Goal: Information Seeking & Learning: Learn about a topic

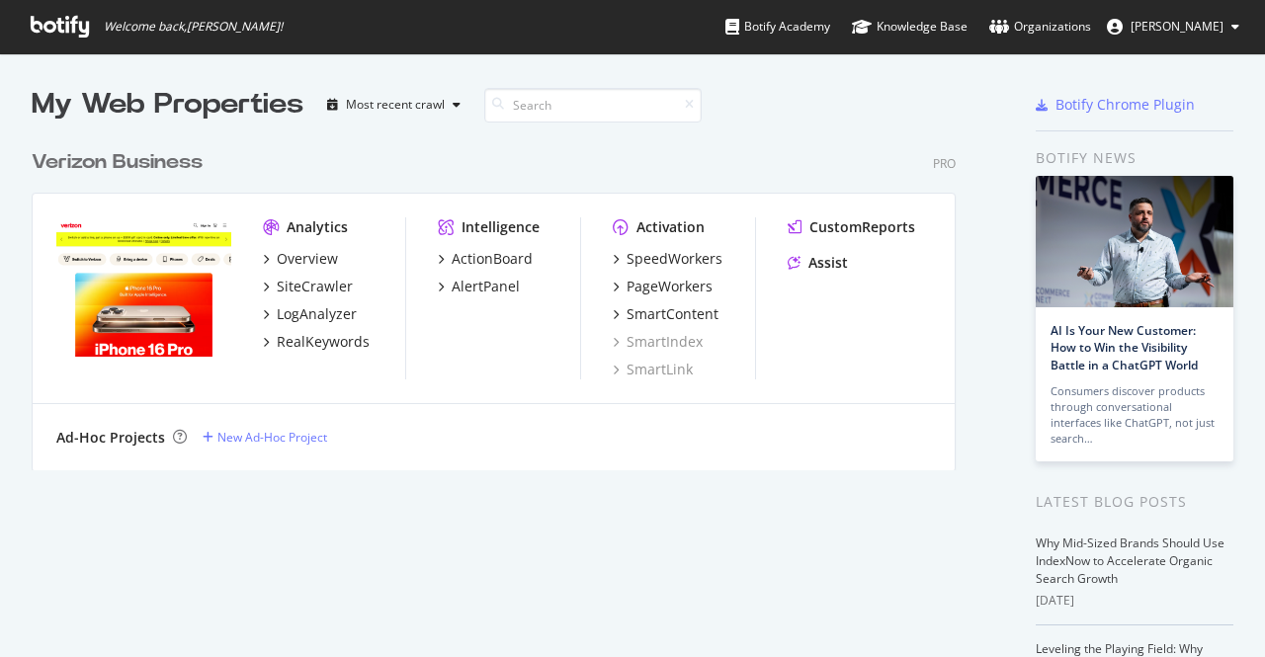
scroll to position [640, 1231]
click at [293, 256] on div "Overview" at bounding box center [307, 259] width 61 height 20
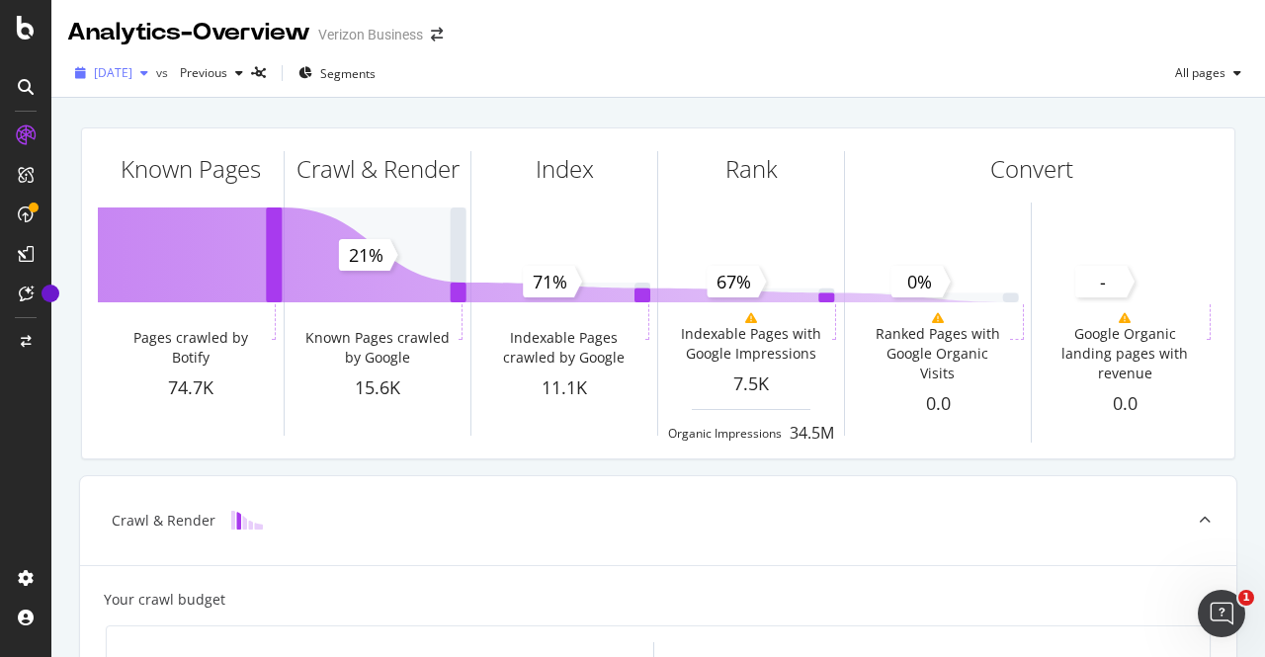
click at [132, 64] on span "[DATE]" at bounding box center [113, 72] width 39 height 17
click at [513, 84] on div "2025 Aug. 5th vs Previous Segments All pages" at bounding box center [658, 77] width 1214 height 40
click at [376, 70] on span "Segments" at bounding box center [347, 73] width 55 height 17
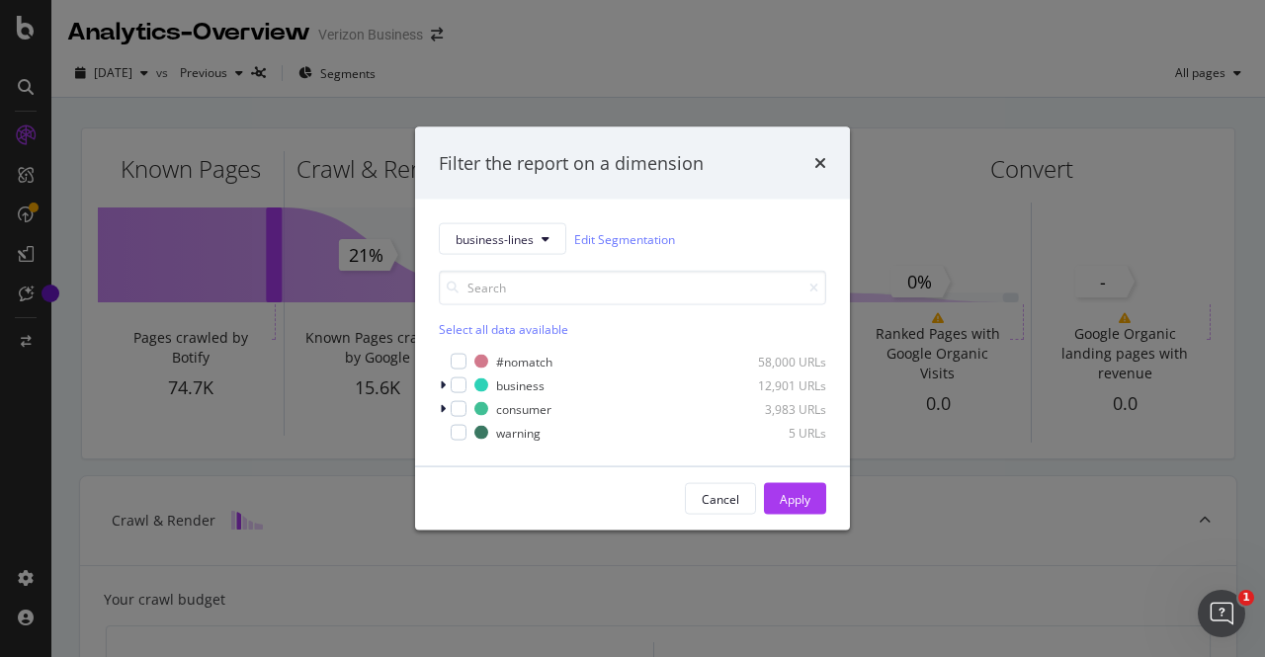
click at [555, 103] on div "Filter the report on a dimension business-lines Edit Segmentation Select all da…" at bounding box center [632, 328] width 1265 height 657
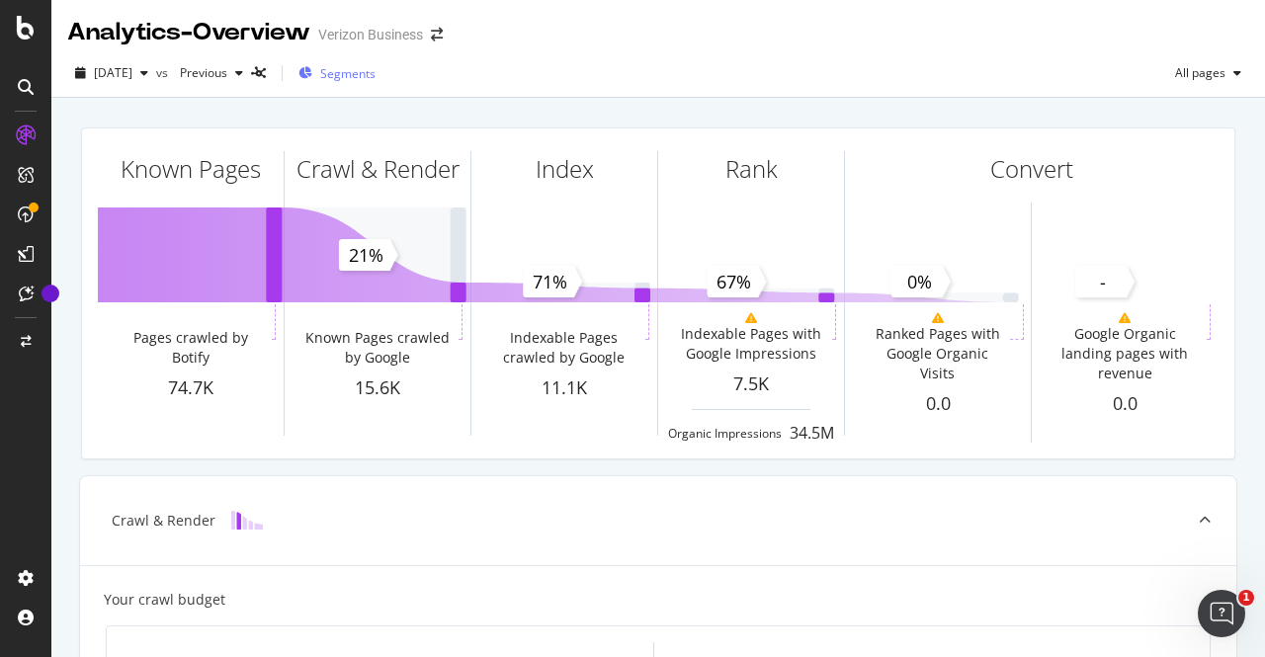
click at [376, 68] on span "Segments" at bounding box center [347, 73] width 55 height 17
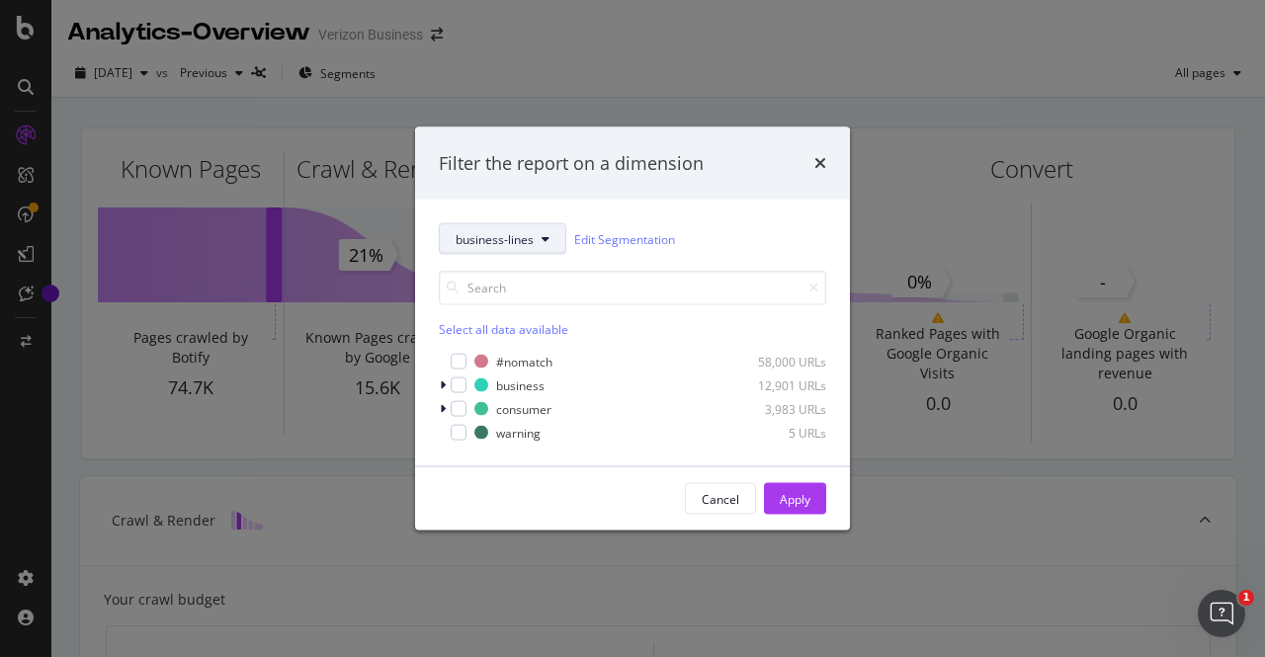
click at [513, 235] on span "business-lines" at bounding box center [495, 238] width 78 height 17
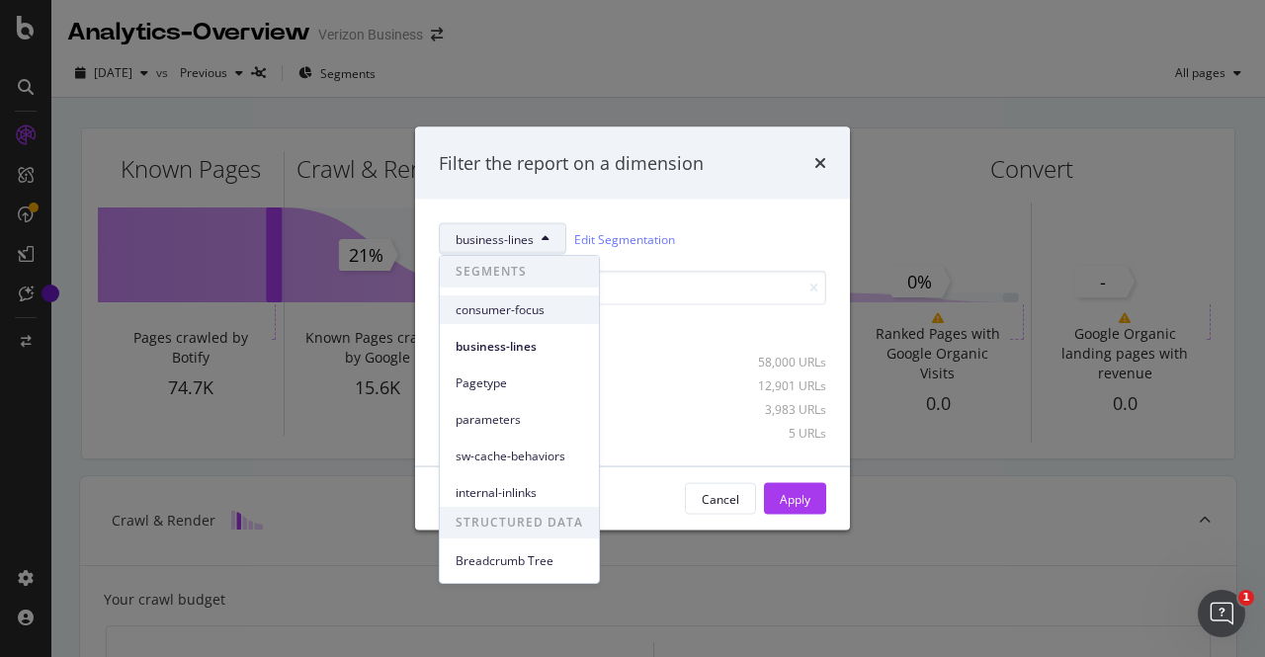
click at [491, 305] on span "consumer-focus" at bounding box center [519, 310] width 127 height 18
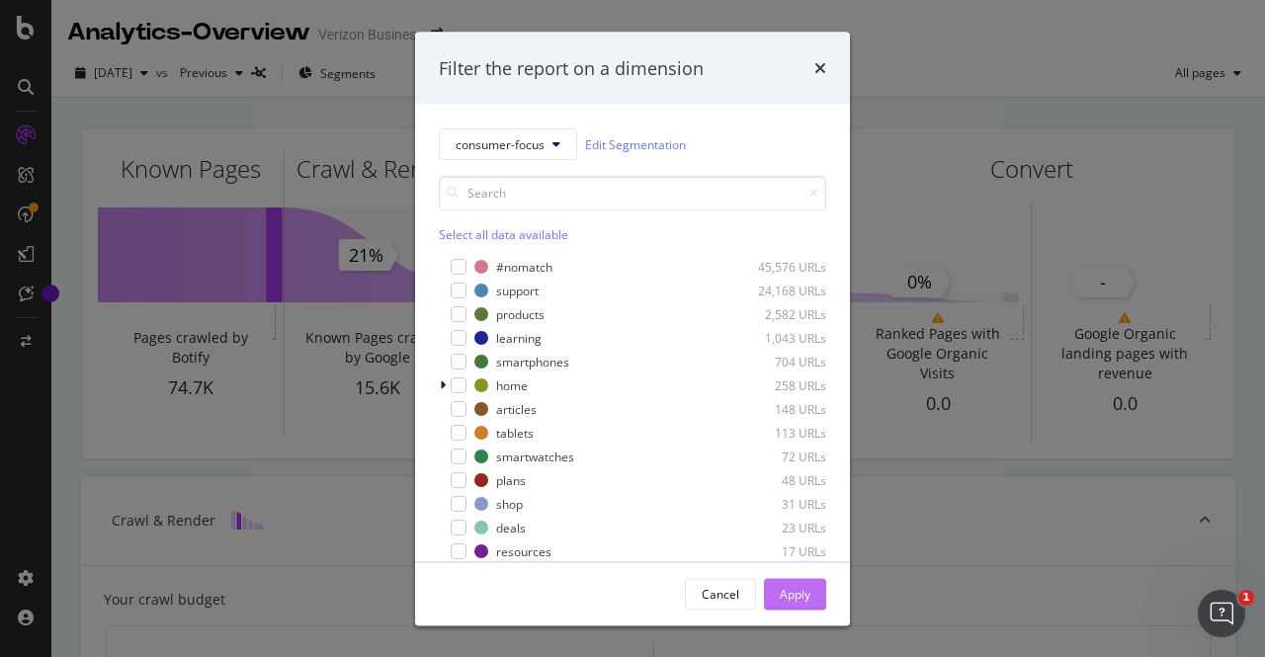
click at [795, 596] on div "Apply" at bounding box center [795, 593] width 31 height 17
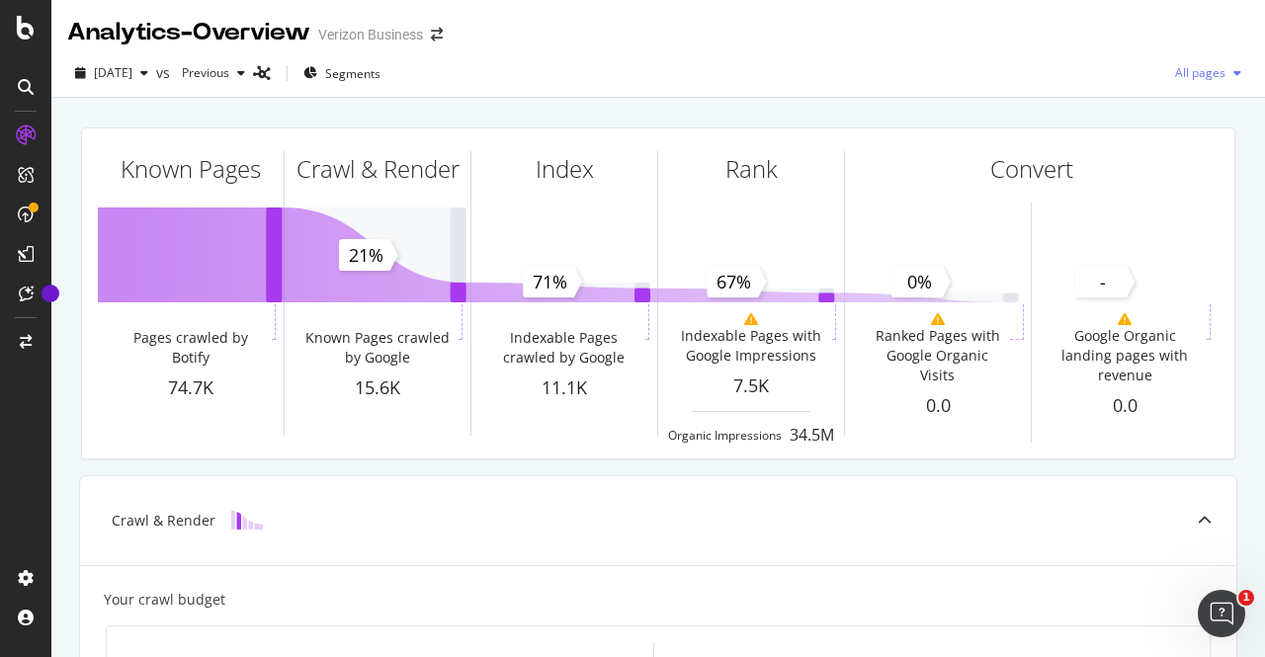
click at [1167, 77] on span "All pages" at bounding box center [1196, 72] width 58 height 17
click at [1053, 82] on span "Indexable pages" at bounding box center [1077, 74] width 117 height 18
click at [377, 79] on span "Segments" at bounding box center [352, 73] width 55 height 17
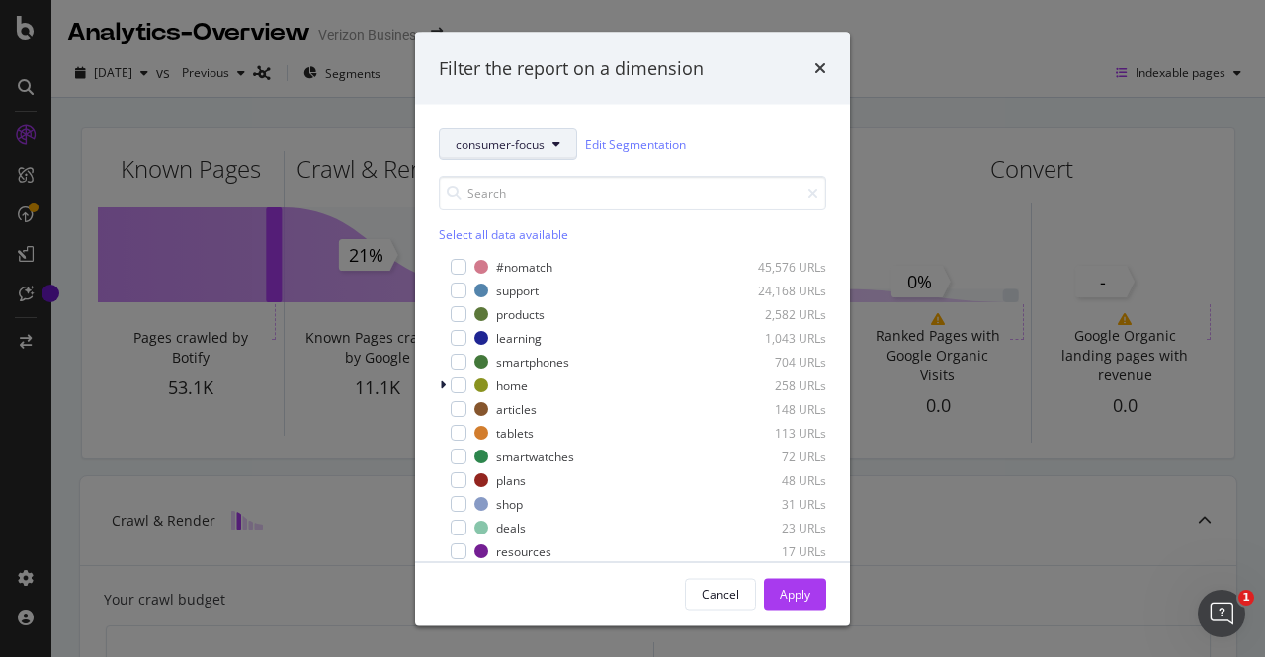
click at [552, 141] on icon "modal" at bounding box center [556, 144] width 8 height 12
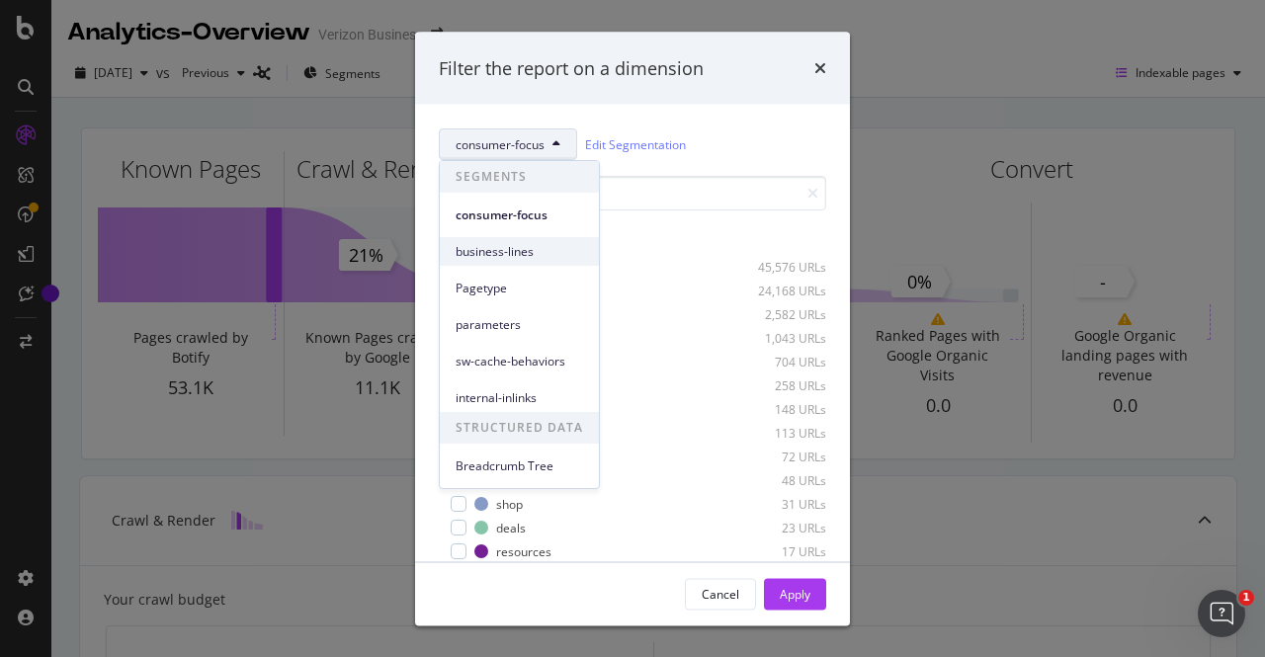
click at [516, 250] on span "business-lines" at bounding box center [519, 252] width 127 height 18
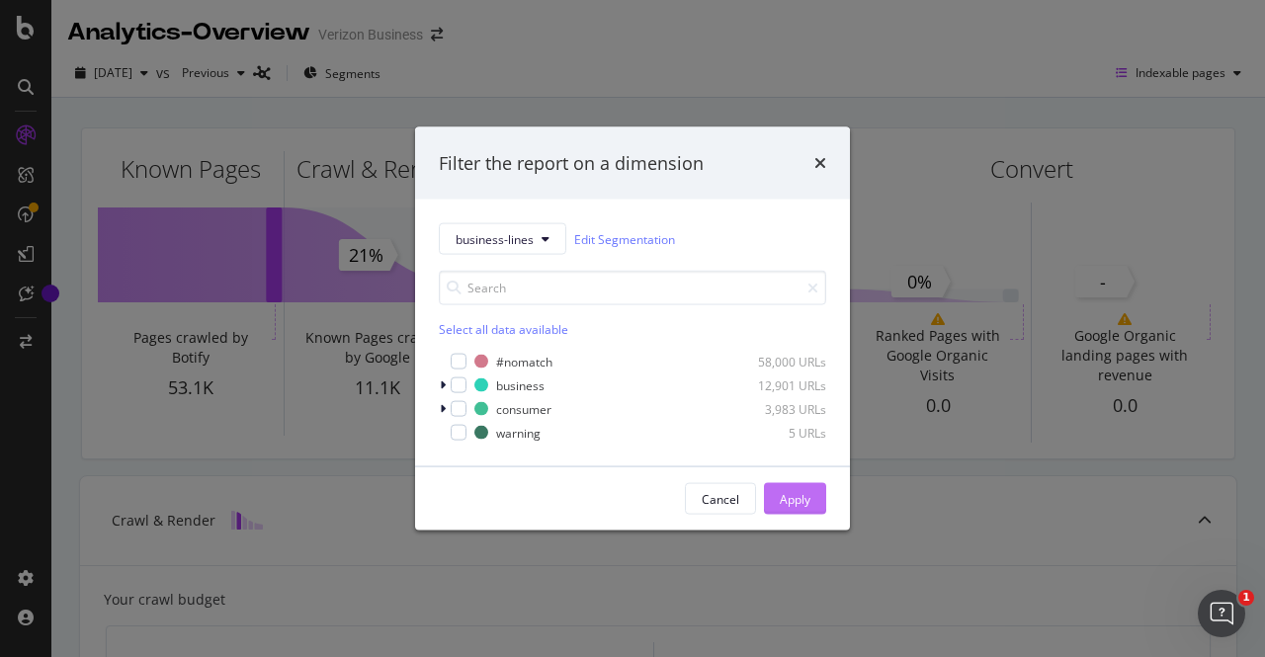
click at [785, 496] on div "Apply" at bounding box center [795, 498] width 31 height 17
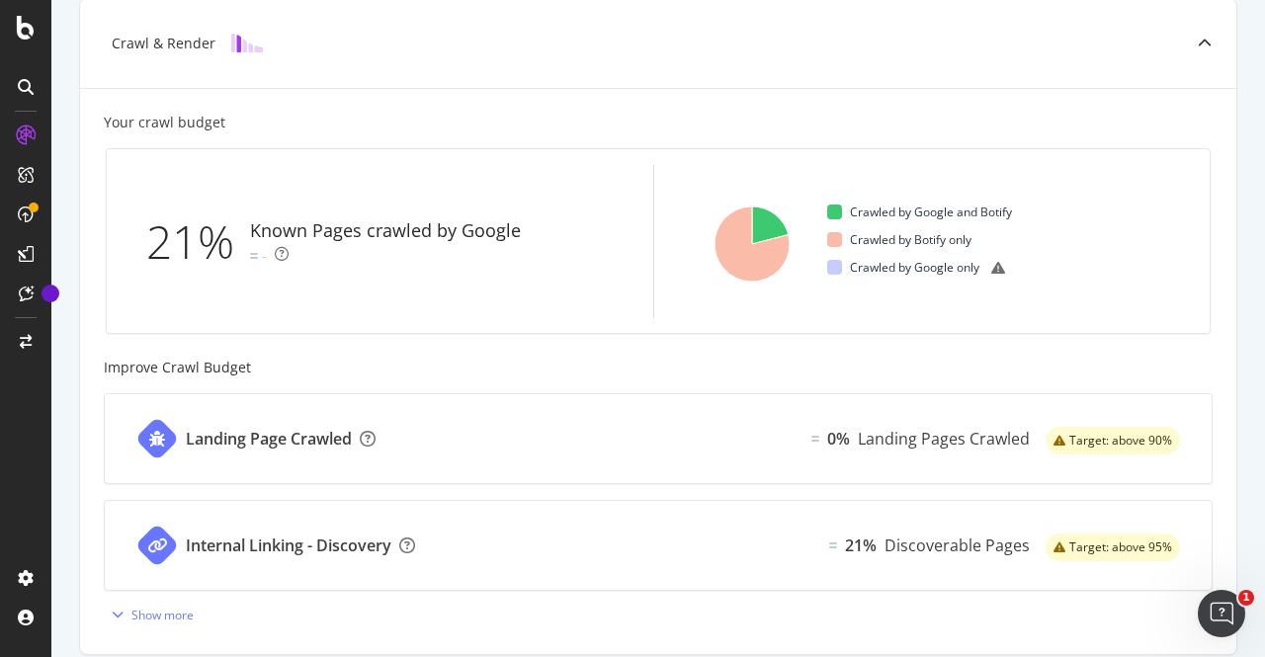
scroll to position [479, 0]
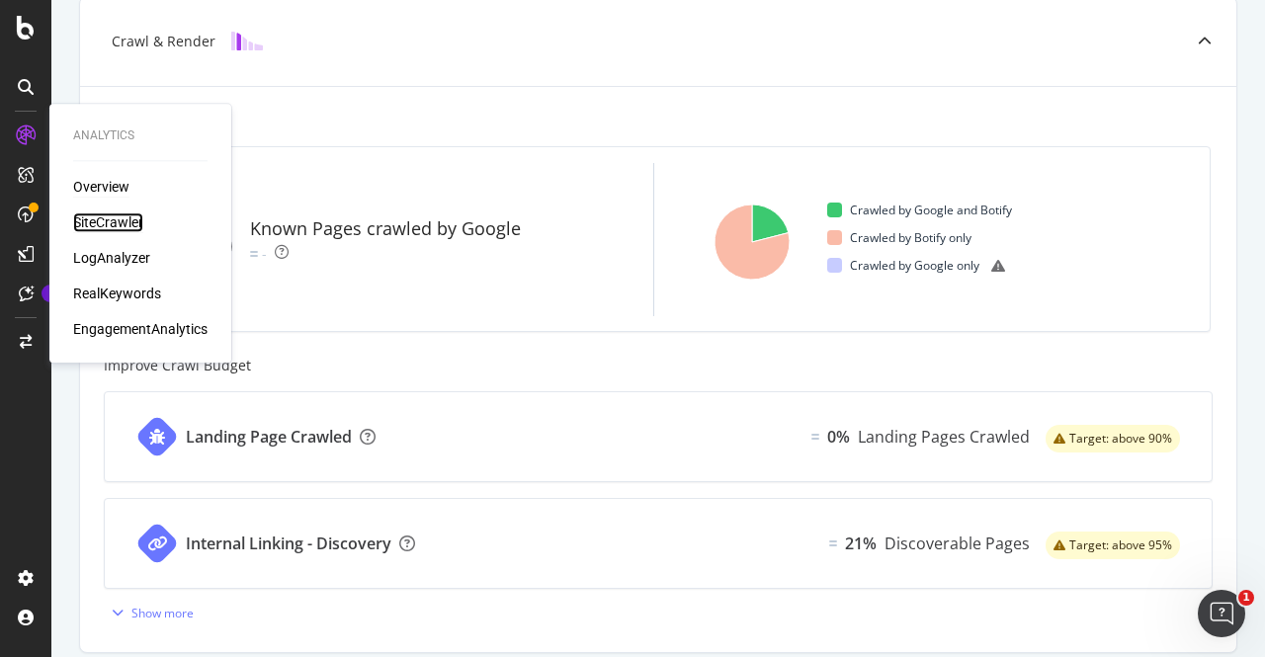
click at [110, 224] on div "SiteCrawler" at bounding box center [108, 222] width 70 height 20
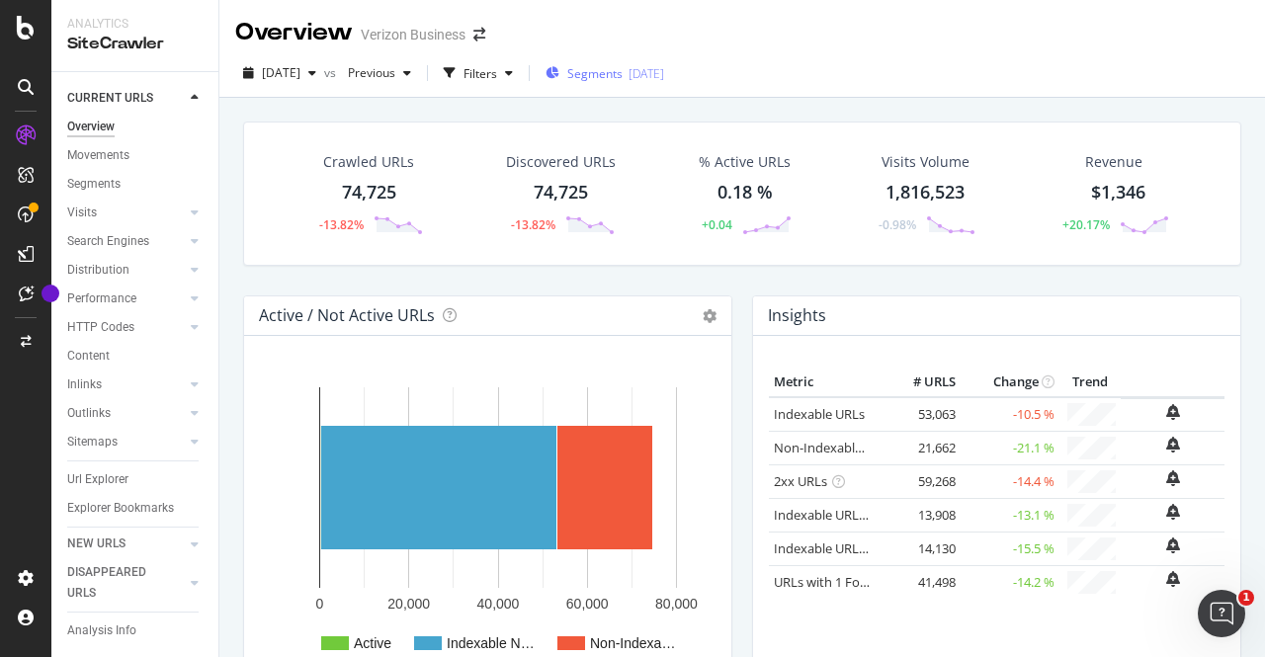
click at [611, 72] on span "Segments" at bounding box center [594, 73] width 55 height 17
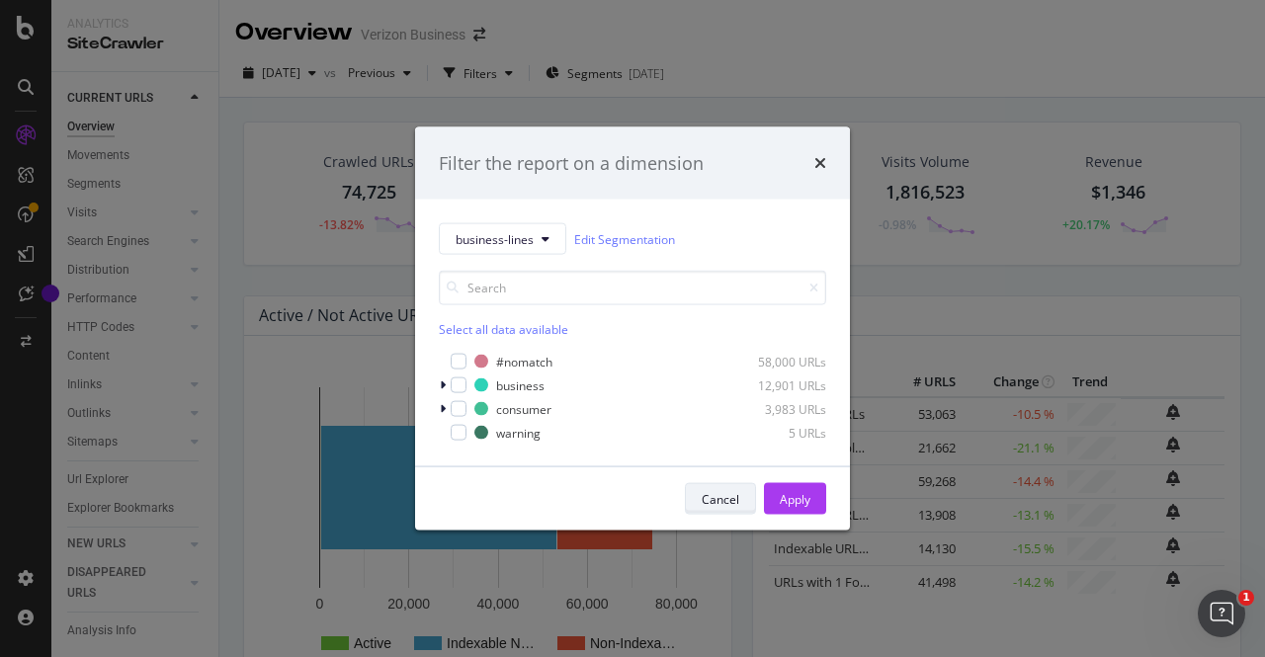
click at [724, 494] on div "Cancel" at bounding box center [721, 498] width 38 height 17
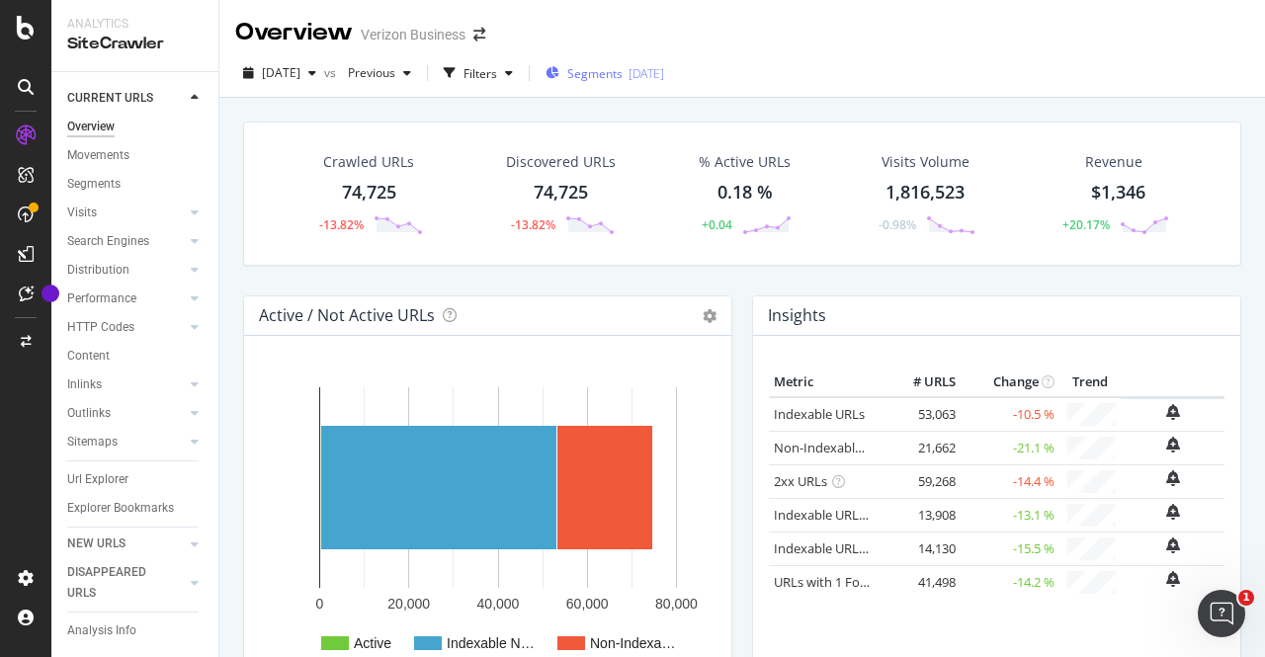
click at [623, 72] on span "Segments" at bounding box center [594, 73] width 55 height 17
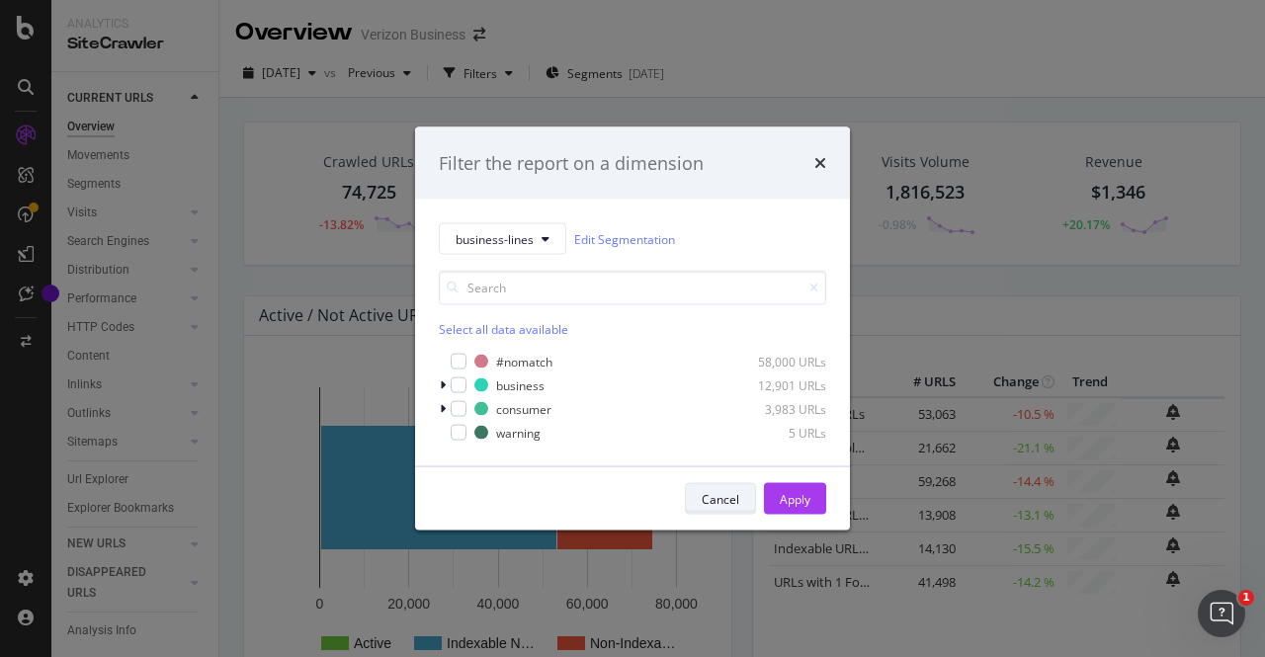
click at [719, 504] on div "Cancel" at bounding box center [721, 498] width 38 height 17
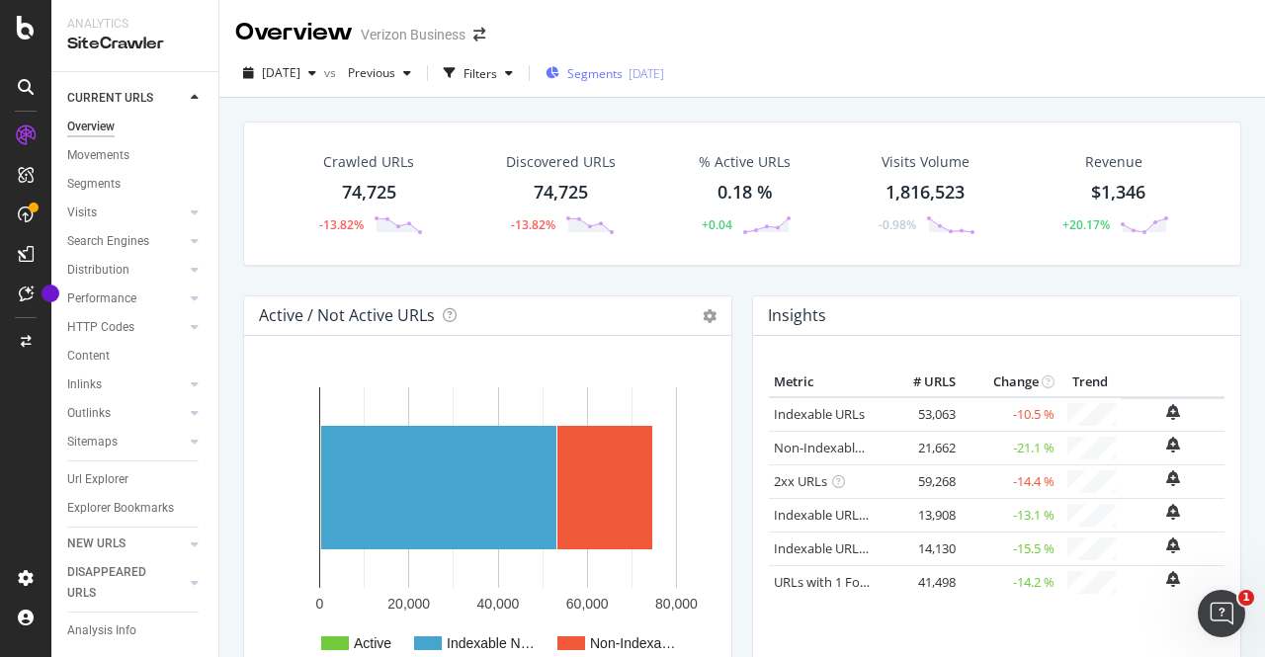
click at [617, 64] on div "Segments 2024-03-01" at bounding box center [605, 73] width 119 height 30
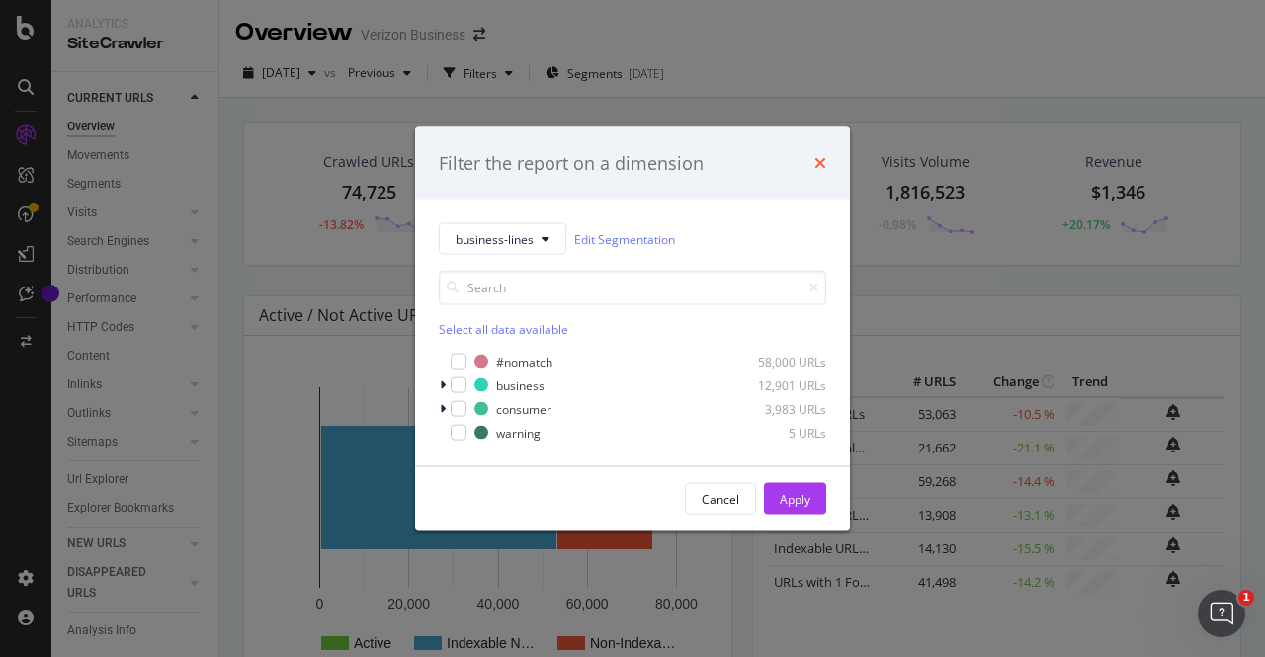
click at [821, 167] on icon "times" at bounding box center [820, 163] width 12 height 16
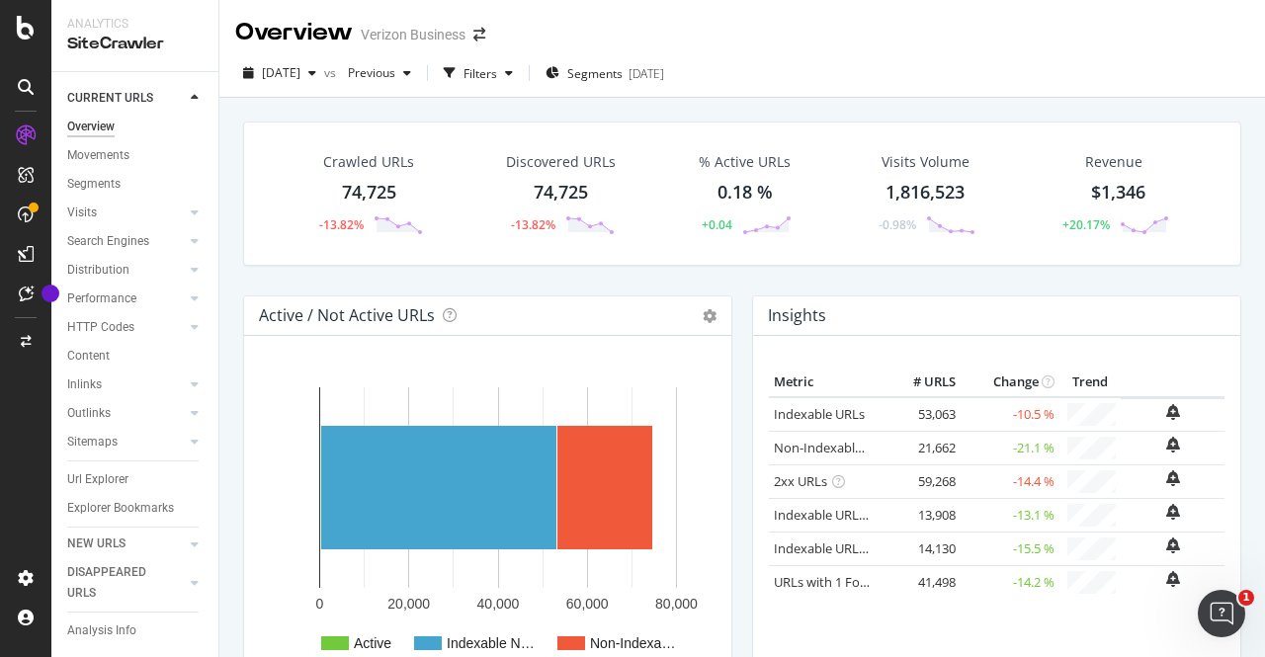
click at [719, 191] on div "0.18 %" at bounding box center [744, 193] width 55 height 26
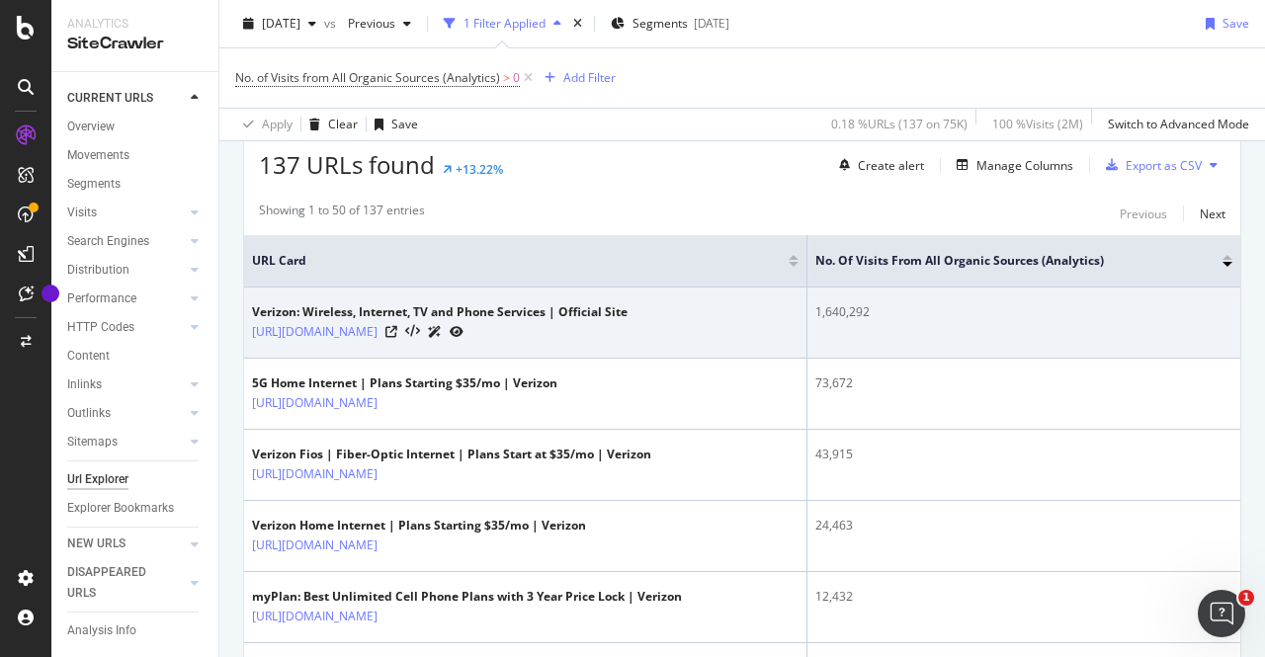
scroll to position [353, 0]
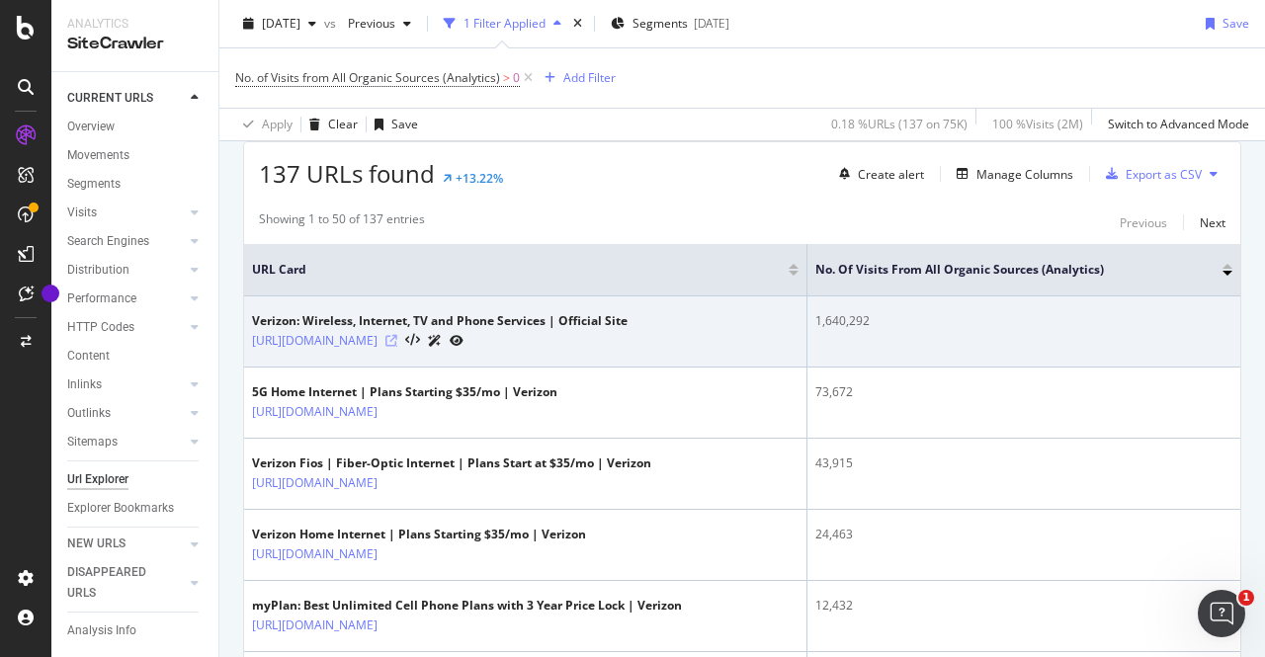
click at [397, 337] on icon at bounding box center [391, 341] width 12 height 12
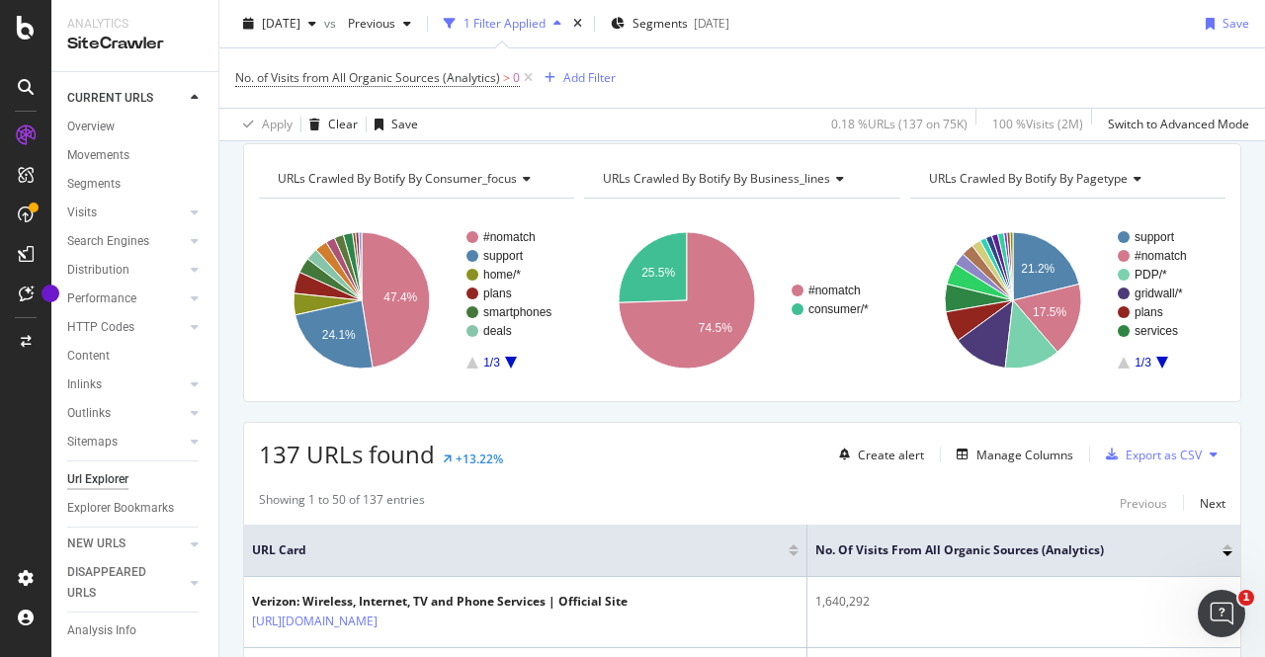
scroll to position [0, 0]
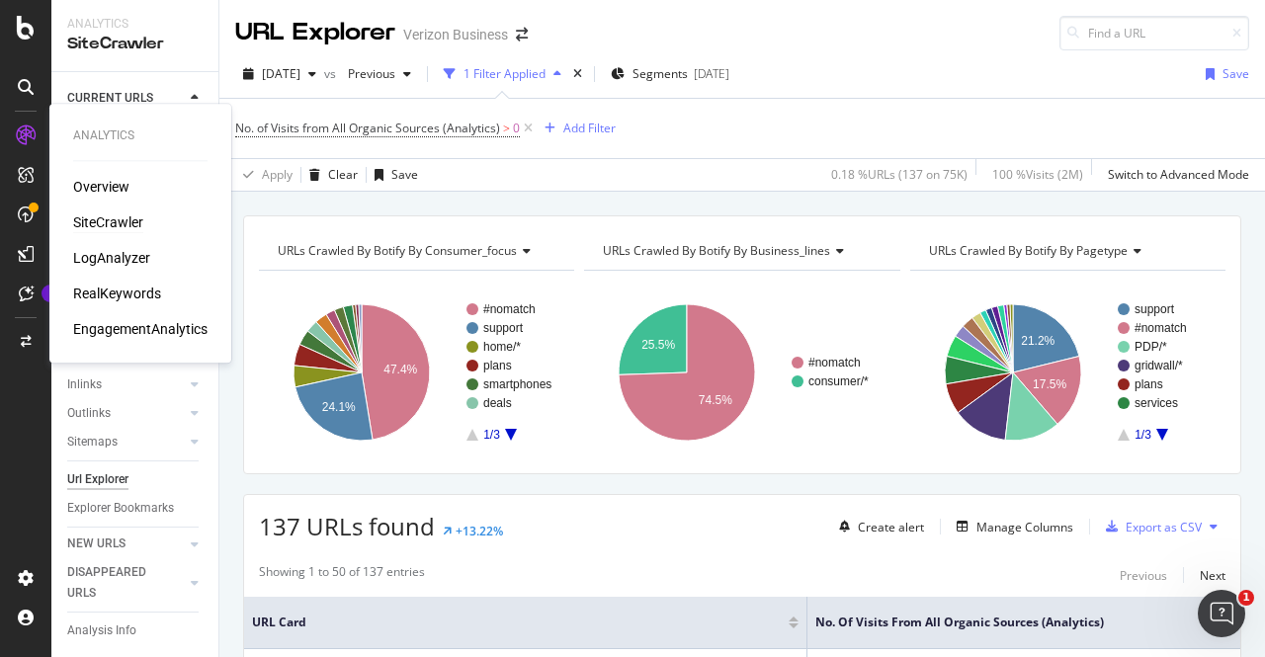
click at [99, 216] on div "SiteCrawler" at bounding box center [108, 222] width 70 height 20
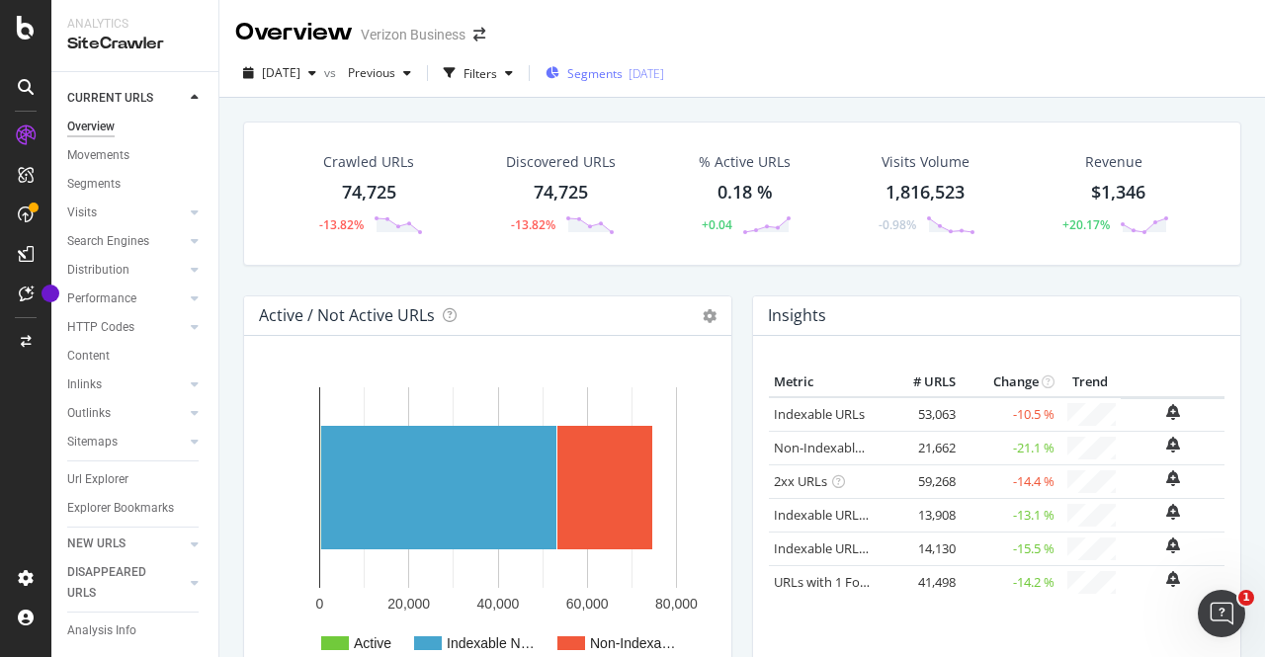
click at [622, 72] on span "Segments" at bounding box center [594, 73] width 55 height 17
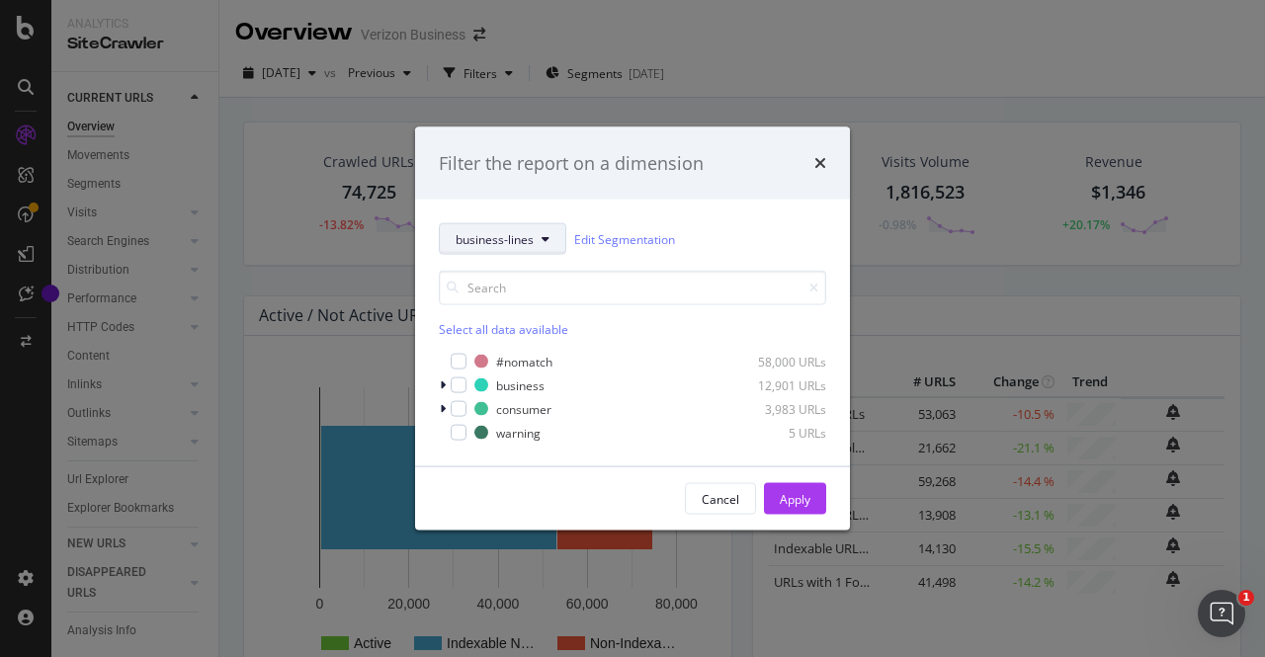
click at [506, 236] on span "business-lines" at bounding box center [495, 238] width 78 height 17
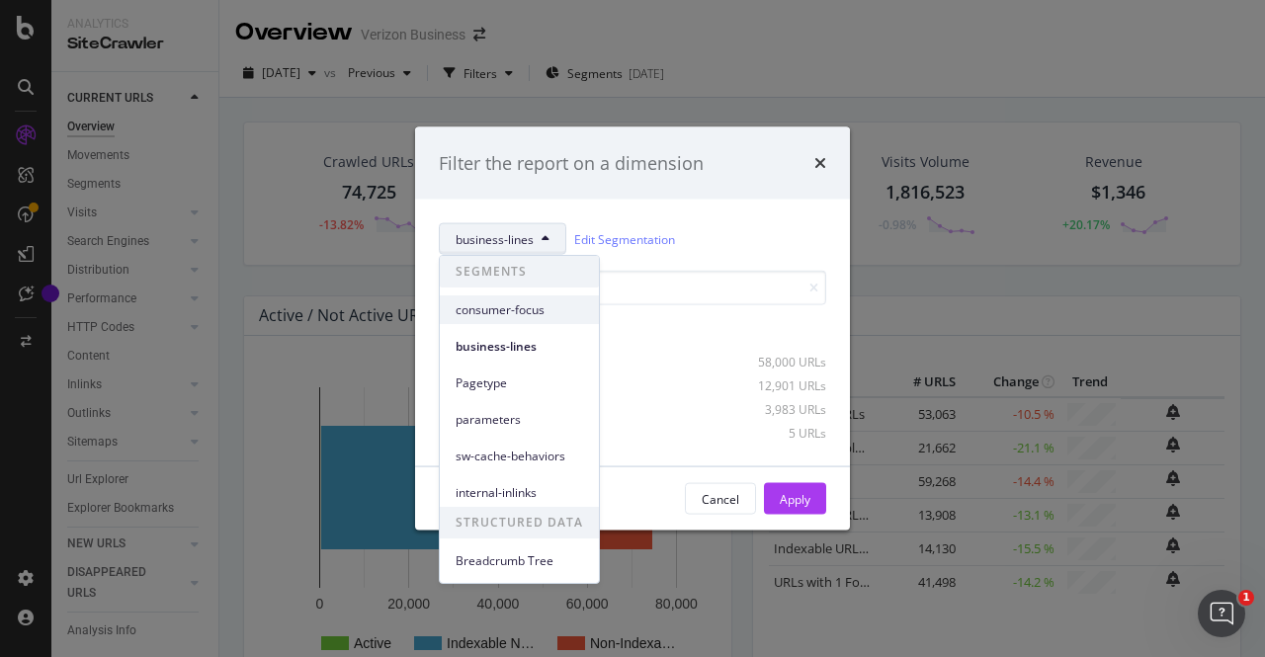
click at [505, 311] on span "consumer-focus" at bounding box center [519, 310] width 127 height 18
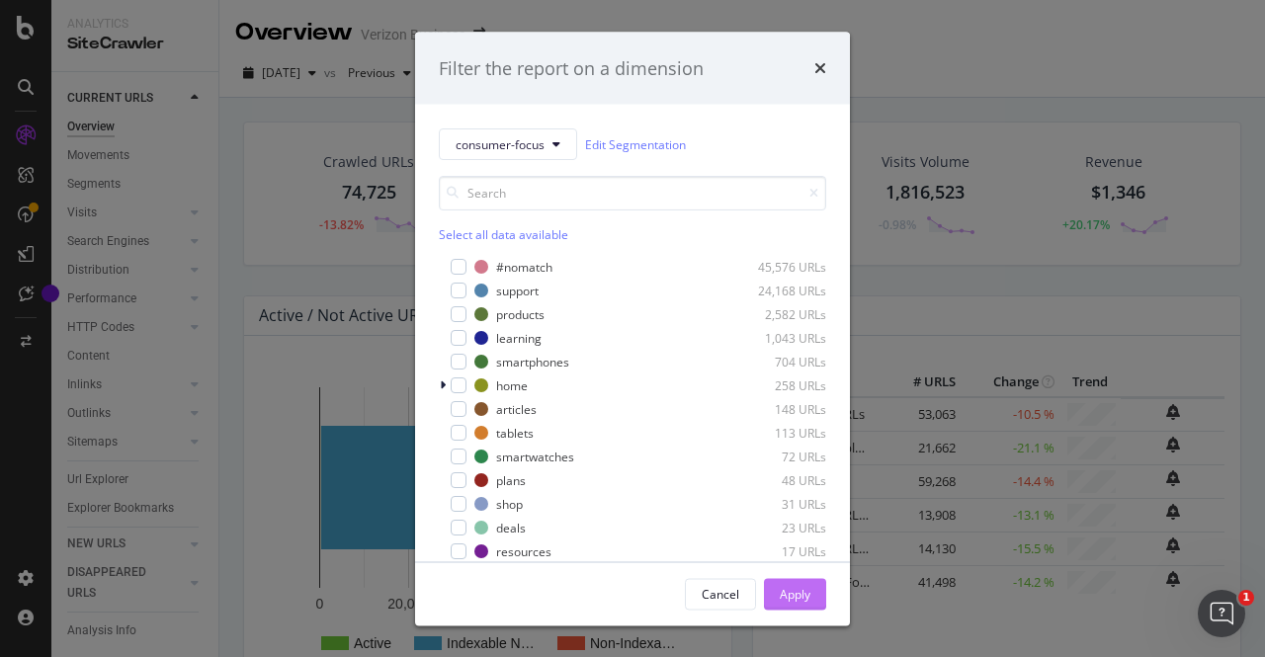
click at [793, 594] on div "Apply" at bounding box center [795, 593] width 31 height 17
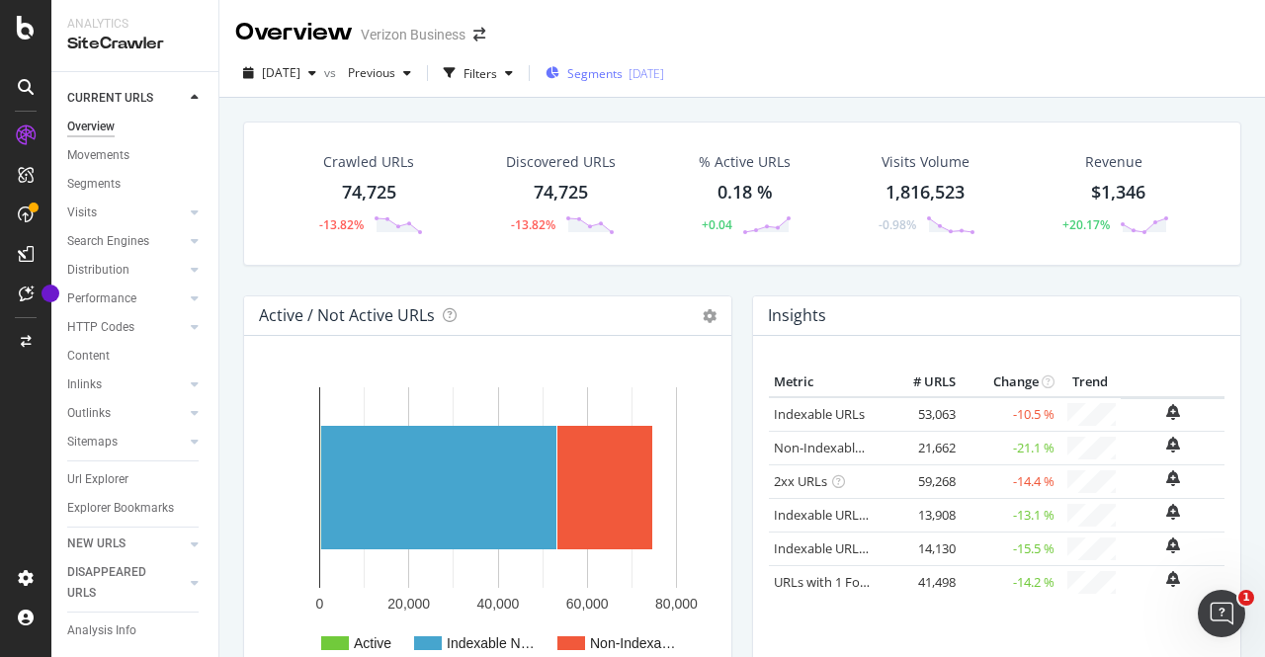
click at [605, 78] on span "Segments" at bounding box center [594, 73] width 55 height 17
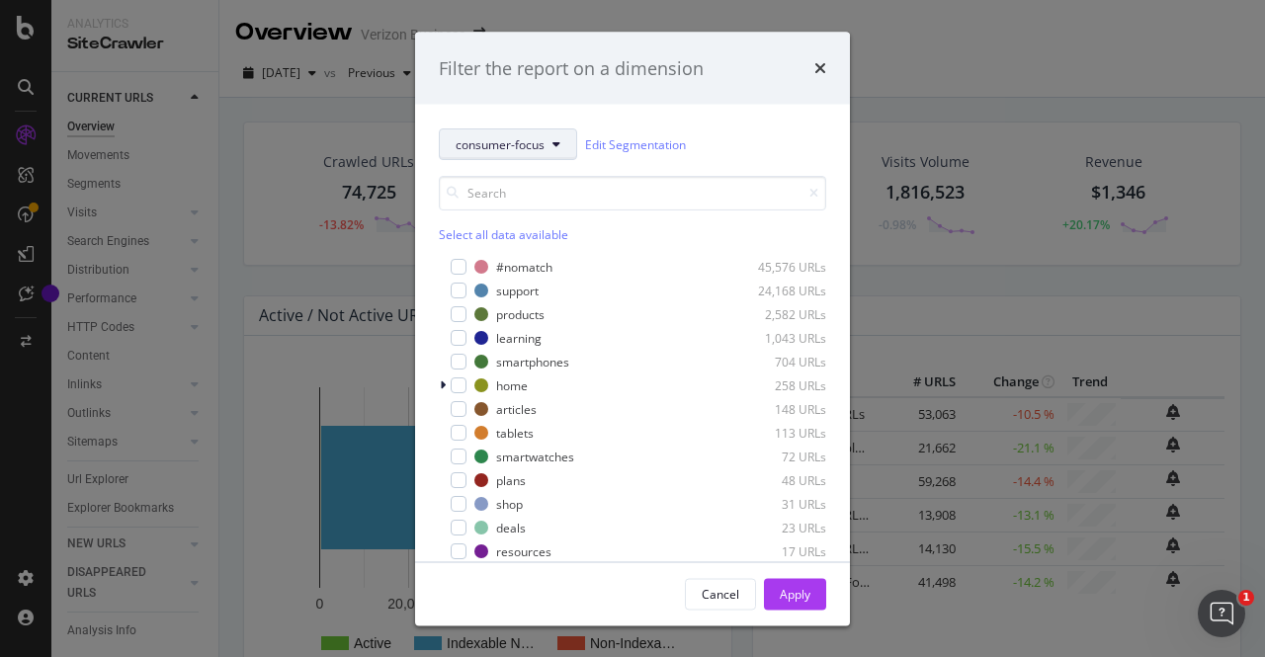
click at [530, 146] on span "consumer-focus" at bounding box center [500, 143] width 89 height 17
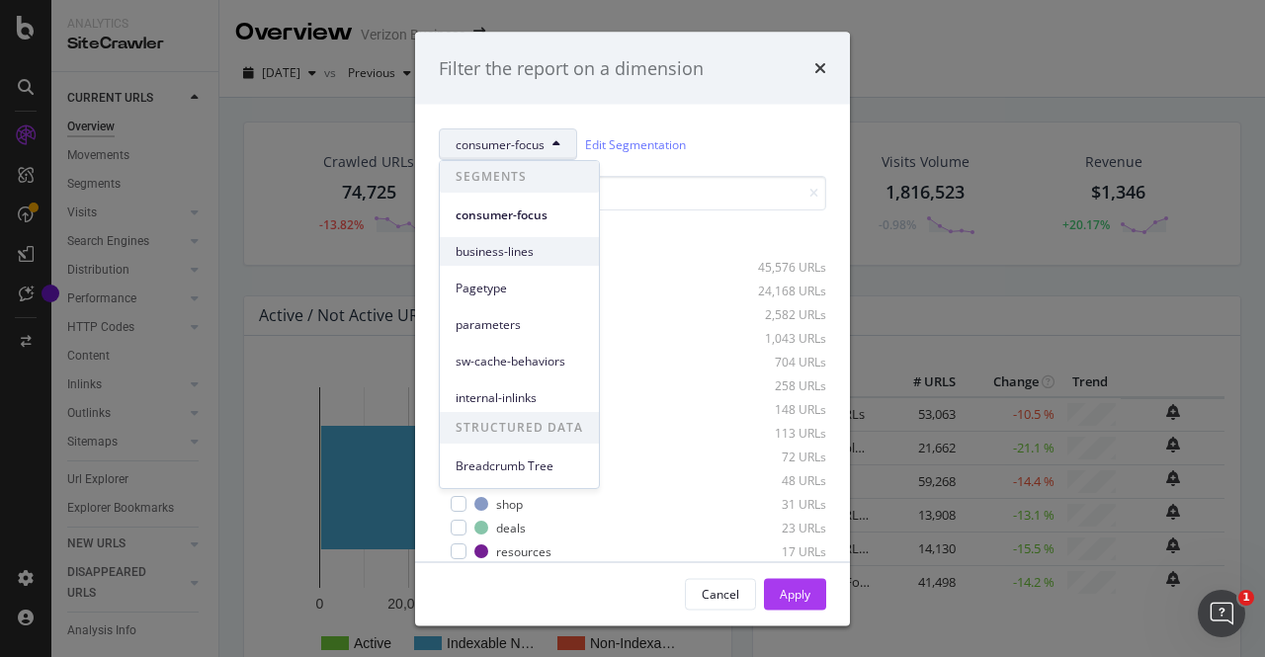
click at [526, 260] on span "business-lines" at bounding box center [519, 252] width 127 height 18
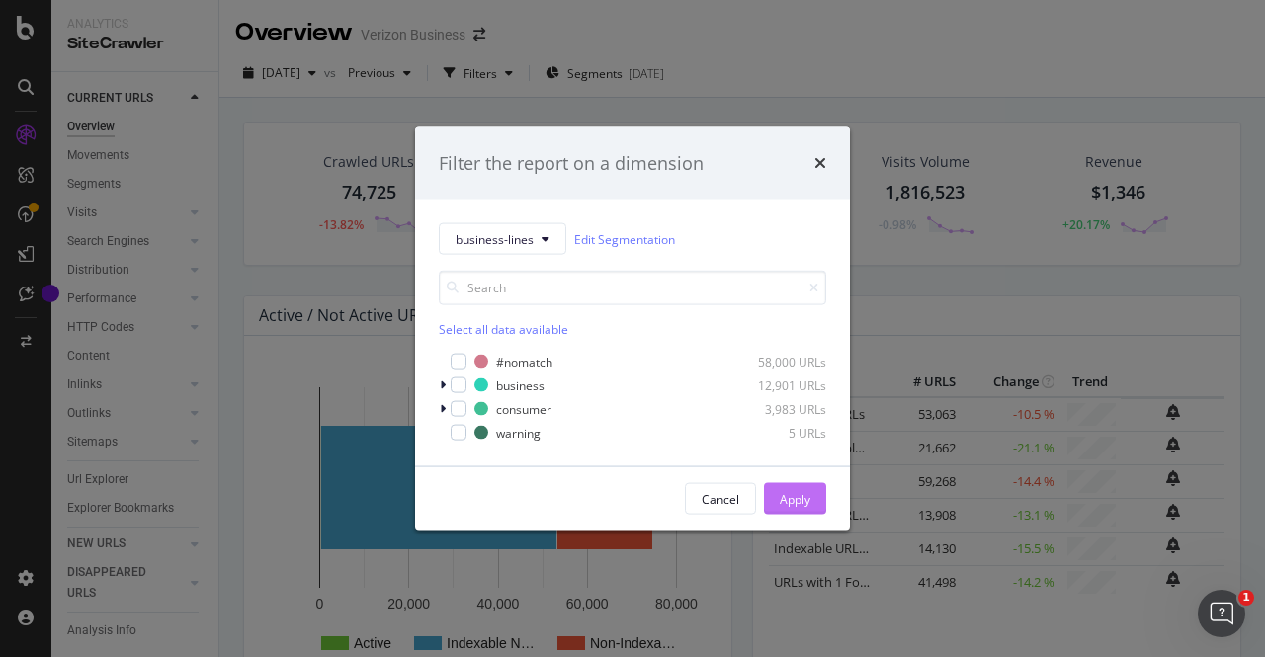
click at [793, 499] on div "Apply" at bounding box center [795, 498] width 31 height 17
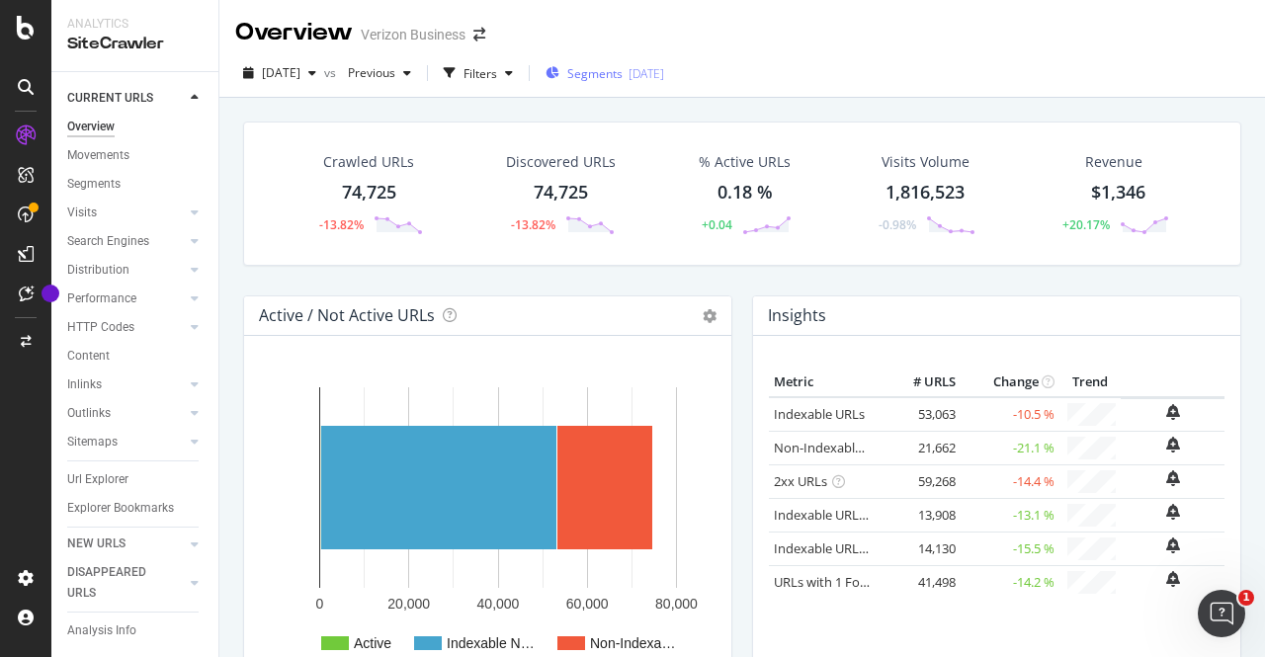
click at [609, 77] on span "Segments" at bounding box center [594, 73] width 55 height 17
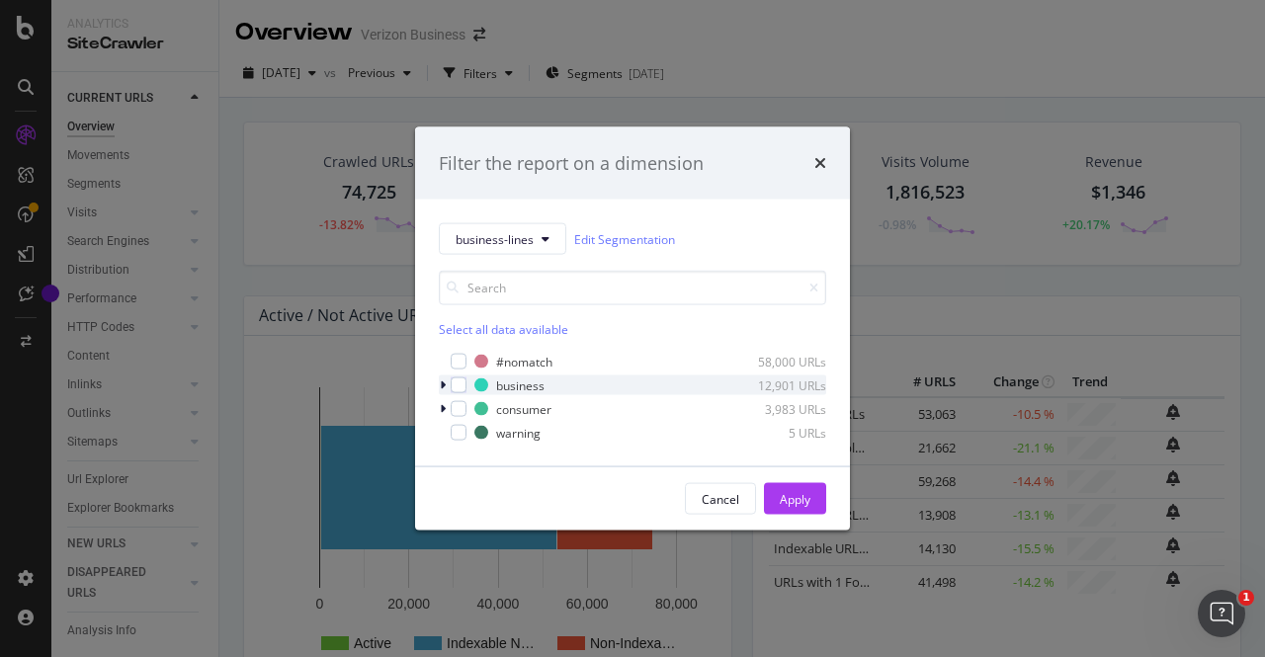
click at [444, 386] on icon "modal" at bounding box center [443, 385] width 6 height 12
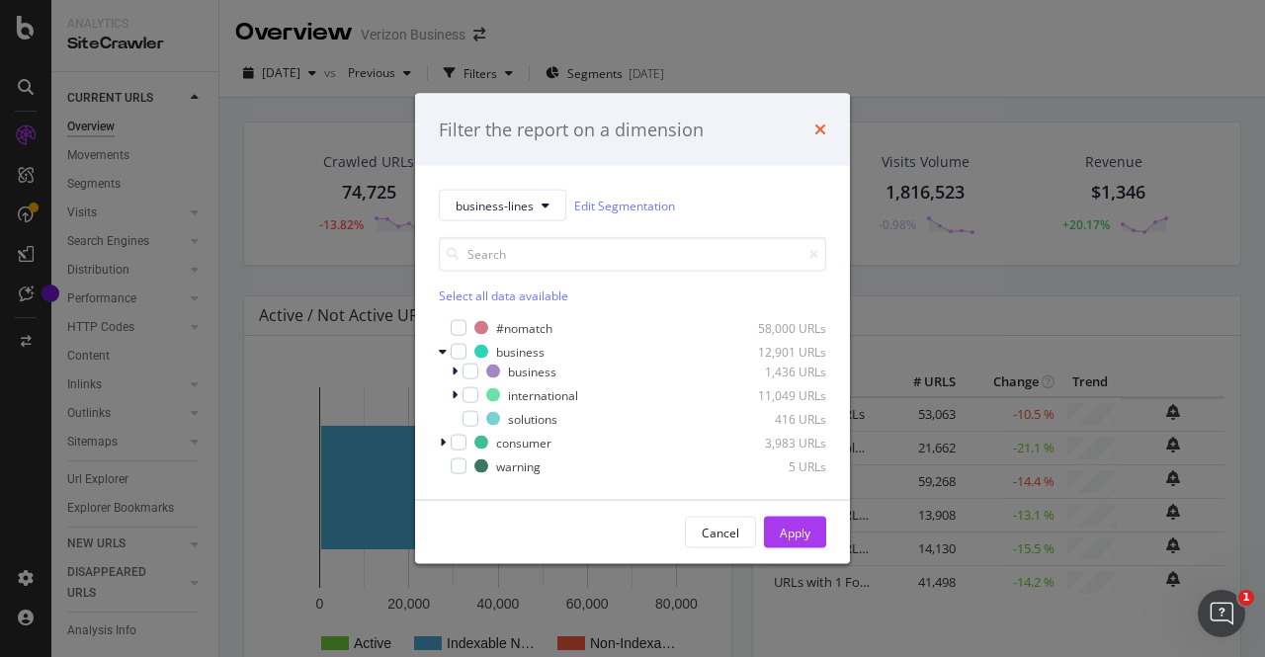
click at [820, 126] on icon "times" at bounding box center [820, 130] width 12 height 16
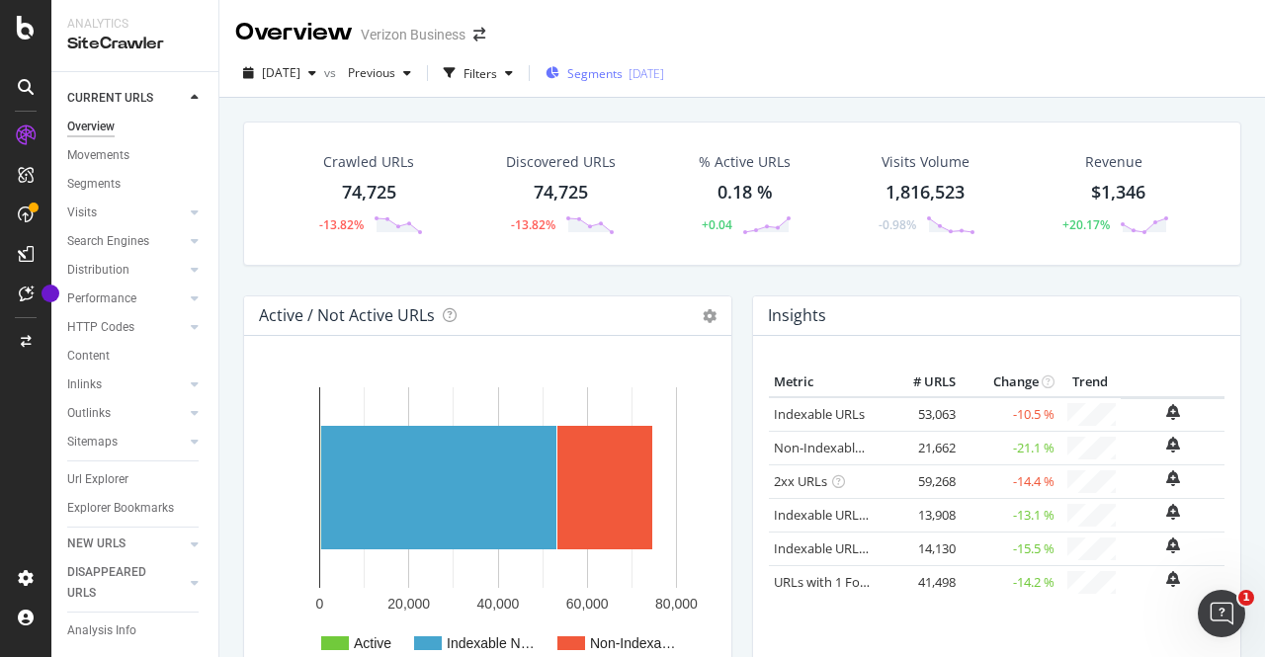
click at [602, 65] on span "Segments" at bounding box center [594, 73] width 55 height 17
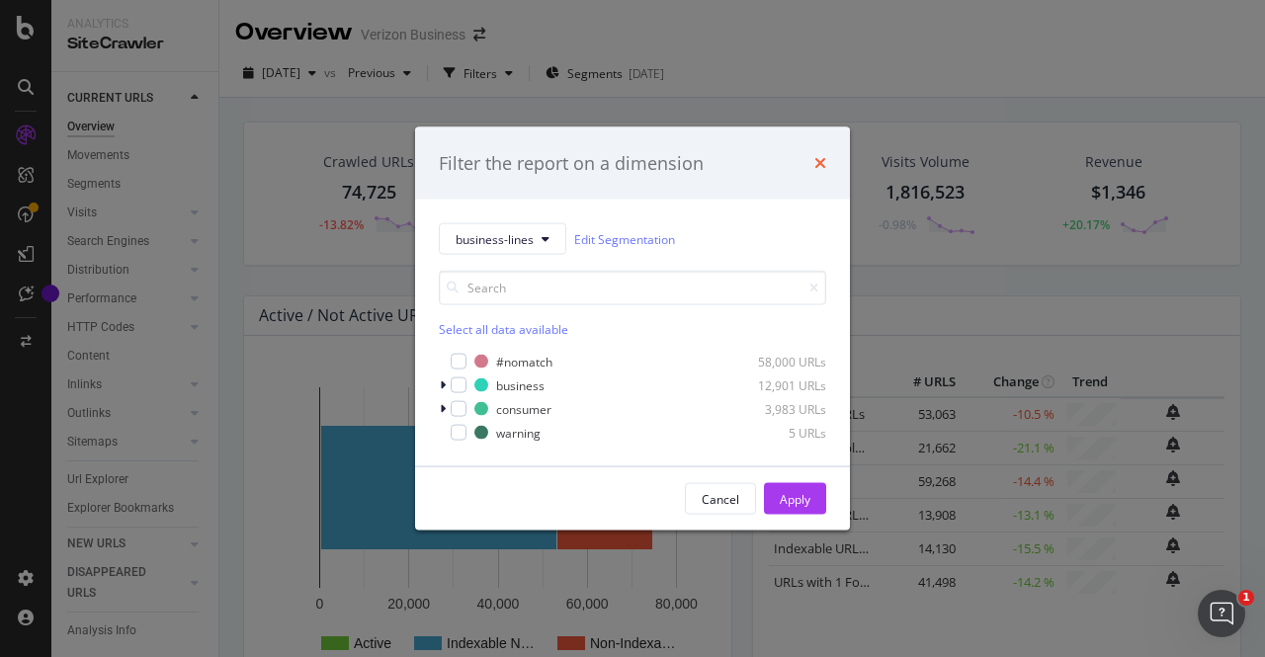
click at [818, 161] on icon "times" at bounding box center [820, 163] width 12 height 16
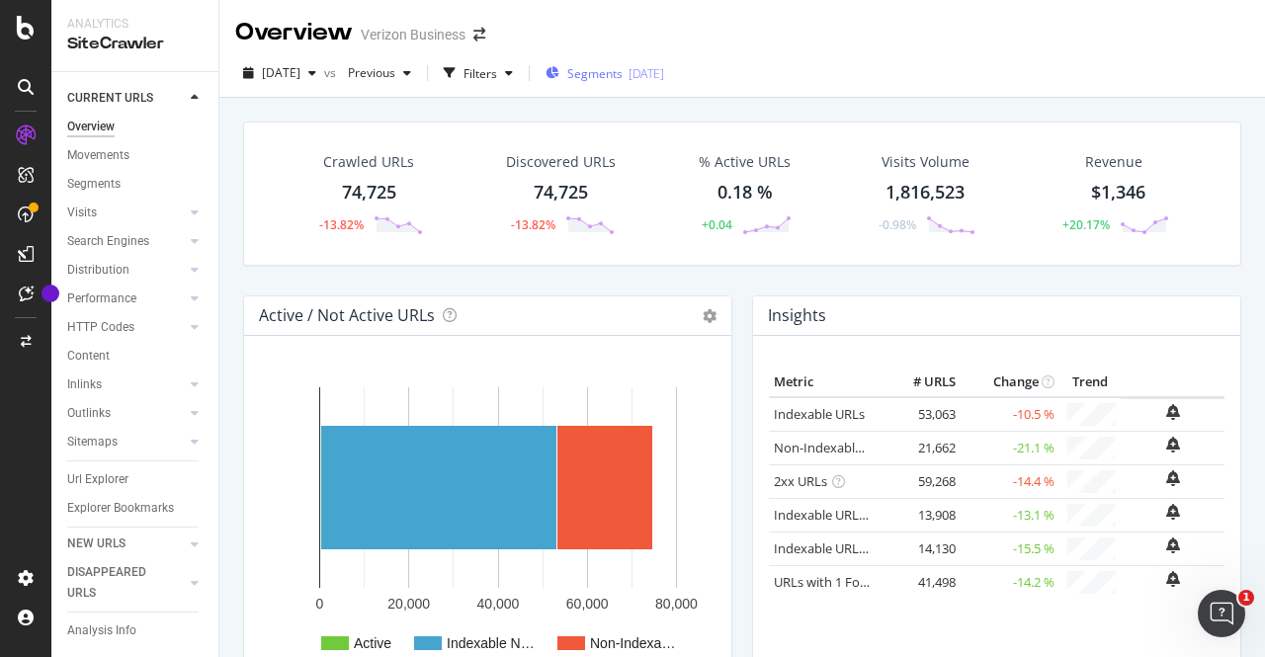
click at [602, 75] on span "Segments" at bounding box center [594, 73] width 55 height 17
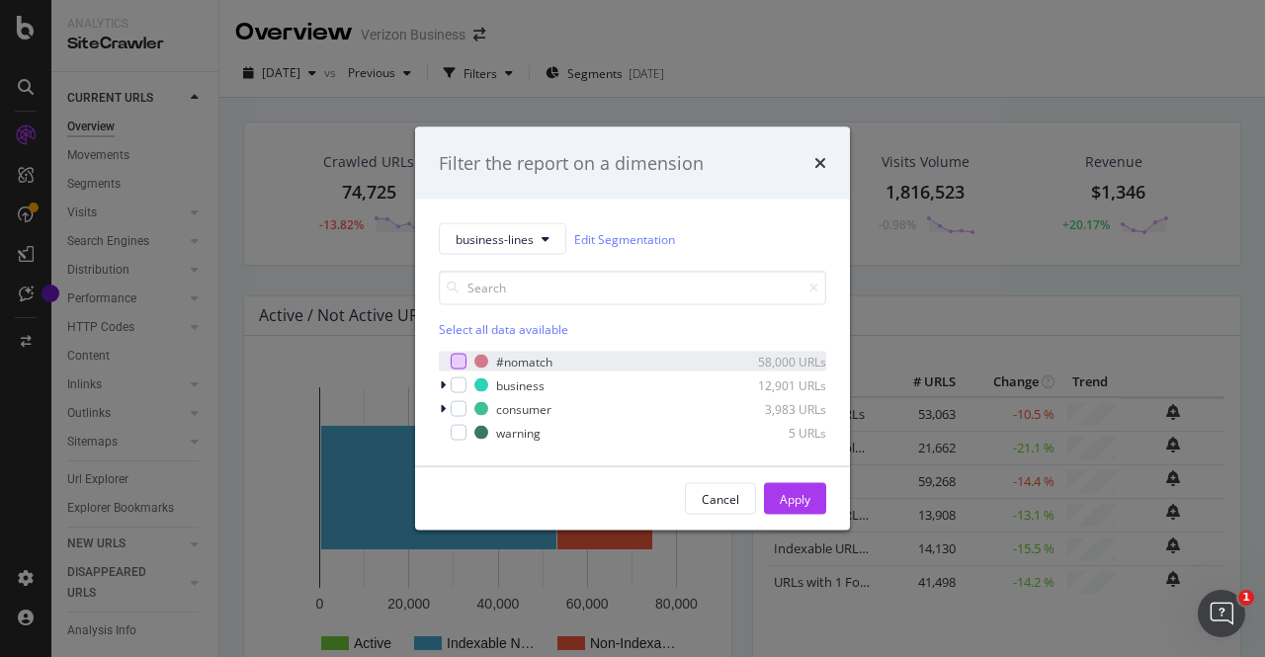
click at [453, 358] on div "modal" at bounding box center [459, 362] width 16 height 16
click at [453, 390] on div "modal" at bounding box center [459, 386] width 16 height 16
click at [825, 169] on icon "times" at bounding box center [820, 163] width 12 height 16
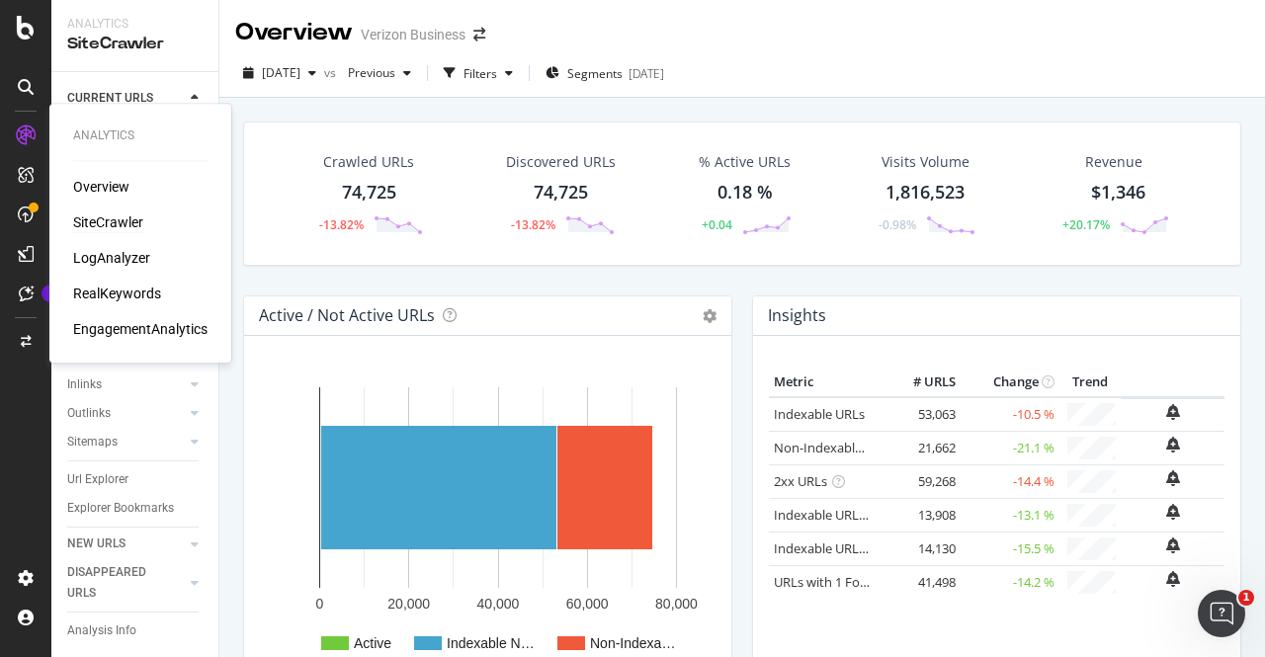
click at [109, 226] on div "SiteCrawler" at bounding box center [108, 222] width 70 height 20
click at [121, 193] on div "Overview" at bounding box center [101, 187] width 56 height 20
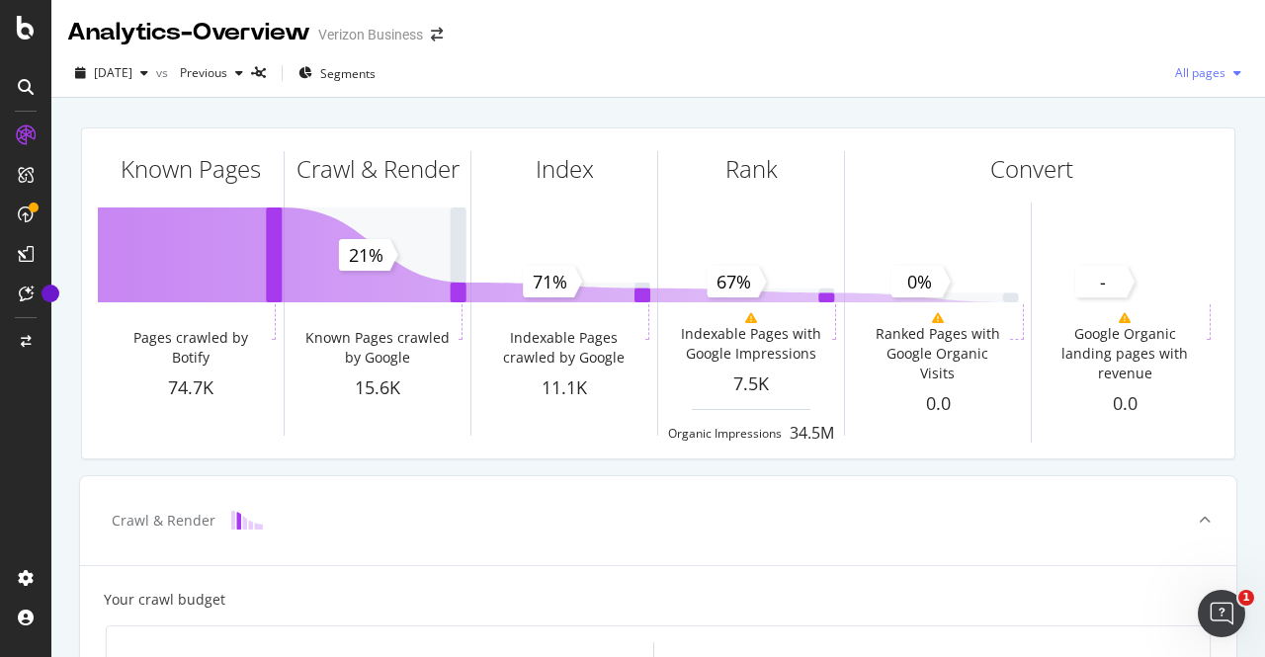
click at [1201, 74] on span "All pages" at bounding box center [1196, 72] width 58 height 17
click at [1065, 70] on span "Indexable pages" at bounding box center [1077, 74] width 117 height 18
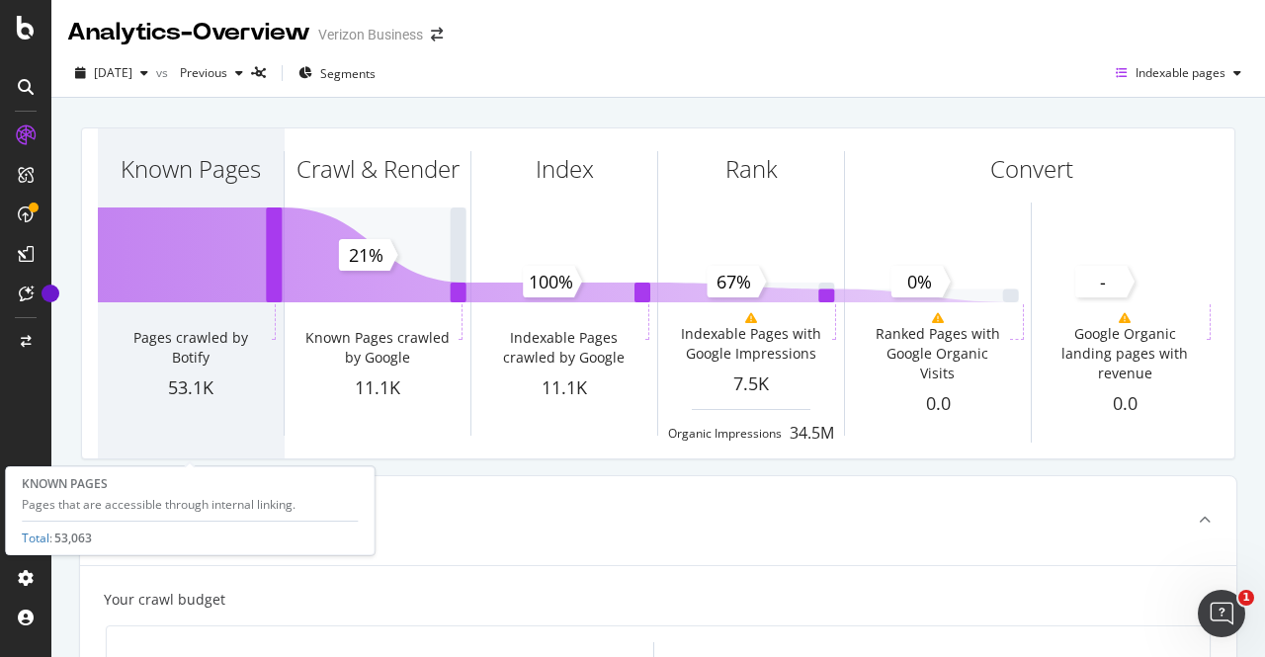
click at [190, 224] on div "Known Pages" at bounding box center [191, 204] width 186 height 152
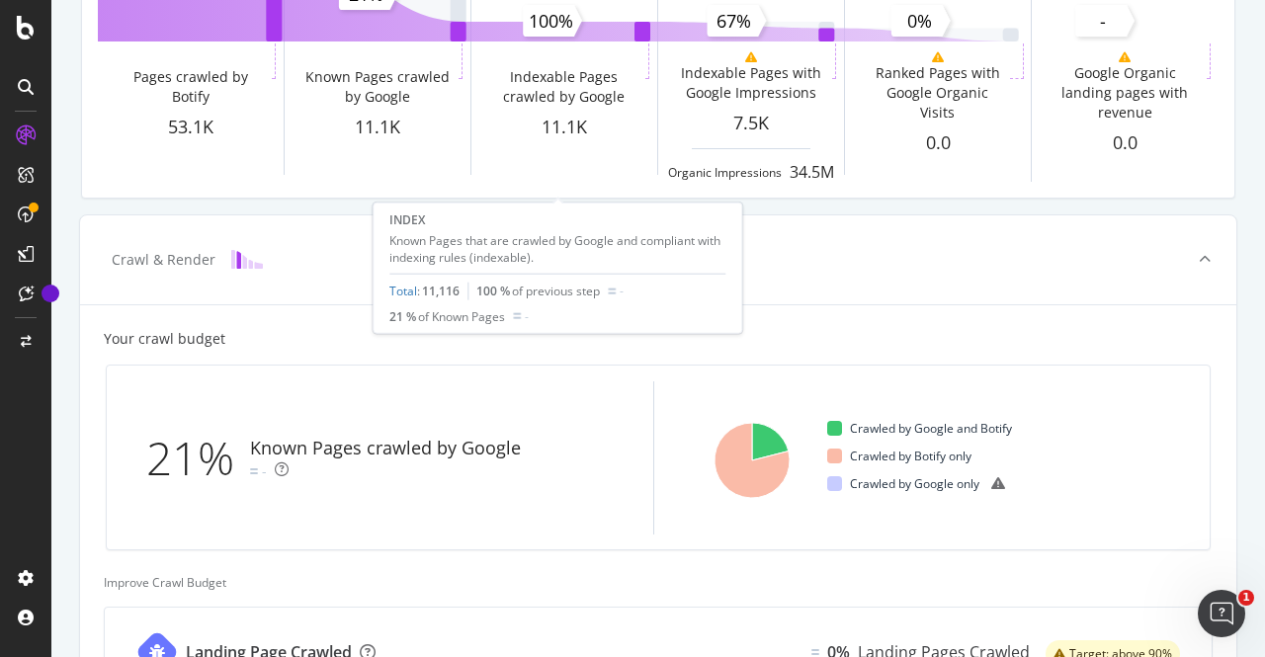
scroll to position [275, 0]
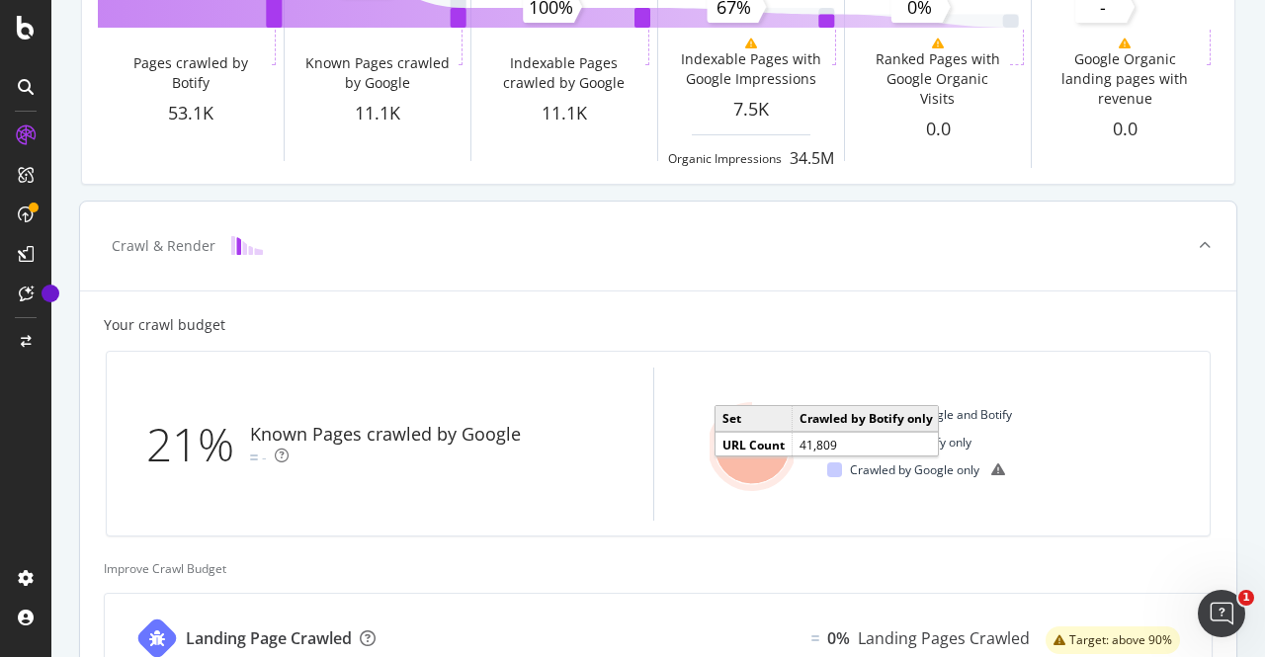
click at [755, 463] on icon "A chart." at bounding box center [752, 446] width 75 height 75
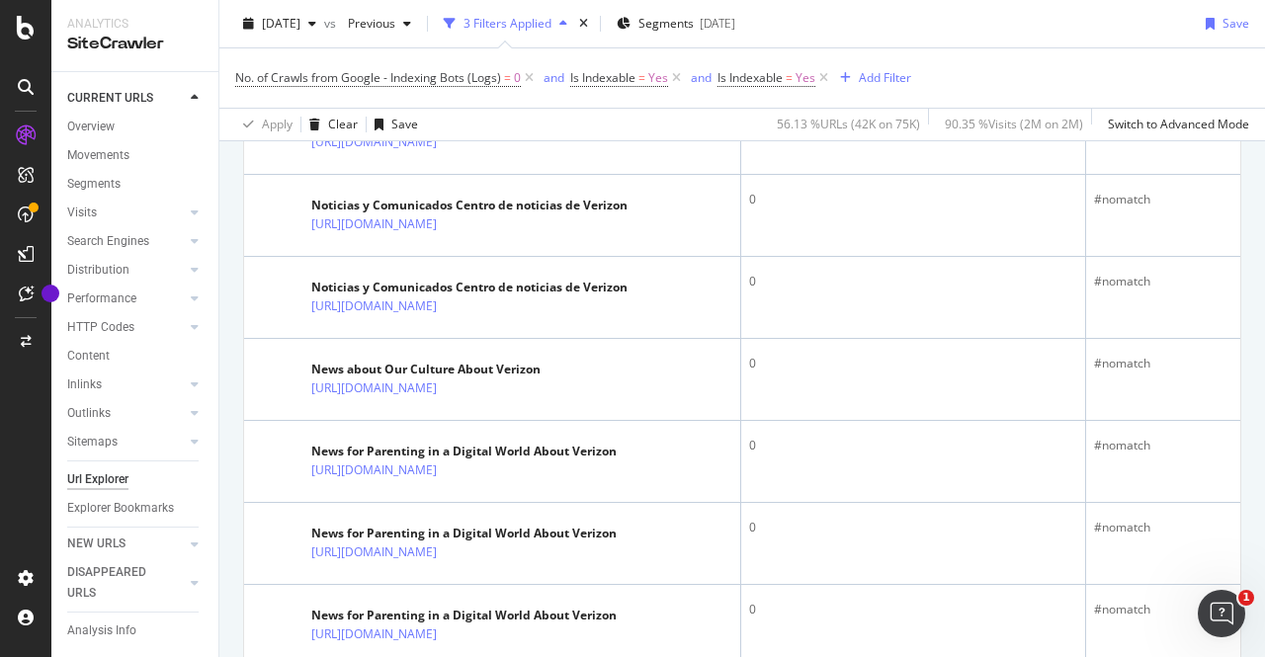
scroll to position [885, 0]
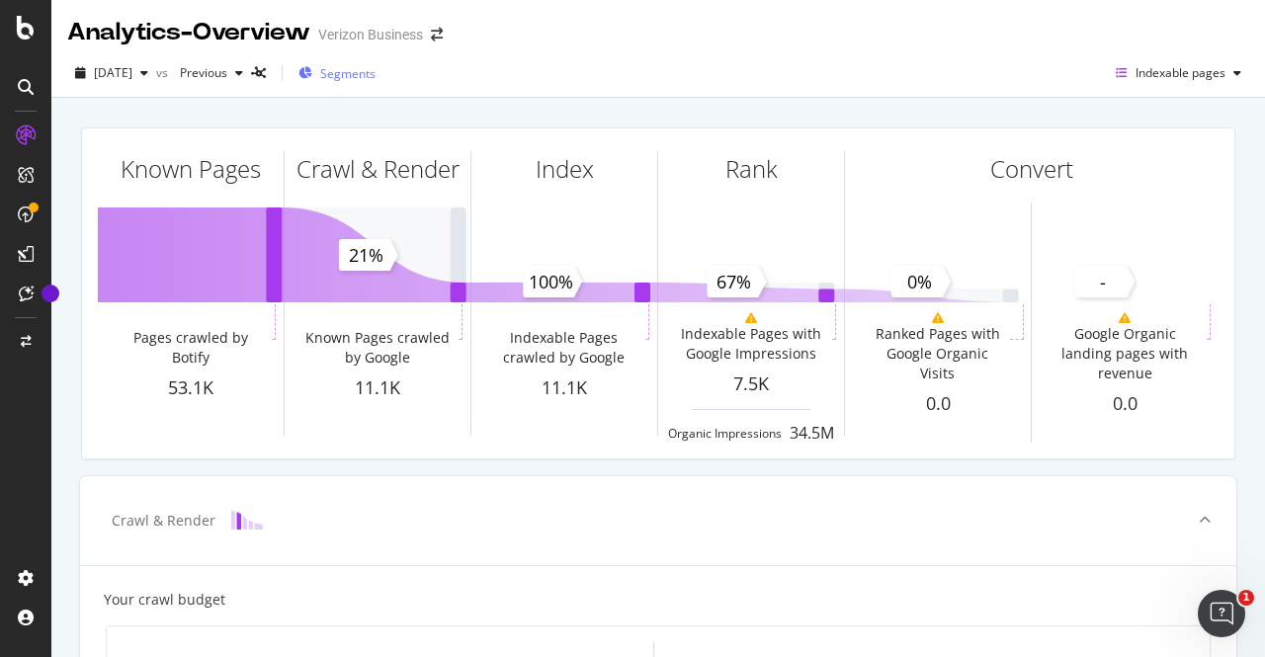
click at [376, 76] on span "Segments" at bounding box center [347, 73] width 55 height 17
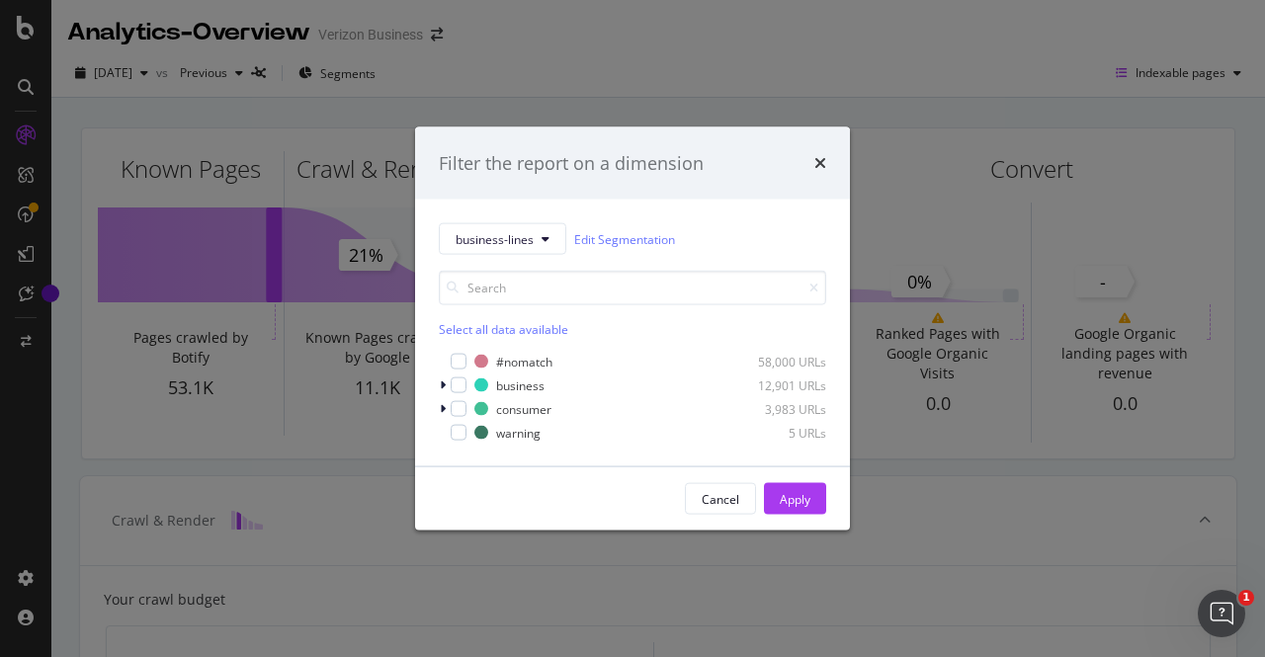
click at [599, 71] on div "Filter the report on a dimension business-lines Edit Segmentation Select all da…" at bounding box center [632, 328] width 1265 height 657
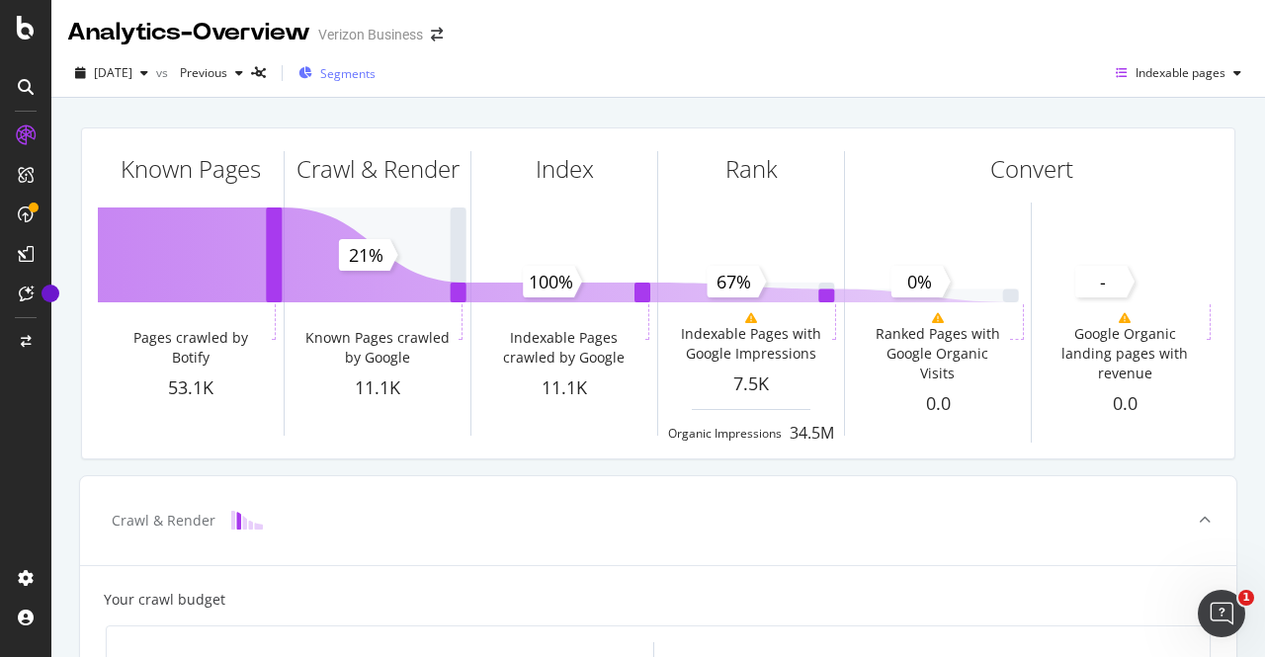
click at [374, 71] on span "Segments" at bounding box center [347, 73] width 55 height 17
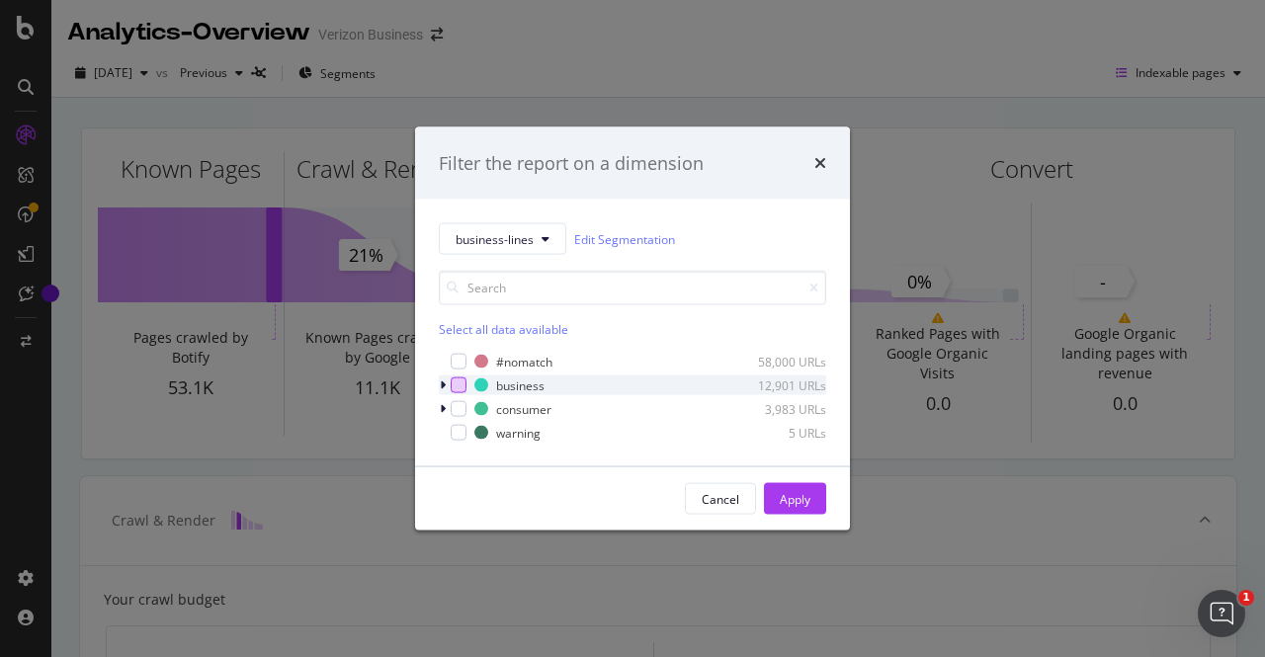
click at [457, 380] on div "modal" at bounding box center [459, 386] width 16 height 16
click at [785, 495] on div "Apply" at bounding box center [795, 498] width 31 height 17
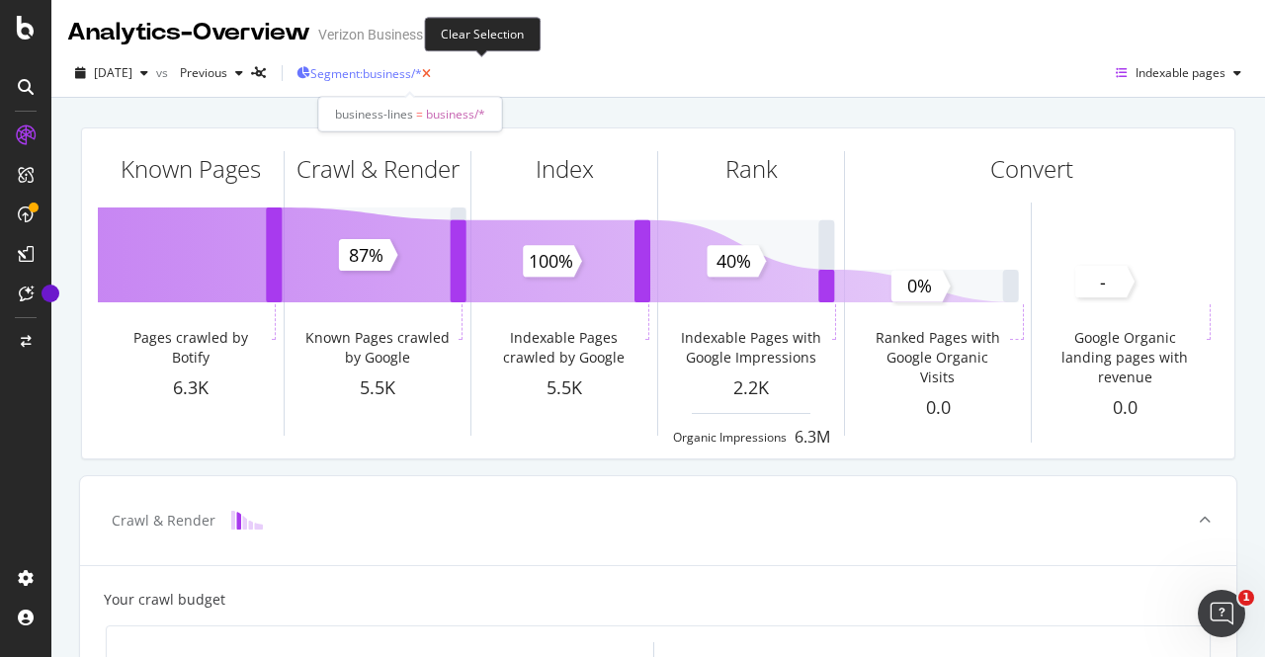
click at [431, 75] on icon "button" at bounding box center [426, 74] width 9 height 12
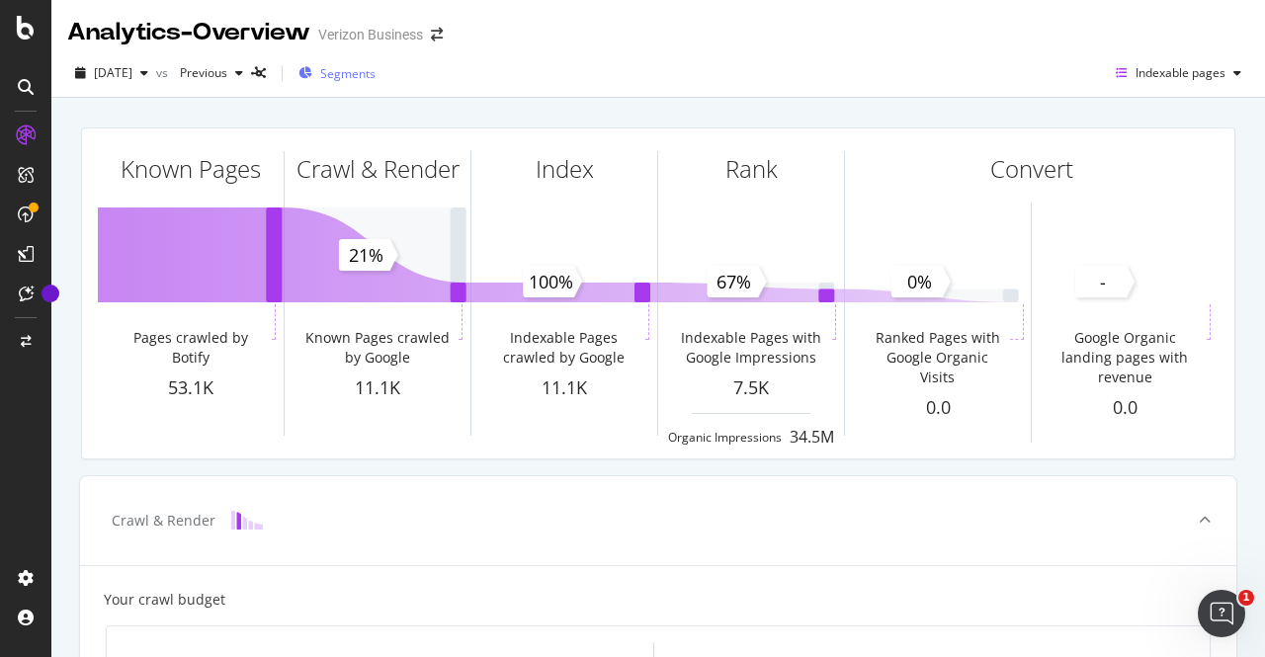
click at [376, 80] on span "Segments" at bounding box center [347, 73] width 55 height 17
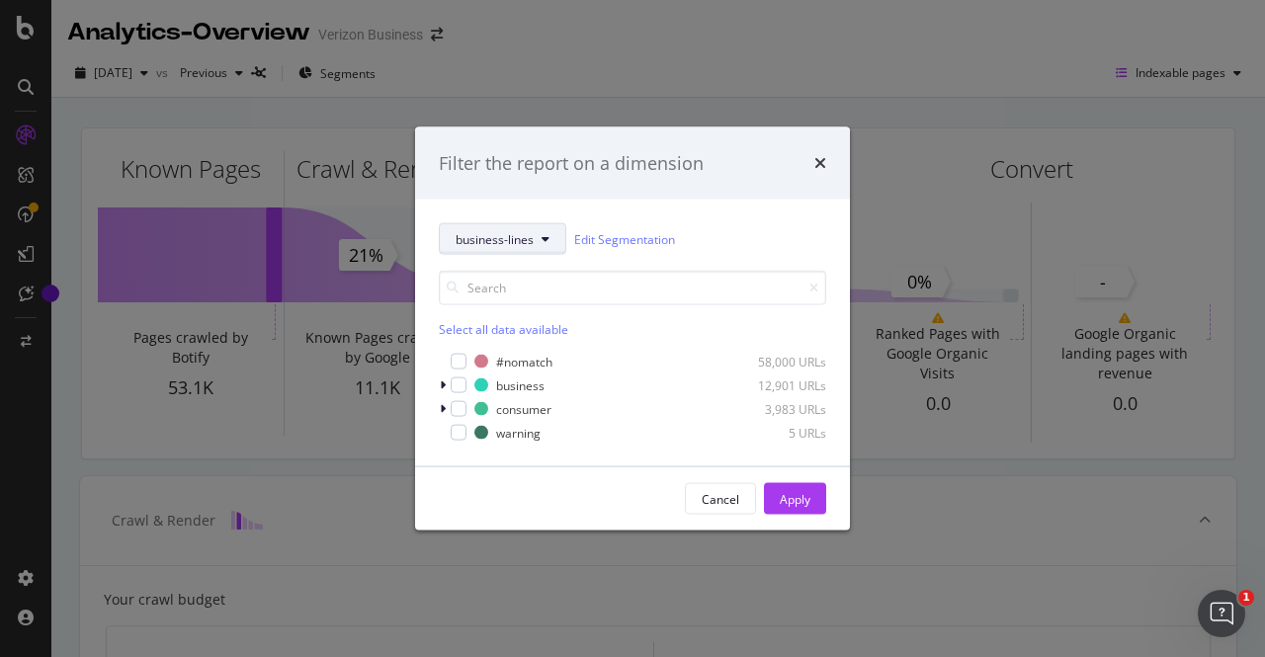
click at [498, 244] on span "business-lines" at bounding box center [495, 238] width 78 height 17
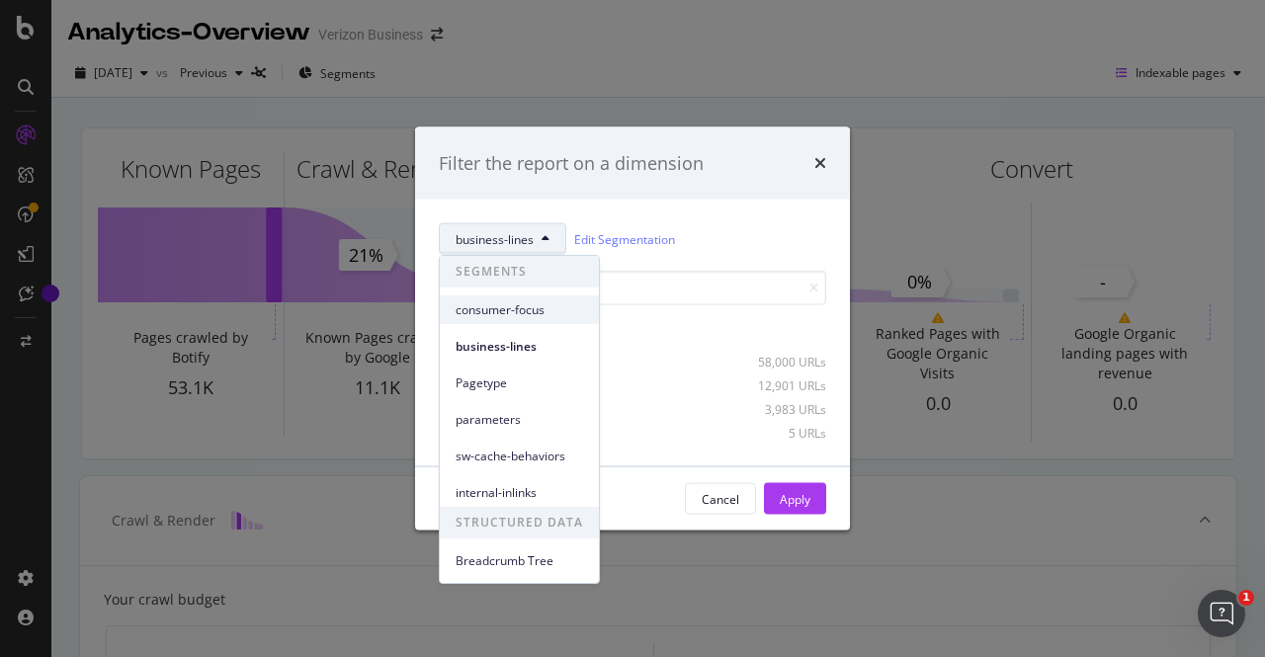
click at [512, 314] on span "consumer-focus" at bounding box center [519, 310] width 127 height 18
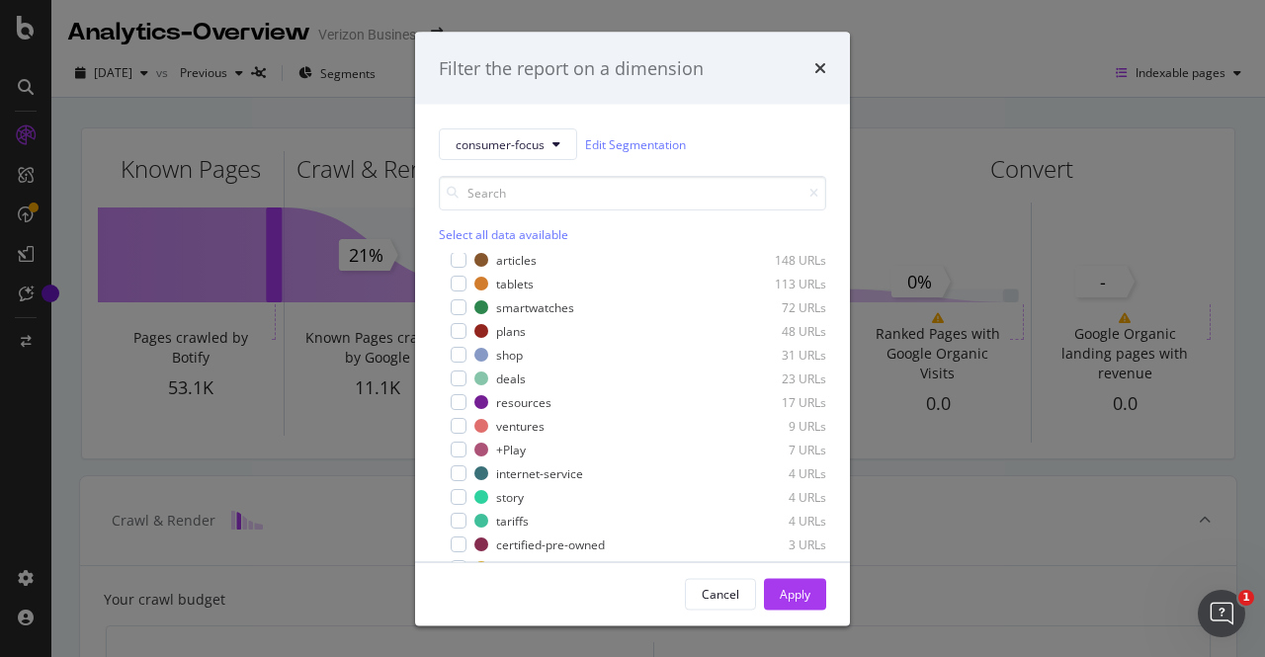
scroll to position [150, 0]
click at [729, 589] on div "Cancel" at bounding box center [721, 593] width 38 height 17
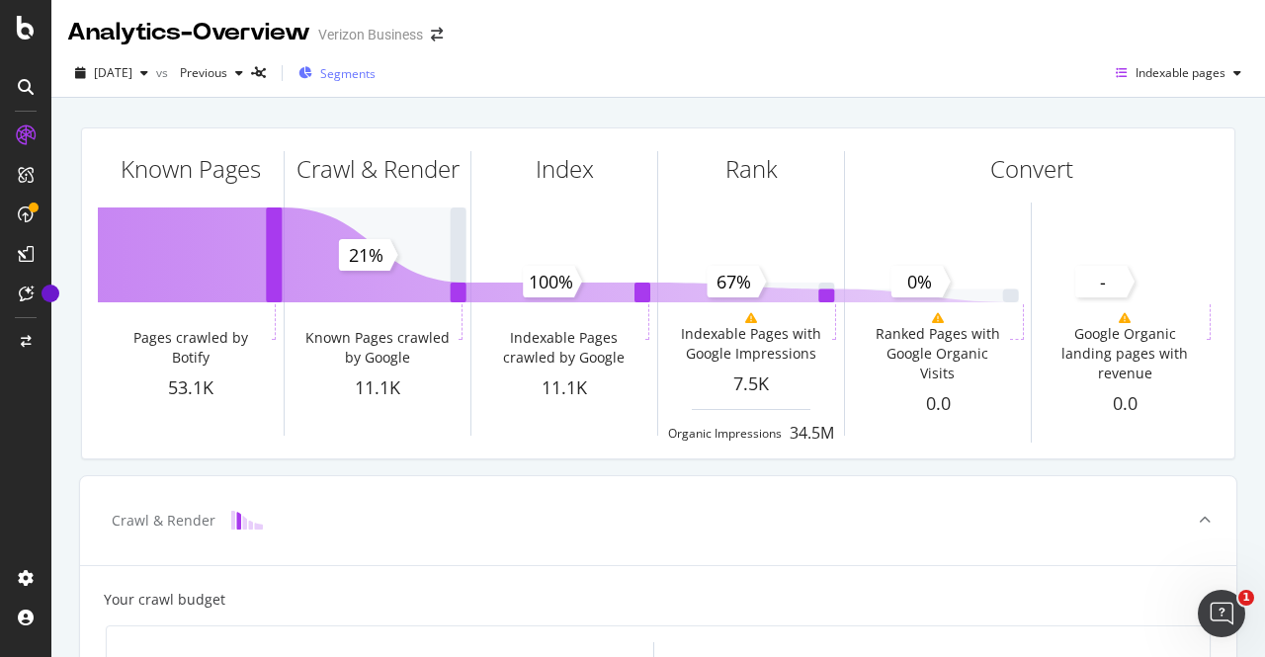
click at [374, 78] on span "Segments" at bounding box center [347, 73] width 55 height 17
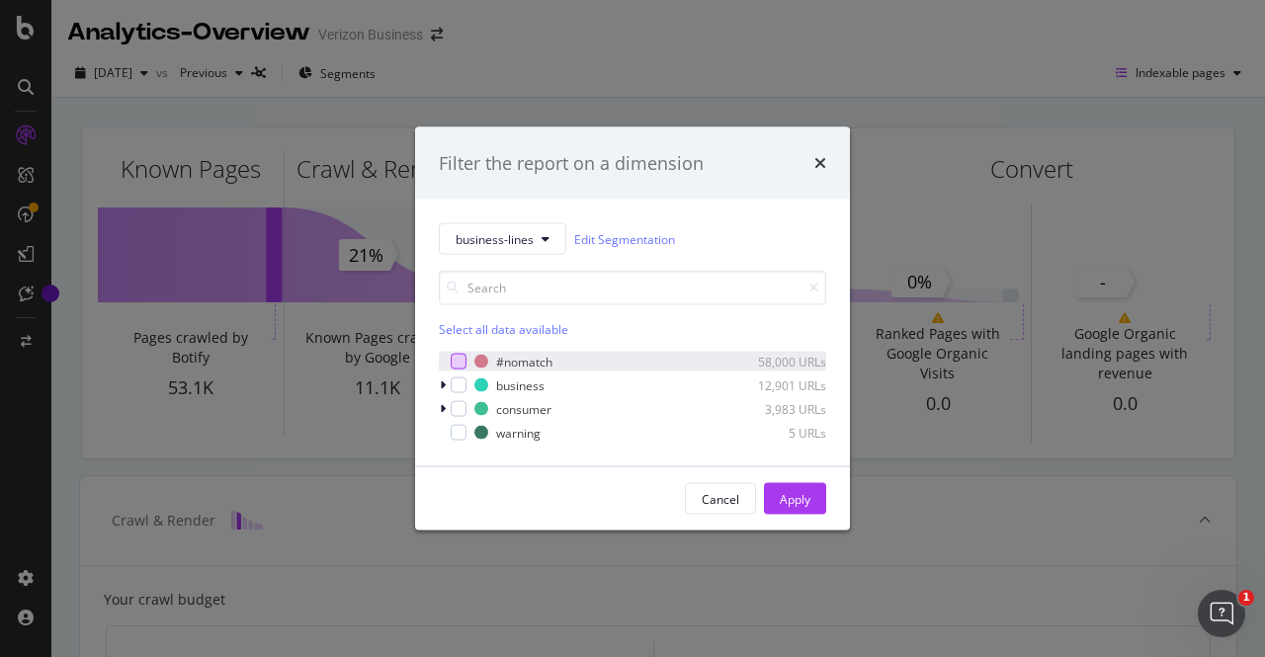
click at [457, 361] on div "modal" at bounding box center [459, 362] width 16 height 16
click at [801, 501] on div "Apply" at bounding box center [795, 498] width 31 height 17
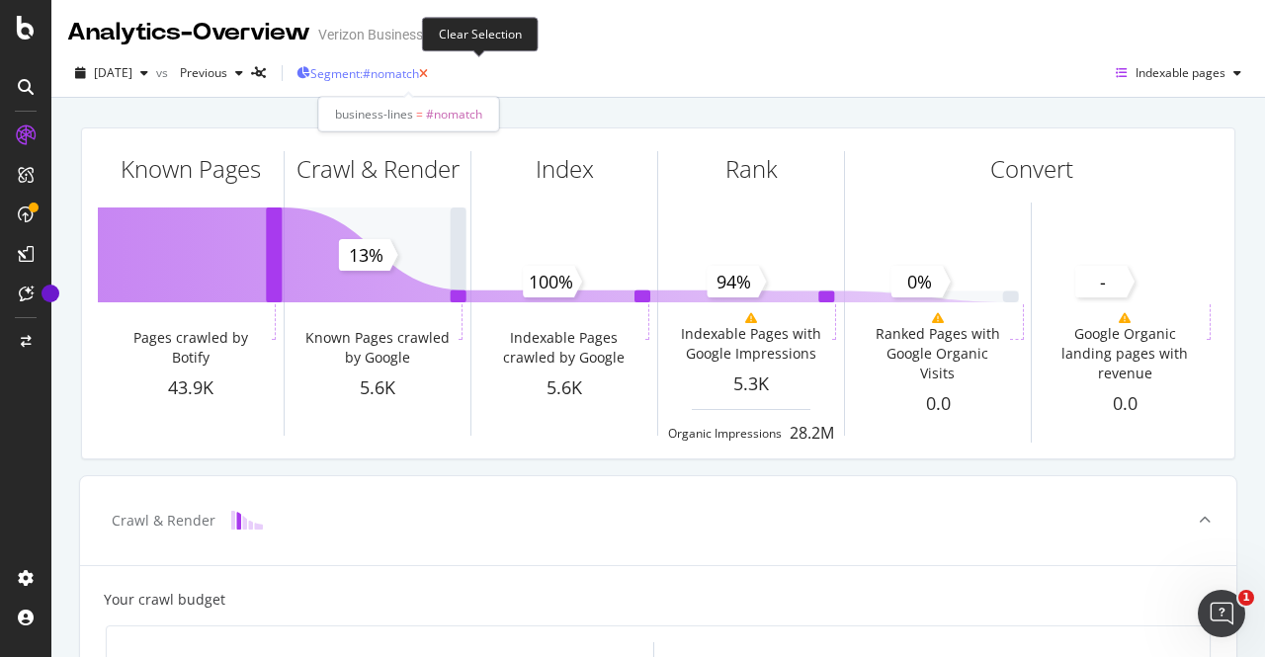
click at [428, 69] on icon "button" at bounding box center [423, 74] width 9 height 12
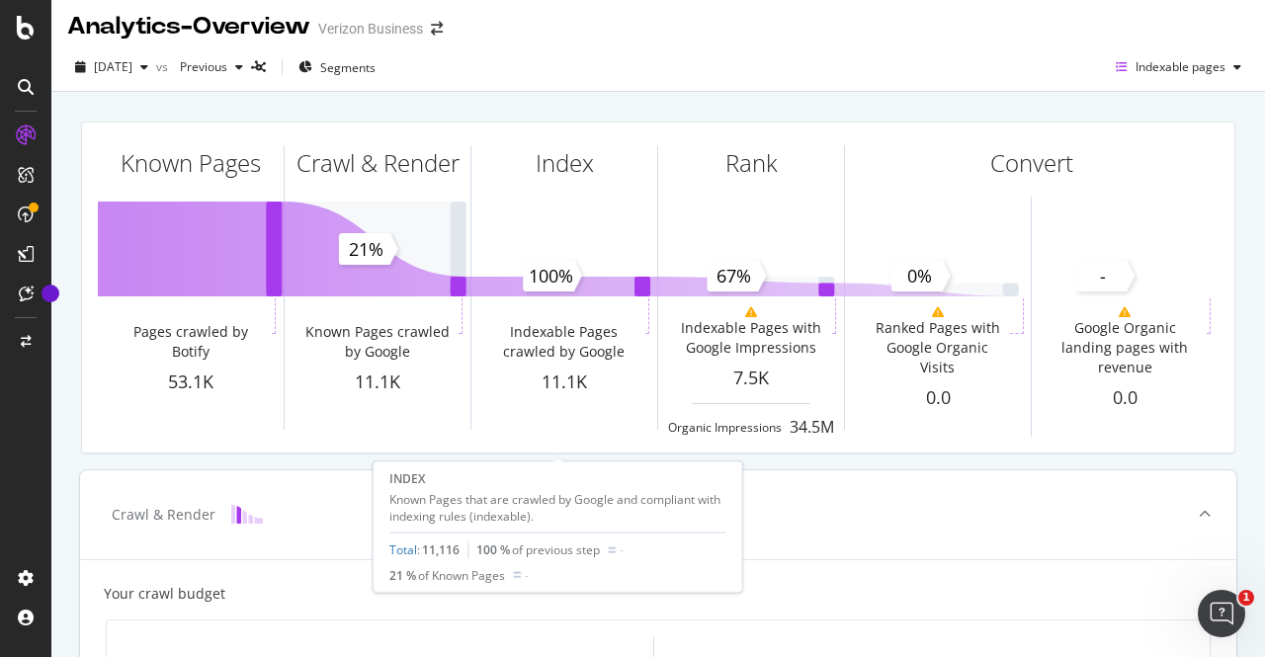
scroll to position [4, 0]
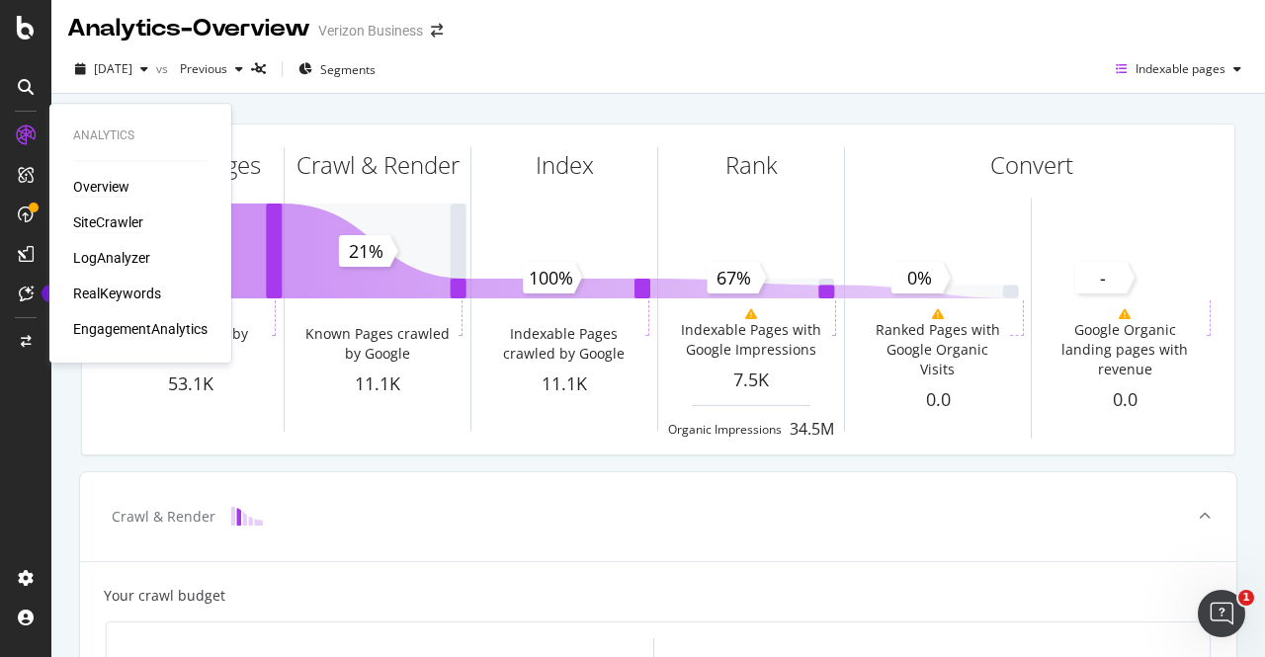
click at [120, 226] on div "SiteCrawler" at bounding box center [108, 222] width 70 height 20
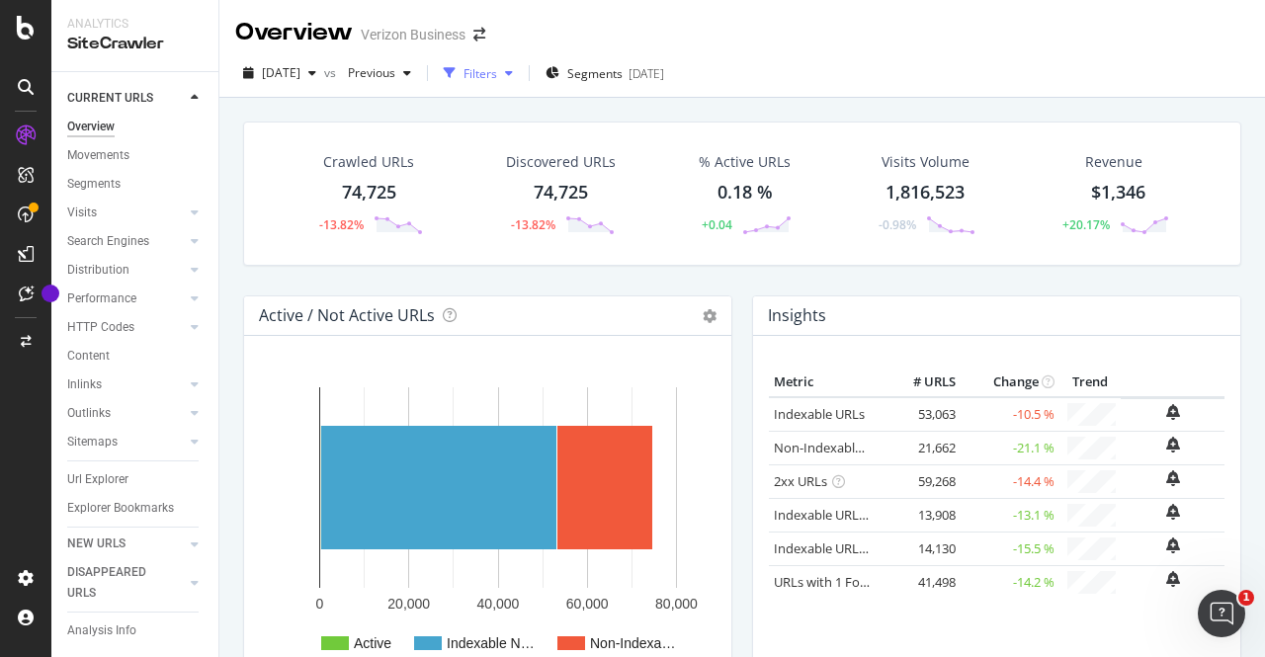
click at [497, 72] on div "Filters" at bounding box center [480, 73] width 34 height 17
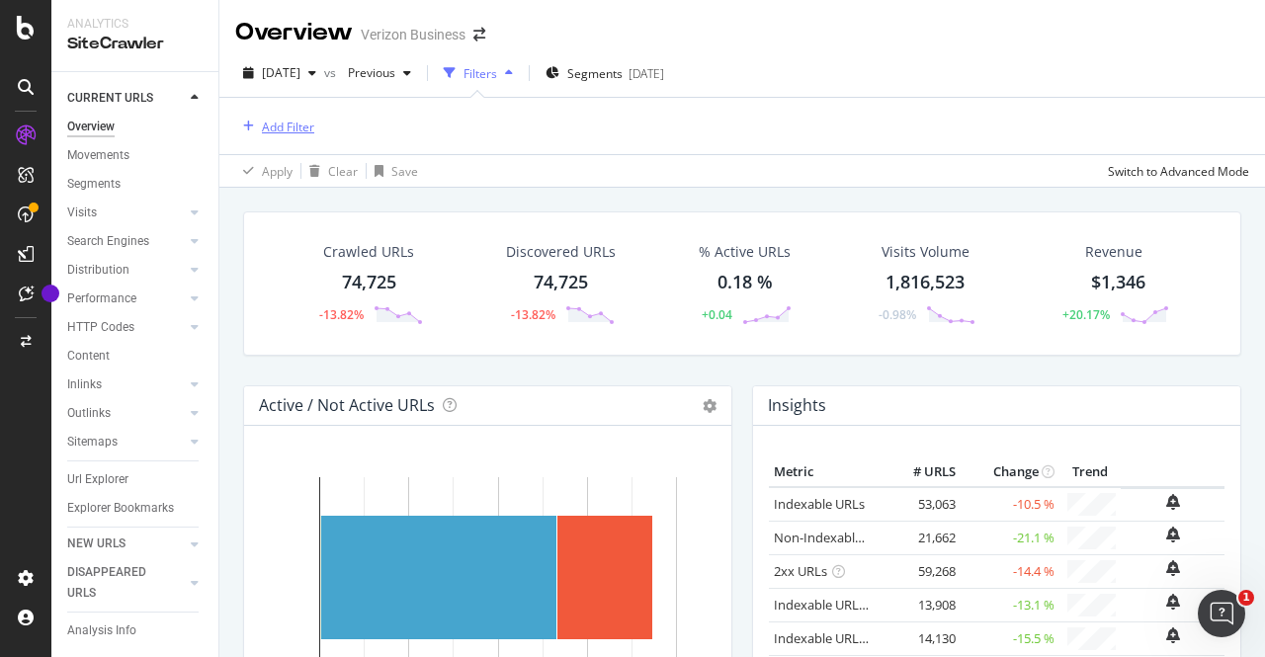
click at [275, 125] on div "Add Filter" at bounding box center [288, 127] width 52 height 17
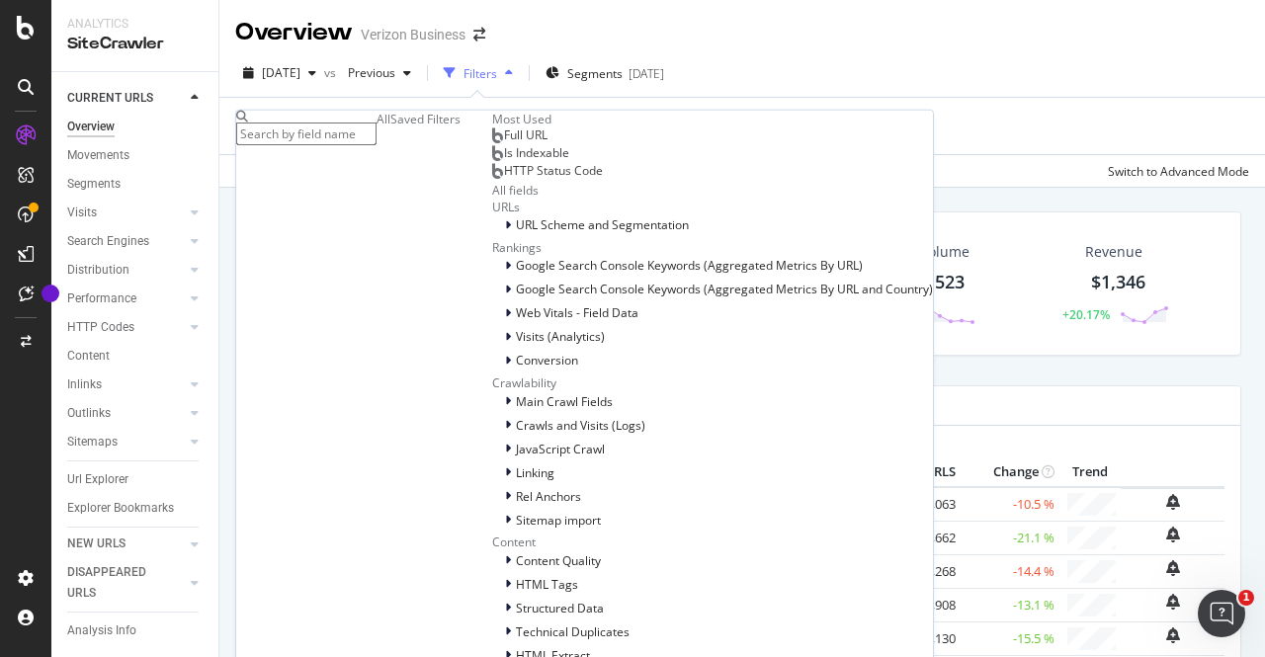
click at [492, 161] on div "Is Indexable" at bounding box center [530, 153] width 77 height 16
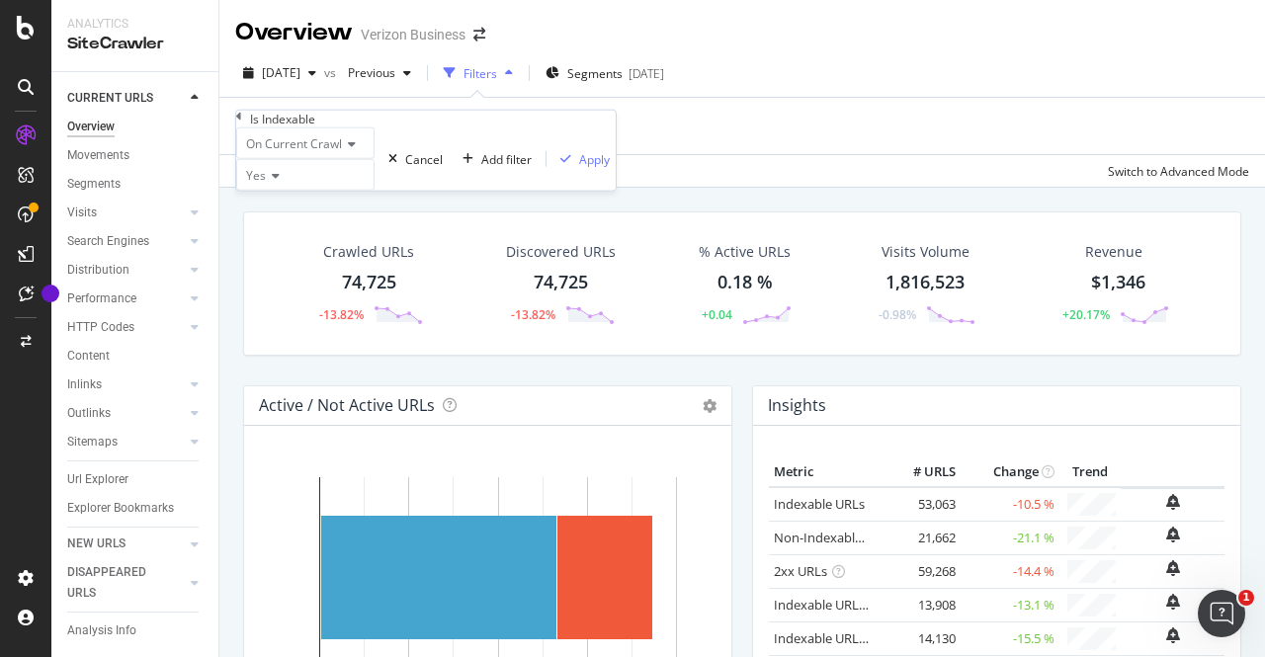
click at [356, 150] on icon at bounding box center [349, 144] width 14 height 12
click at [579, 167] on div "Apply" at bounding box center [594, 158] width 31 height 17
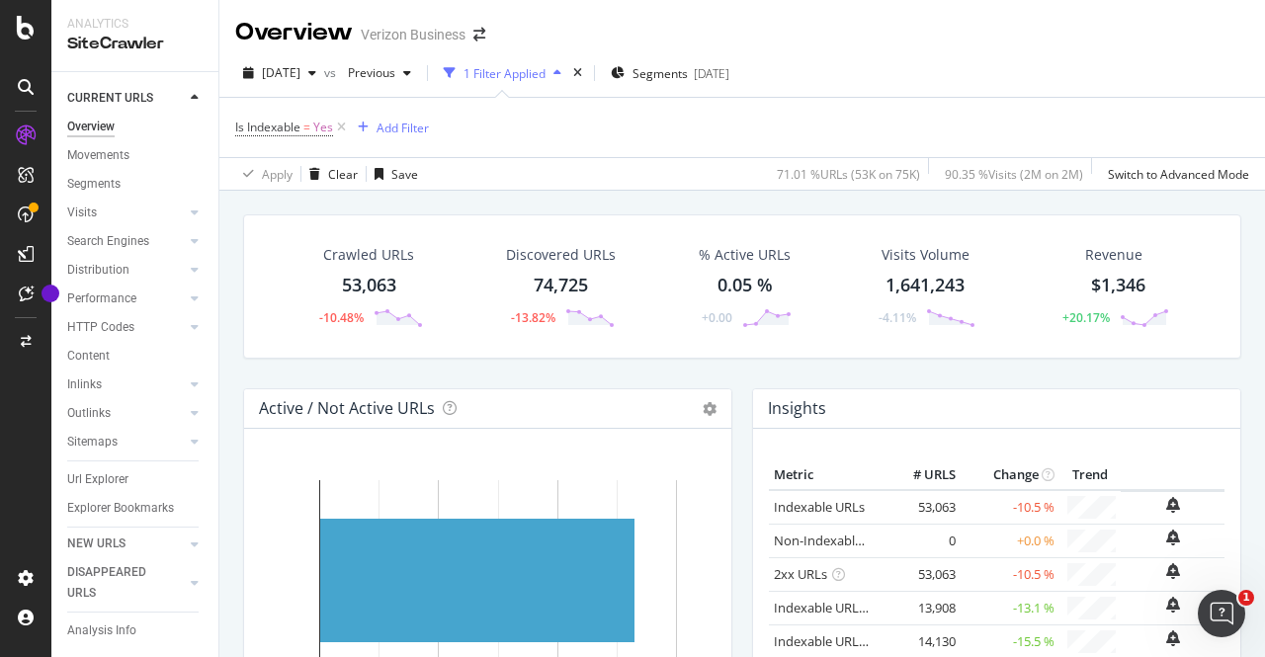
click at [725, 284] on div "0.05 %" at bounding box center [744, 286] width 55 height 26
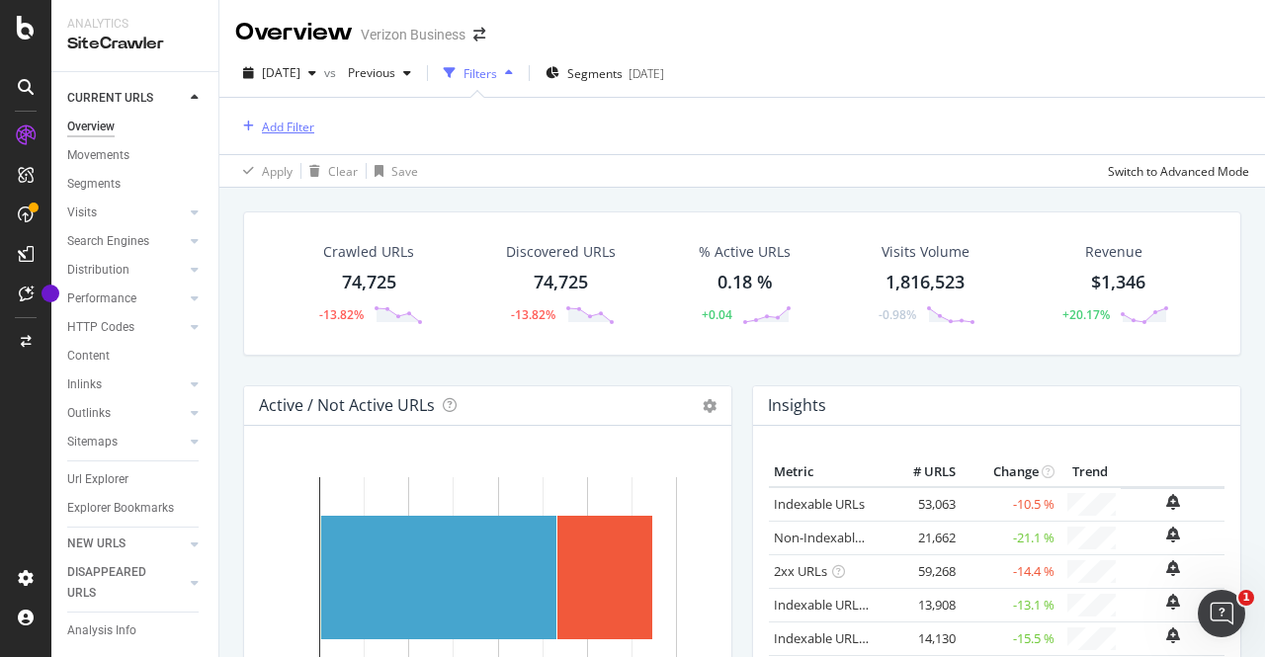
click at [285, 126] on div "Add Filter" at bounding box center [288, 127] width 52 height 17
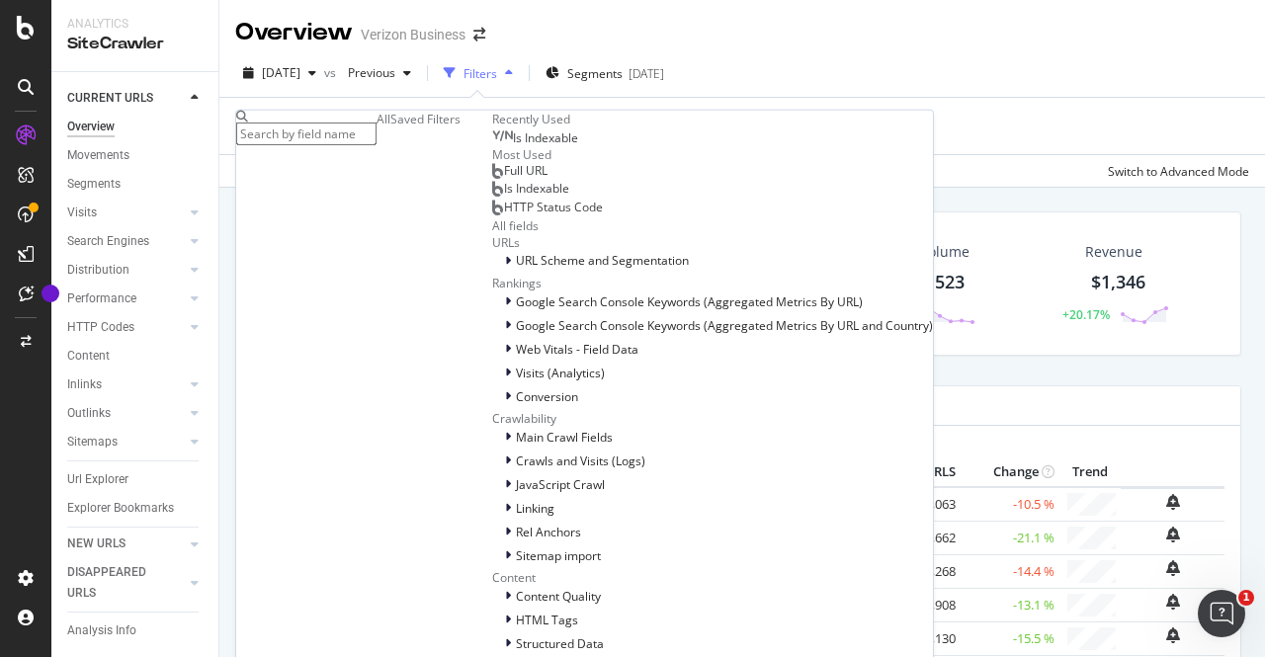
scroll to position [100, 0]
click at [396, 127] on div "Saved Filters" at bounding box center [425, 119] width 70 height 17
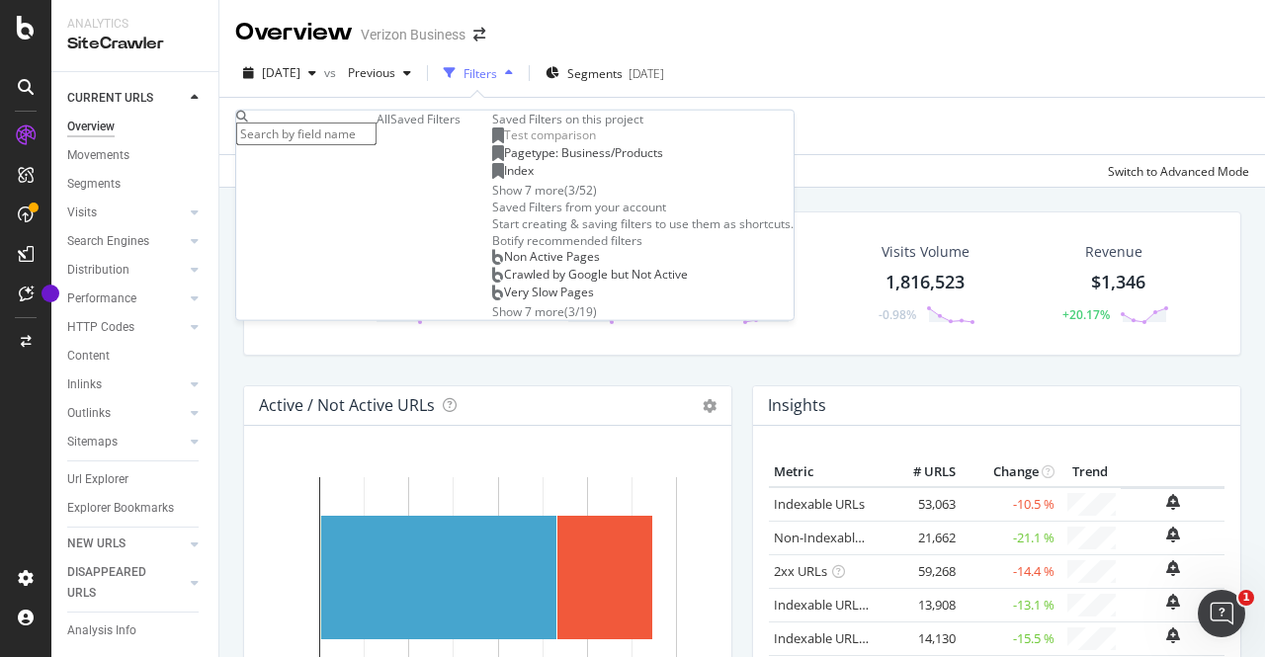
scroll to position [21, 0]
click at [377, 127] on div "All" at bounding box center [384, 119] width 14 height 17
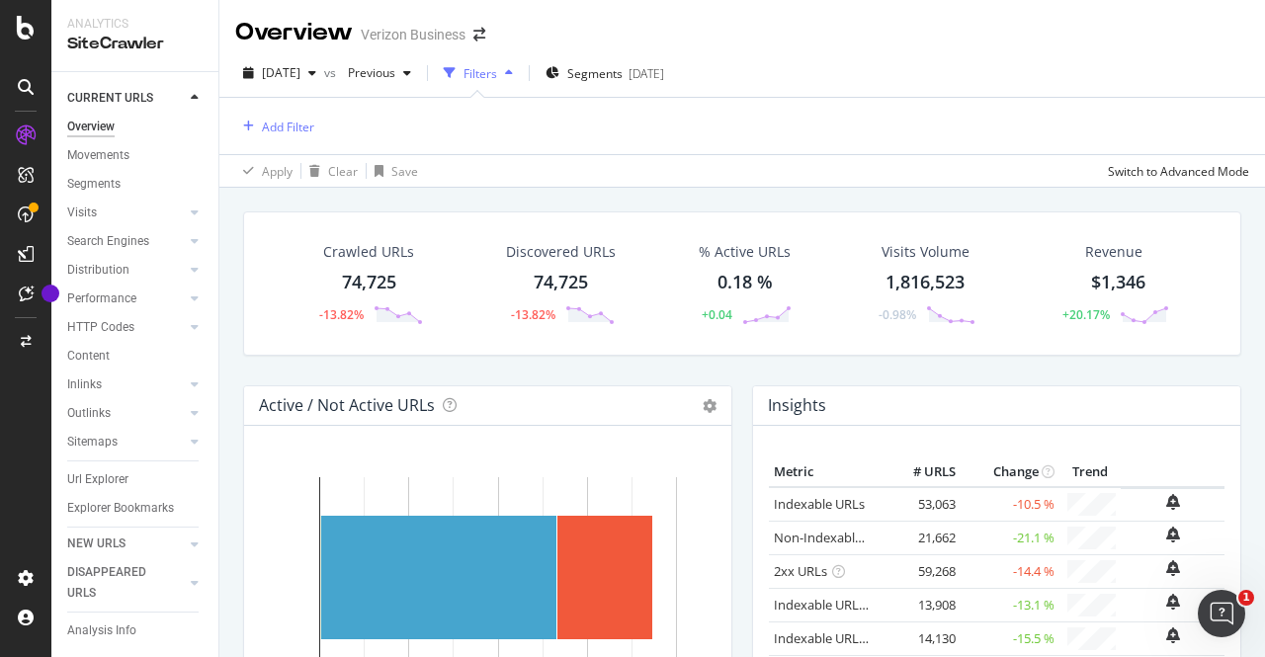
click at [819, 131] on div "Add Filter" at bounding box center [742, 126] width 1014 height 56
click at [935, 280] on div "1,816,523" at bounding box center [924, 283] width 79 height 26
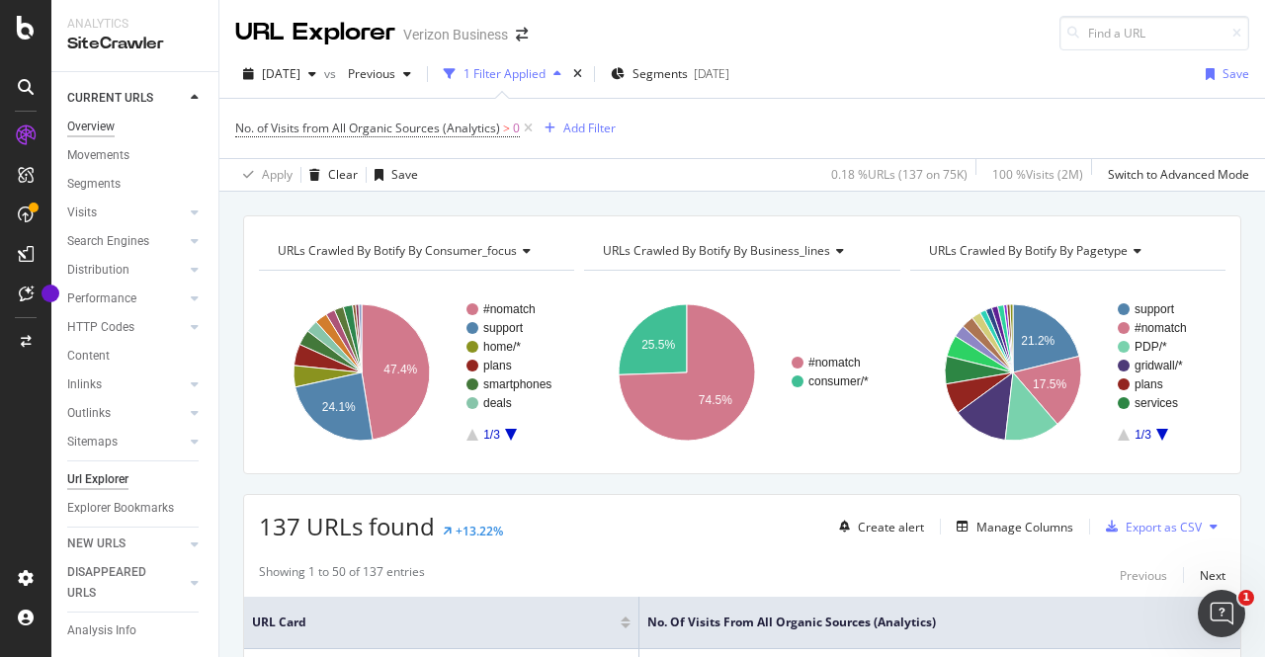
click at [93, 124] on div "Overview" at bounding box center [90, 127] width 47 height 21
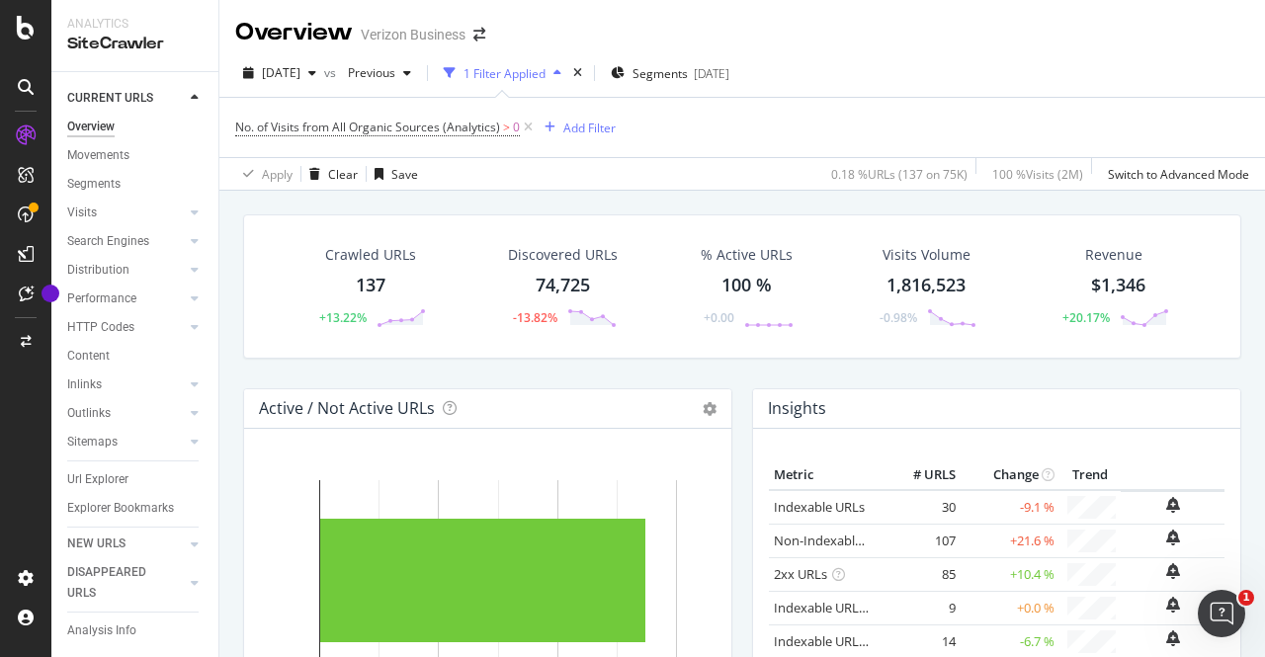
click at [901, 284] on div "1,816,523" at bounding box center [925, 286] width 79 height 26
click at [582, 69] on icon "times" at bounding box center [577, 73] width 9 height 12
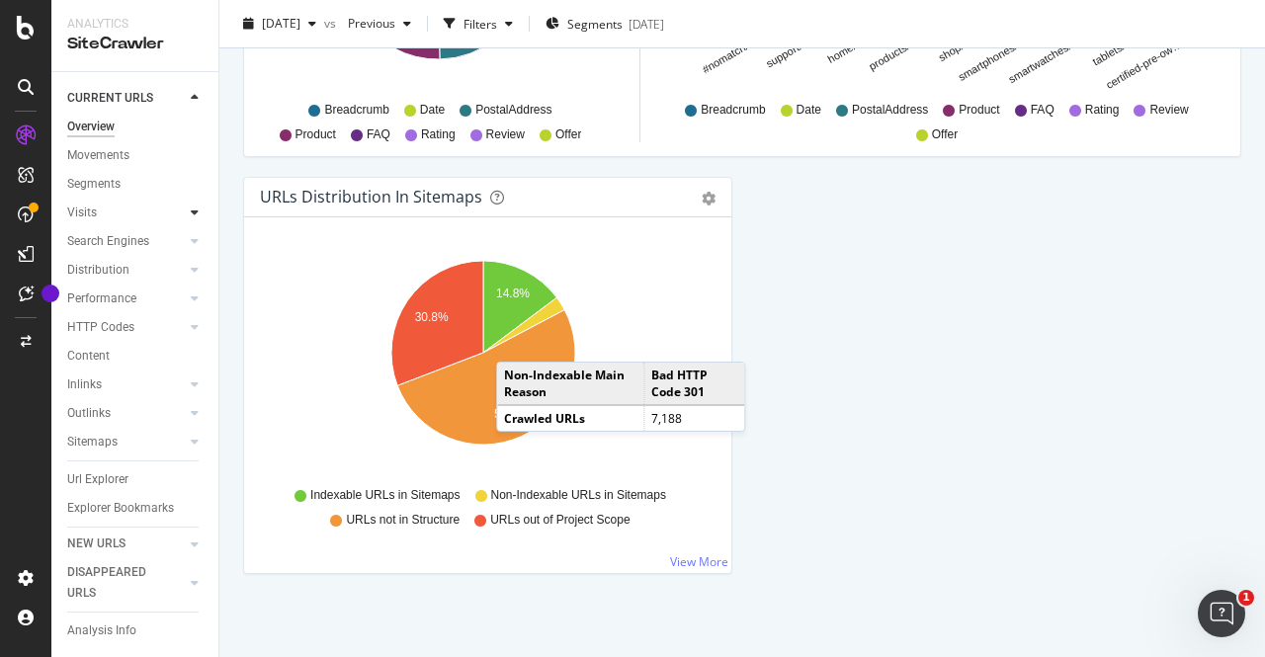
click at [191, 211] on icon at bounding box center [195, 213] width 8 height 12
click at [185, 294] on div at bounding box center [195, 299] width 20 height 20
click at [100, 330] on div "Top Charts" at bounding box center [105, 327] width 58 height 21
click at [191, 244] on icon at bounding box center [195, 241] width 8 height 12
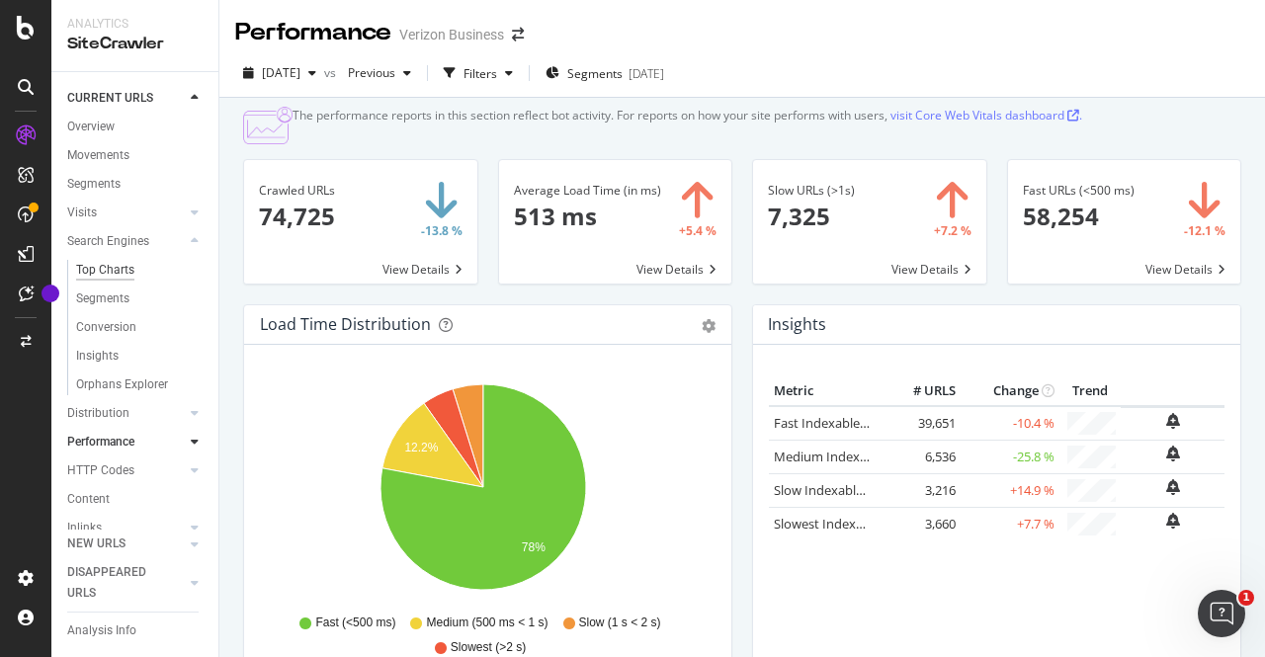
click at [111, 279] on div "Top Charts" at bounding box center [105, 270] width 58 height 21
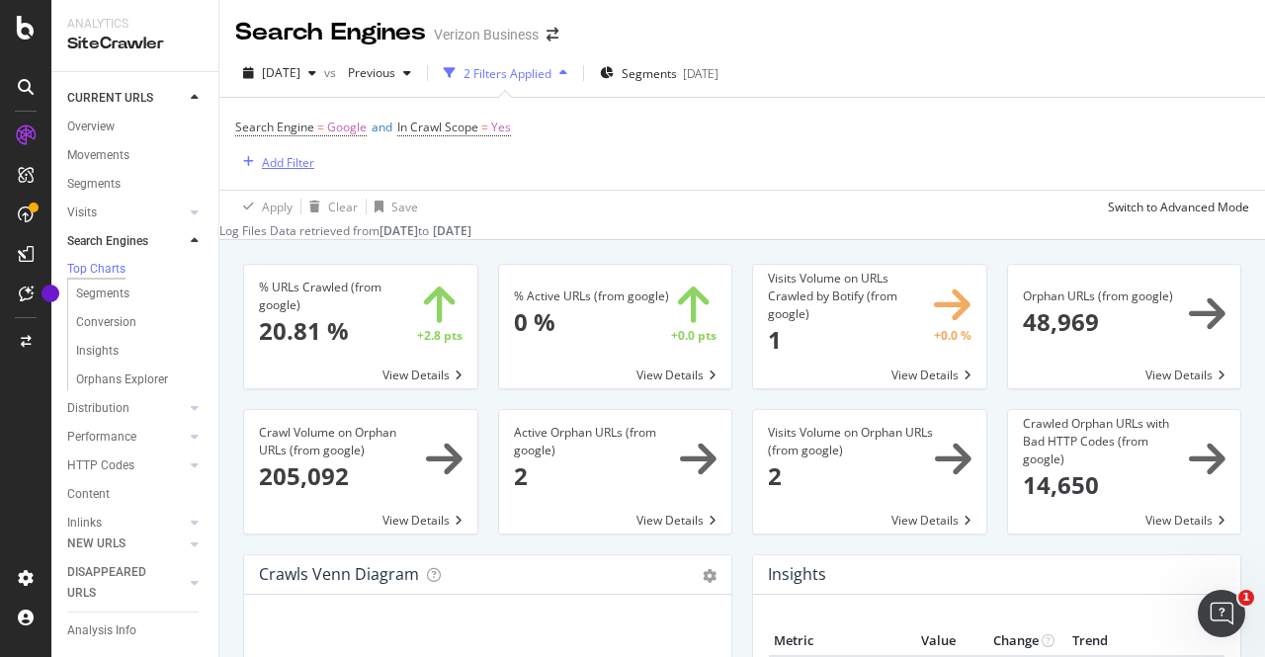
click at [289, 155] on div "Add Filter" at bounding box center [288, 162] width 52 height 17
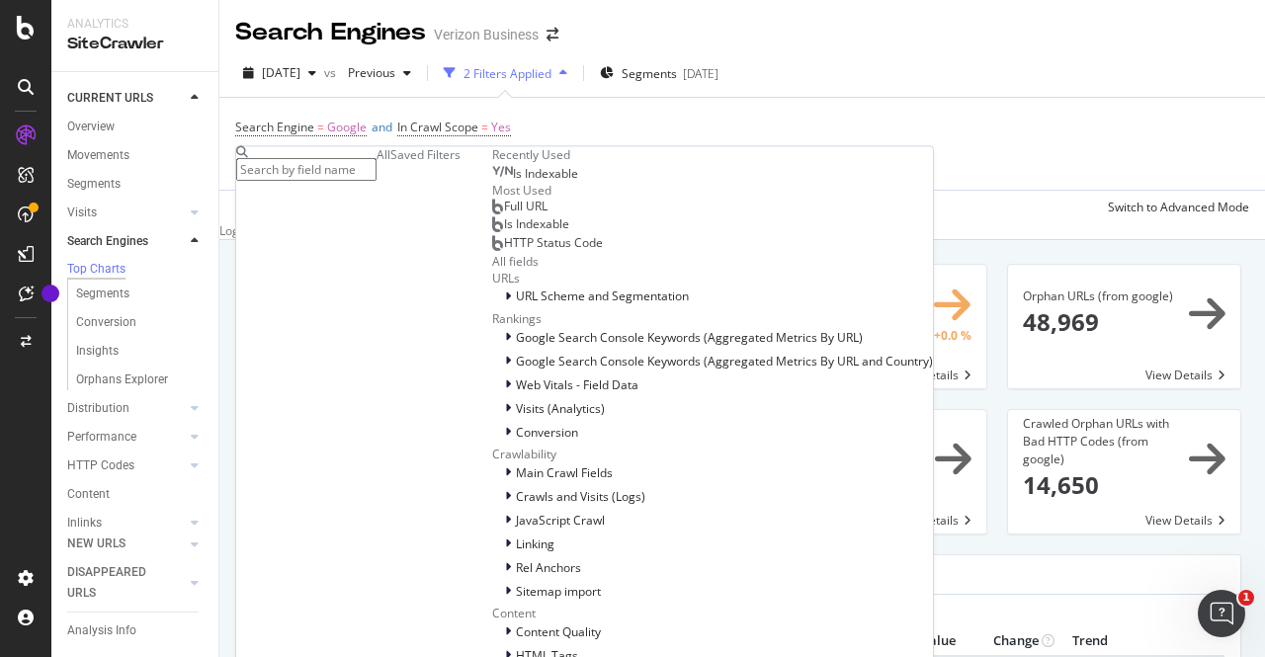
scroll to position [65, 0]
click at [504, 233] on span "Is Indexable" at bounding box center [536, 224] width 65 height 17
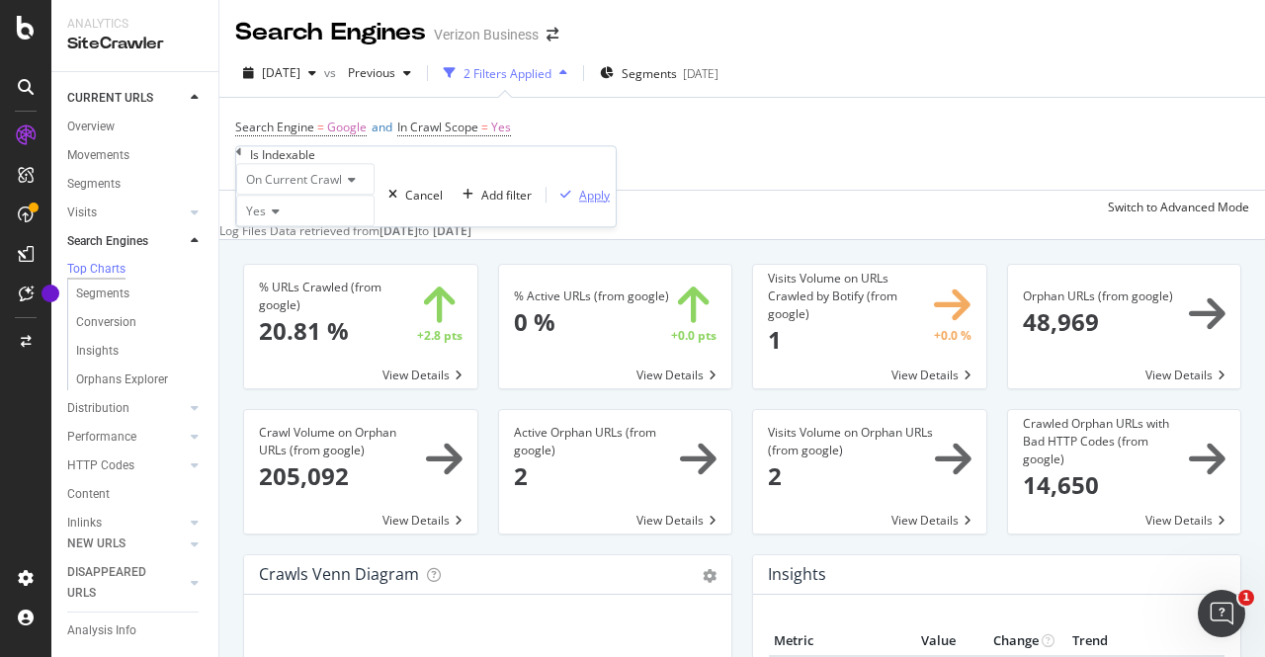
click at [579, 204] on div "Apply" at bounding box center [594, 195] width 31 height 17
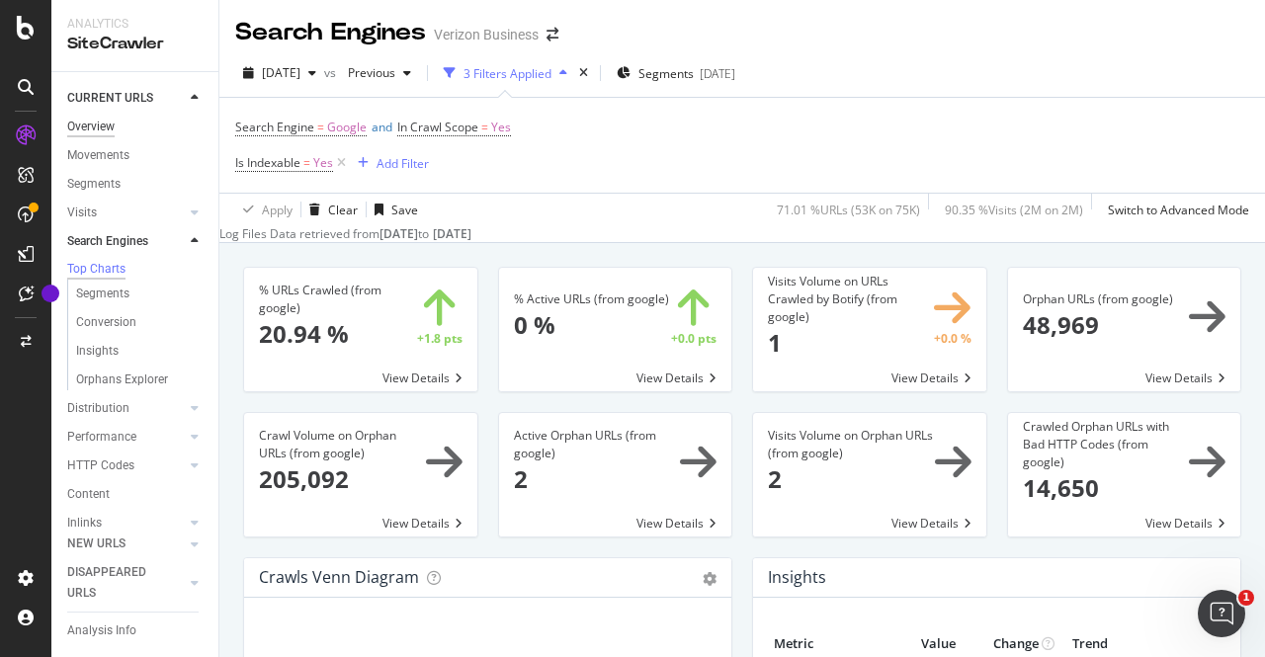
click at [84, 118] on div "Overview" at bounding box center [90, 127] width 47 height 21
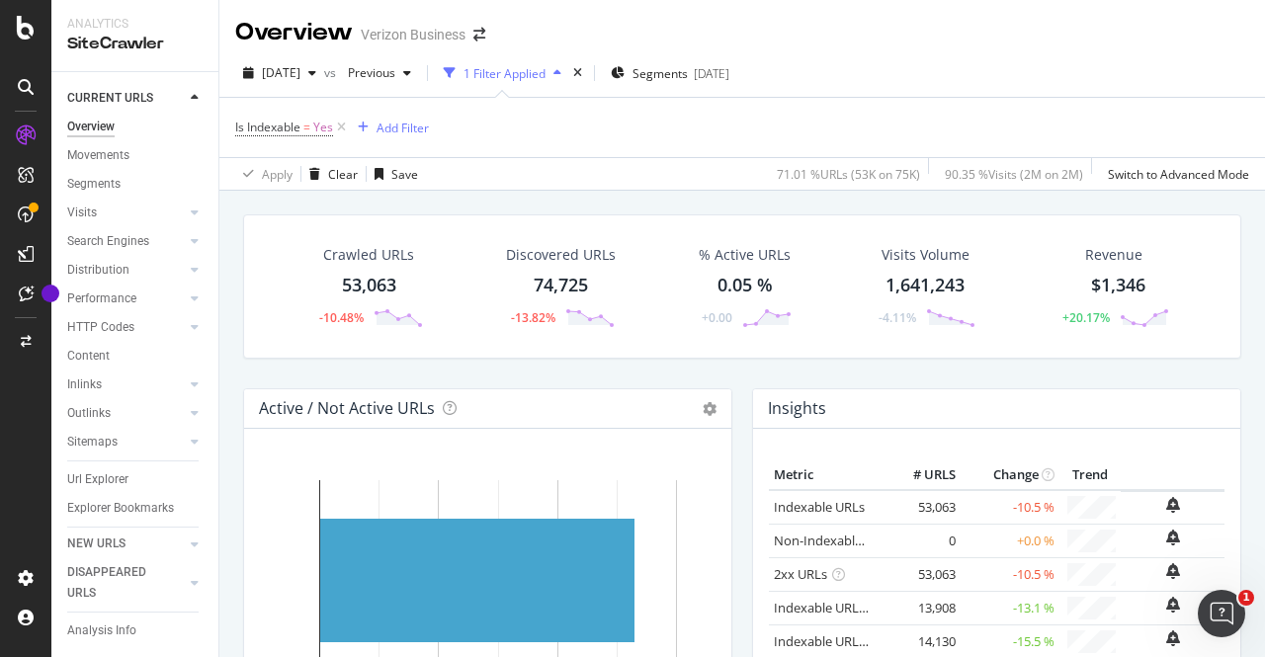
click at [728, 287] on div "0.05 %" at bounding box center [744, 286] width 55 height 26
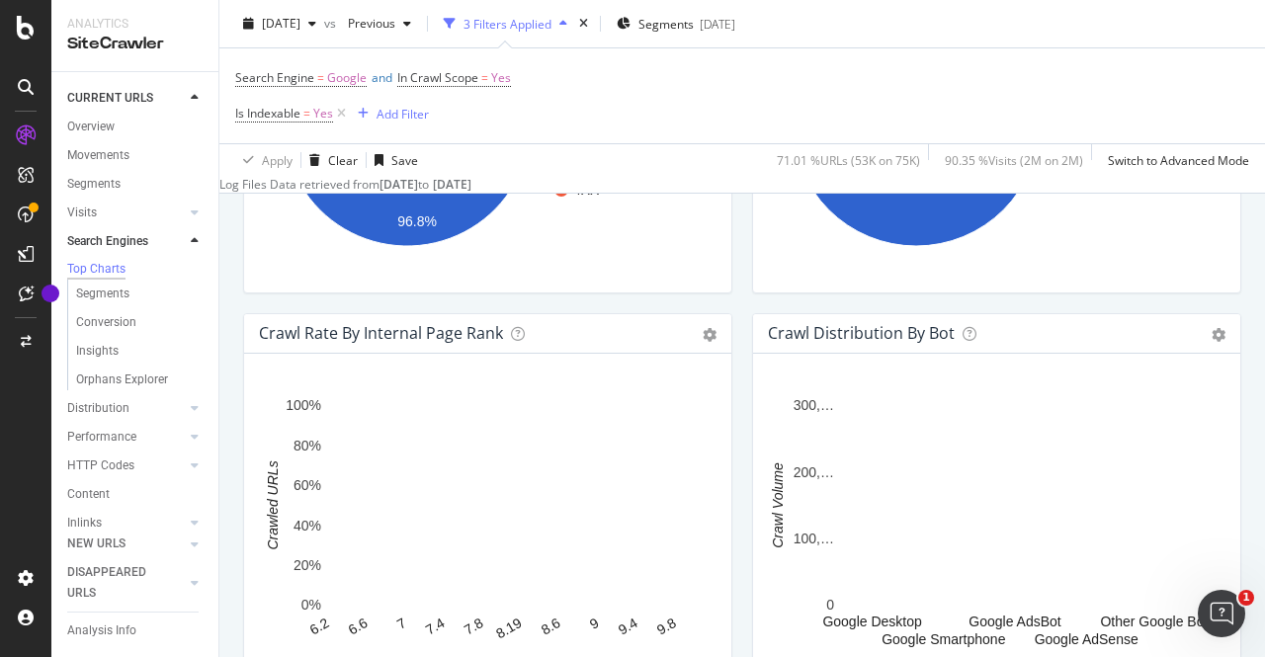
scroll to position [1998, 0]
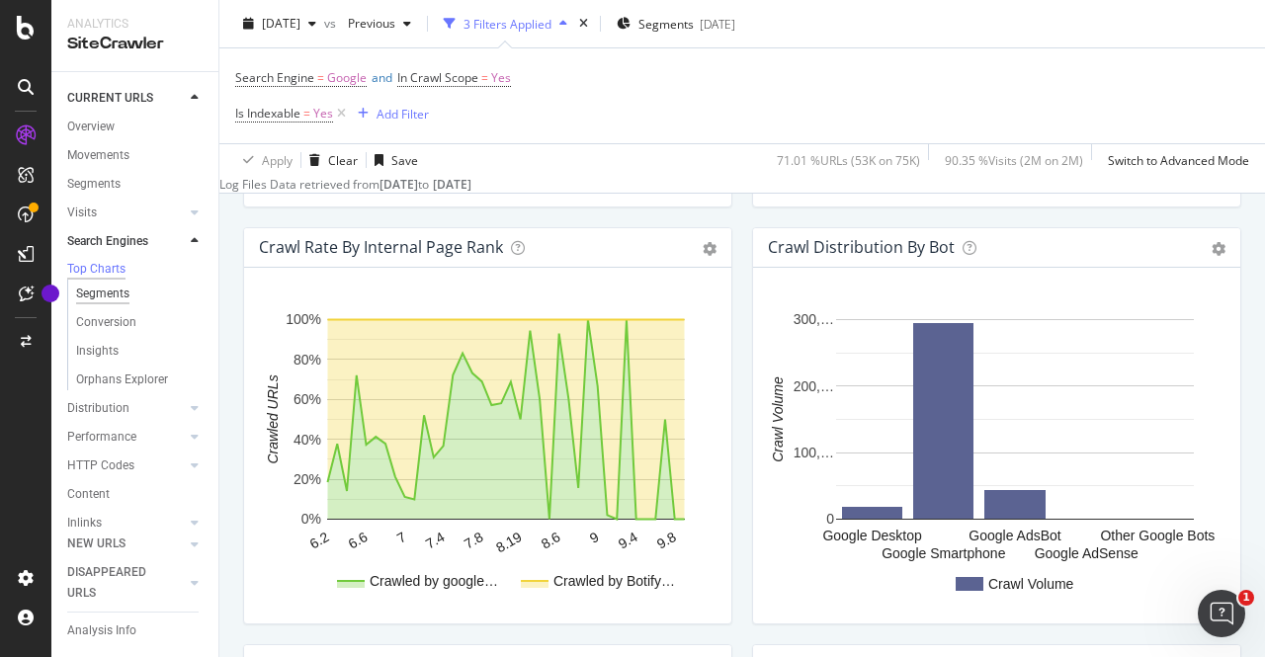
click at [109, 304] on div "Segments" at bounding box center [102, 294] width 53 height 21
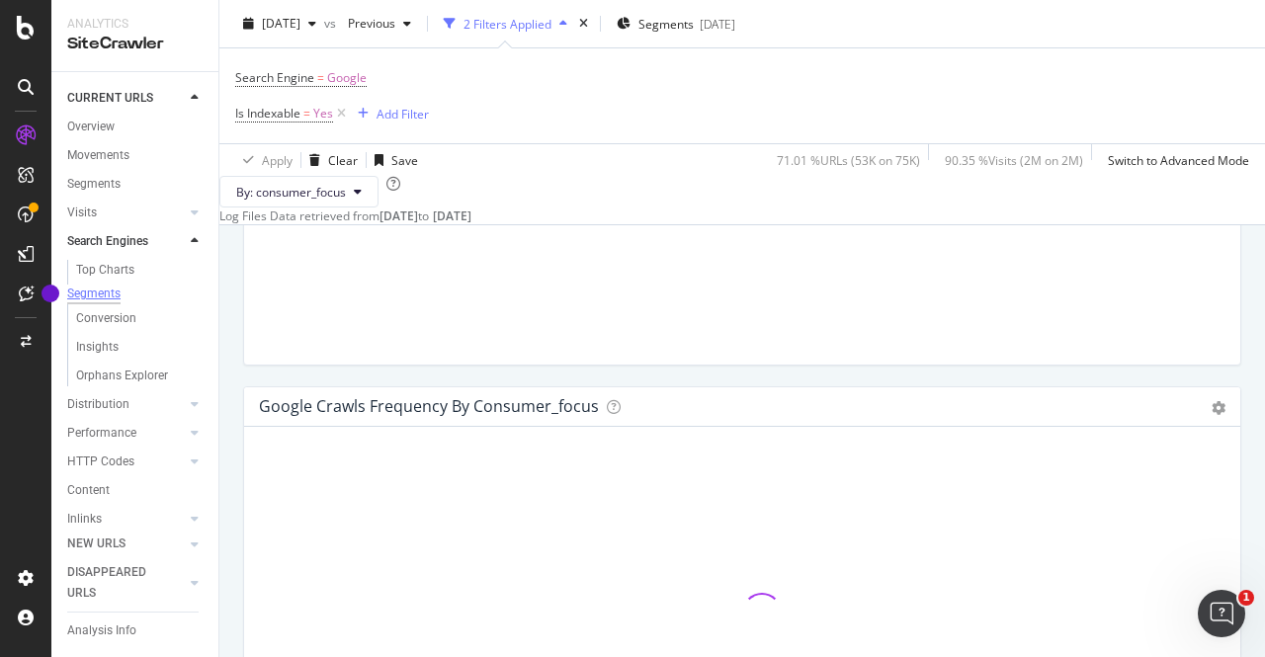
scroll to position [2062, 0]
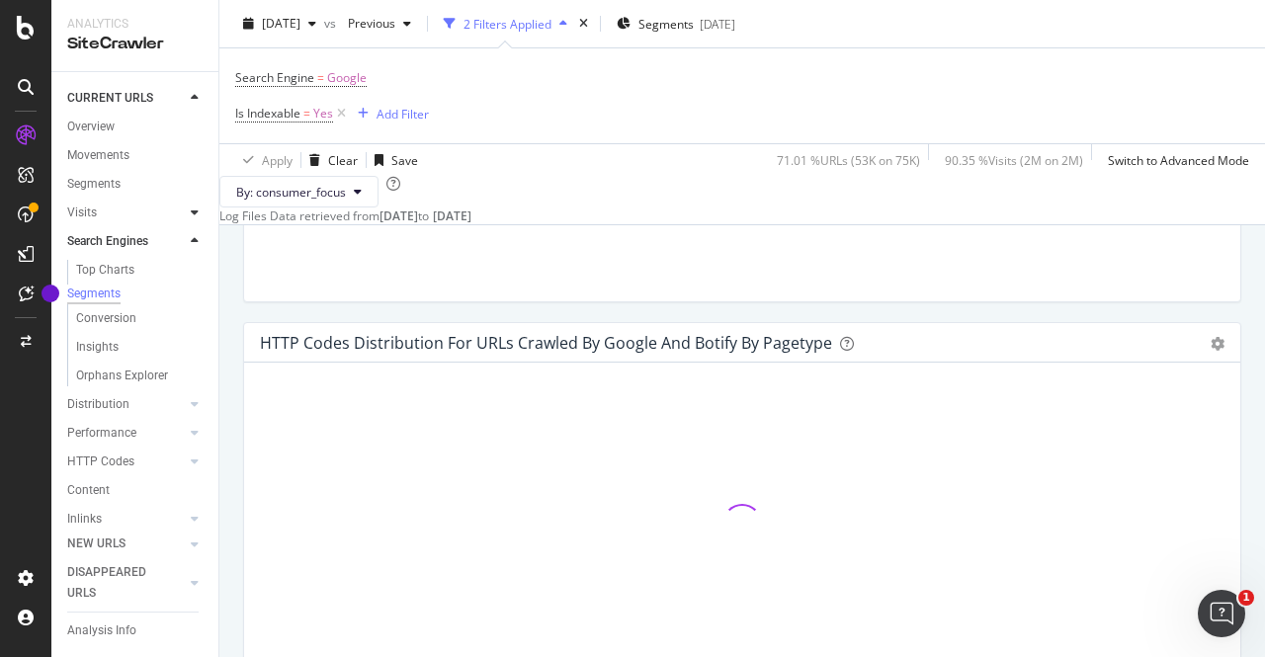
click at [185, 212] on div at bounding box center [195, 213] width 20 height 20
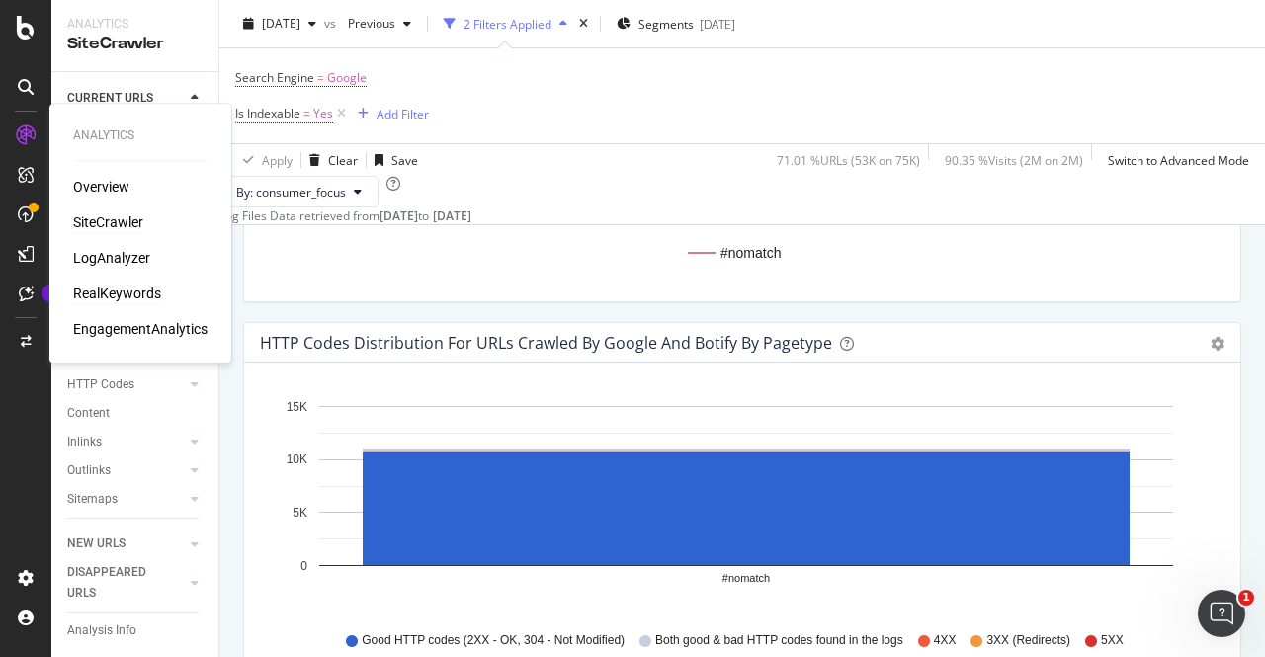
click at [117, 293] on div "RealKeywords" at bounding box center [117, 294] width 88 height 20
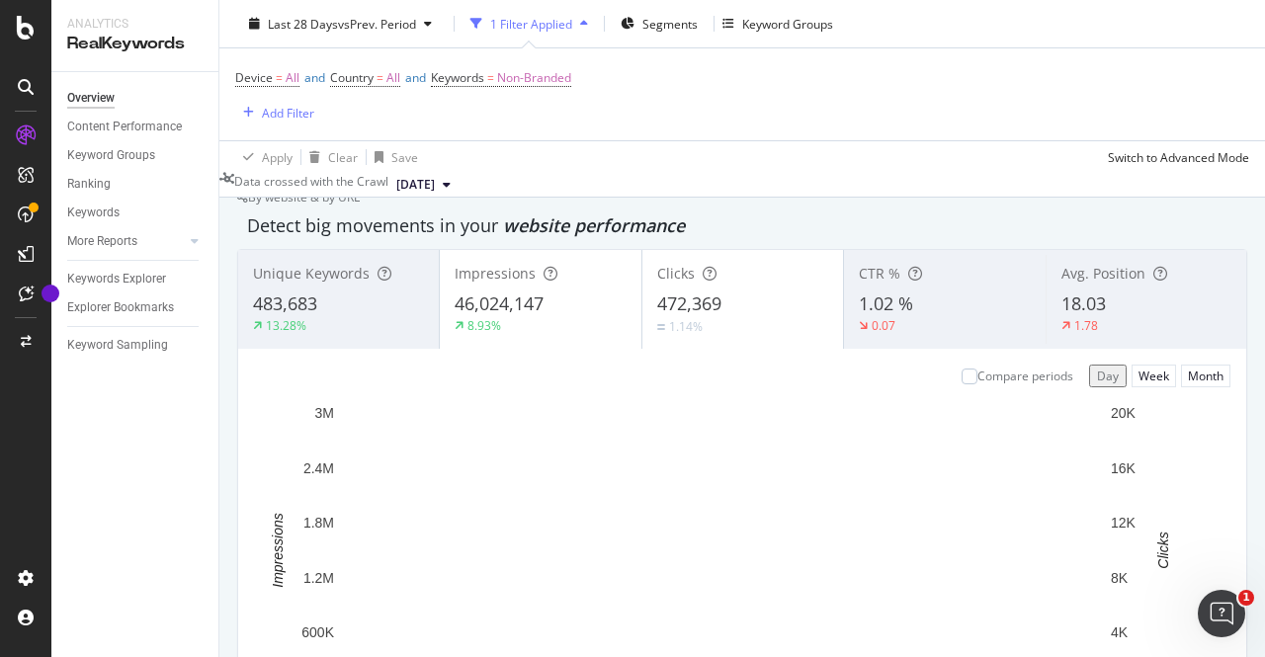
scroll to position [130, 0]
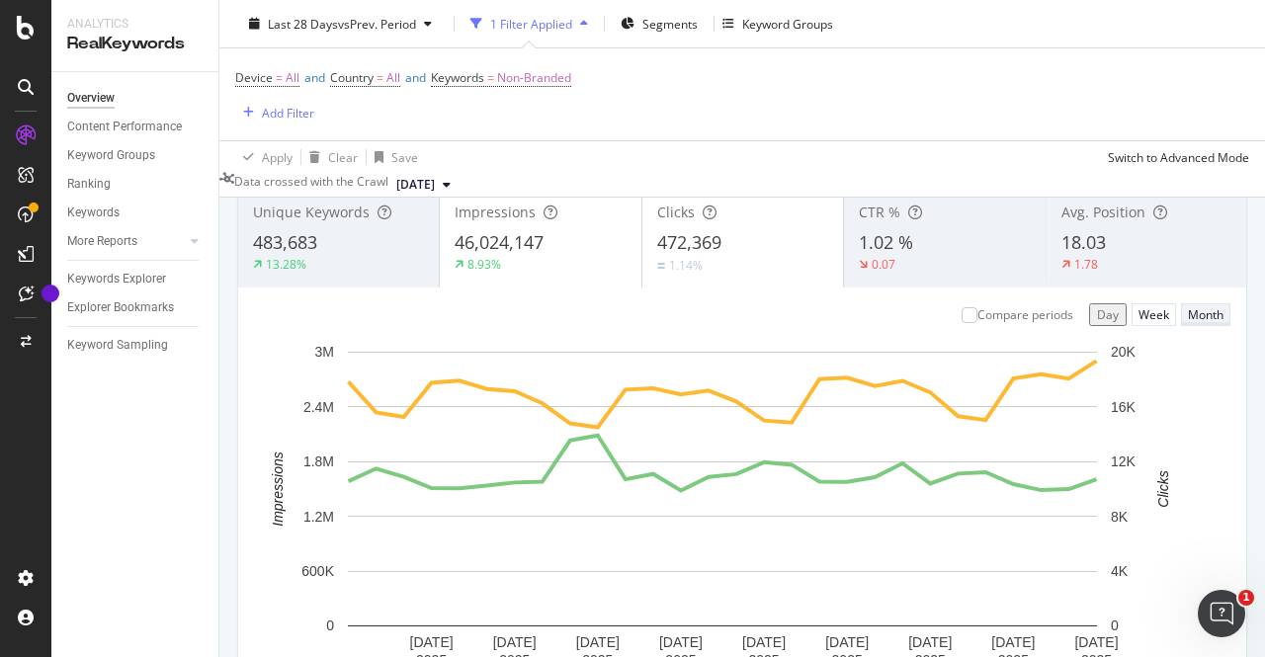
click at [1188, 323] on div "Month" at bounding box center [1206, 314] width 36 height 17
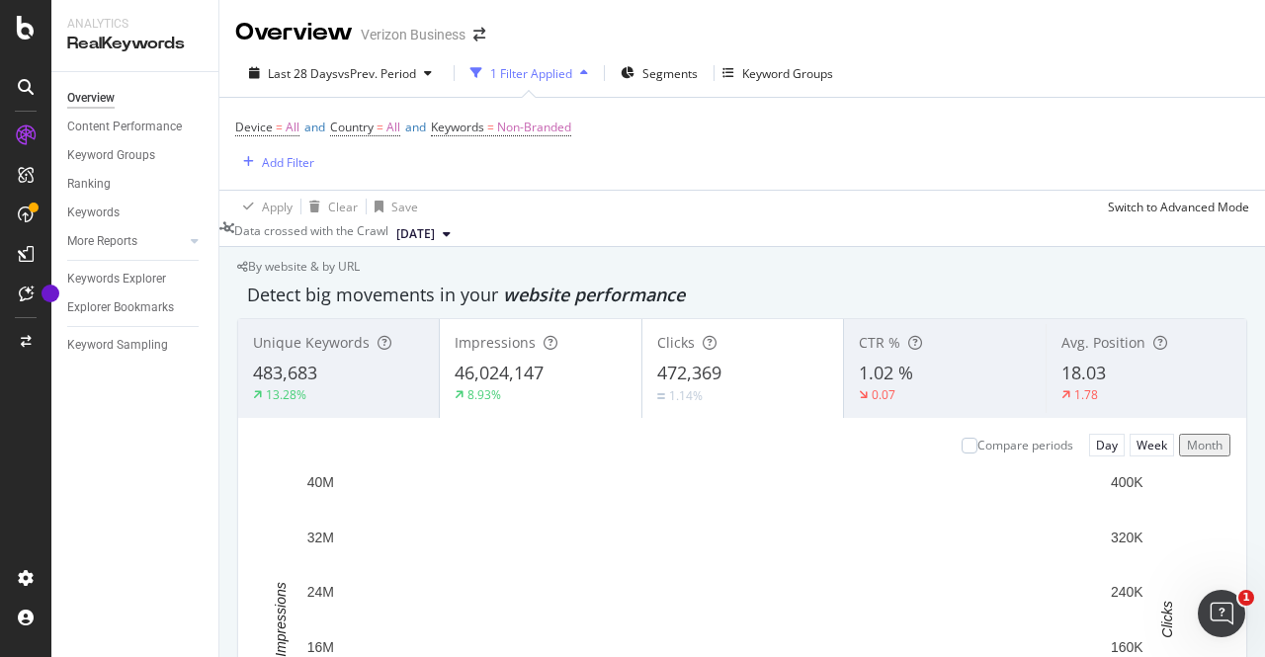
scroll to position [8, 0]
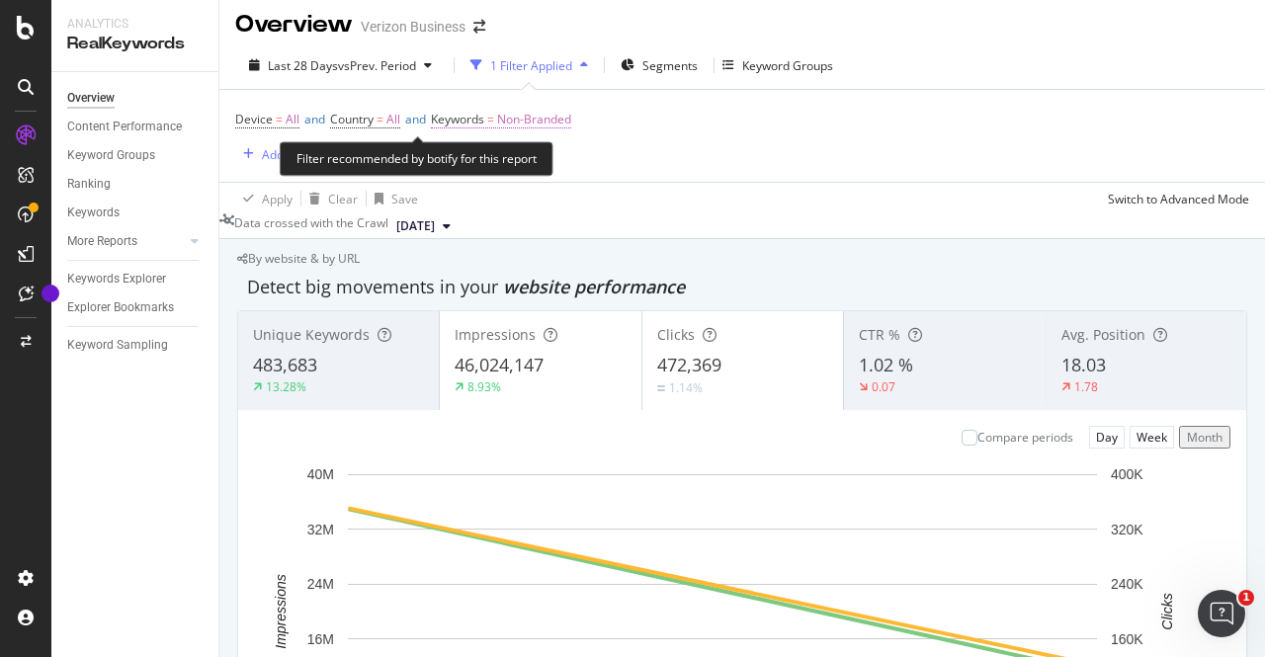
click at [561, 119] on span "Non-Branded" at bounding box center [534, 120] width 74 height 28
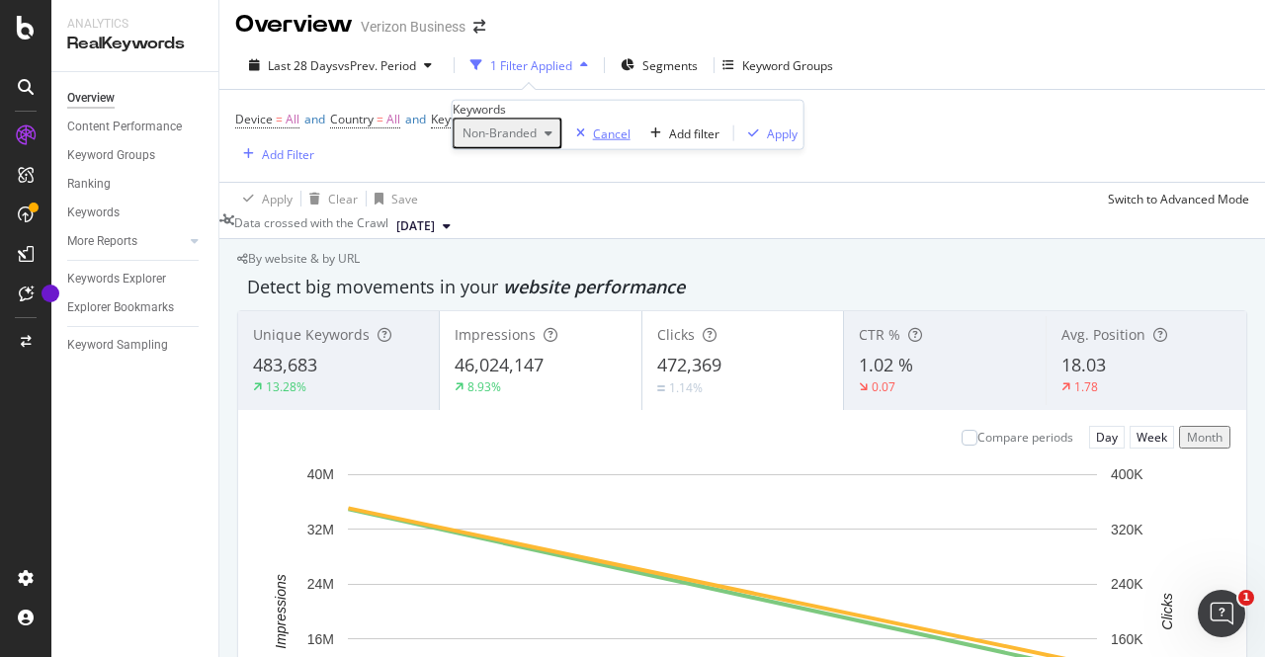
click at [593, 141] on div "Cancel" at bounding box center [612, 133] width 38 height 17
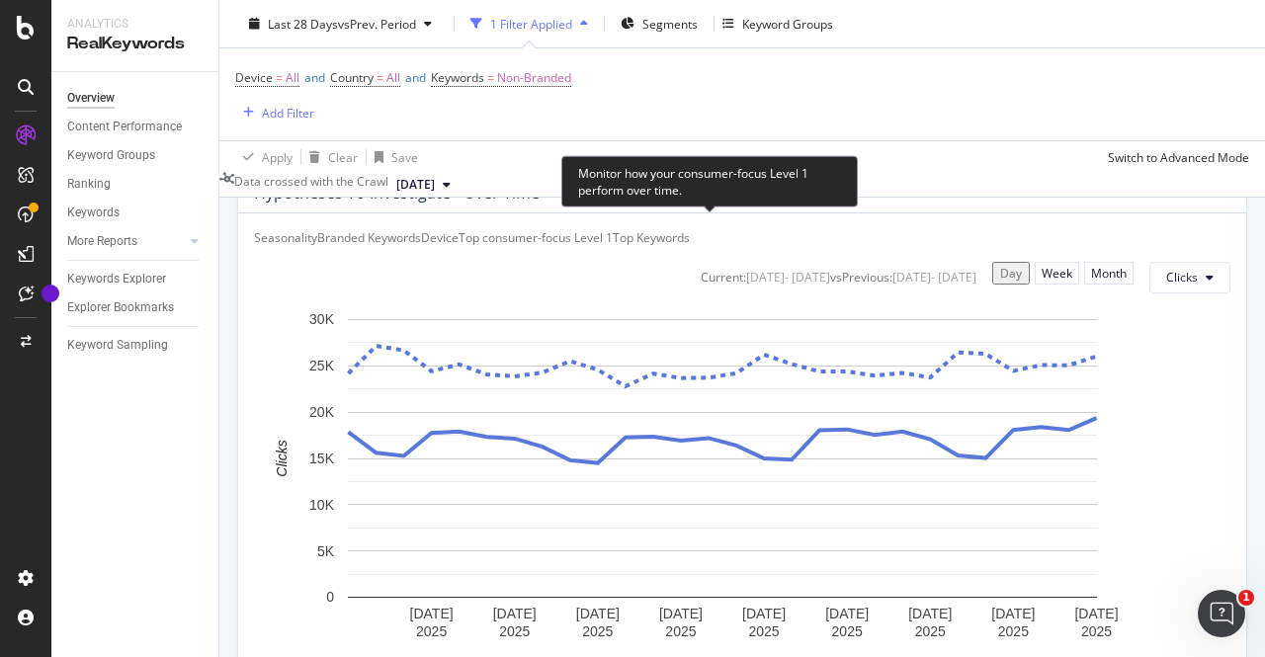
scroll to position [786, 0]
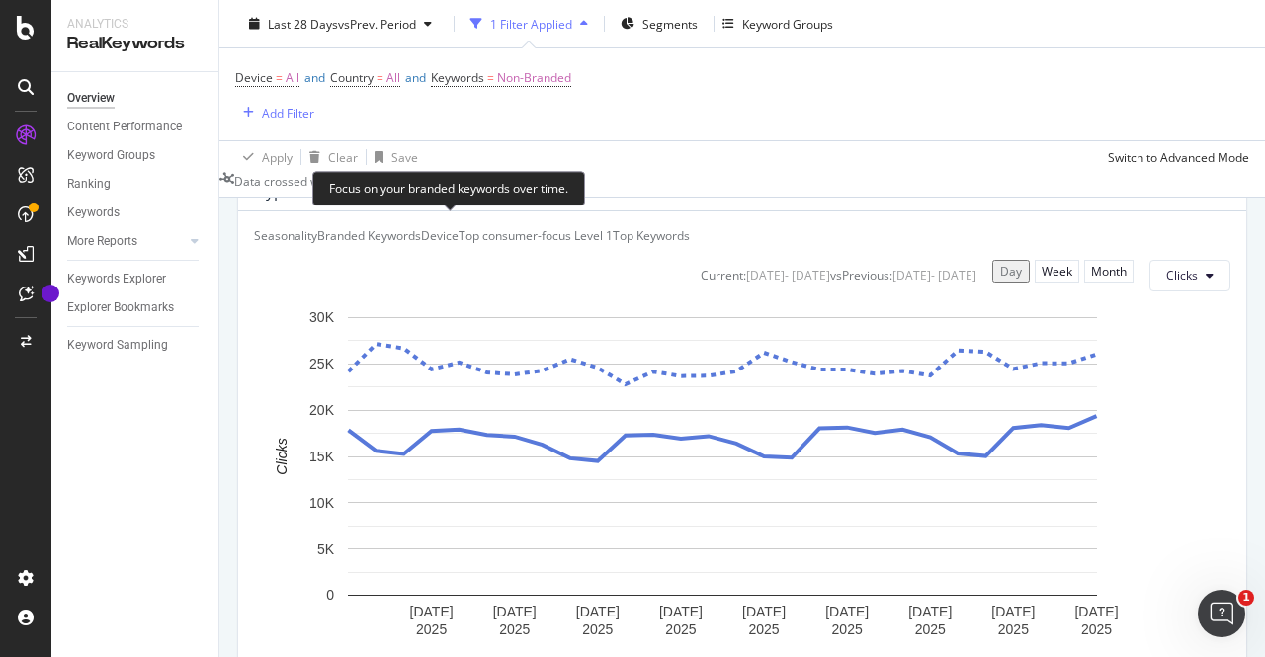
click at [421, 244] on div "Branded Keywords" at bounding box center [369, 235] width 104 height 17
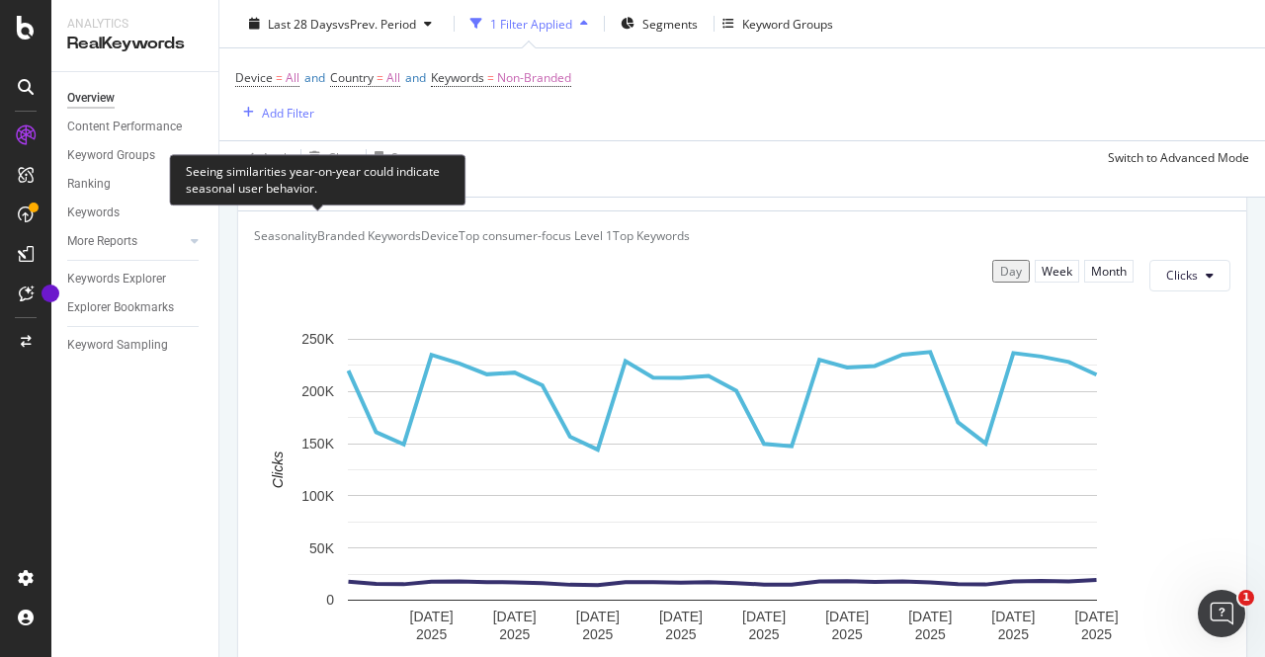
click at [316, 244] on div "Seasonality" at bounding box center [285, 235] width 63 height 17
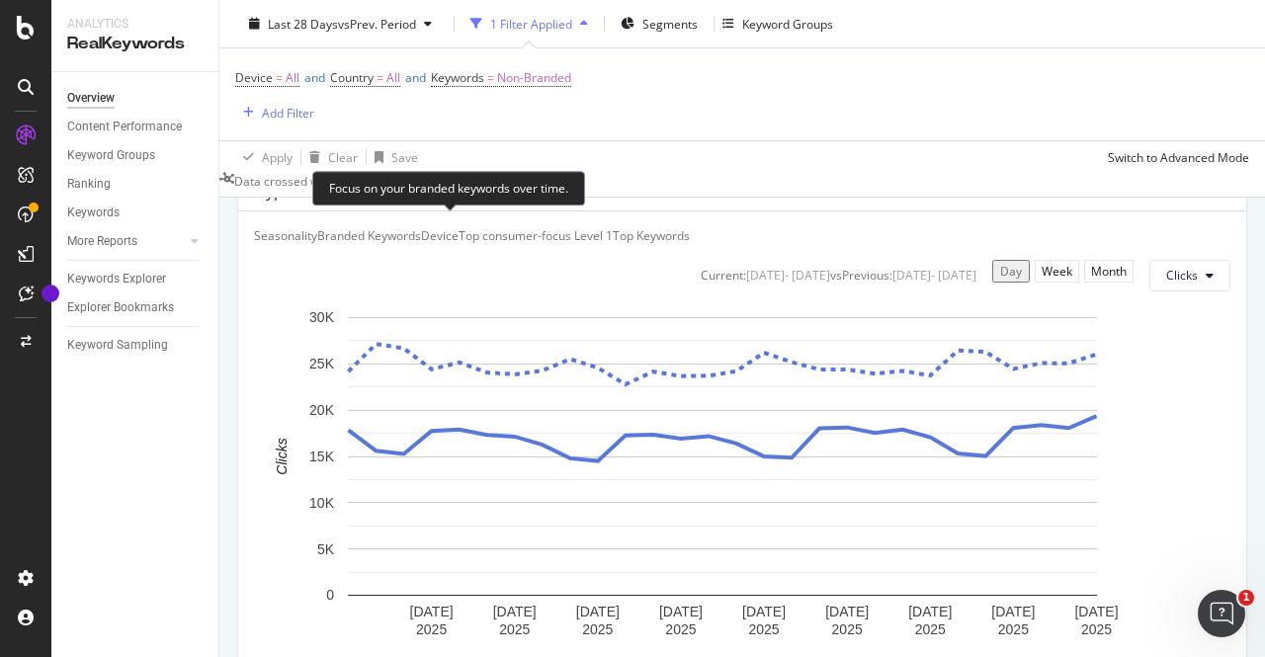
click at [421, 244] on div "Branded Keywords" at bounding box center [369, 235] width 104 height 17
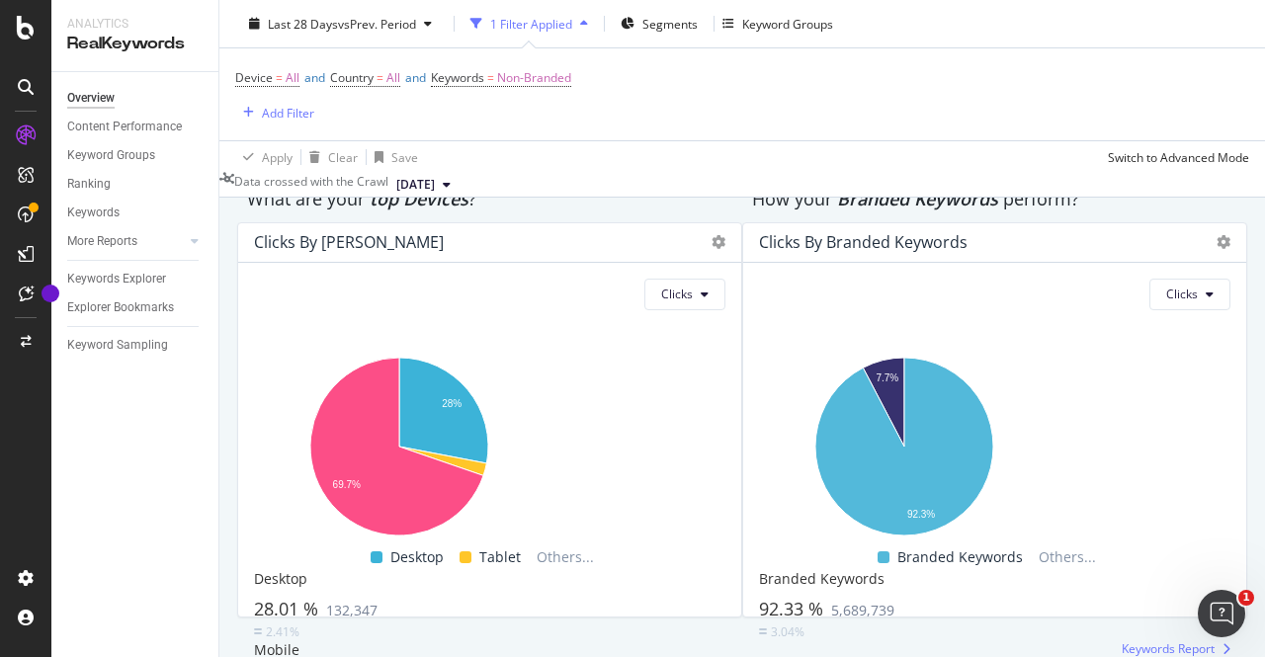
scroll to position [3380, 0]
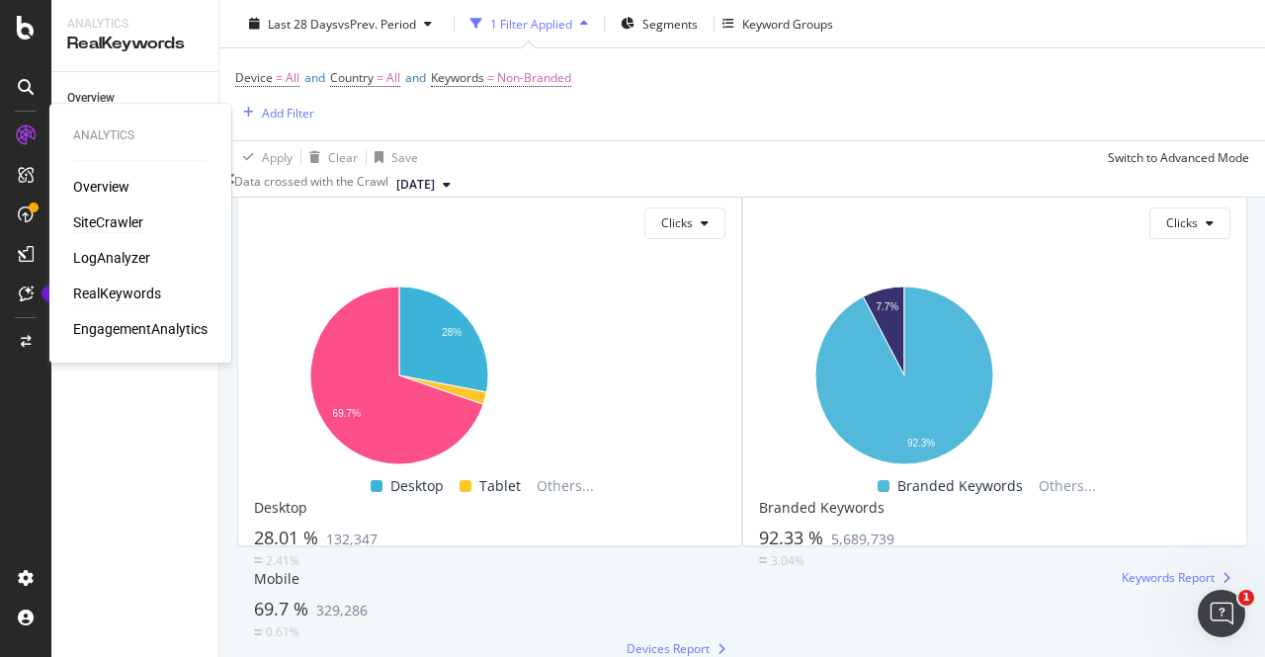
click at [109, 220] on div "SiteCrawler" at bounding box center [108, 222] width 70 height 20
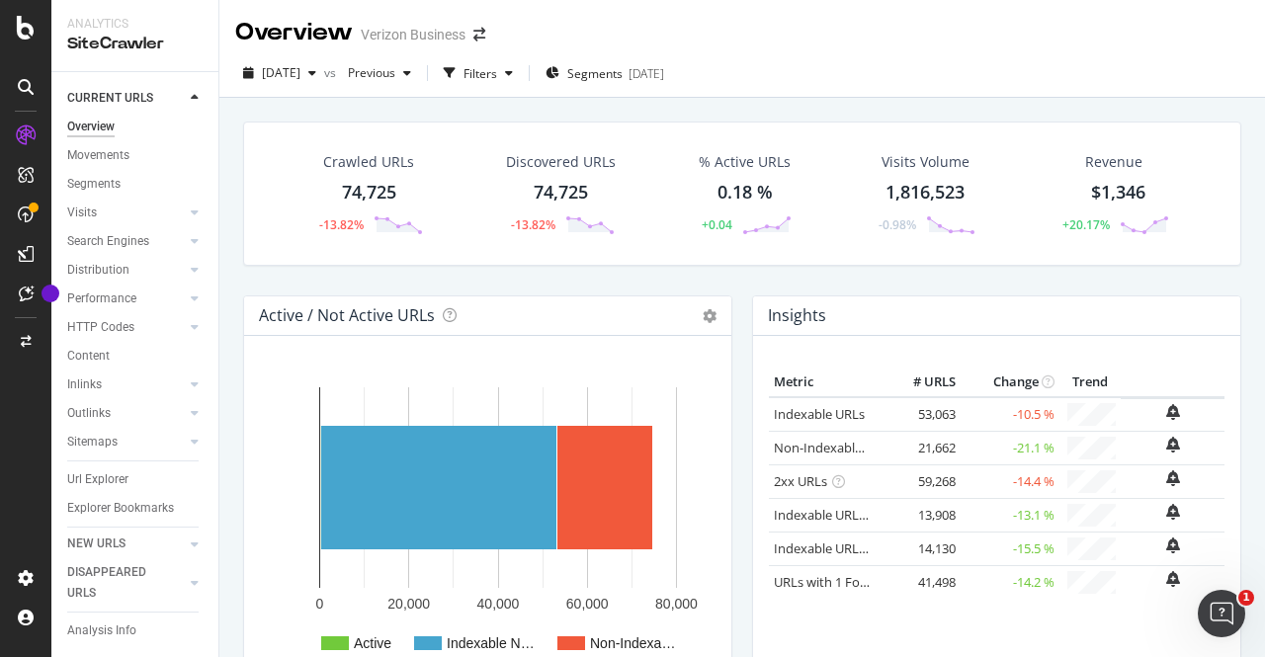
click at [346, 190] on div "74,725" at bounding box center [369, 193] width 54 height 26
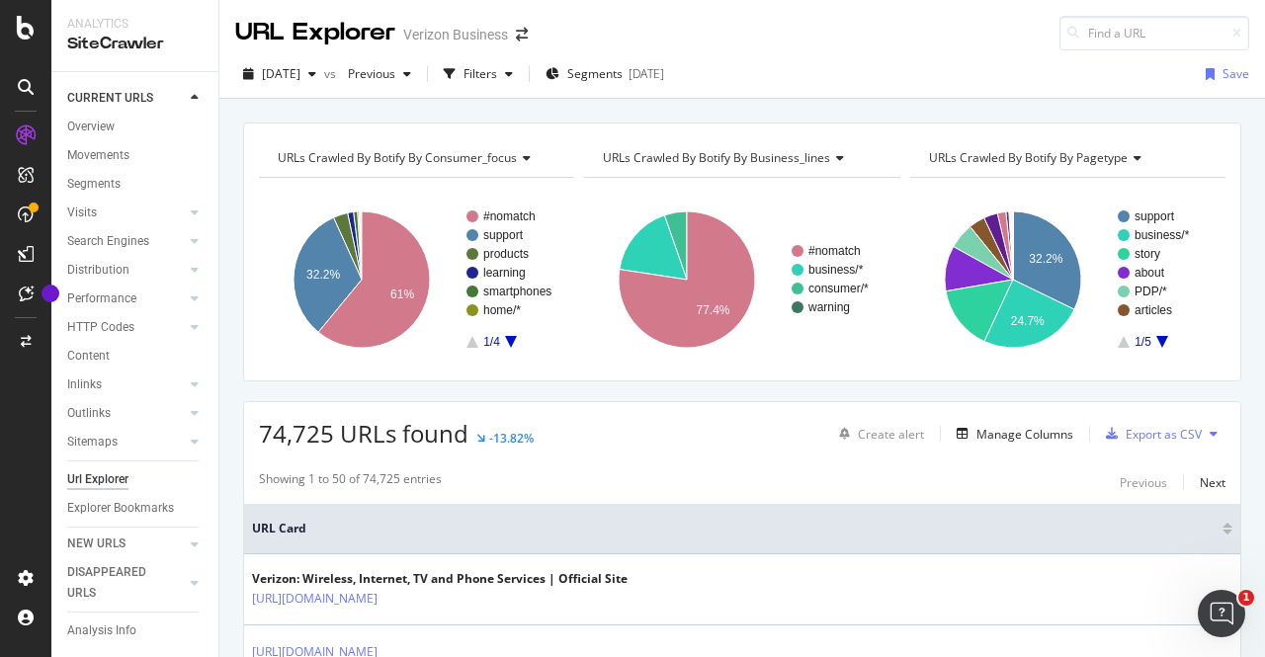
click at [488, 154] on span "URLs Crawled By Botify By consumer_focus" at bounding box center [397, 157] width 239 height 17
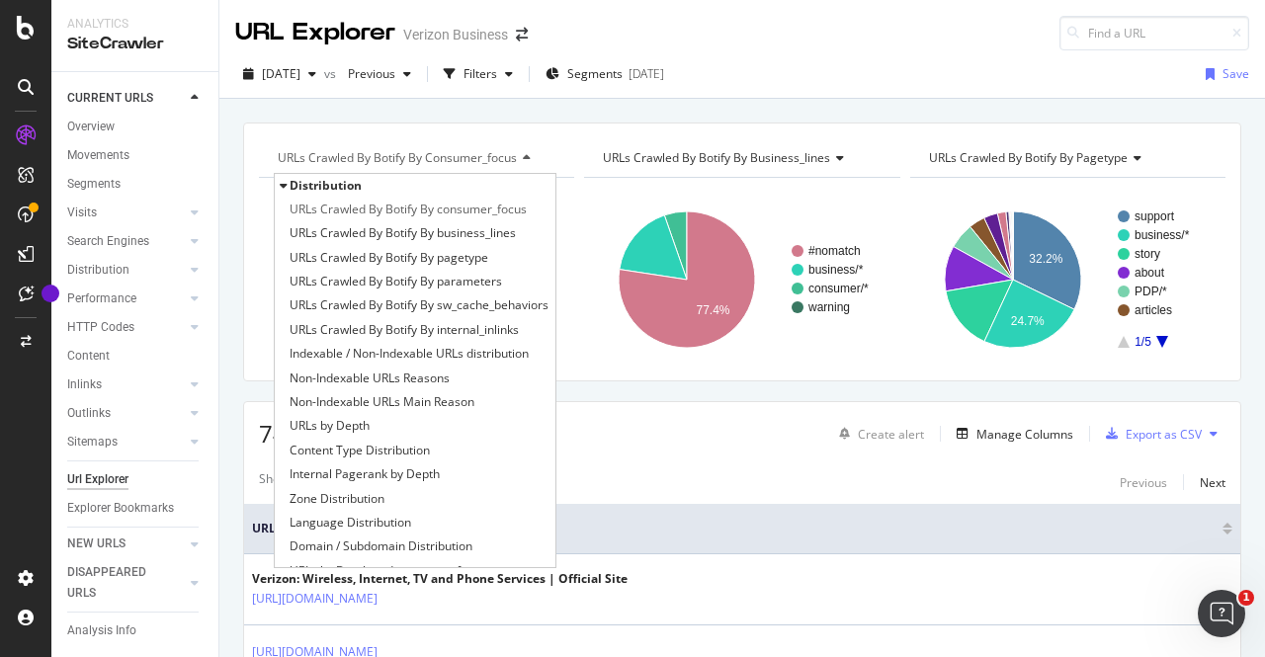
click at [470, 156] on span "URLs Crawled By Botify By consumer_focus" at bounding box center [397, 157] width 239 height 17
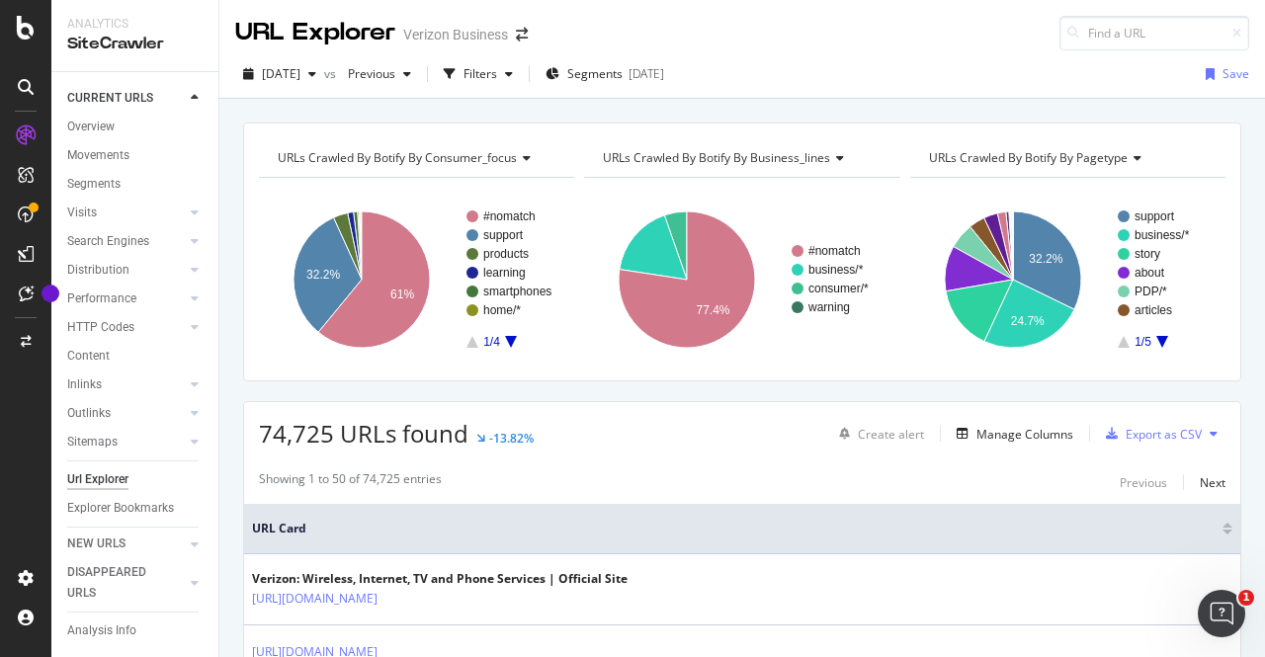
click at [757, 151] on span "URLs Crawled By Botify By business_lines" at bounding box center [716, 157] width 227 height 17
click at [769, 80] on div "2025 Aug. 5th vs Previous Filters Segments 2024-03-01 Save" at bounding box center [742, 78] width 1046 height 40
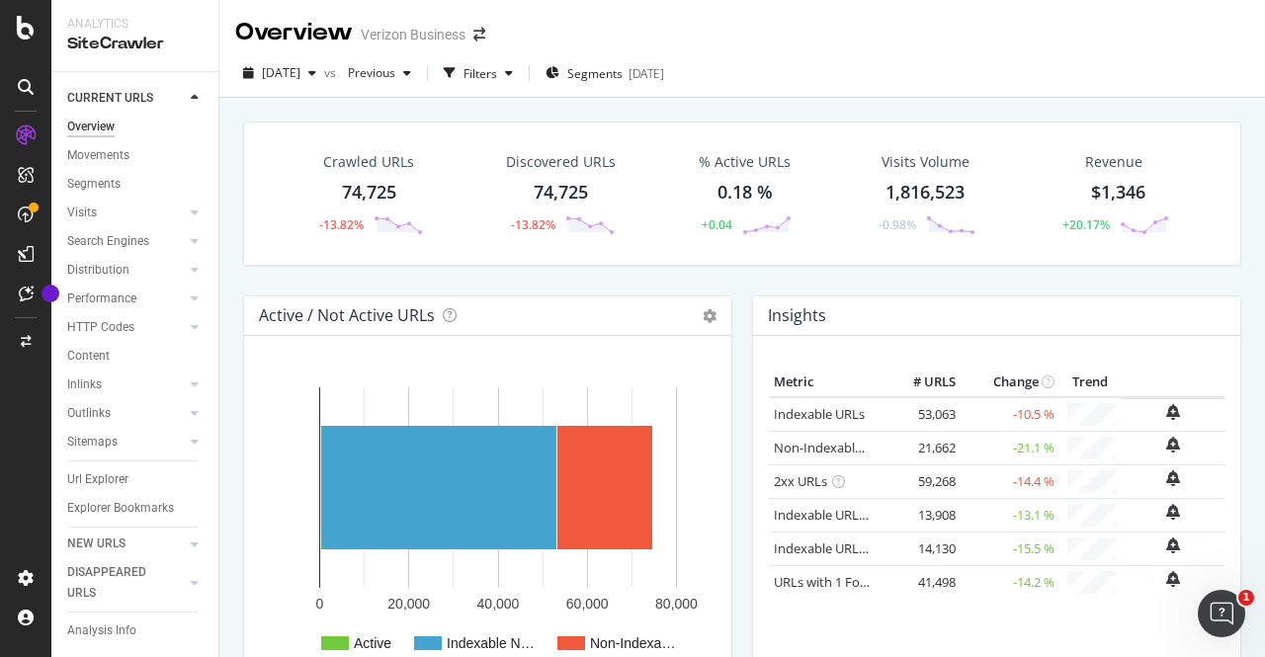
click at [904, 191] on div "1,816,523" at bounding box center [924, 193] width 79 height 26
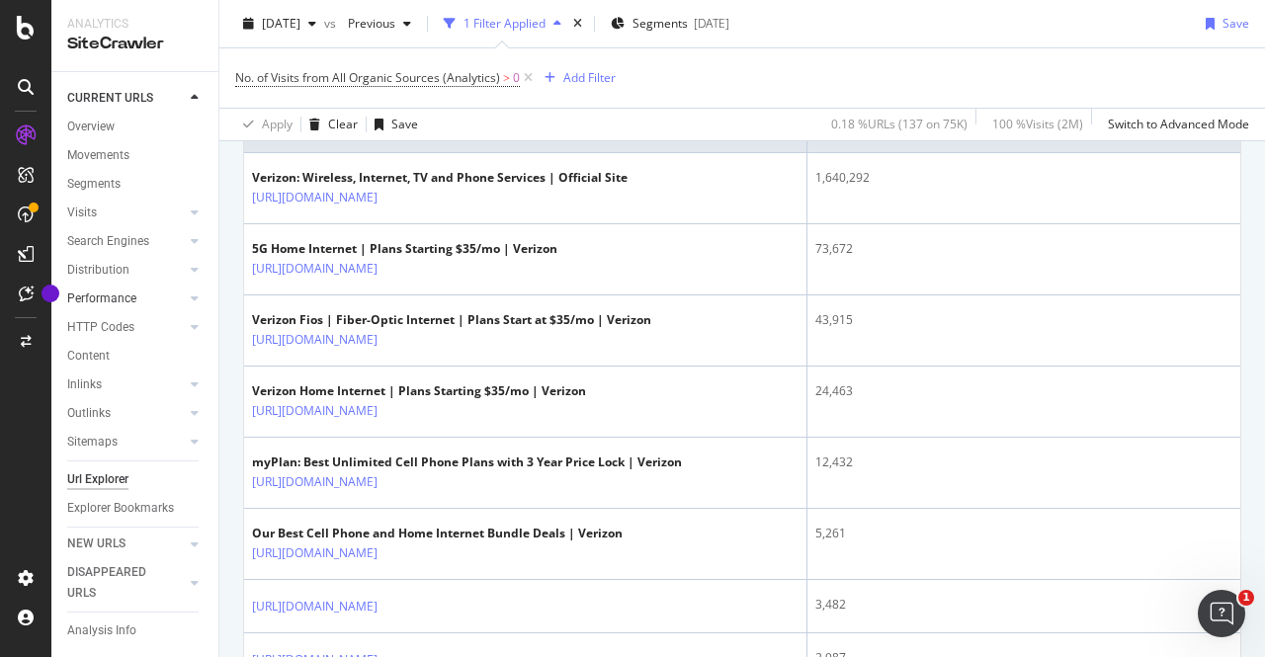
scroll to position [26, 0]
click at [105, 570] on div "DISAPPEARED URLS" at bounding box center [117, 583] width 100 height 42
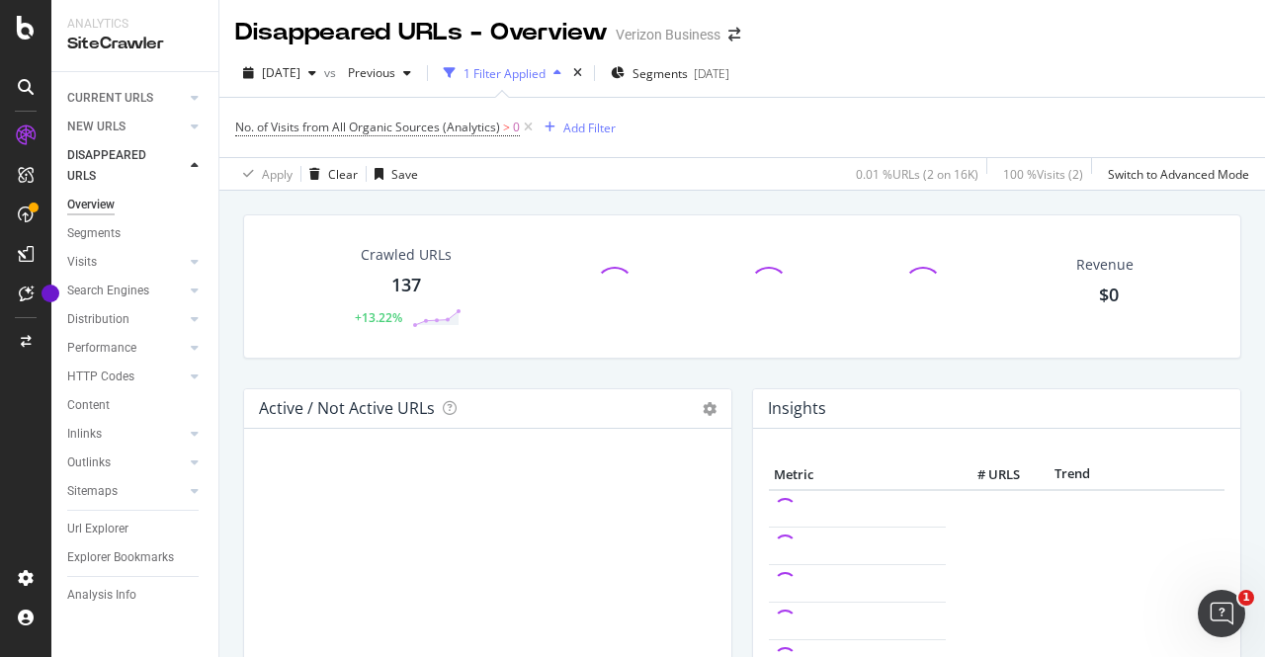
scroll to position [3, 0]
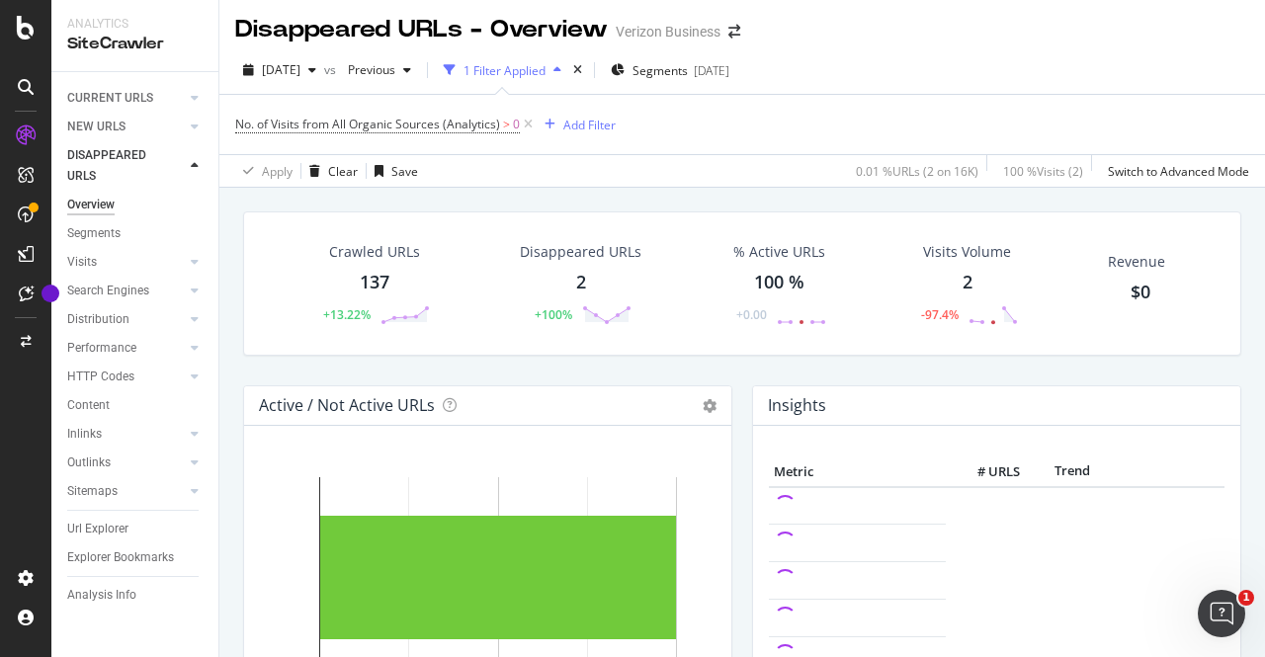
click at [576, 284] on div "2" at bounding box center [581, 283] width 10 height 26
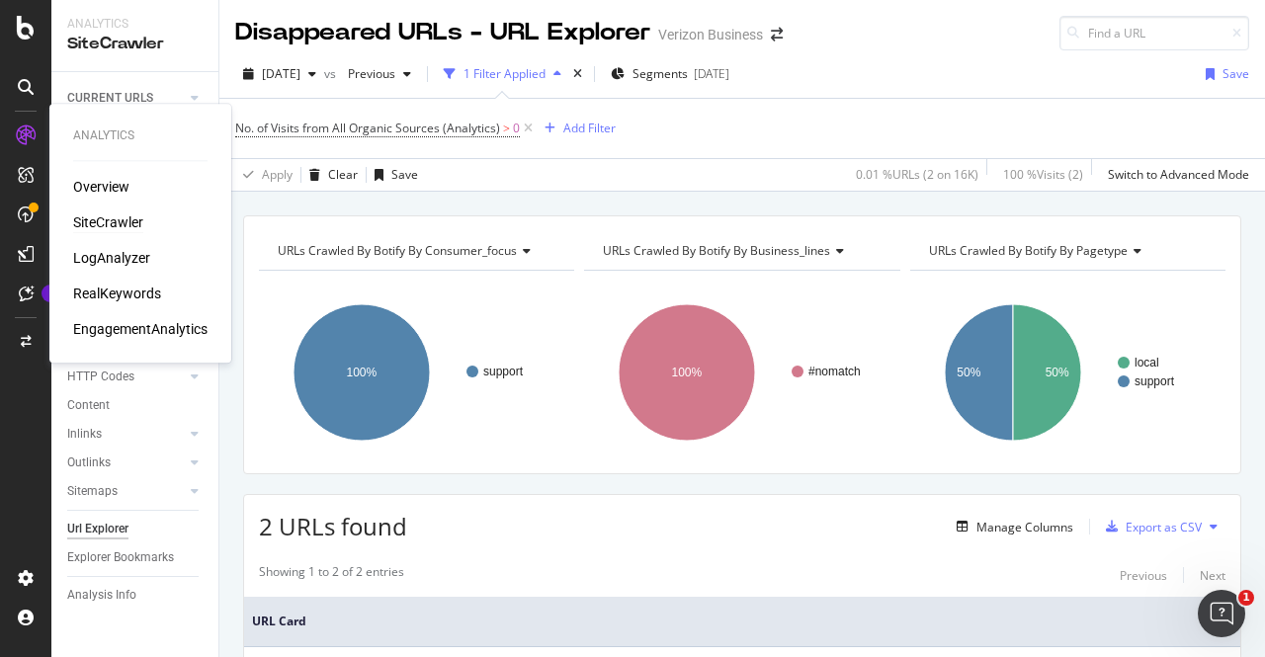
click at [106, 232] on div "SiteCrawler" at bounding box center [108, 222] width 70 height 20
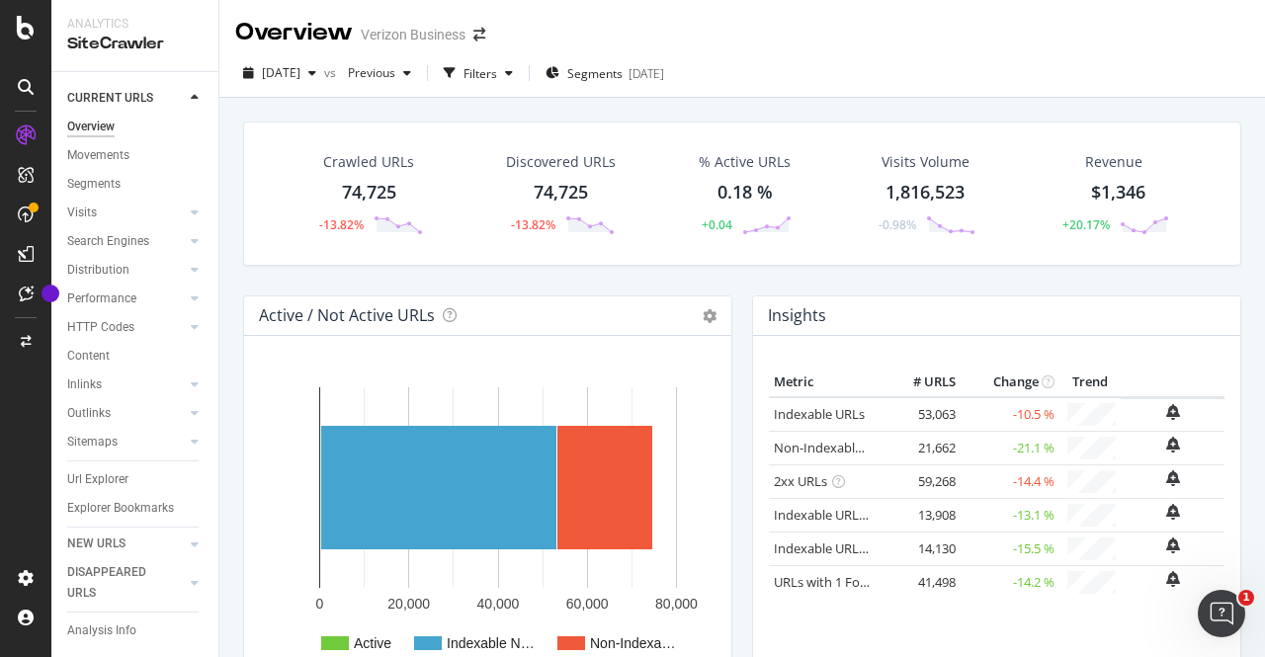
click at [365, 187] on div "74,725" at bounding box center [369, 193] width 54 height 26
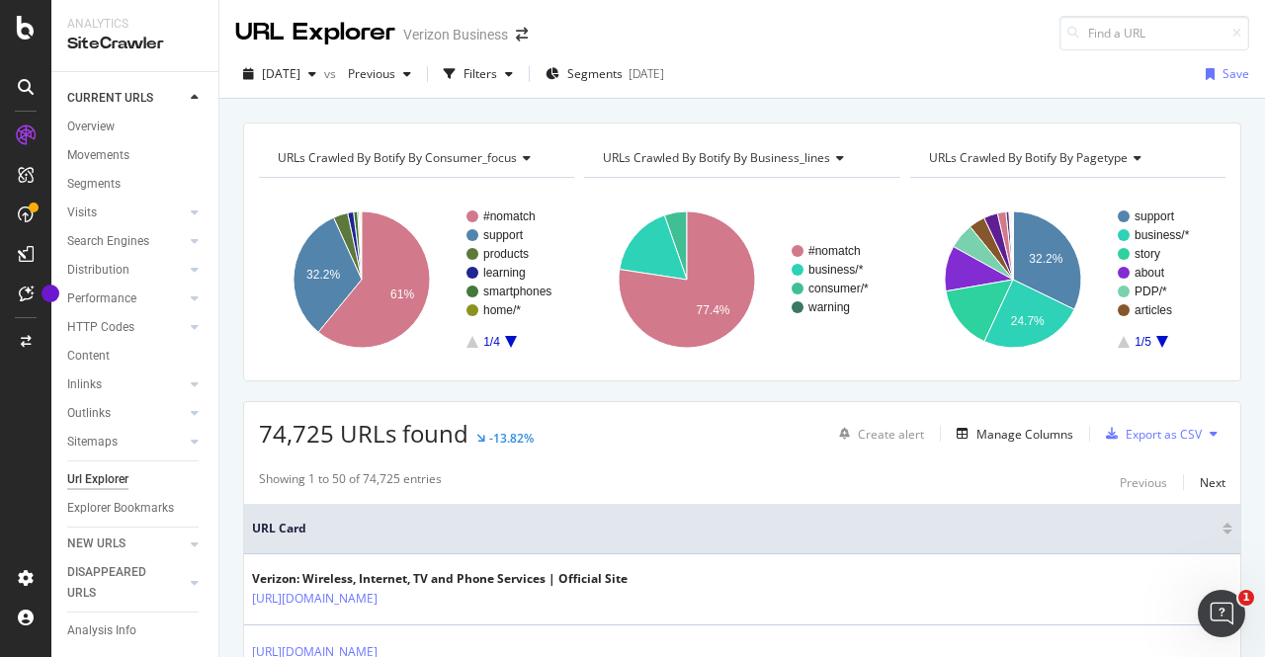
click at [731, 161] on span "URLs Crawled By Botify By business_lines" at bounding box center [716, 157] width 227 height 17
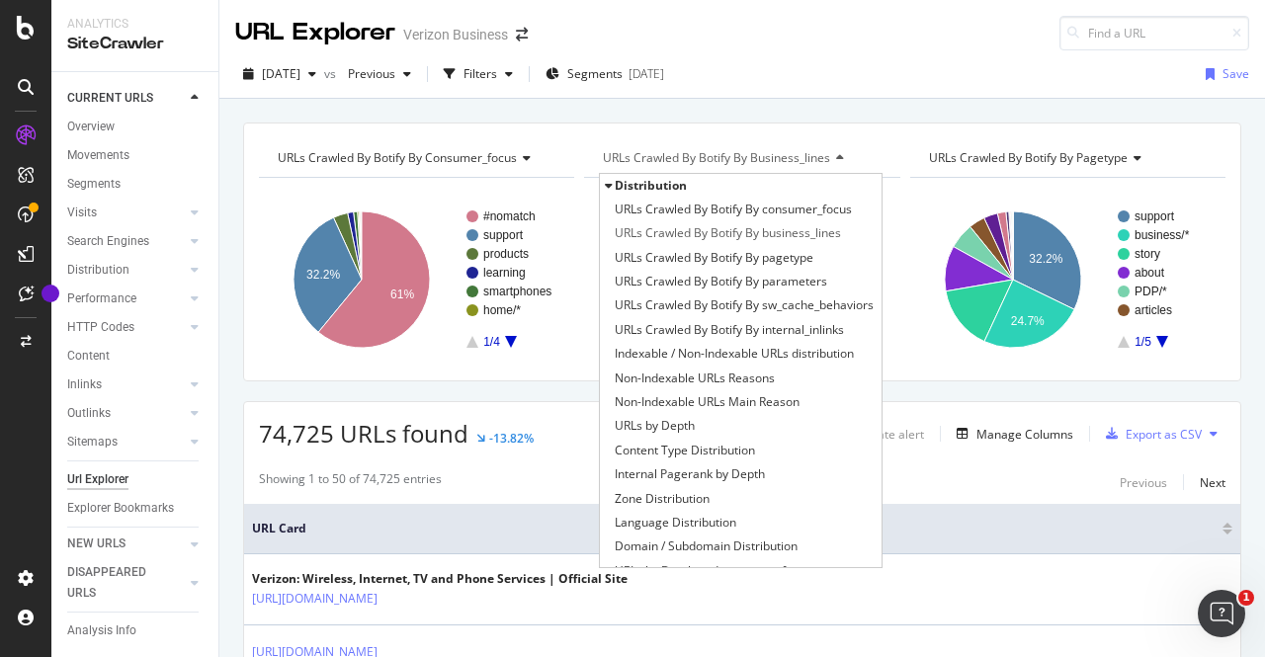
click at [838, 142] on div "URLs Crawled By Botify By business_lines" at bounding box center [740, 158] width 283 height 32
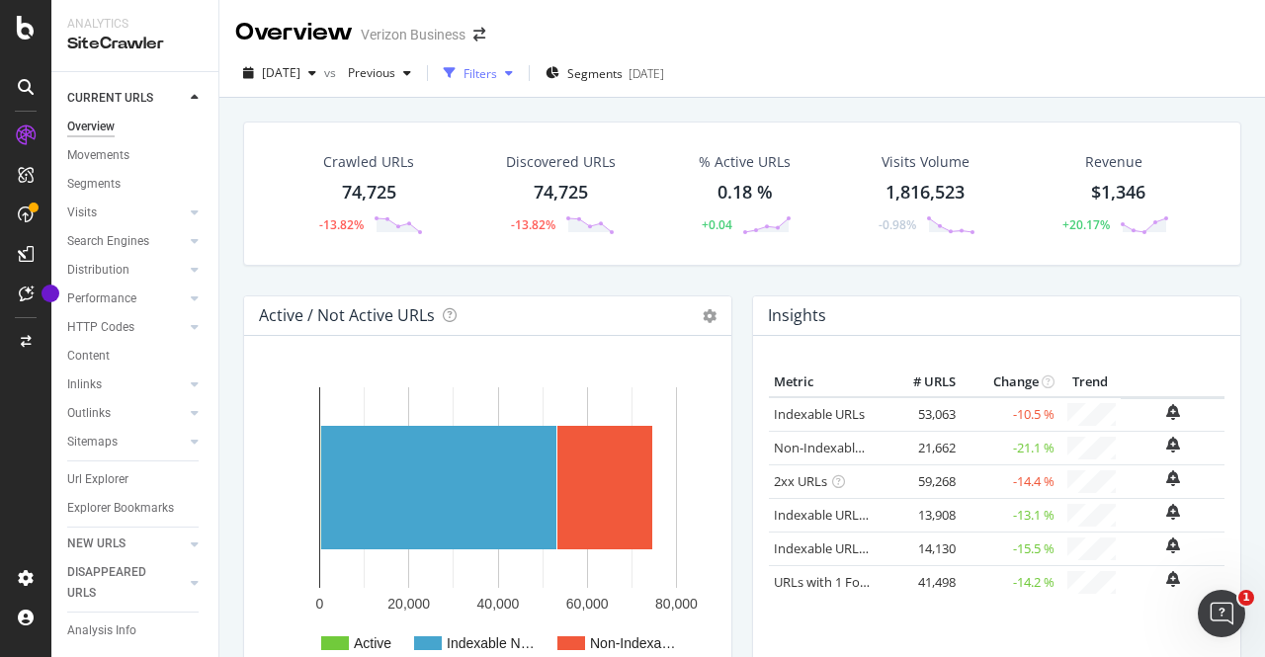
click at [497, 75] on div "Filters" at bounding box center [480, 73] width 34 height 17
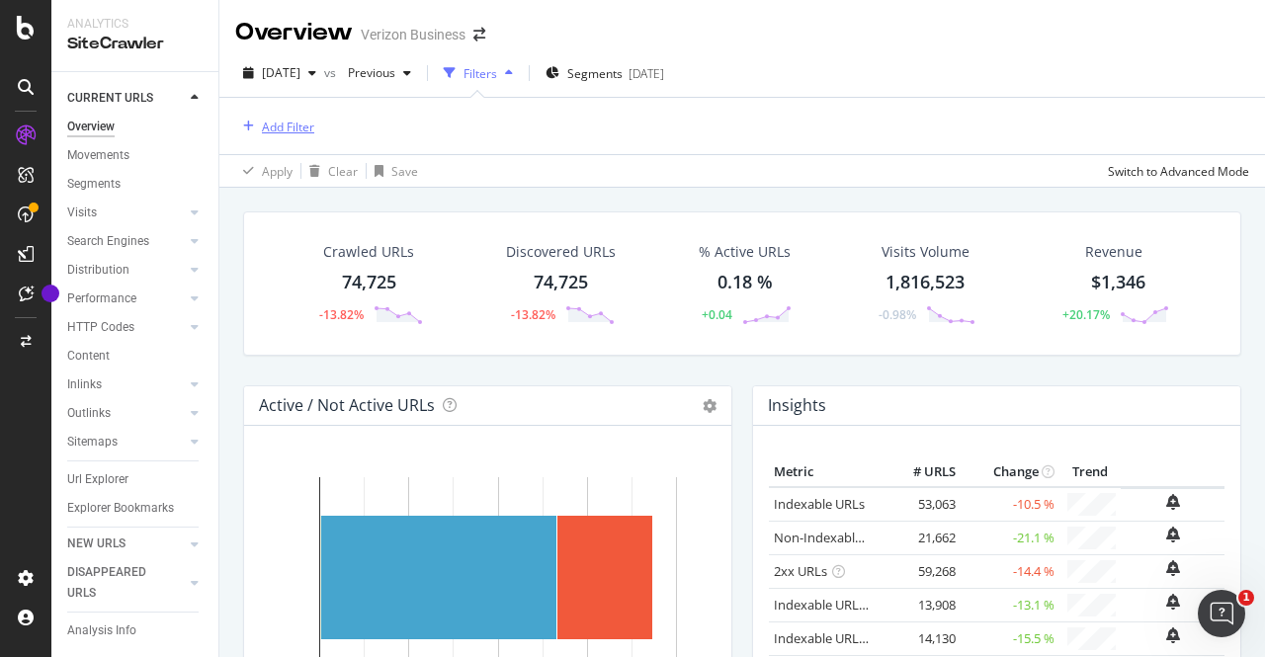
click at [279, 119] on div "Add Filter" at bounding box center [288, 127] width 52 height 17
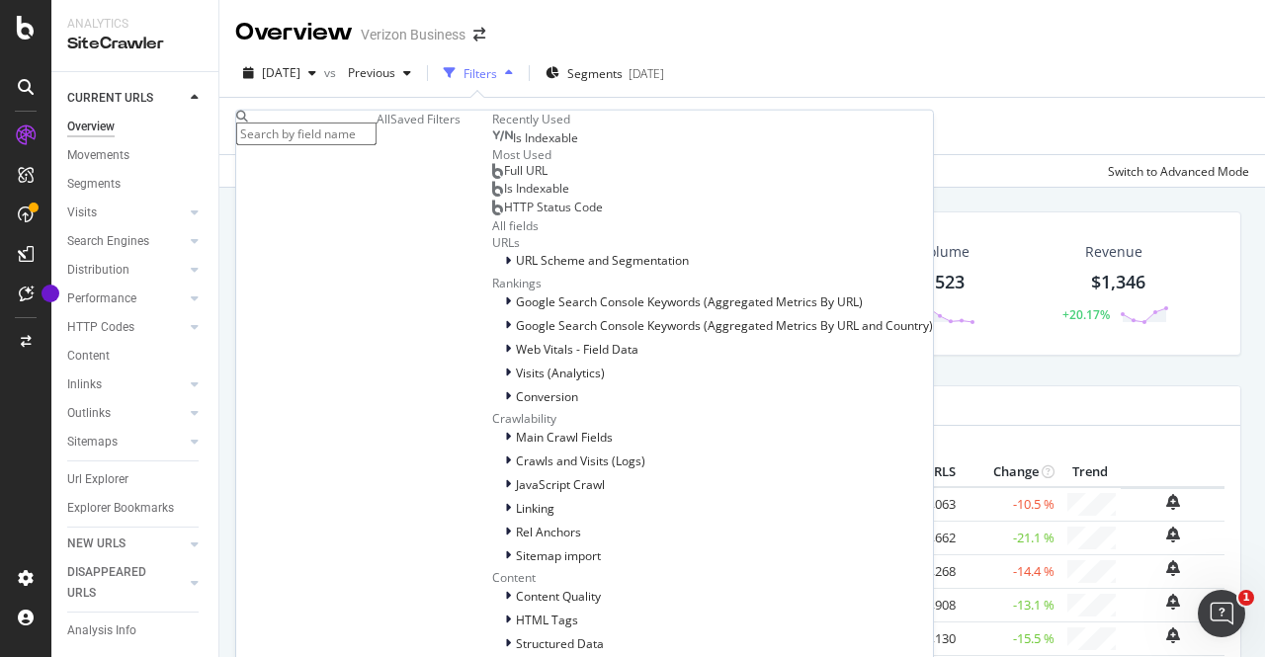
click at [492, 146] on div "Is Indexable" at bounding box center [535, 138] width 86 height 16
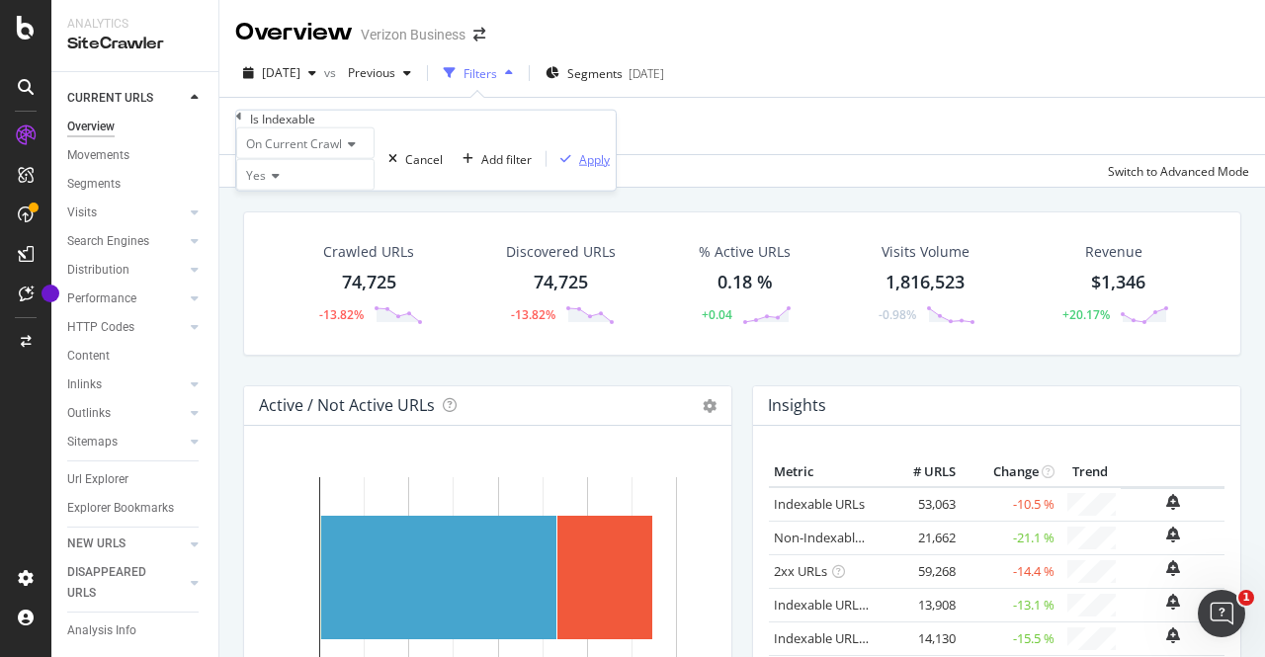
click at [579, 167] on div "Apply" at bounding box center [594, 158] width 31 height 17
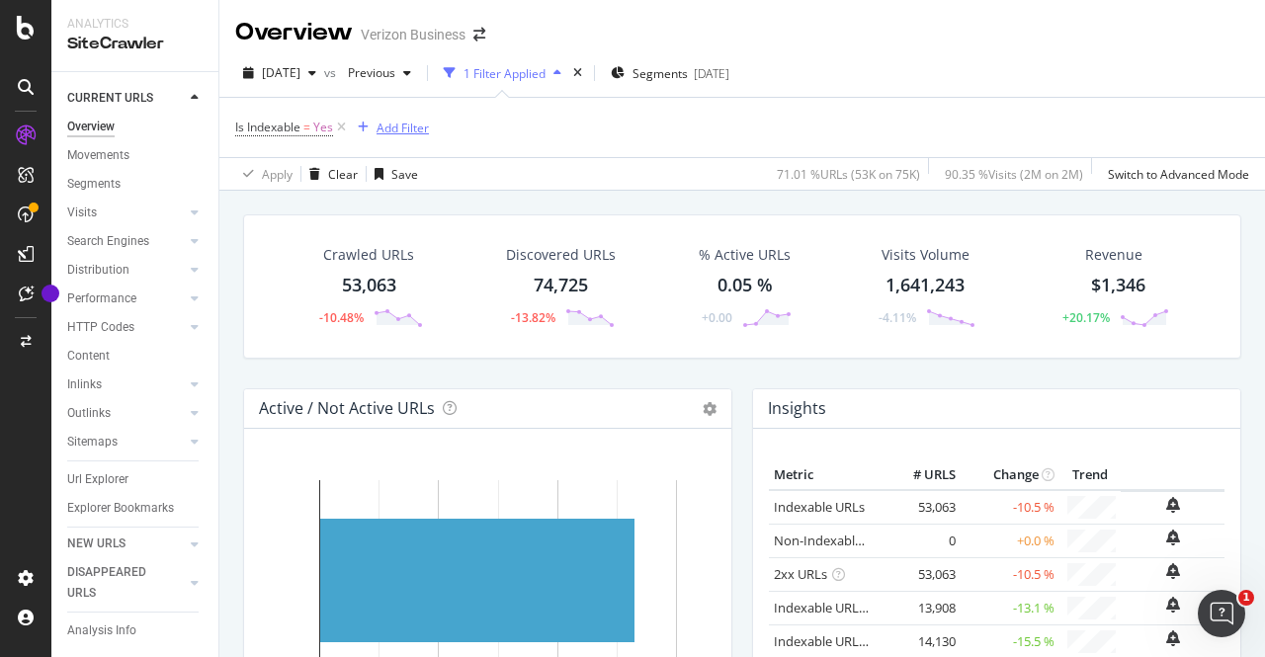
click at [397, 124] on div "Add Filter" at bounding box center [403, 128] width 52 height 17
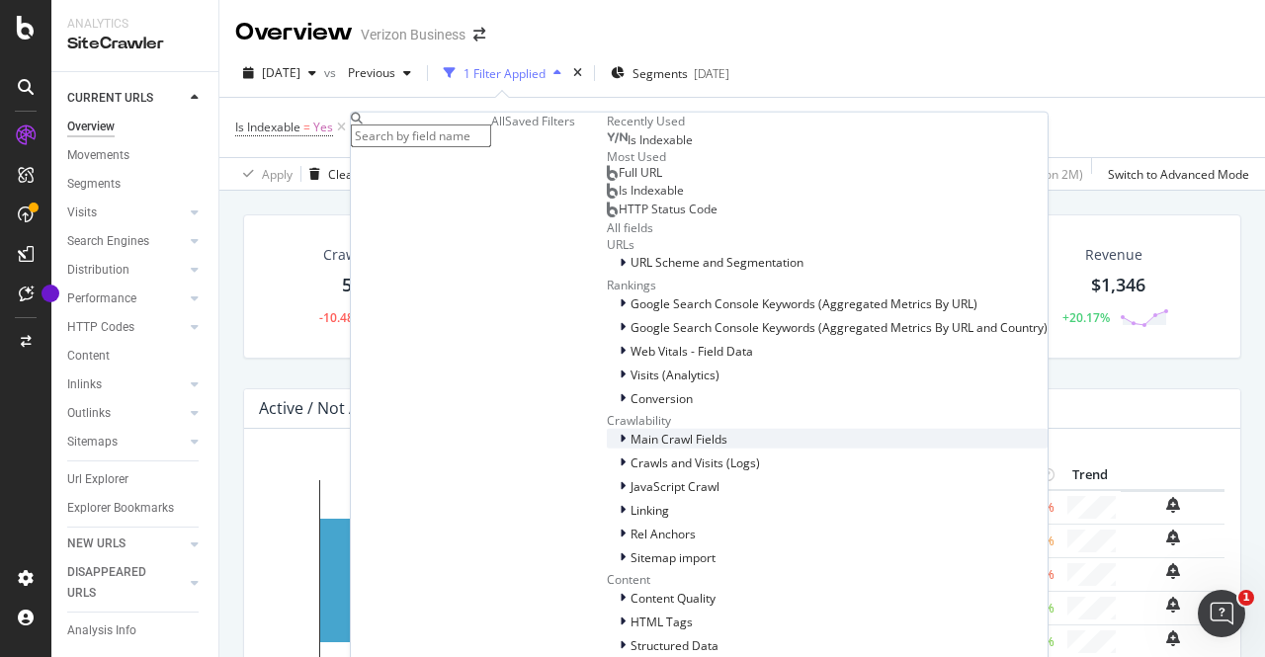
scroll to position [570, 0]
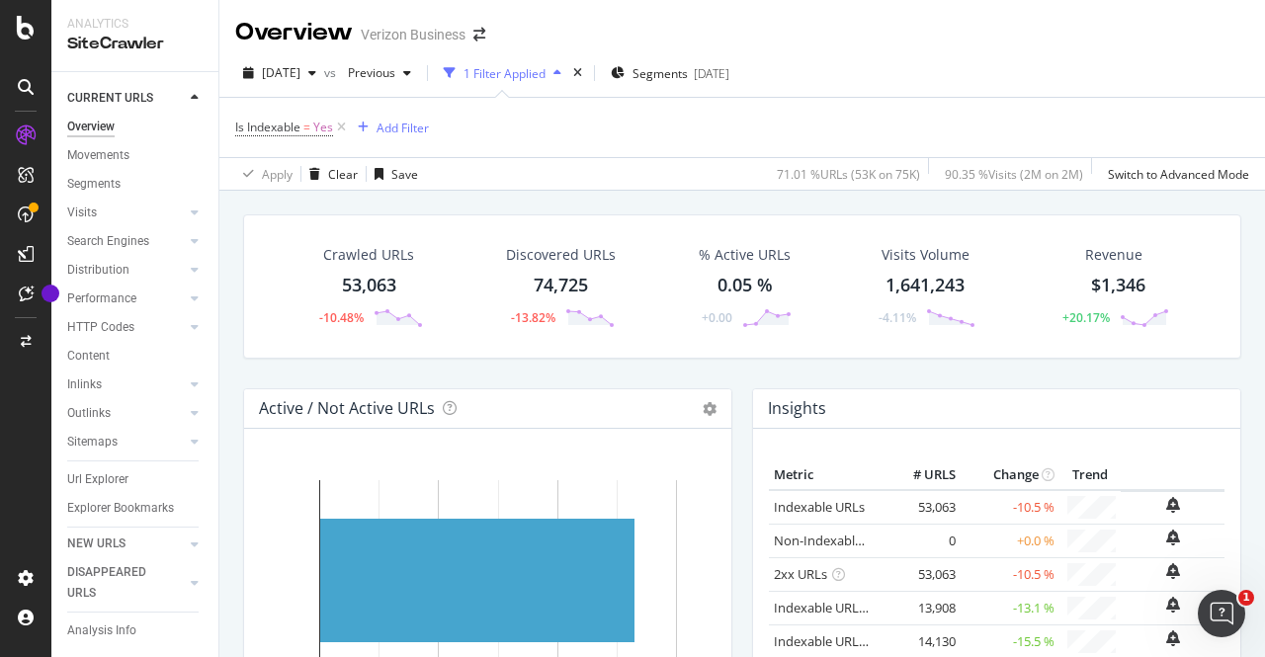
click at [905, 82] on div "2025 Aug. 5th vs Previous 1 Filter Applied Segments 2024-03-01" at bounding box center [742, 77] width 1046 height 40
click at [362, 282] on div "53,063" at bounding box center [369, 286] width 54 height 26
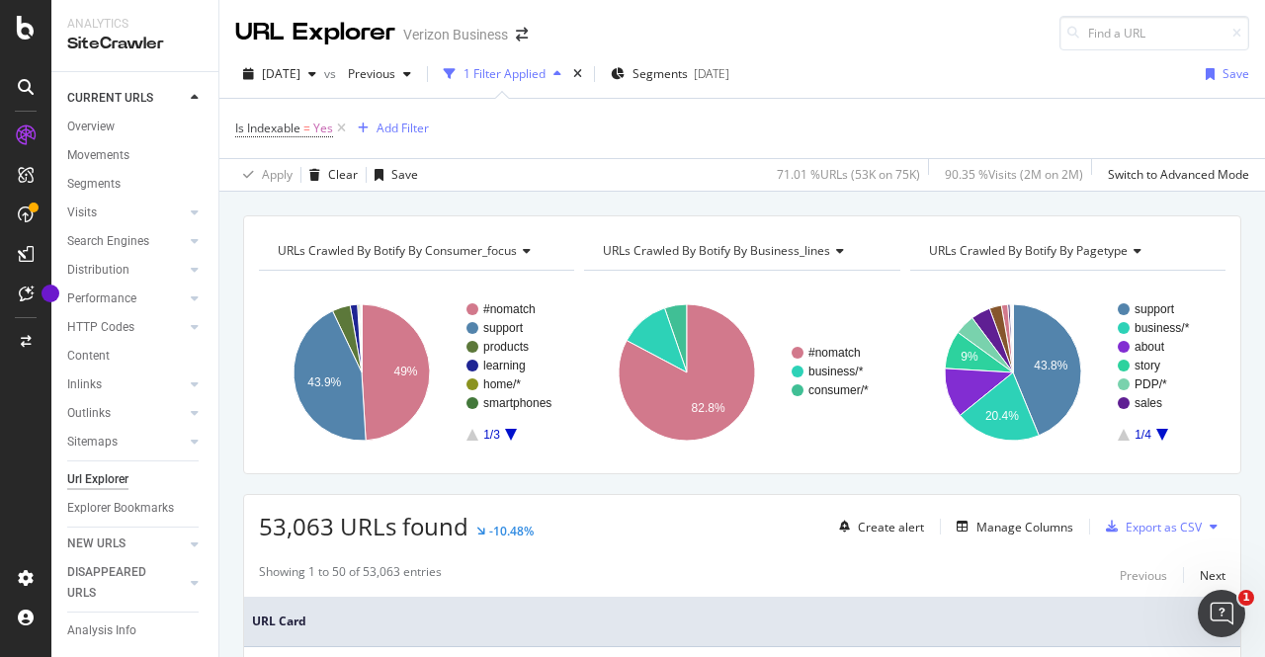
click at [739, 244] on span "URLs Crawled By Botify By business_lines" at bounding box center [716, 250] width 227 height 17
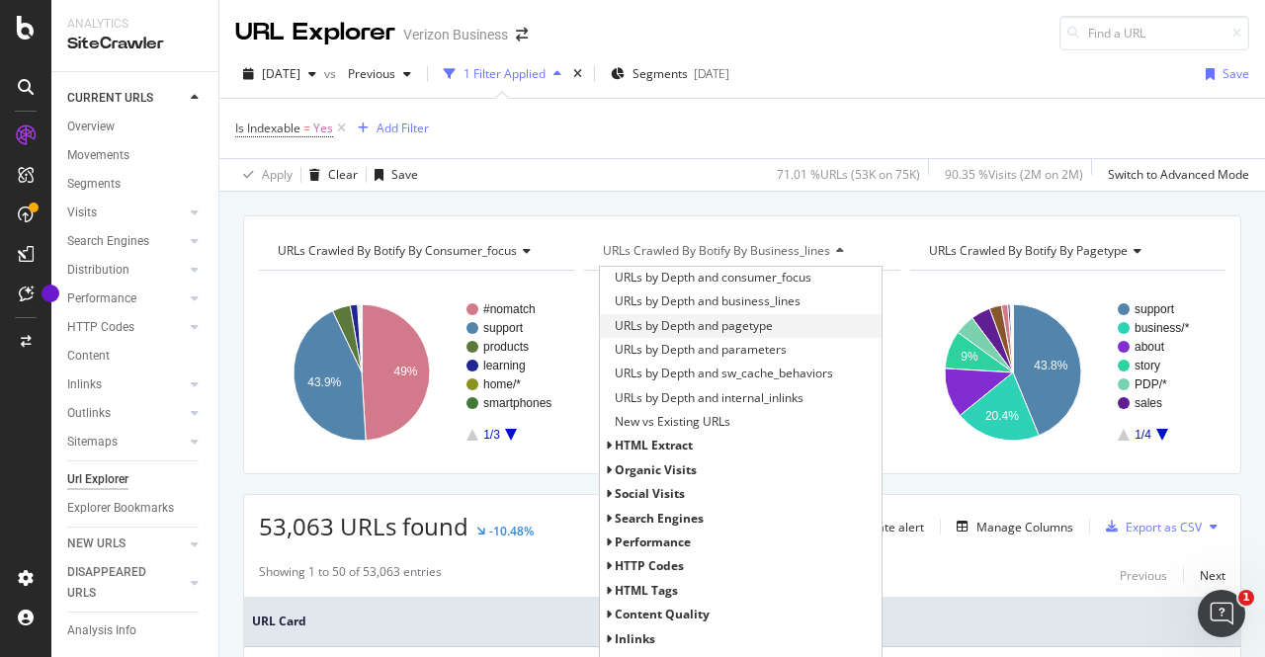
scroll to position [410, 0]
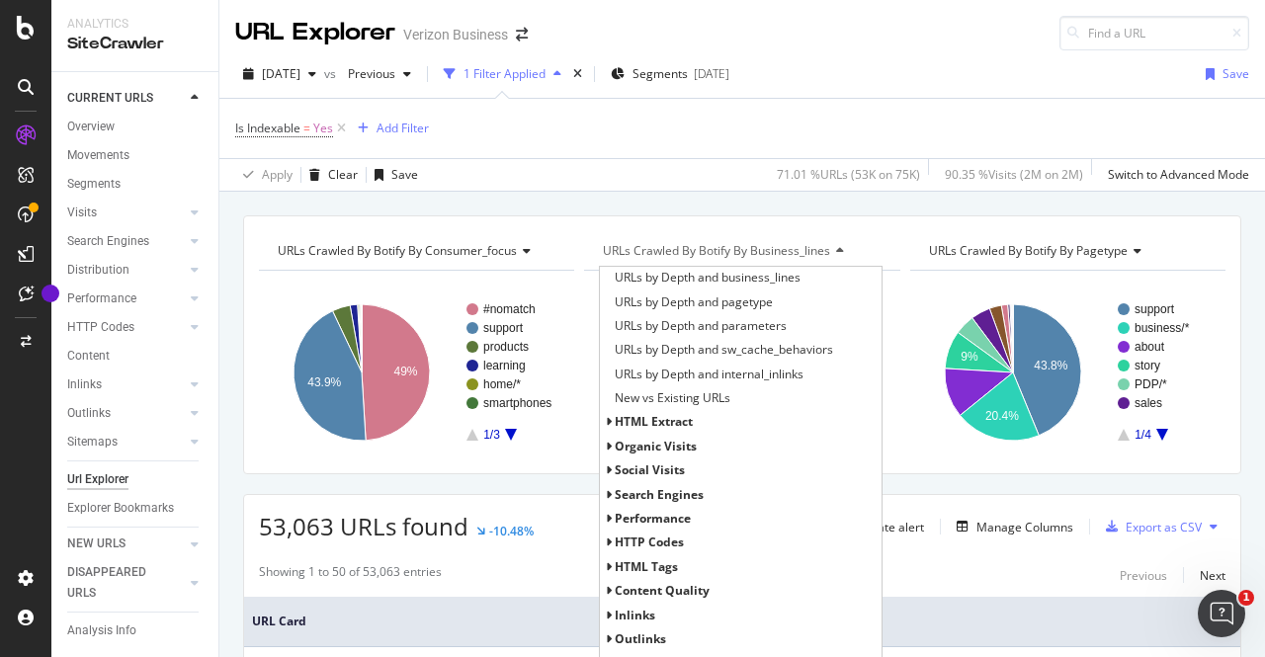
click at [605, 447] on icon at bounding box center [608, 447] width 7 height 12
click at [630, 489] on span "google" at bounding box center [645, 494] width 41 height 17
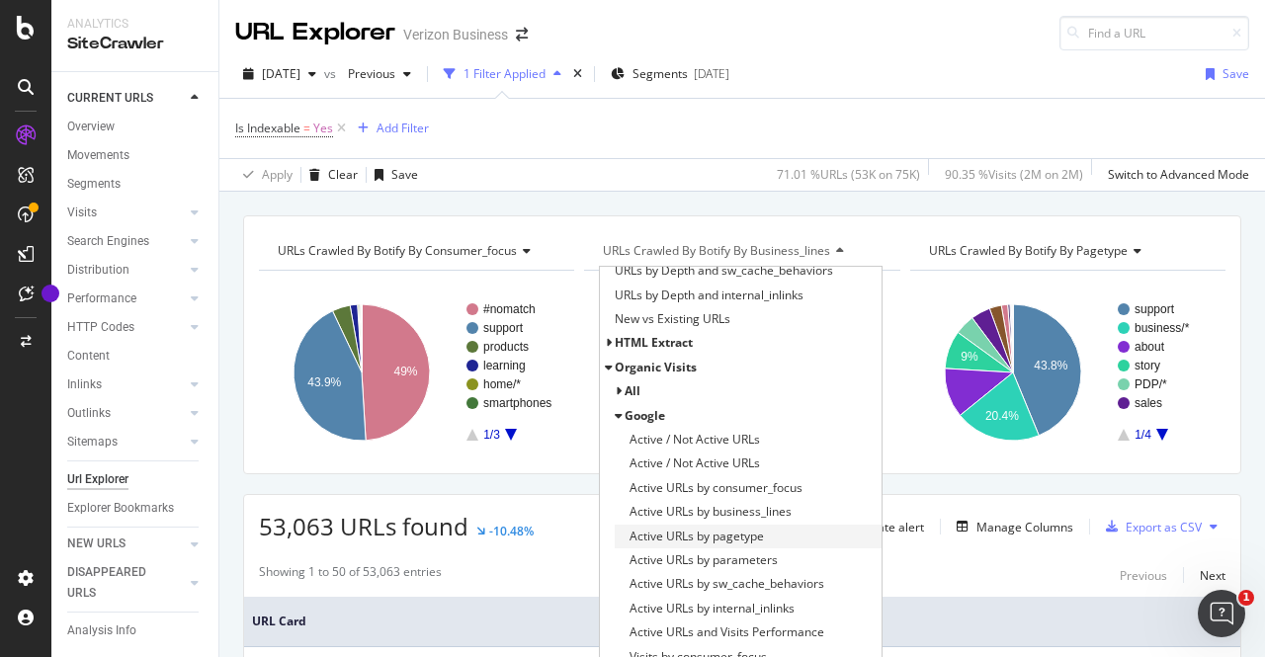
scroll to position [491, 0]
click at [605, 365] on icon at bounding box center [608, 366] width 7 height 12
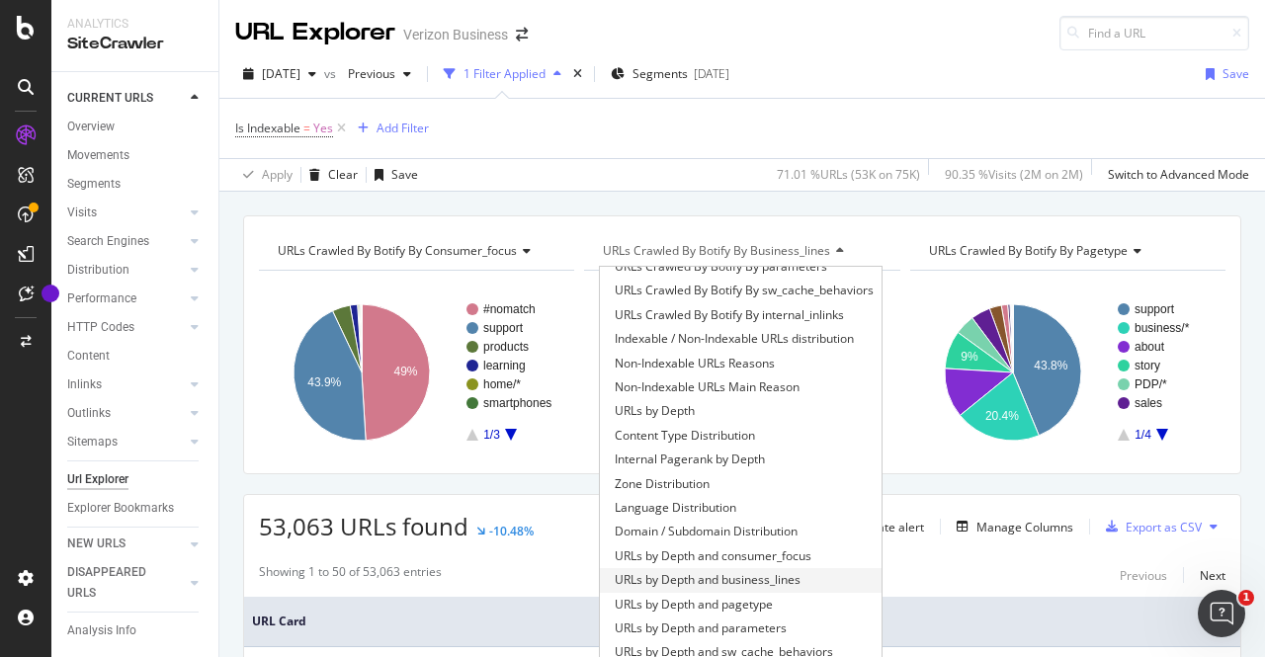
scroll to position [0, 0]
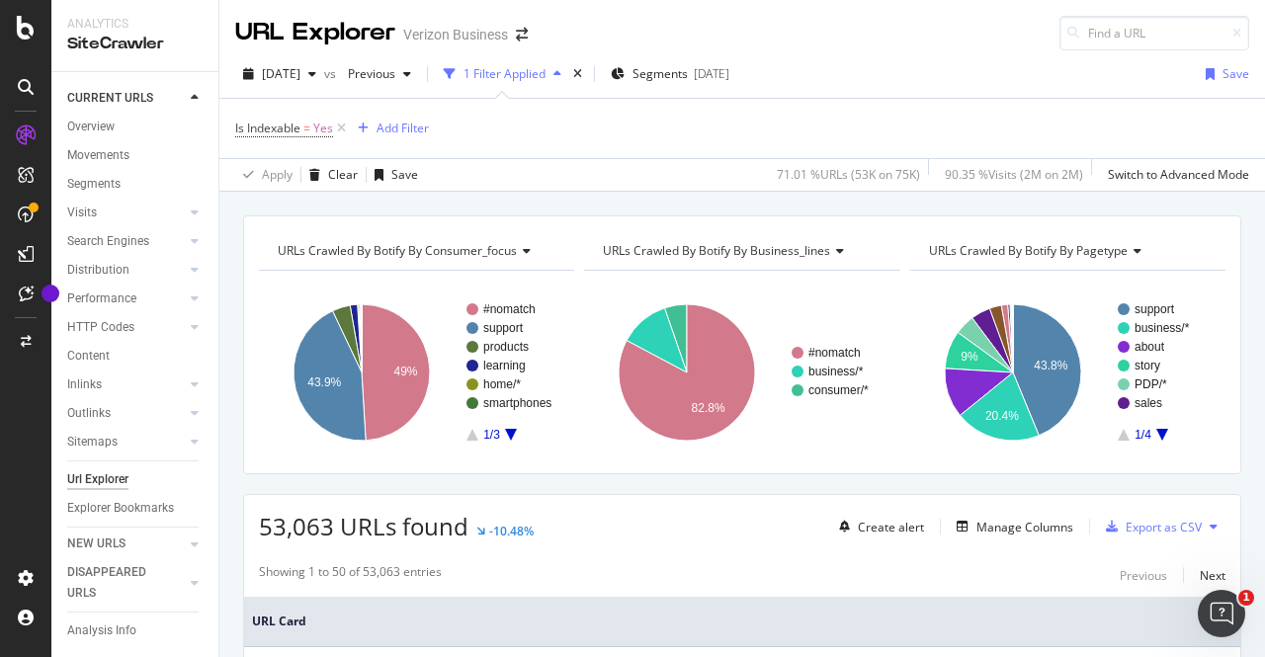
click at [855, 131] on div "Is Indexable = Yes Add Filter" at bounding box center [742, 128] width 1014 height 59
click at [344, 126] on icon at bounding box center [341, 129] width 17 height 20
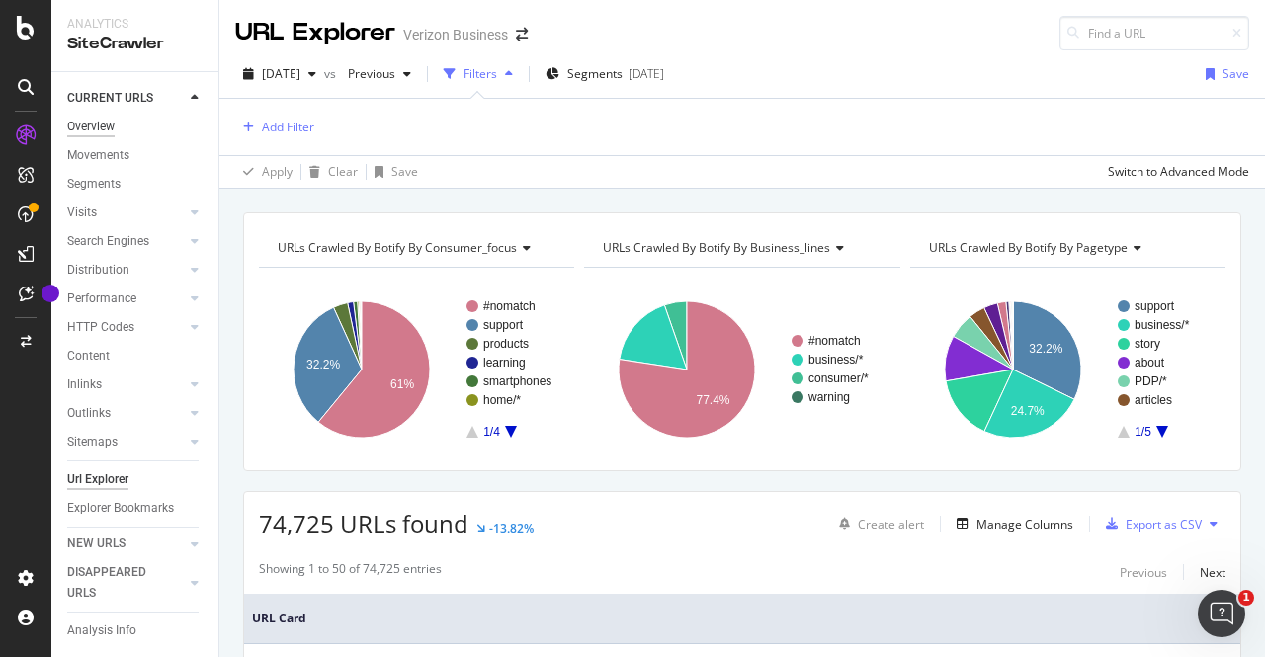
click at [107, 128] on div "Overview" at bounding box center [90, 127] width 47 height 21
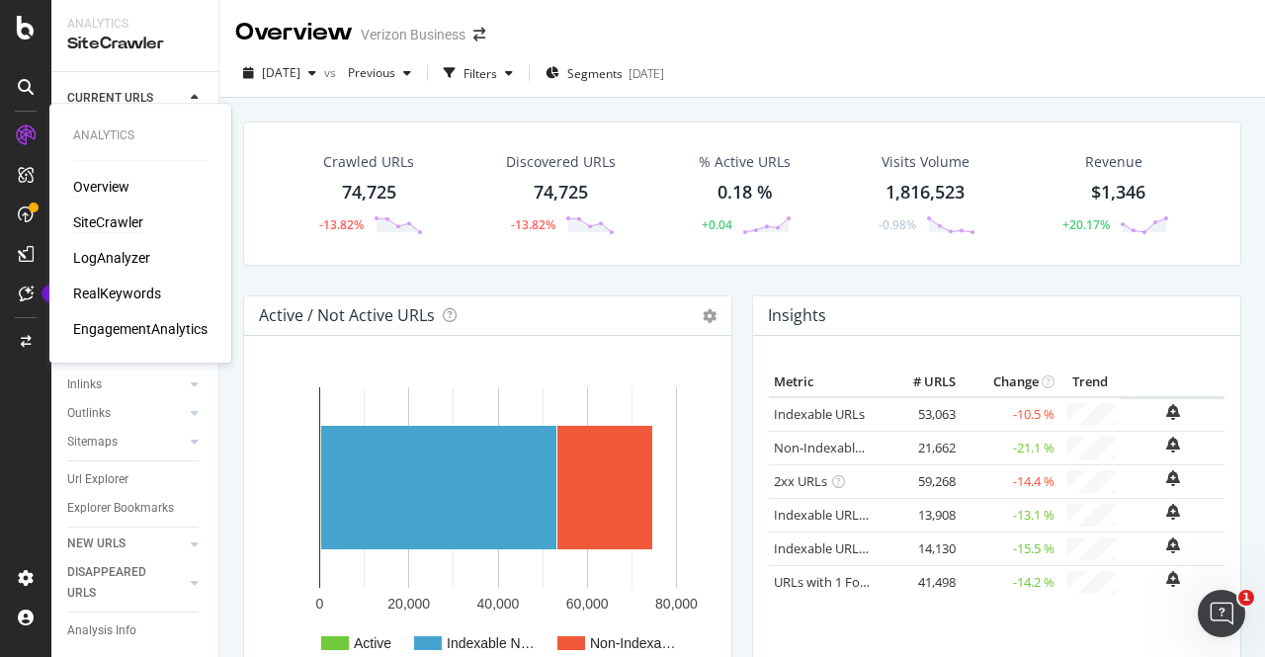
click at [108, 187] on div "Overview" at bounding box center [101, 187] width 56 height 20
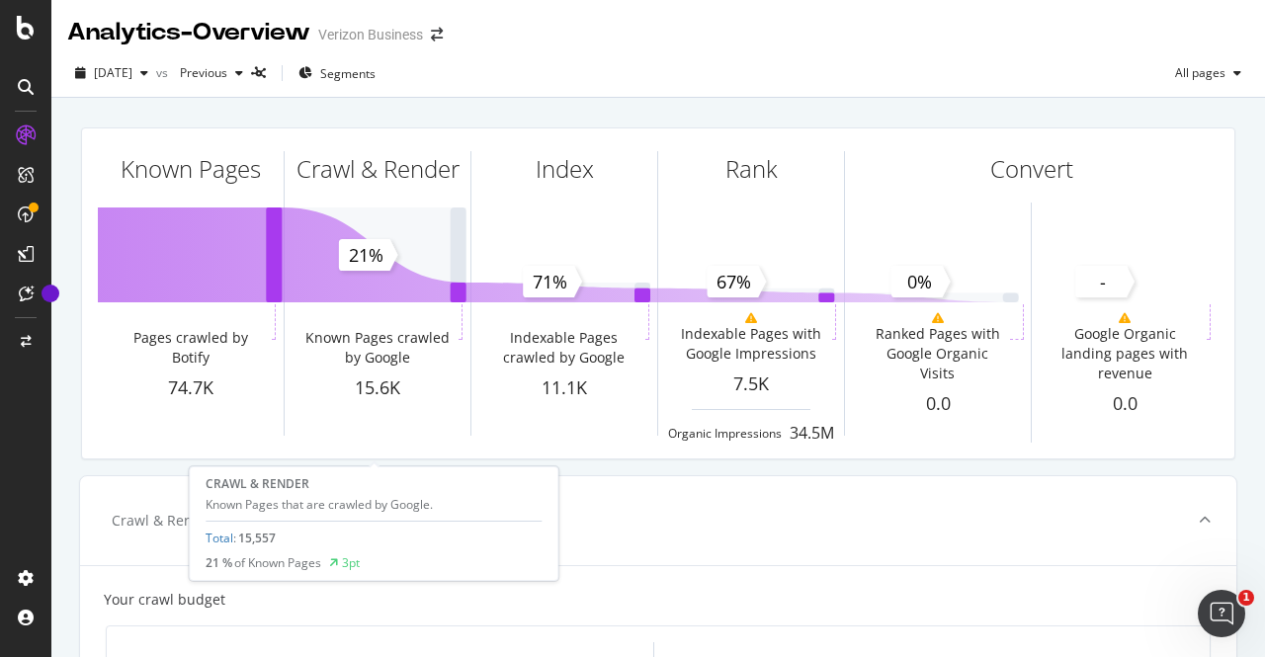
click at [352, 226] on div "Crawl & Render" at bounding box center [378, 204] width 186 height 152
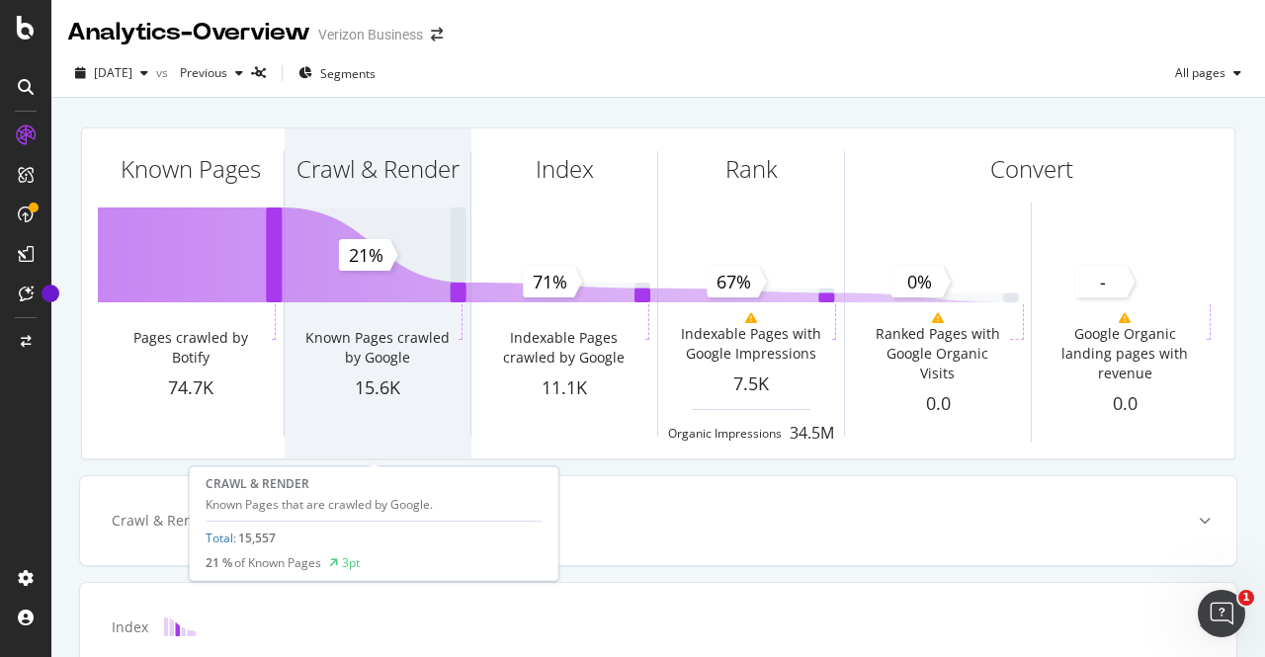
click at [400, 230] on div "Crawl & Render" at bounding box center [378, 204] width 186 height 152
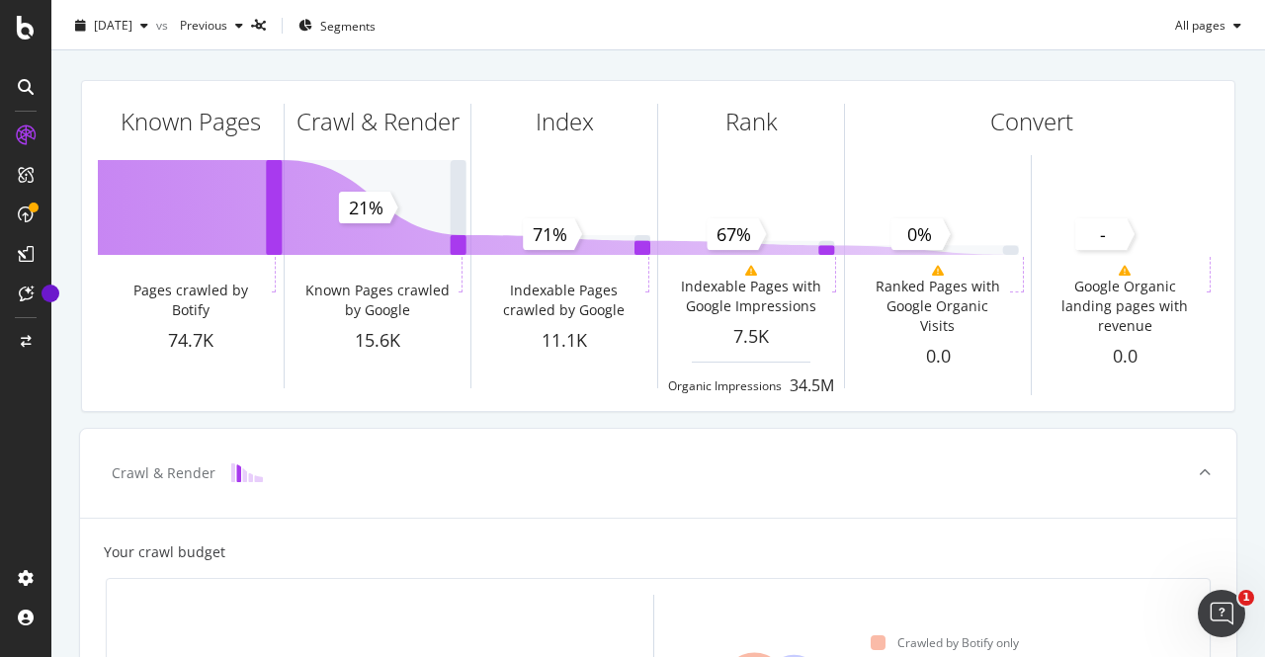
scroll to position [43, 0]
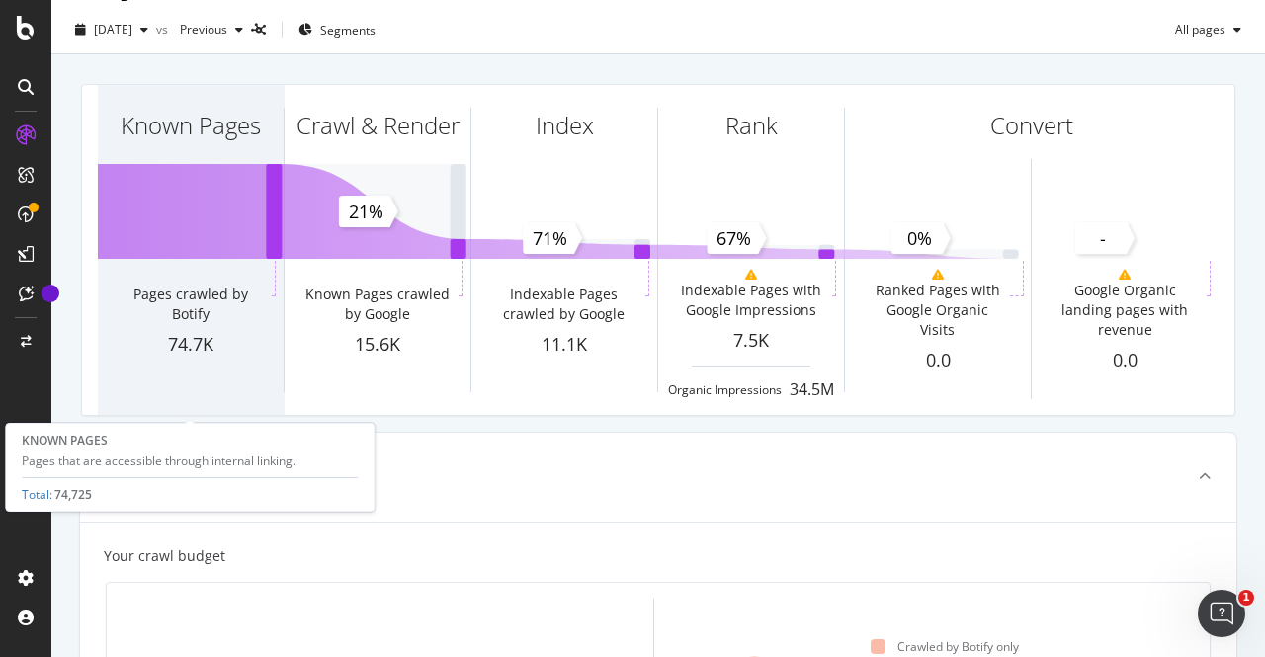
click at [210, 289] on div "Pages crawled by Botify" at bounding box center [190, 305] width 155 height 40
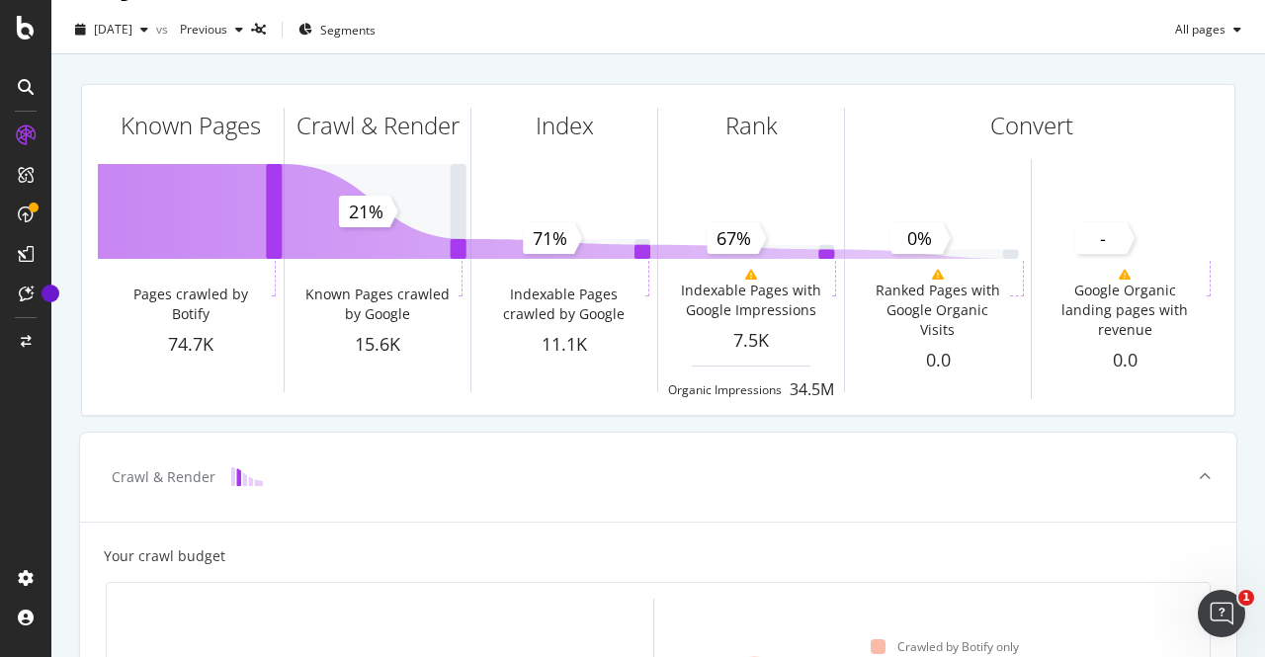
scroll to position [0, 0]
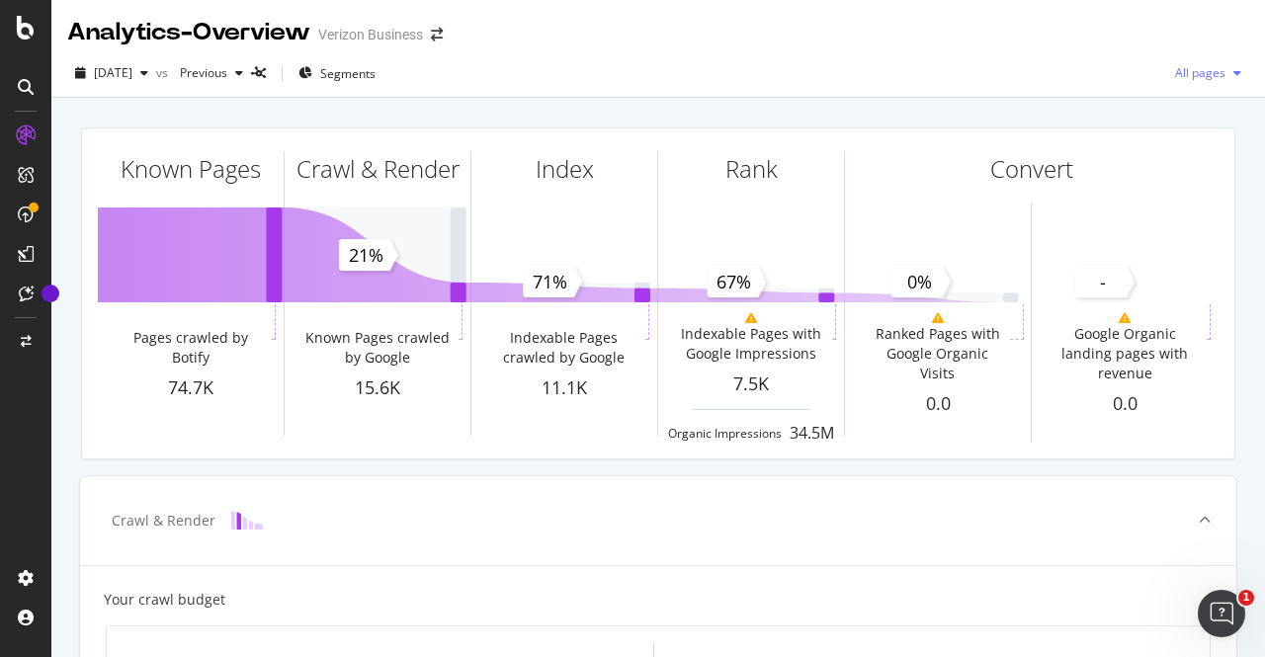
click at [1192, 69] on span "All pages" at bounding box center [1196, 72] width 58 height 17
click at [1051, 76] on span "Indexable pages" at bounding box center [1077, 74] width 117 height 18
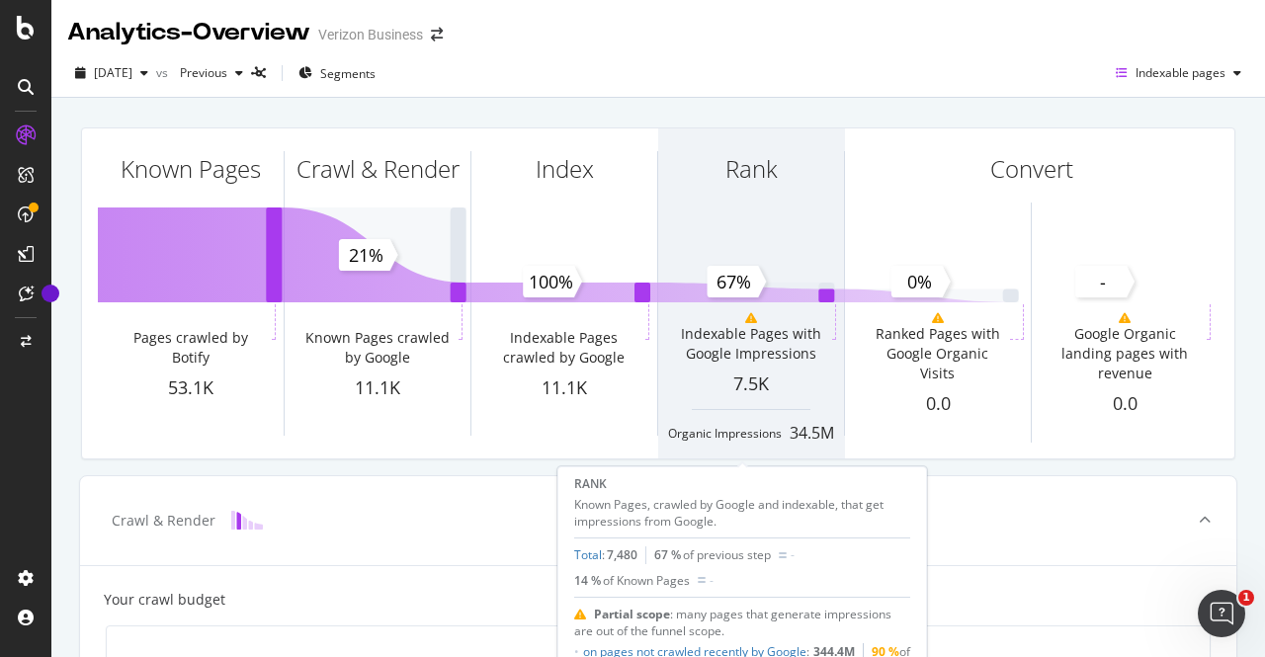
click at [752, 328] on div "Indexable Pages with Google Impressions" at bounding box center [750, 344] width 155 height 40
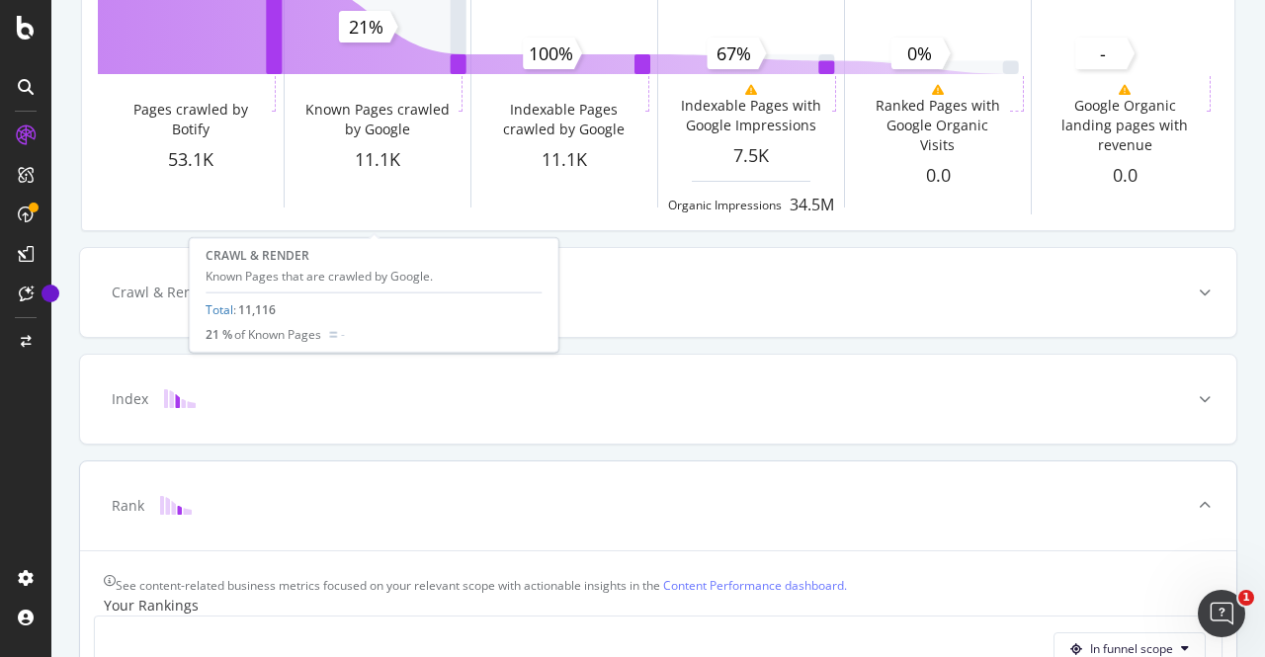
scroll to position [225, 0]
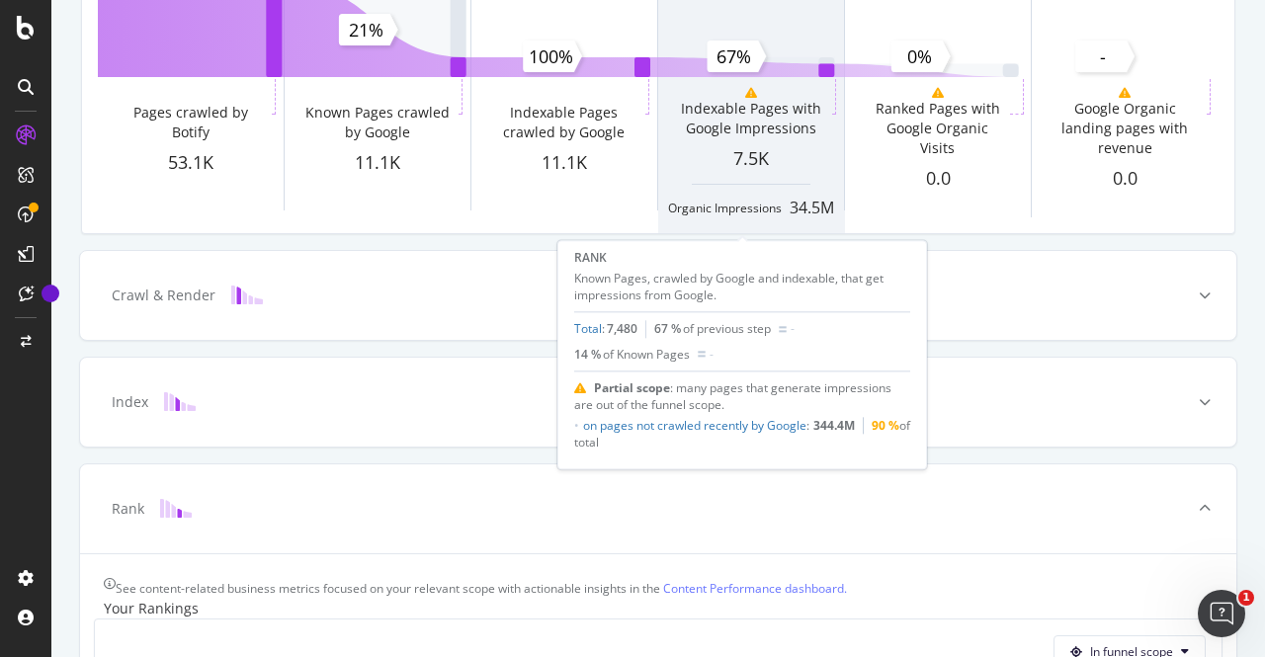
click at [815, 129] on div "Indexable Pages with Google Impressions" at bounding box center [750, 119] width 155 height 40
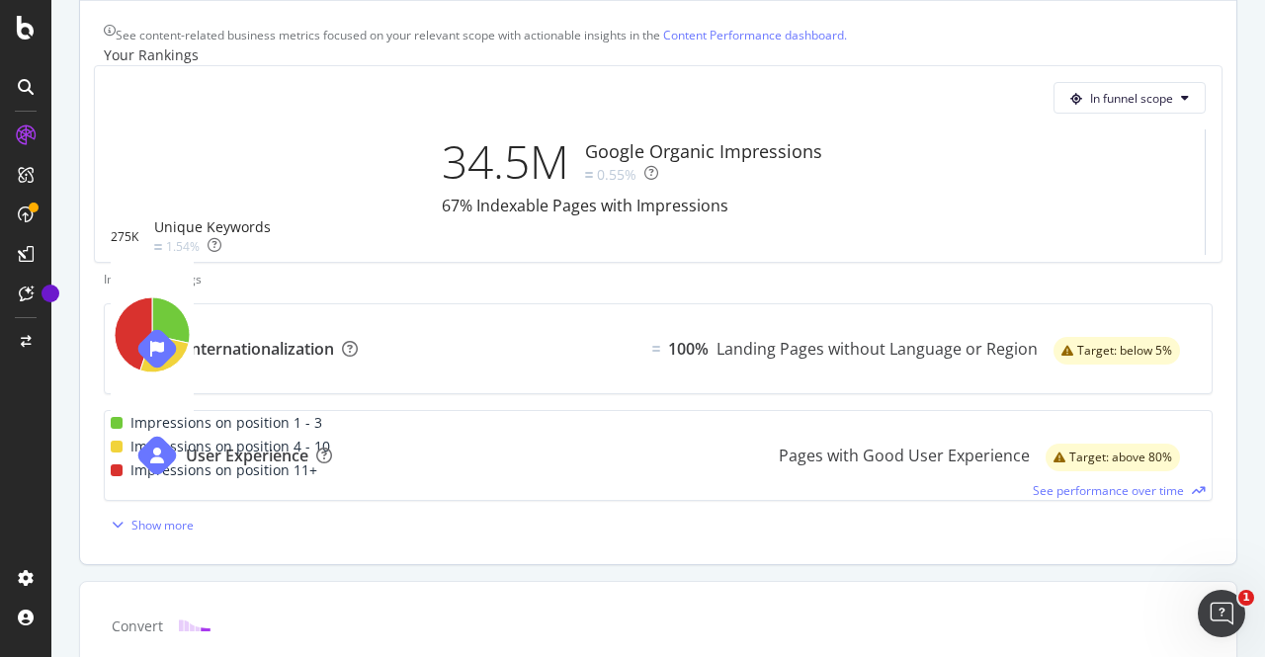
scroll to position [781, 0]
click at [1091, 480] on span "See performance over time" at bounding box center [1108, 488] width 151 height 17
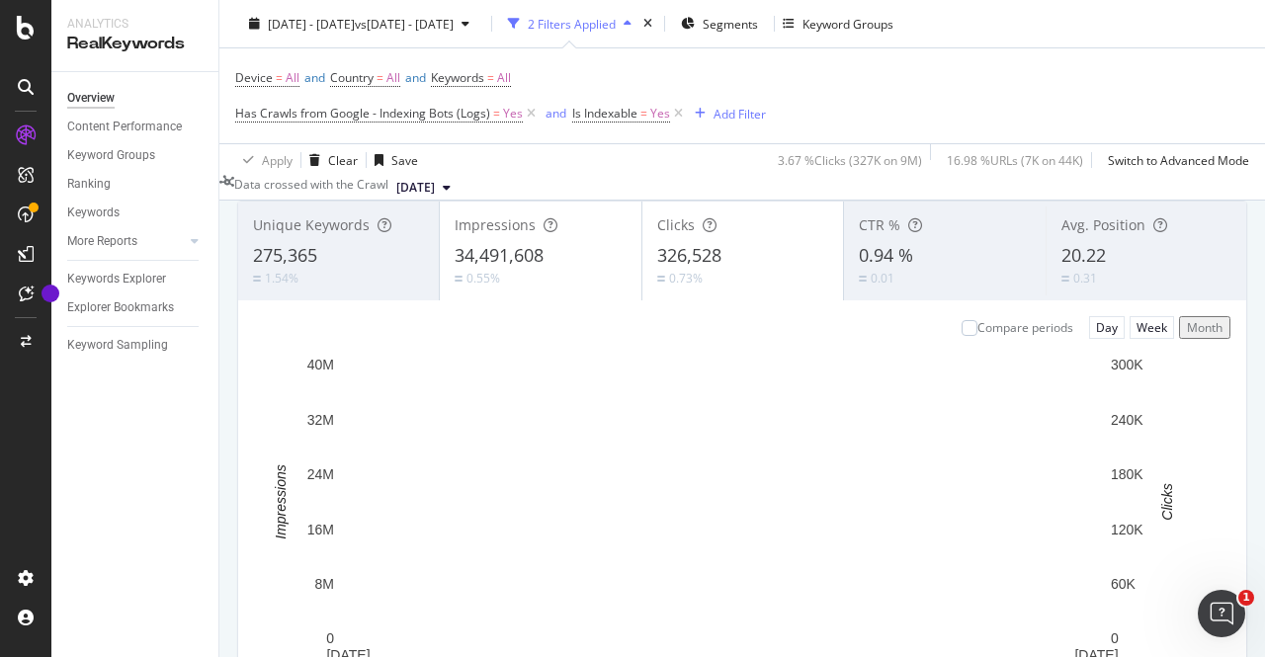
scroll to position [131, 0]
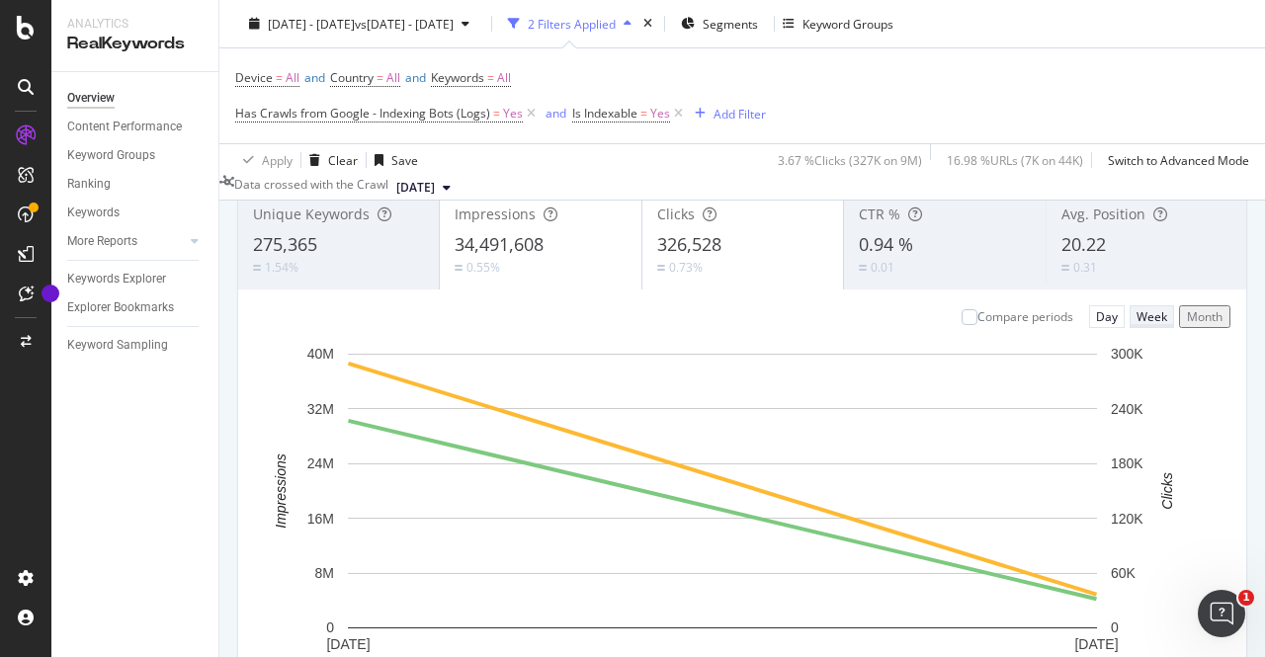
click at [1136, 326] on div "Week" at bounding box center [1151, 316] width 31 height 19
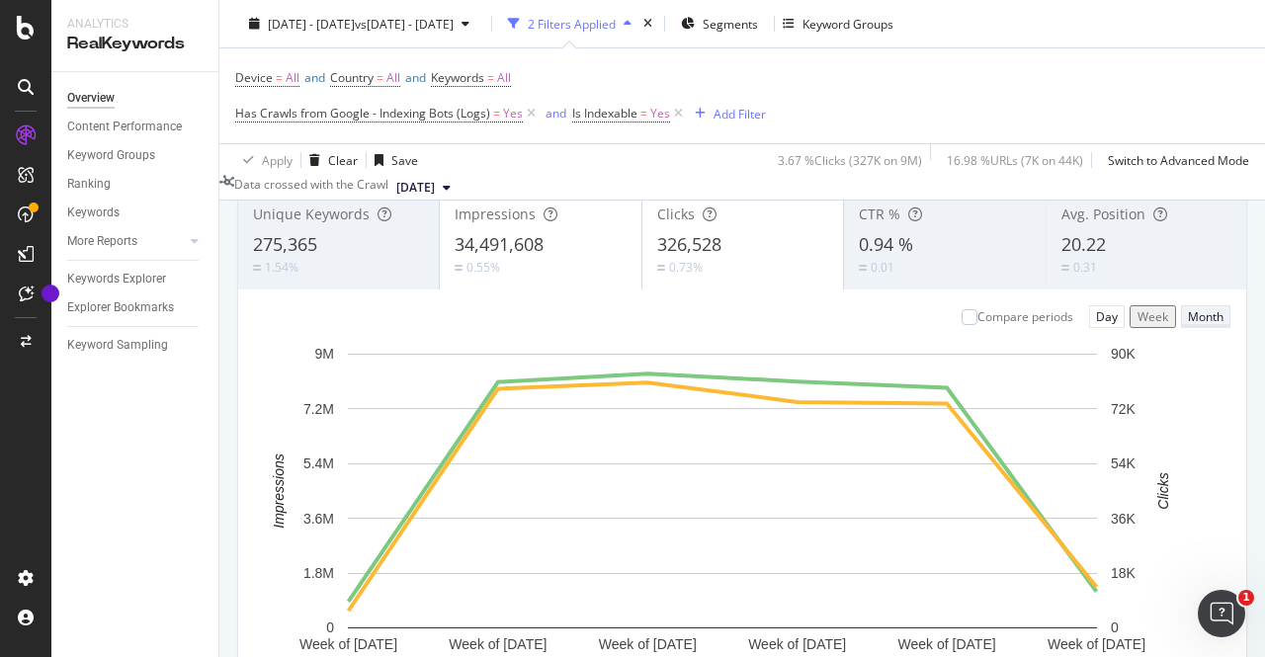
click at [1188, 325] on div "Month" at bounding box center [1206, 316] width 36 height 17
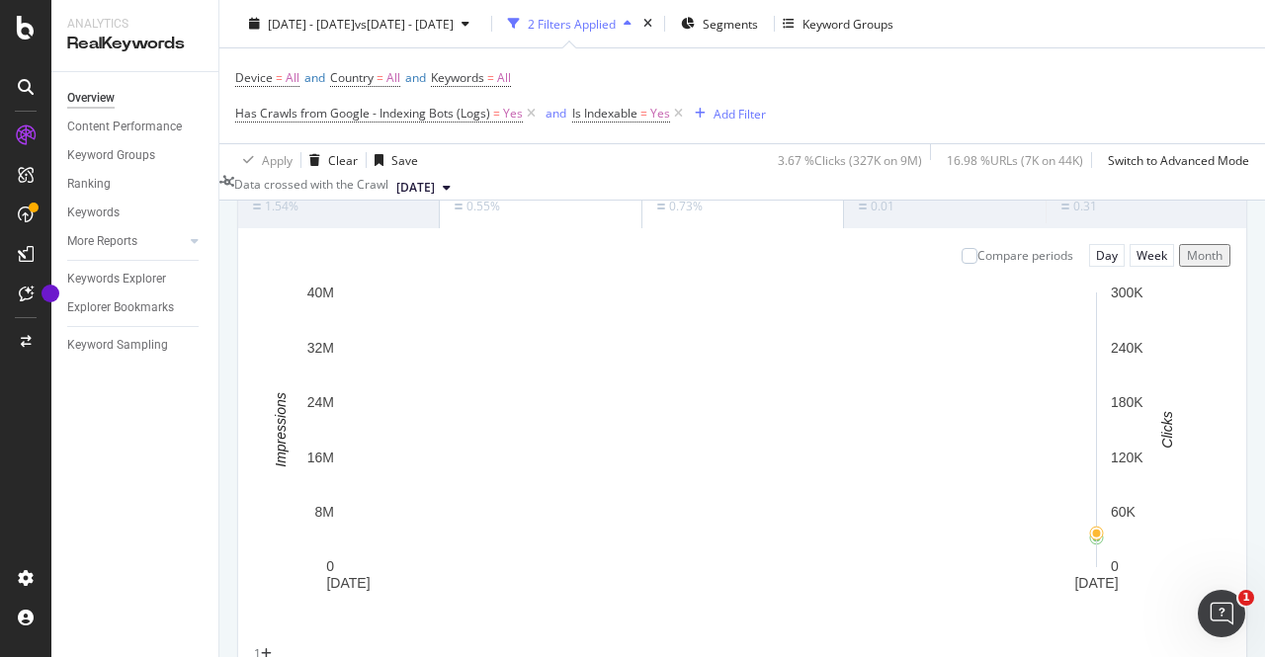
scroll to position [192, 0]
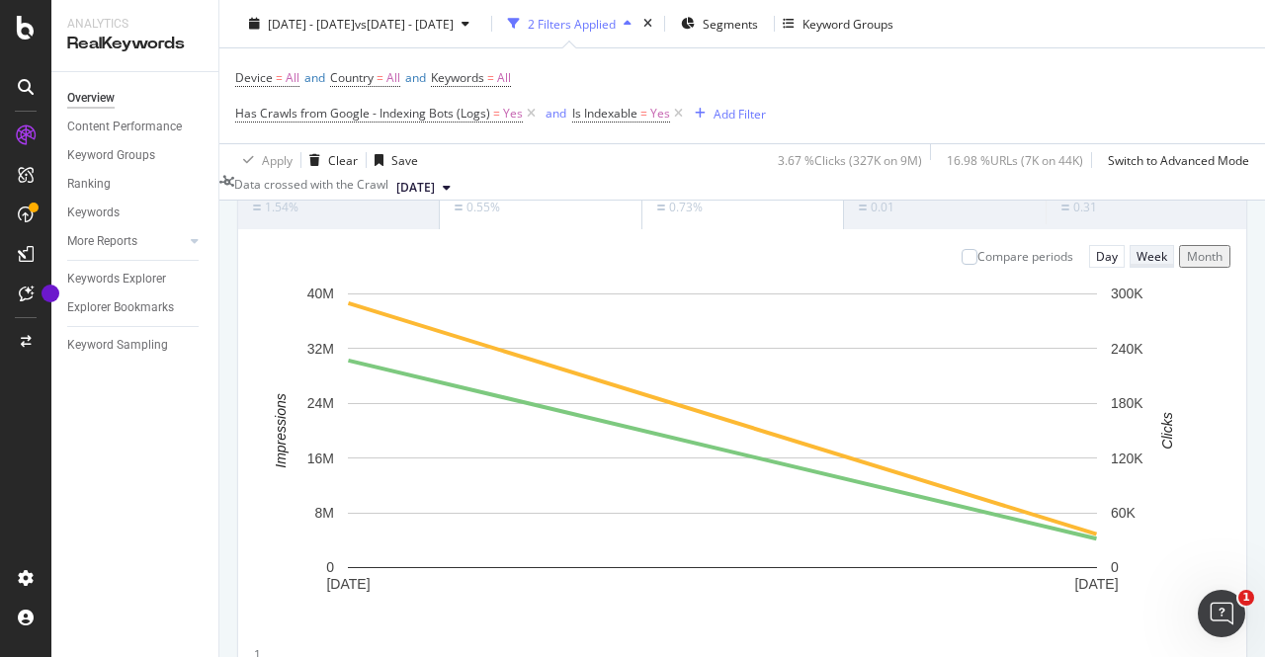
click at [1136, 265] on div "Week" at bounding box center [1151, 256] width 31 height 17
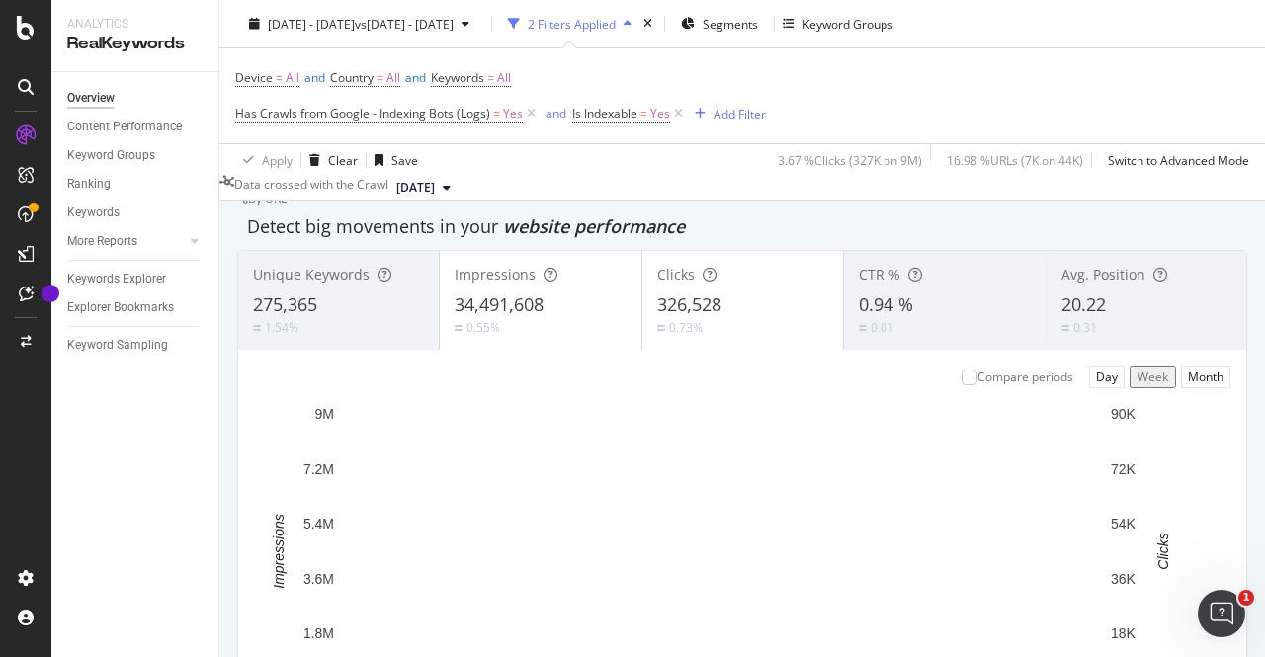
scroll to position [73, 0]
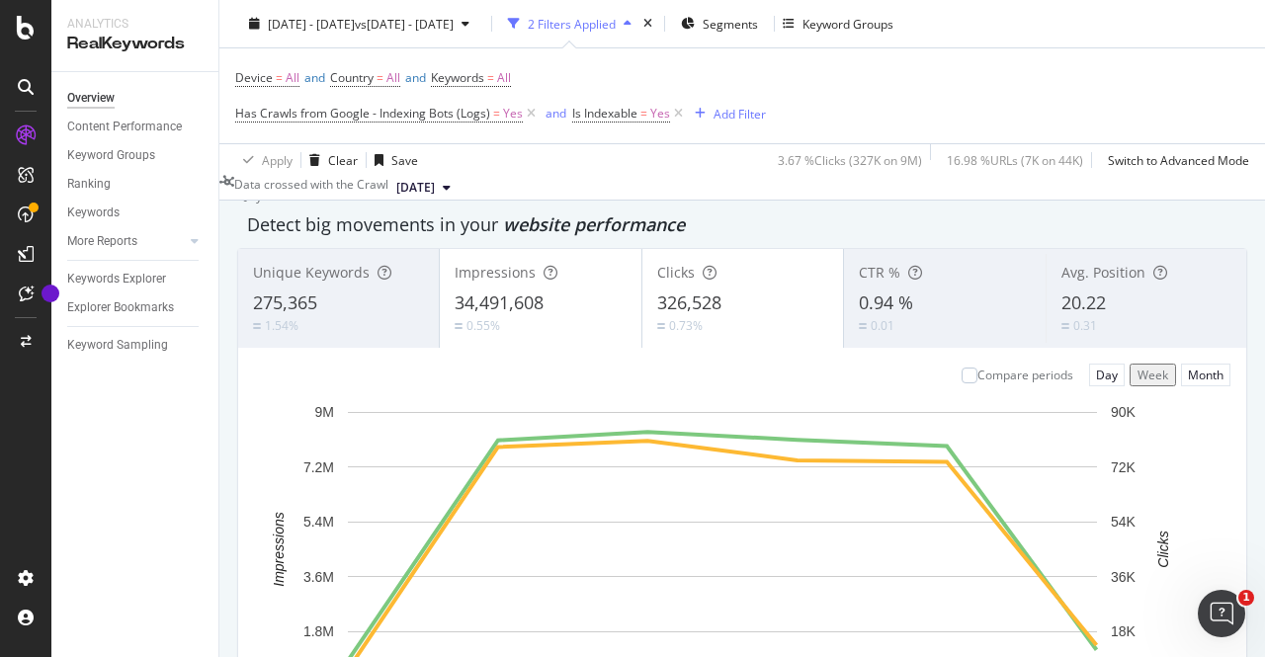
click at [365, 325] on div "1.54%" at bounding box center [338, 325] width 171 height 19
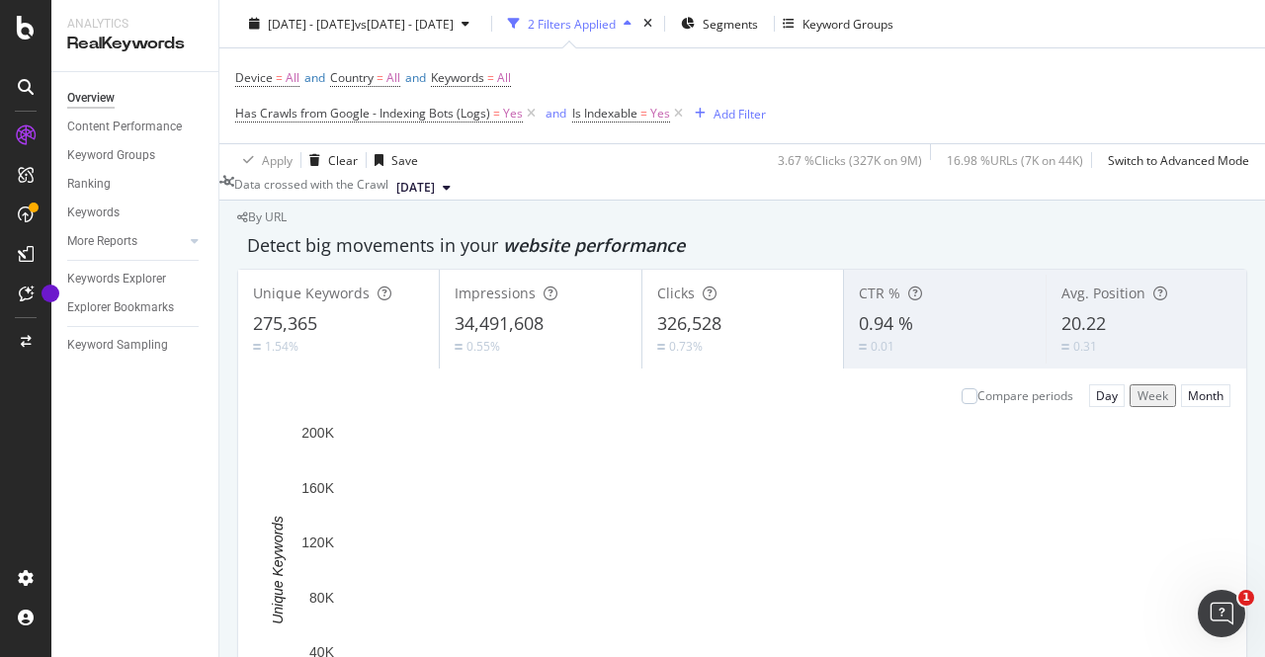
scroll to position [0, 0]
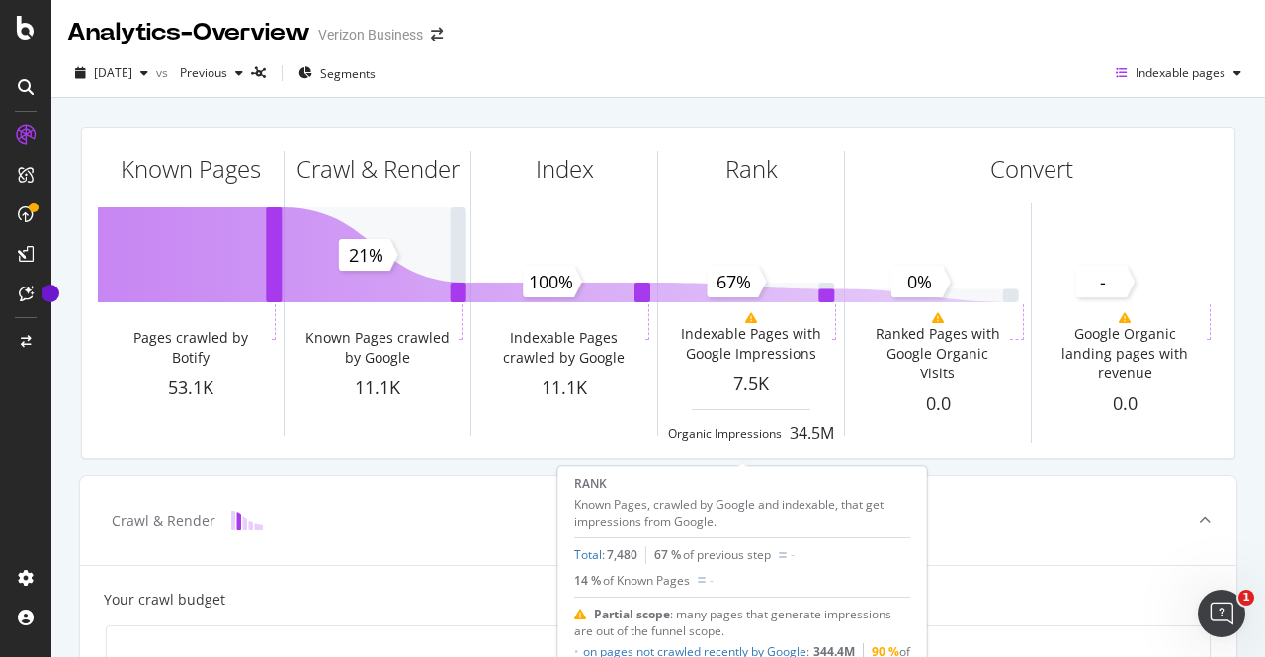
click at [745, 320] on icon at bounding box center [751, 318] width 12 height 12
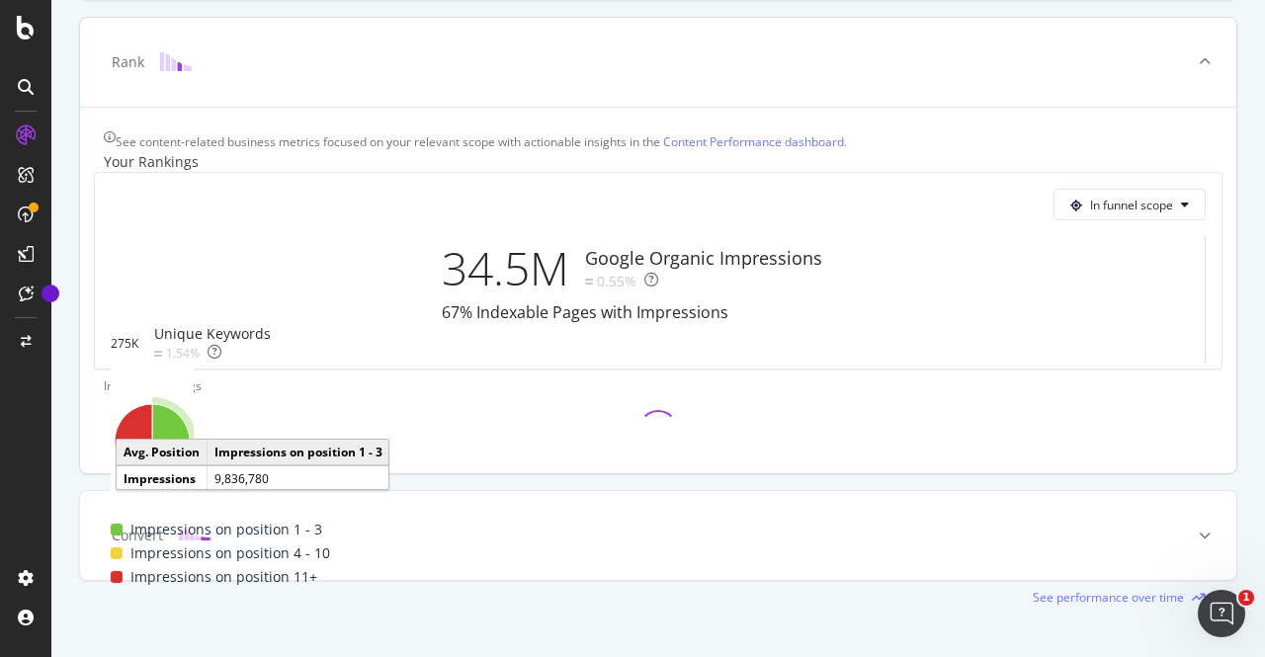
scroll to position [687, 0]
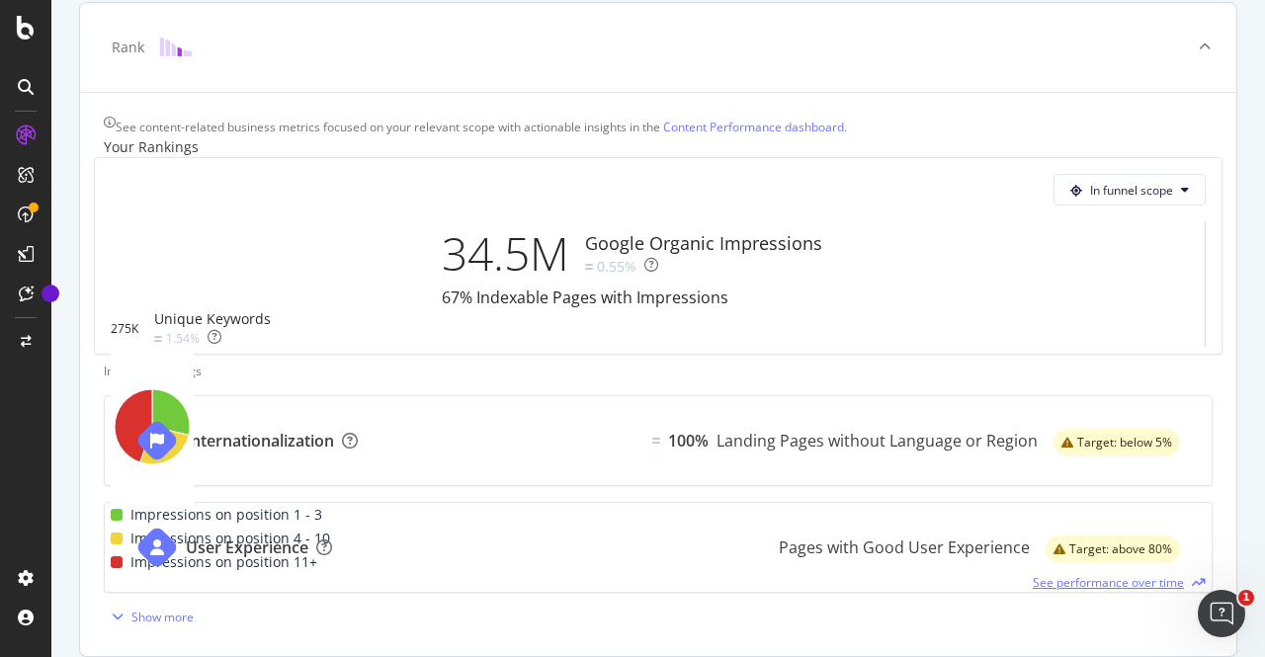
click at [1044, 574] on span "See performance over time" at bounding box center [1108, 582] width 151 height 17
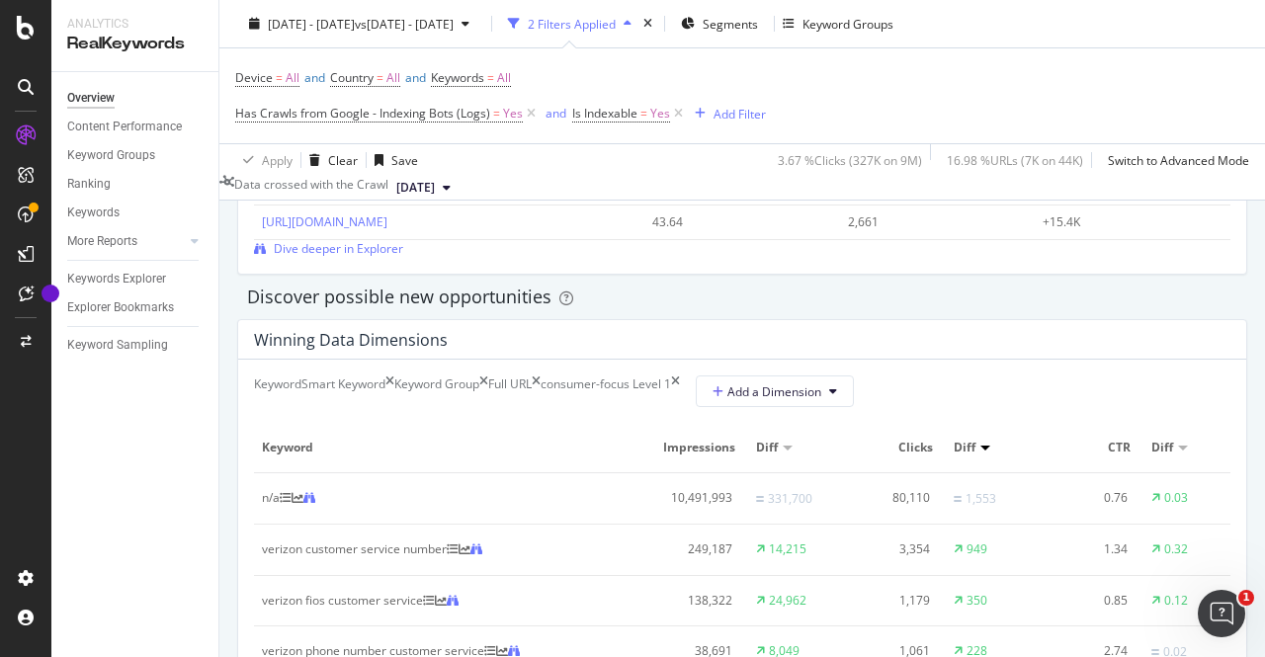
scroll to position [1690, 0]
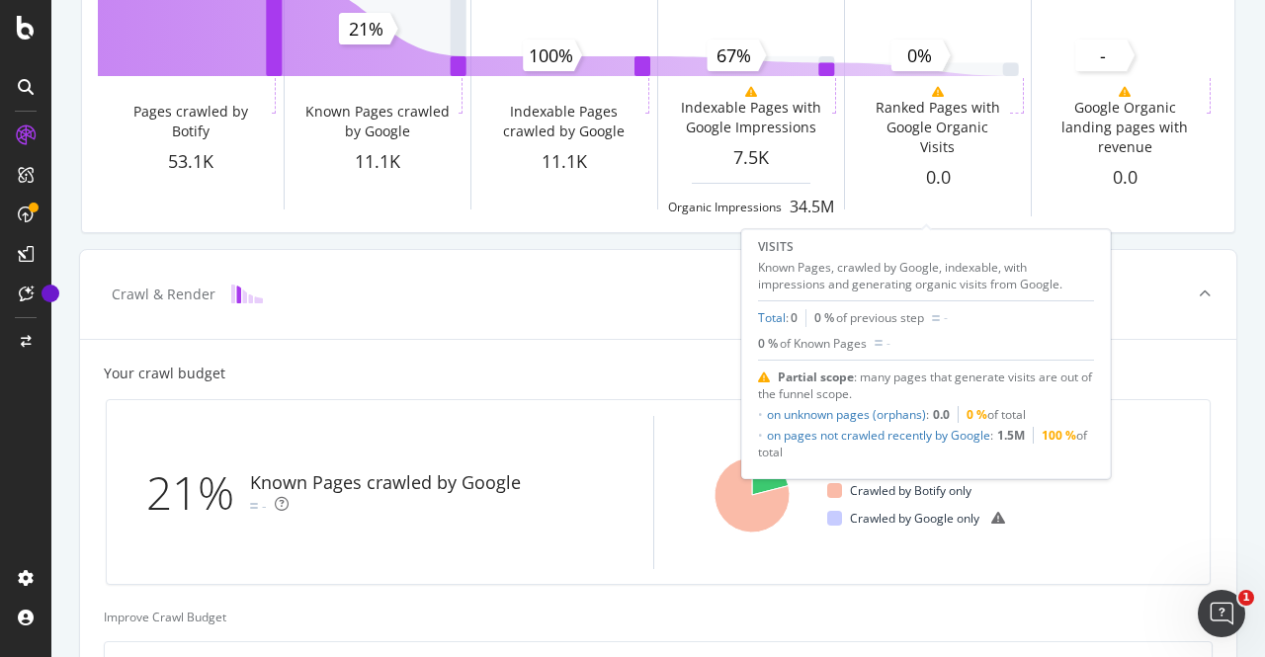
scroll to position [241, 0]
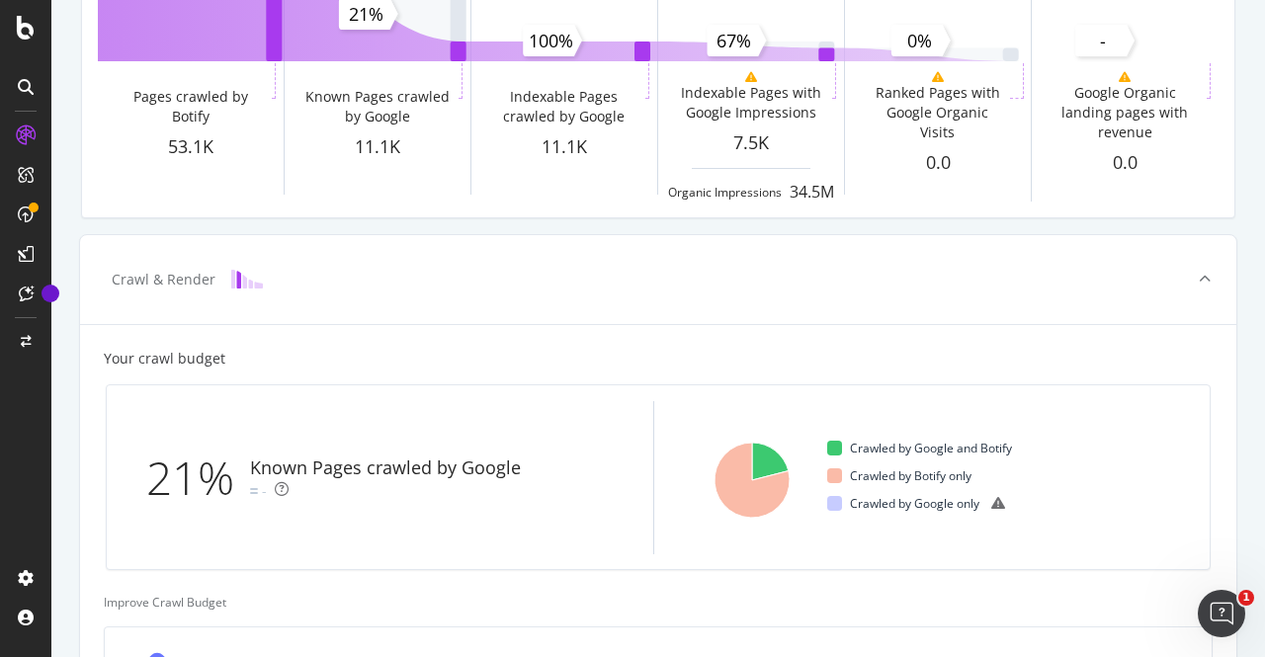
click at [1241, 169] on div "Known Pages Pages crawled by Botify 53.1K Crawl & Render Known Pages crawled by…" at bounding box center [658, 575] width 1214 height 1437
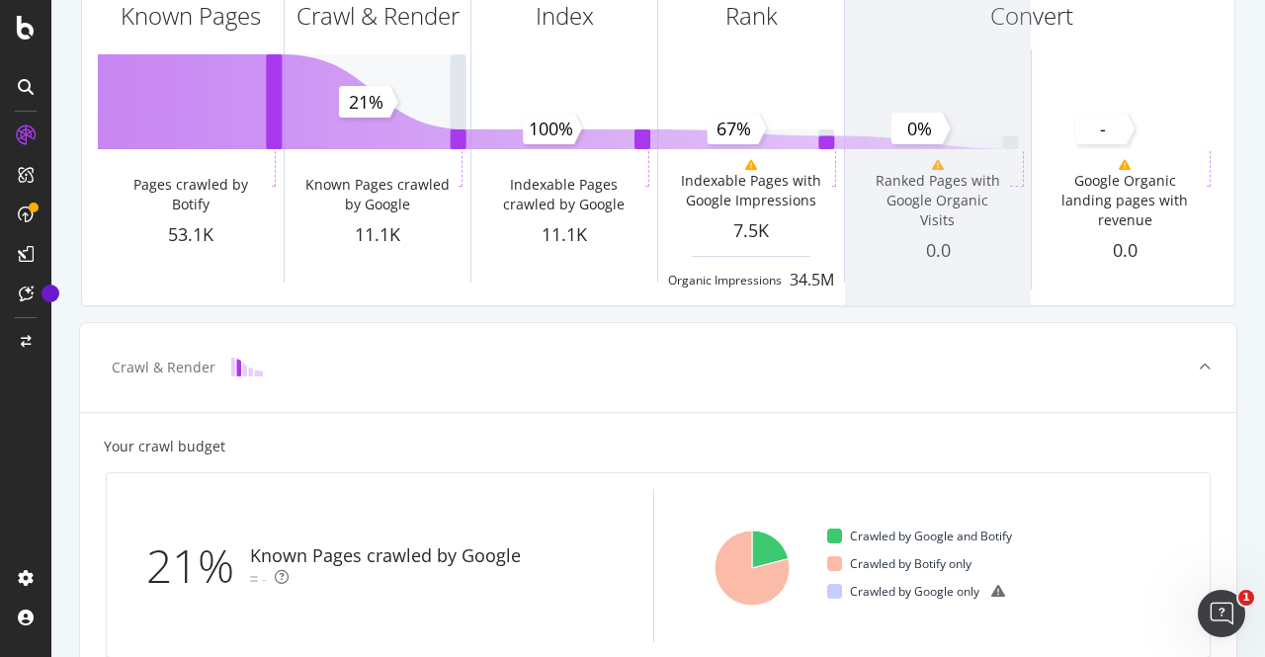
scroll to position [152, 0]
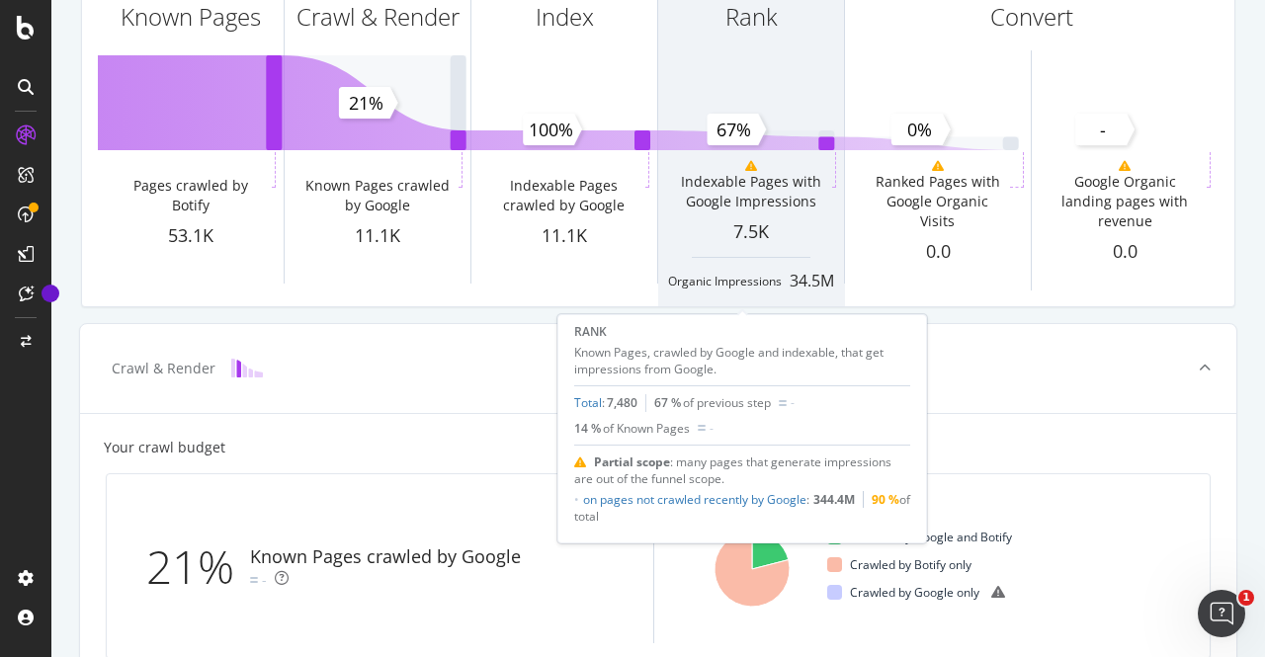
click at [769, 181] on div "Indexable Pages with Google Impressions" at bounding box center [750, 192] width 155 height 40
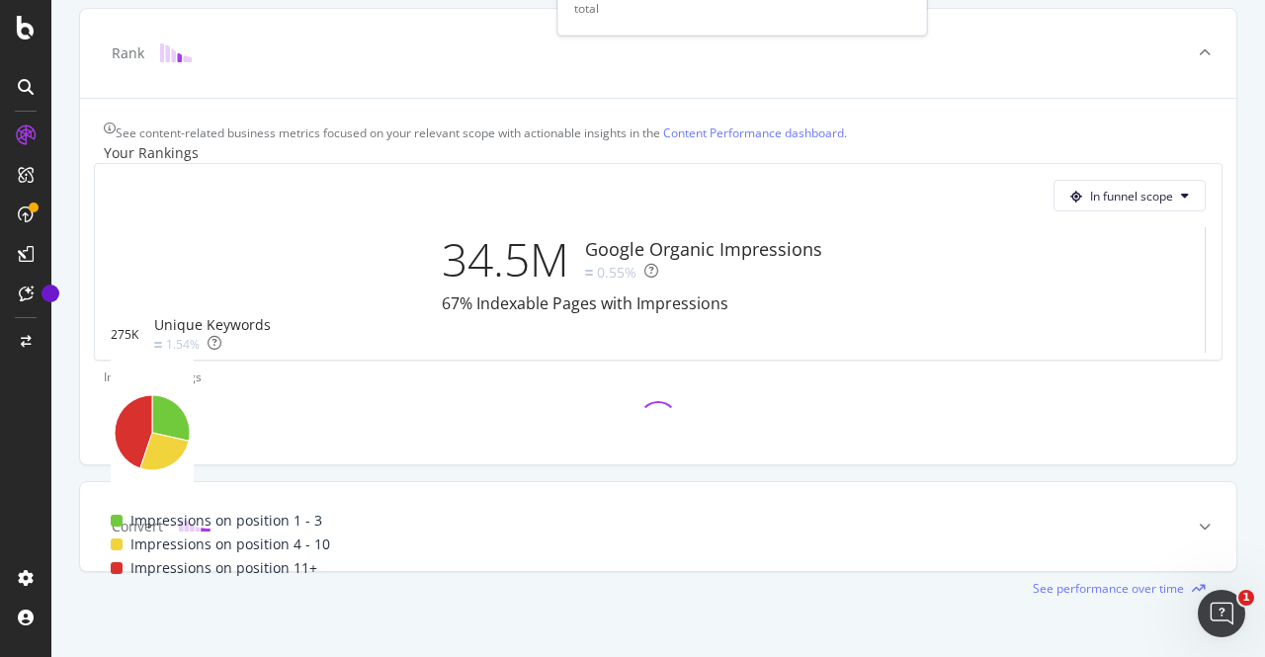
scroll to position [687, 0]
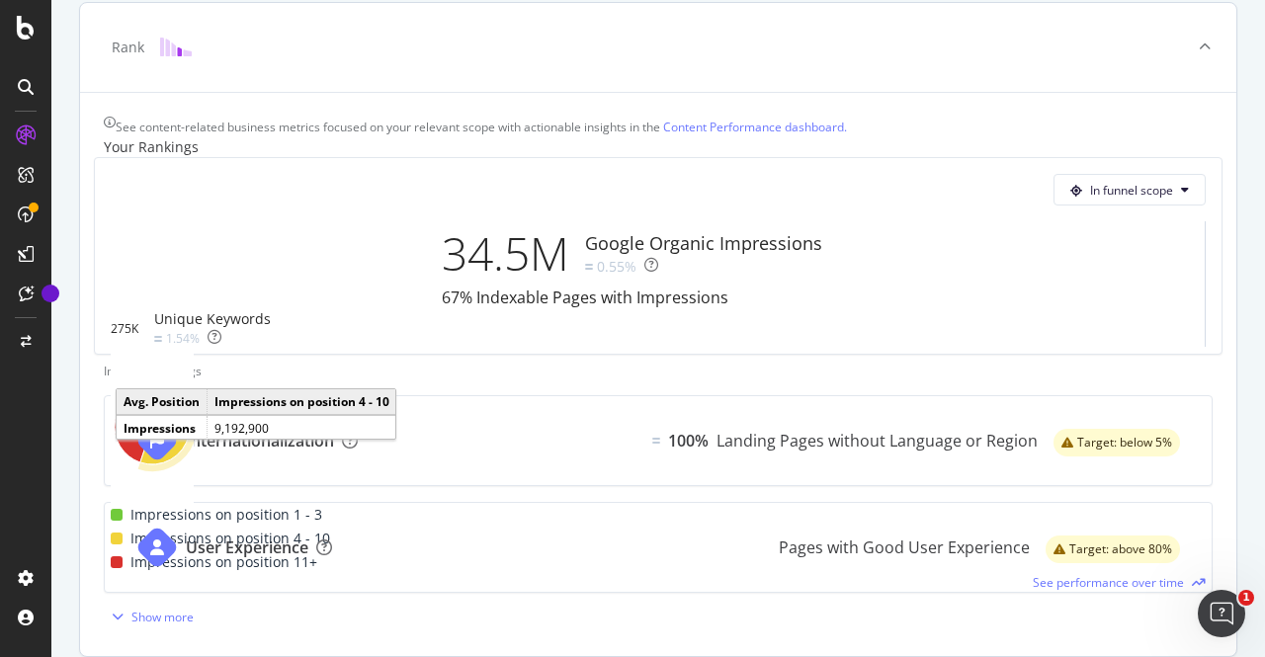
click at [189, 427] on icon "A chart." at bounding box center [164, 446] width 48 height 38
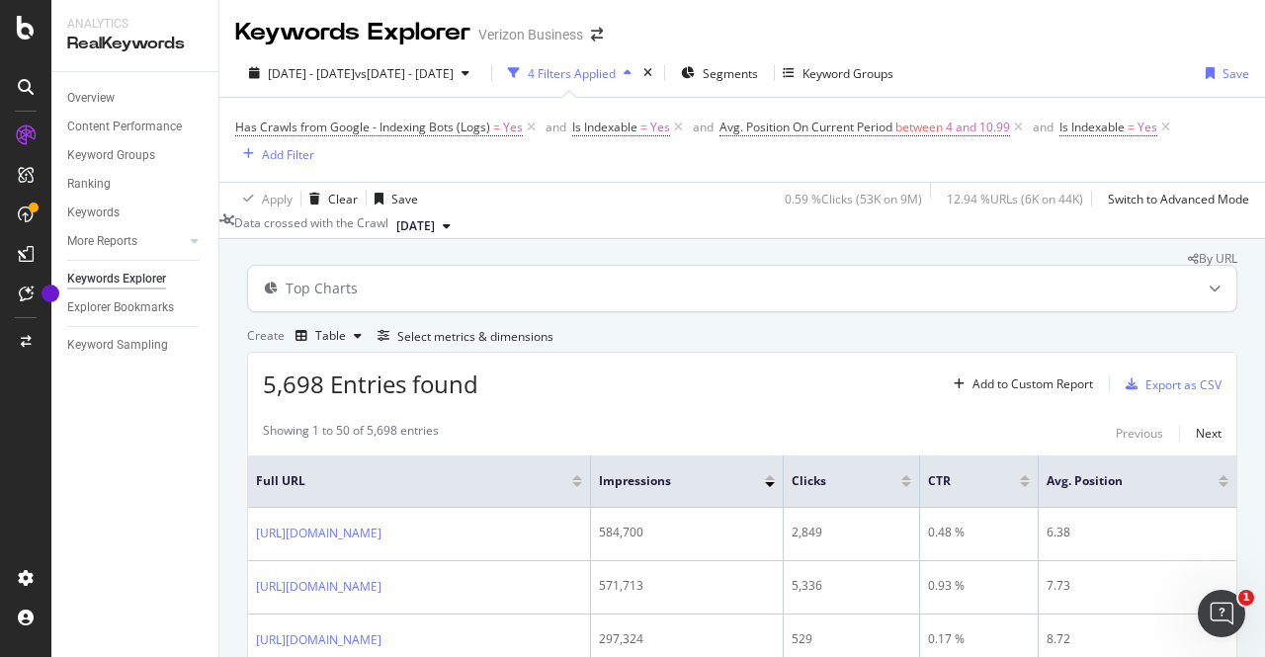
click at [622, 298] on div "Top Charts" at bounding box center [703, 289] width 910 height 20
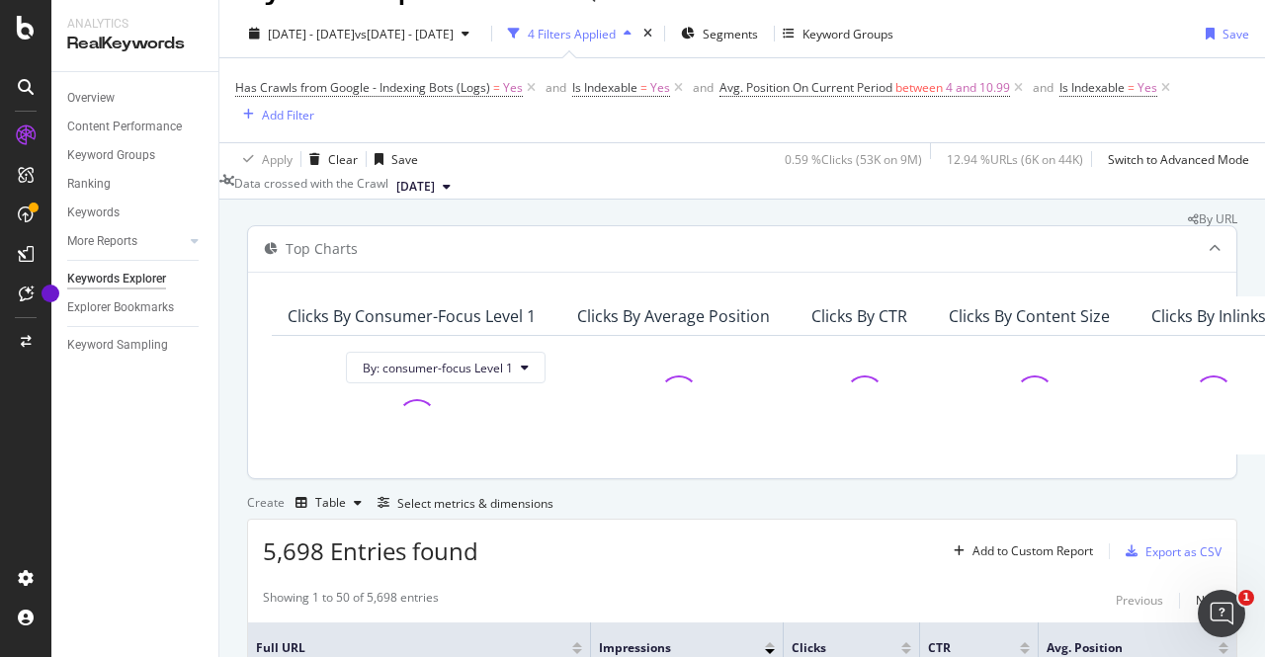
scroll to position [39, 0]
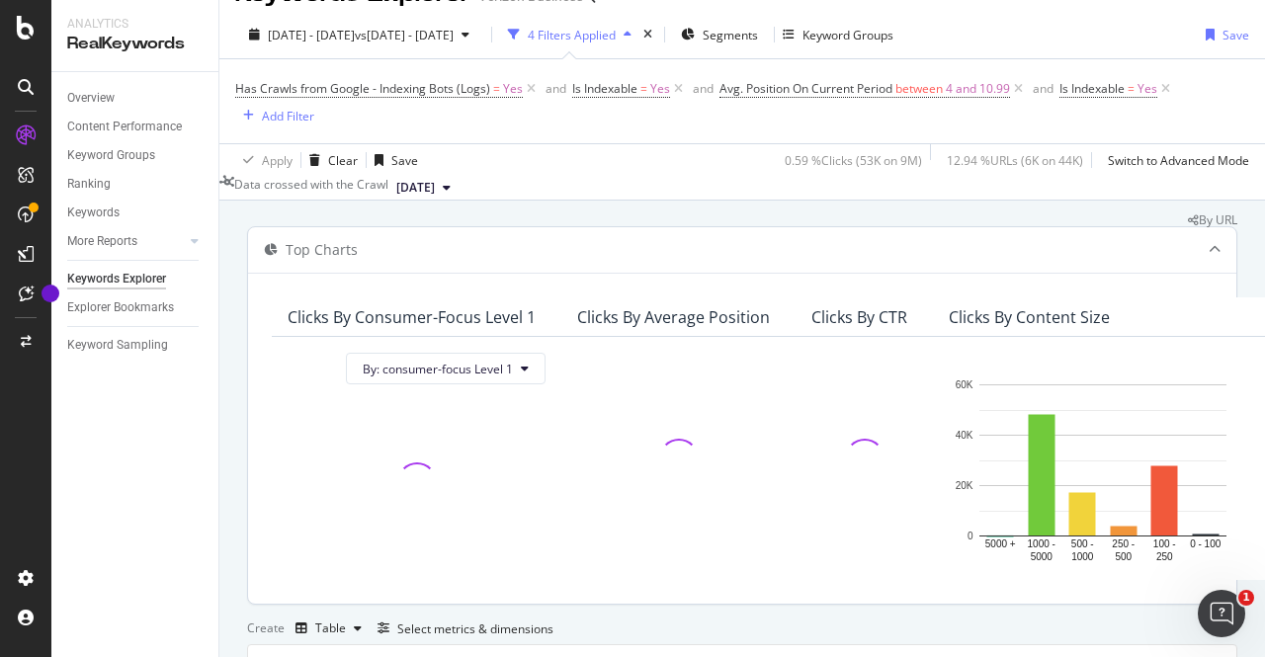
click at [634, 260] on div "Top Charts" at bounding box center [703, 250] width 910 height 20
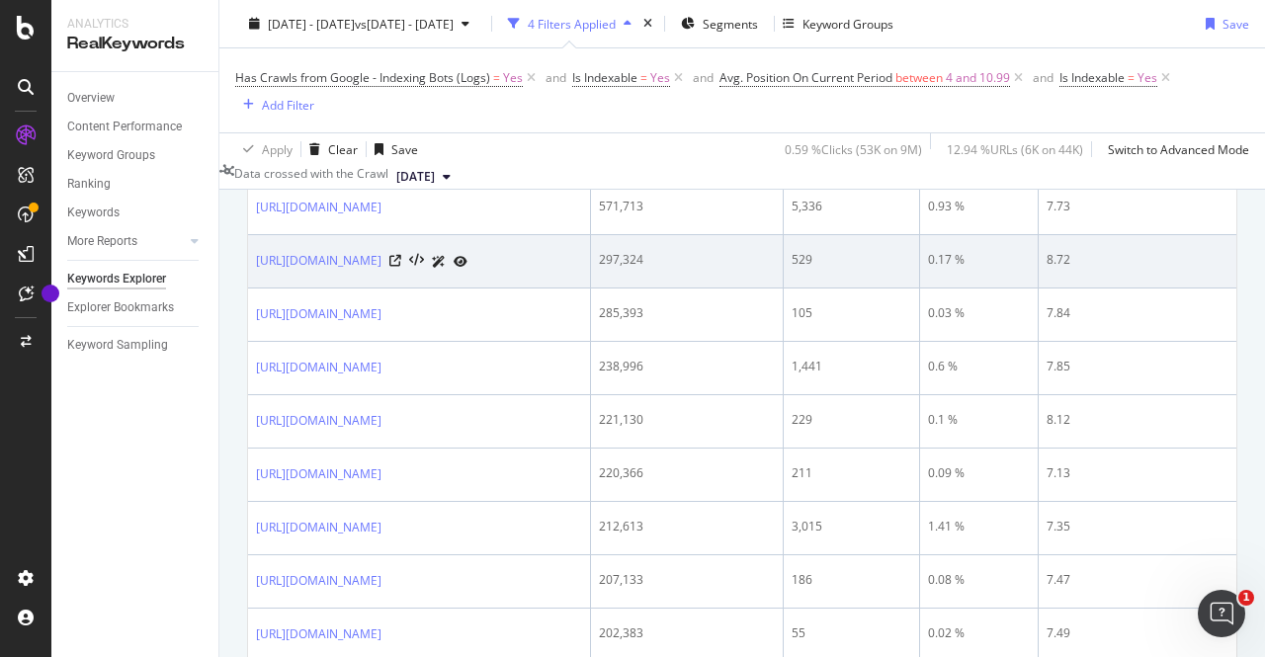
scroll to position [421, 0]
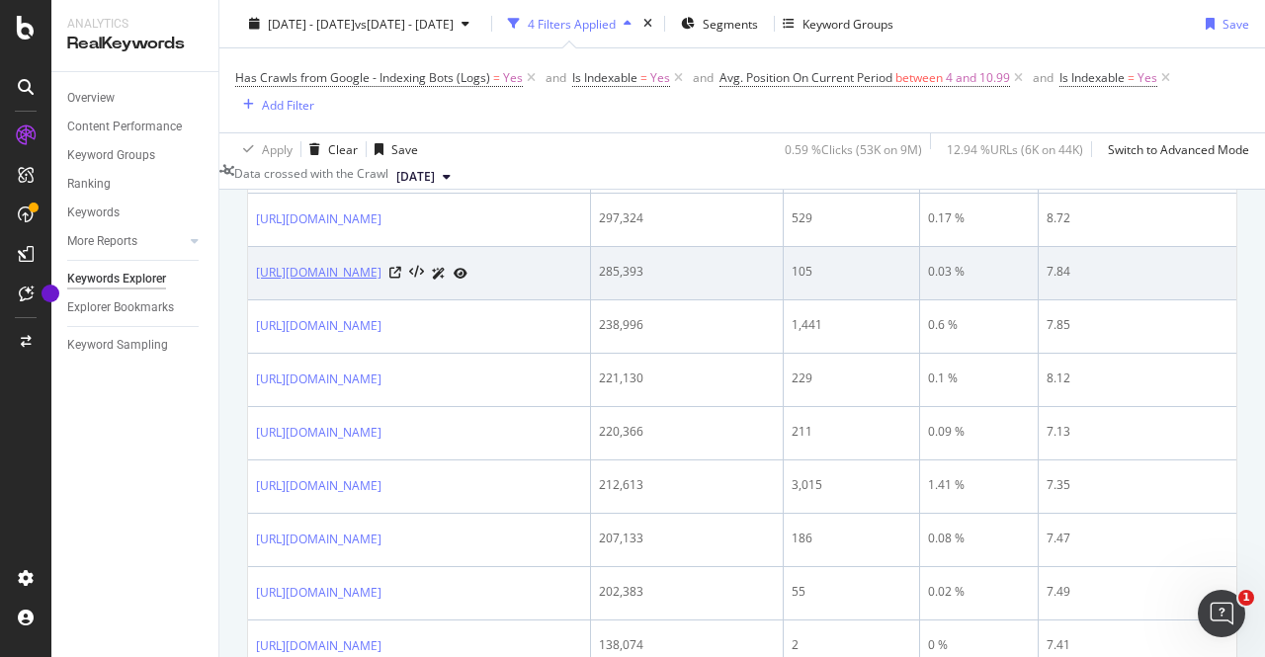
click at [371, 283] on link "[URL][DOMAIN_NAME]" at bounding box center [319, 273] width 126 height 20
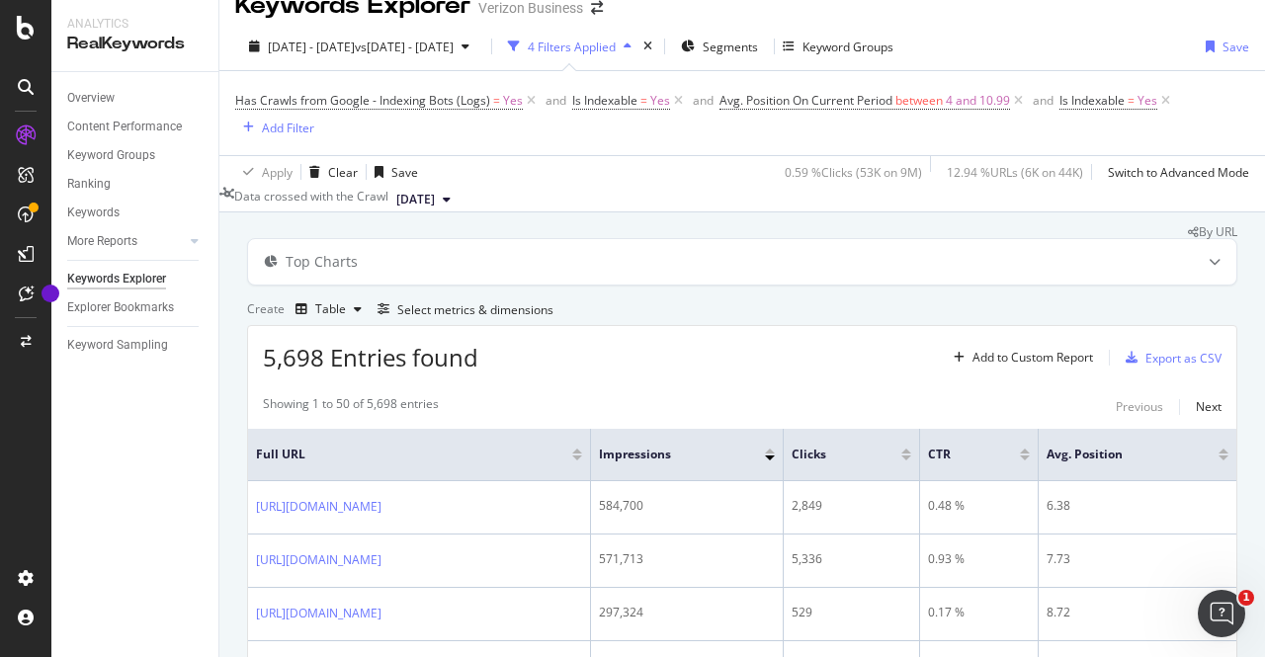
scroll to position [0, 0]
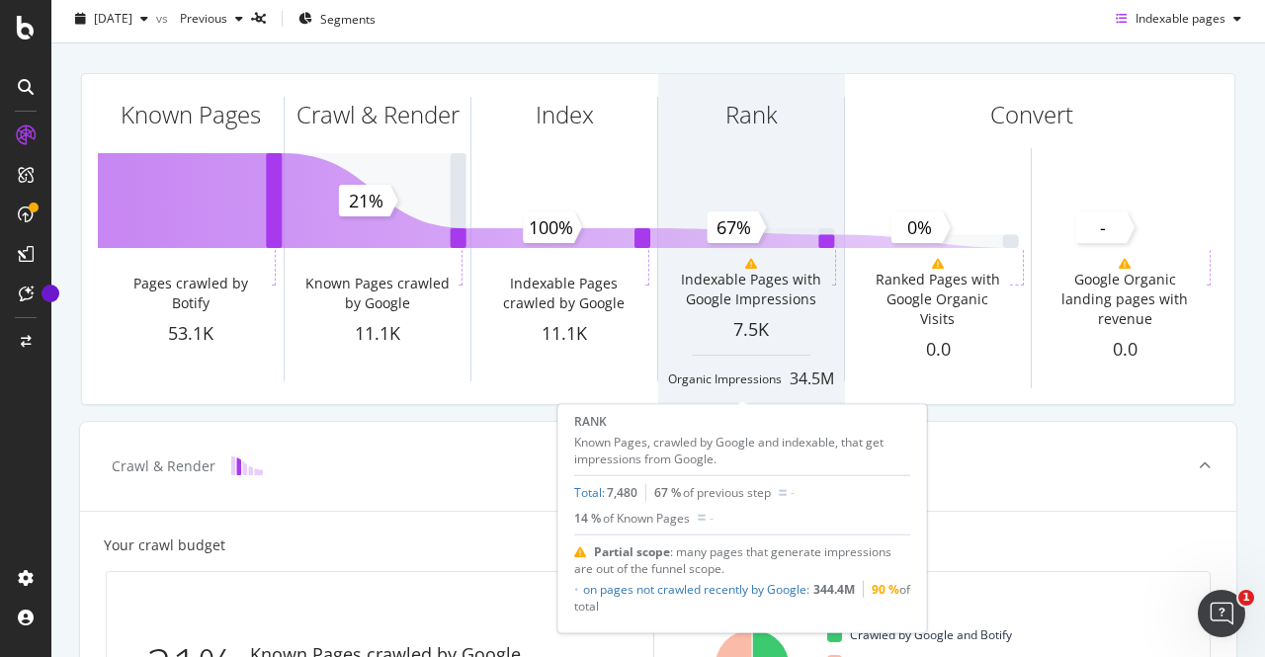
scroll to position [63, 0]
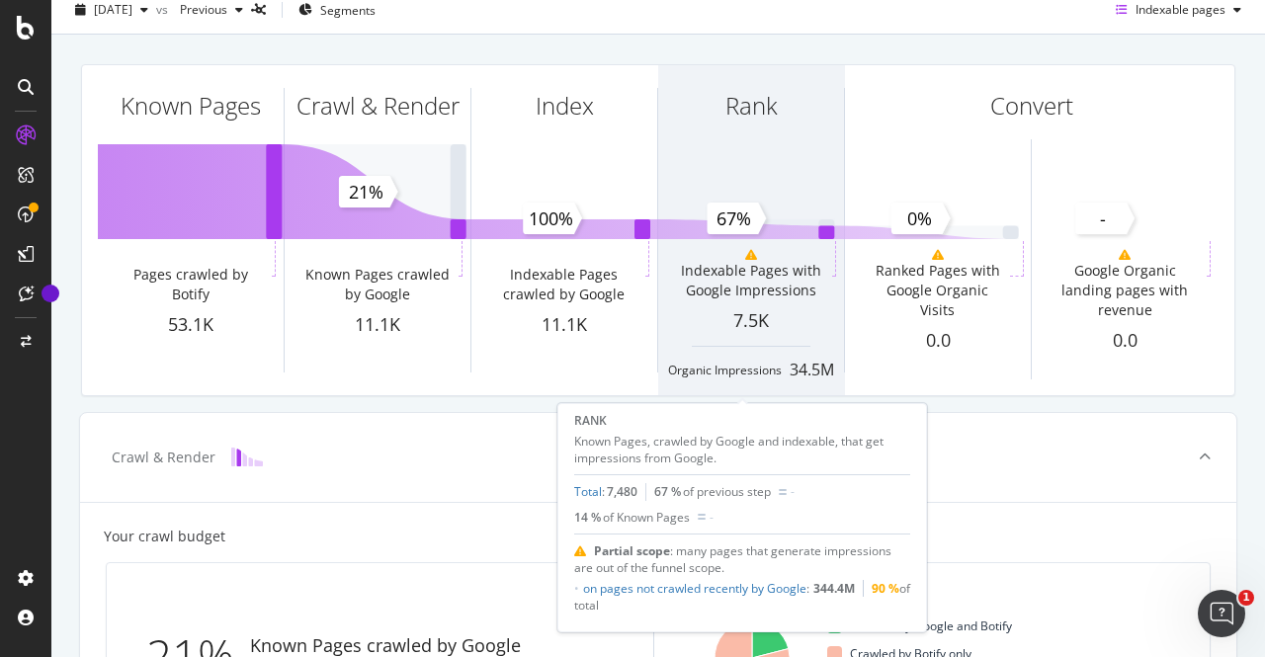
click at [780, 259] on div at bounding box center [750, 255] width 155 height 12
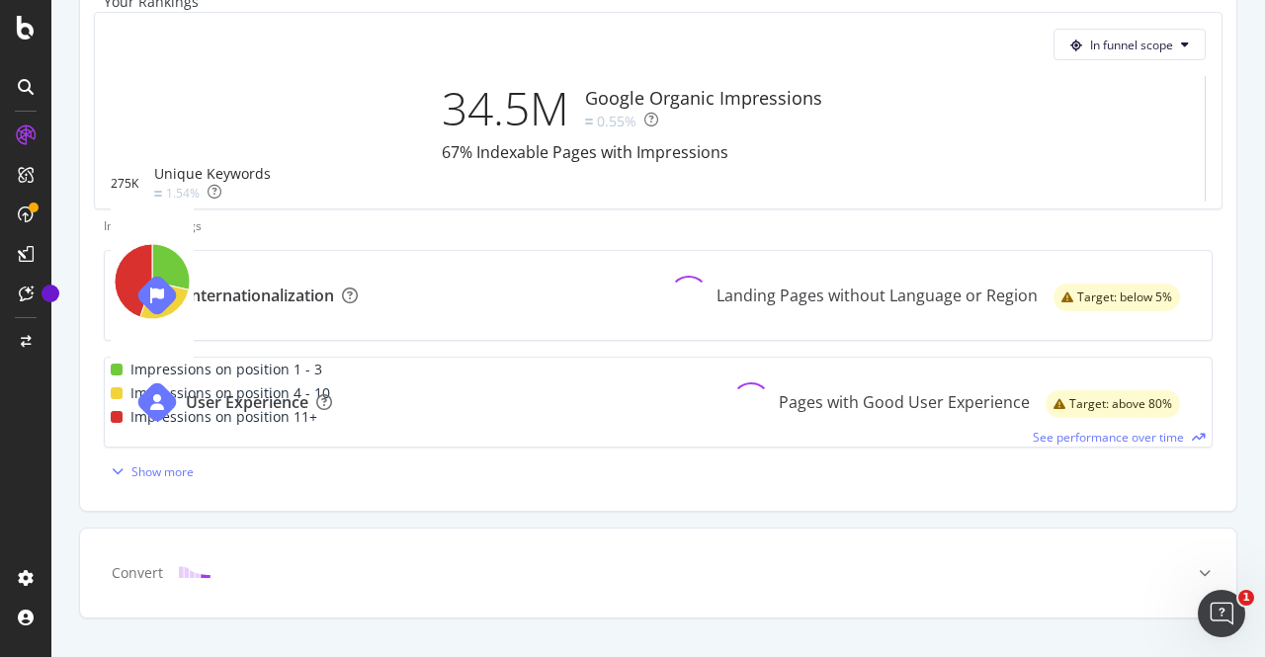
scroll to position [833, 0]
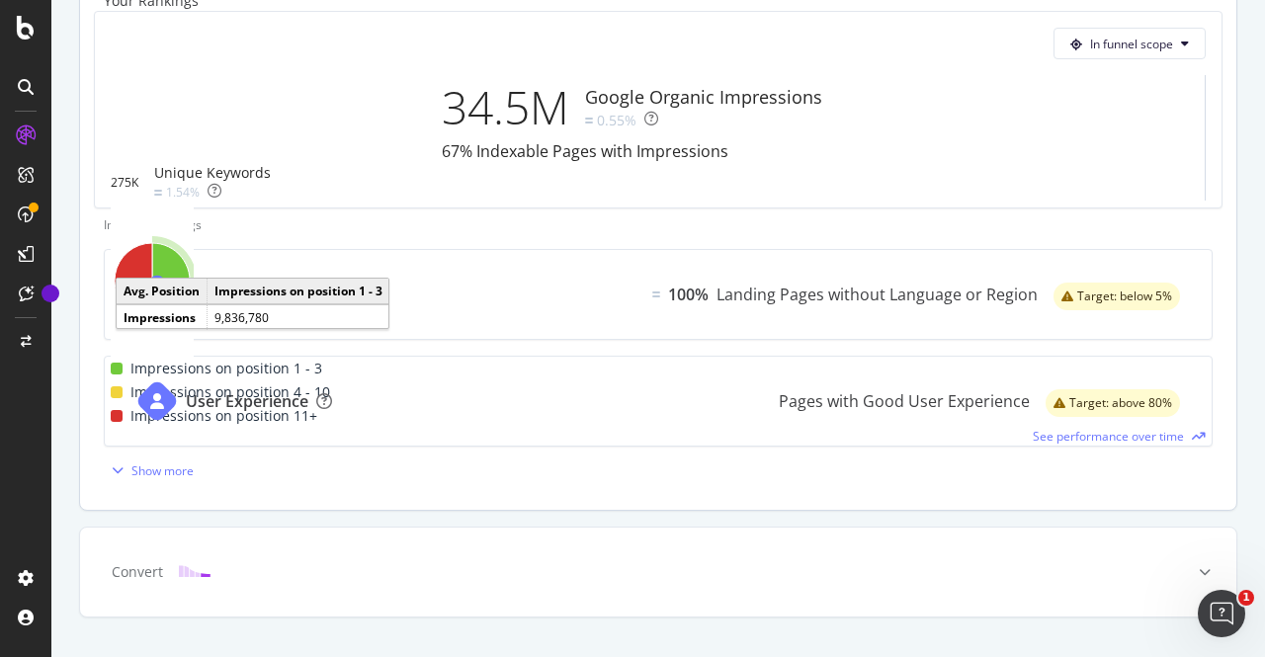
click at [190, 243] on icon "A chart." at bounding box center [171, 265] width 38 height 45
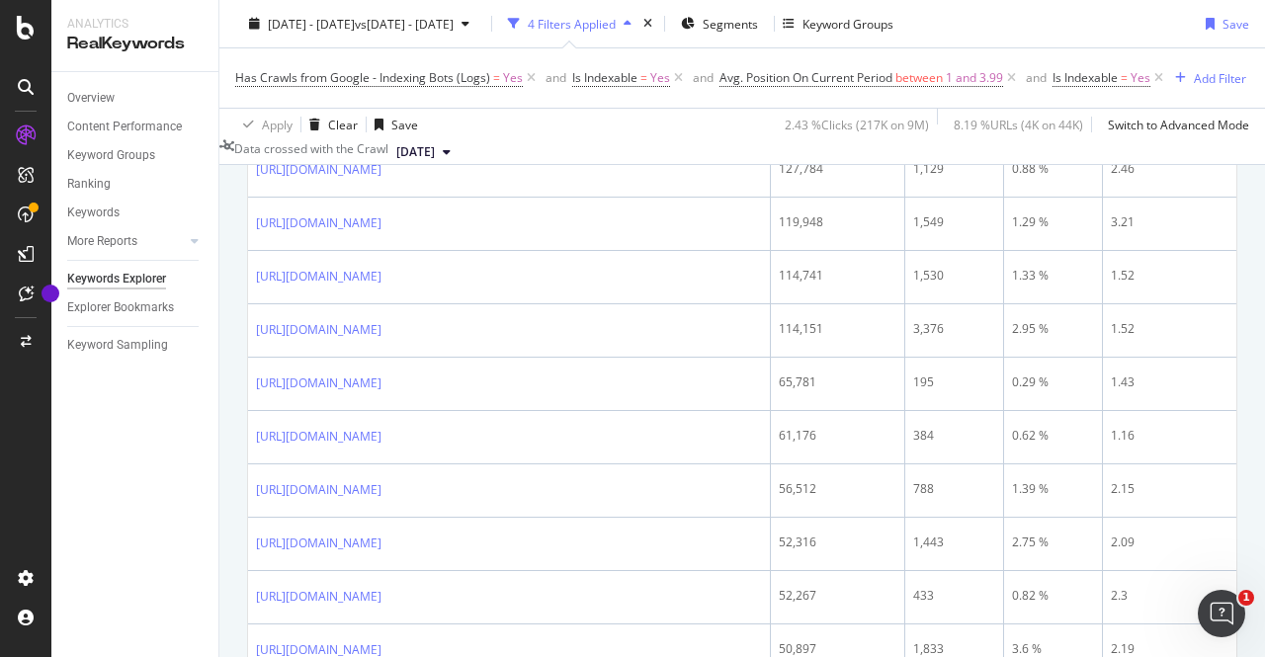
scroll to position [820, 0]
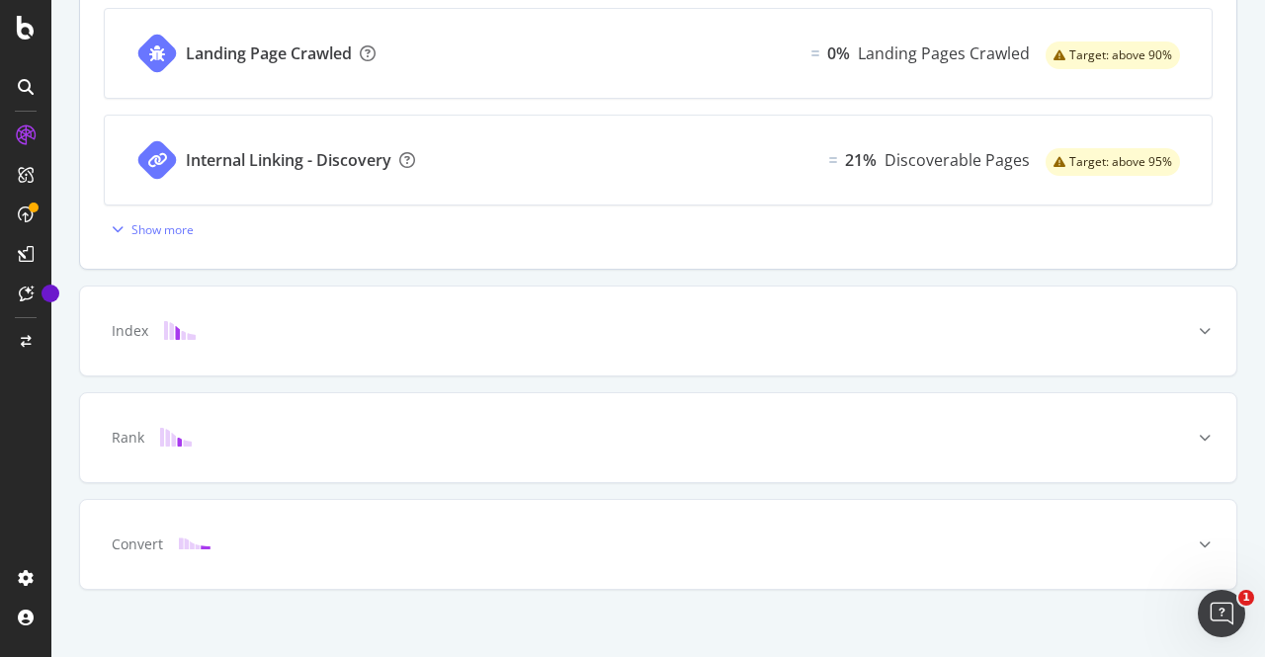
scroll to position [873, 0]
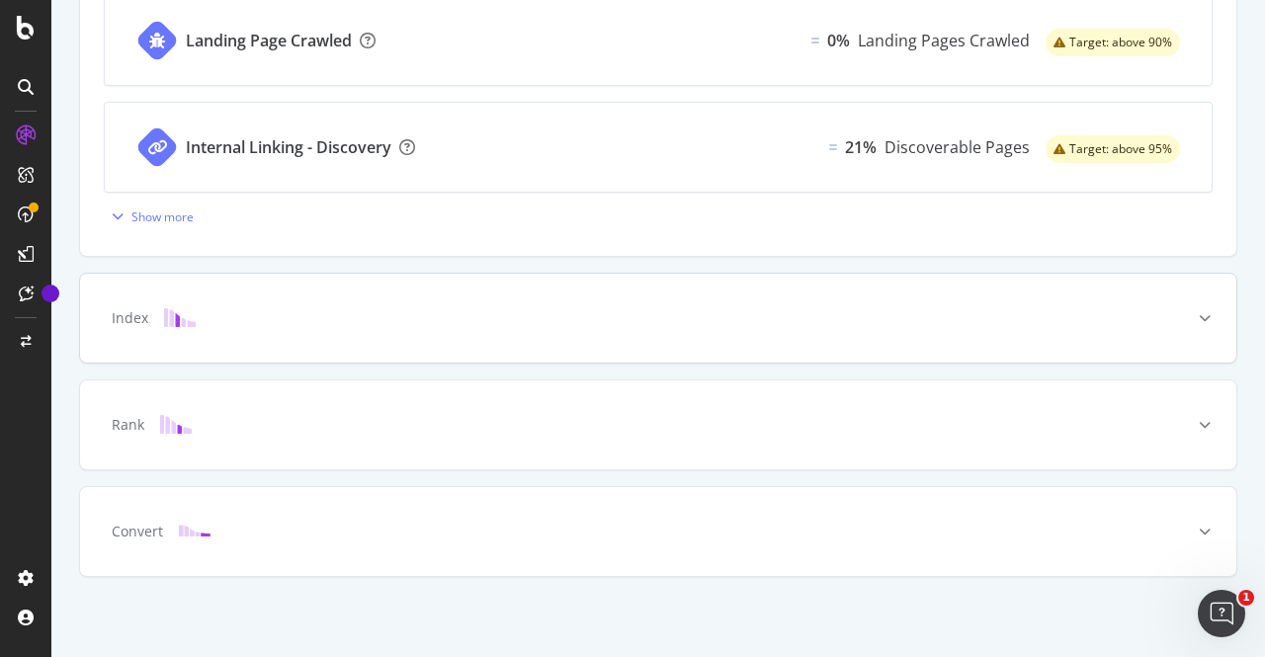
click at [427, 334] on div "Index" at bounding box center [658, 318] width 1156 height 89
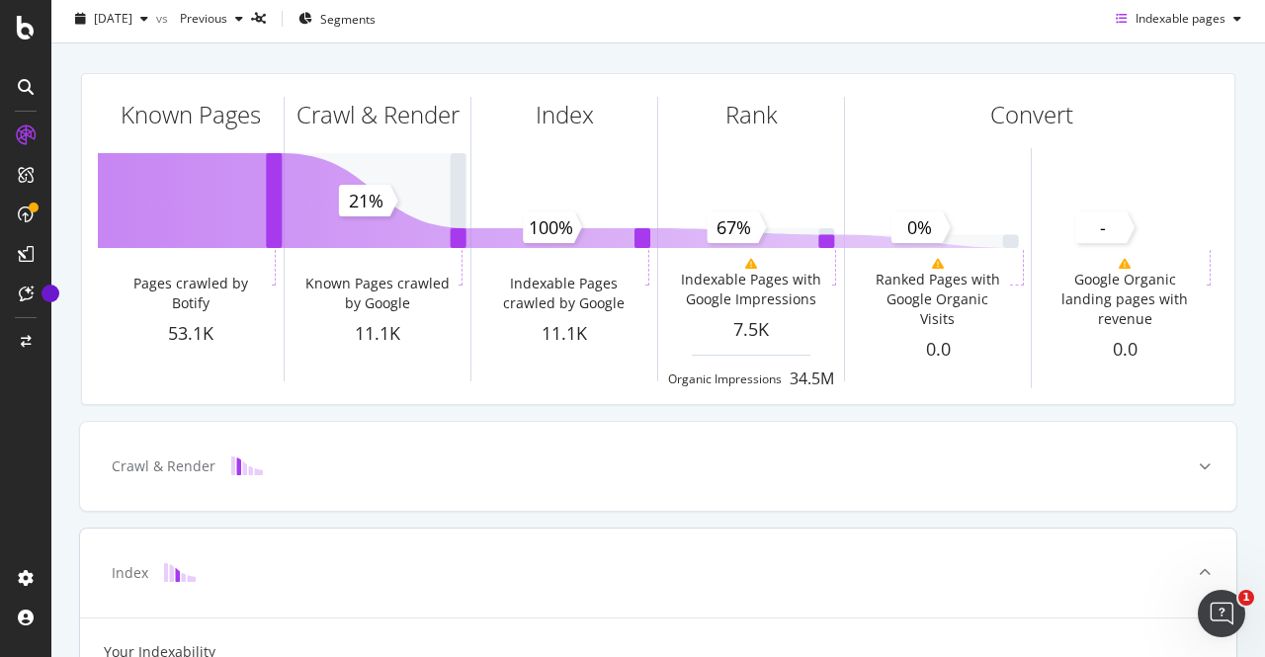
scroll to position [0, 0]
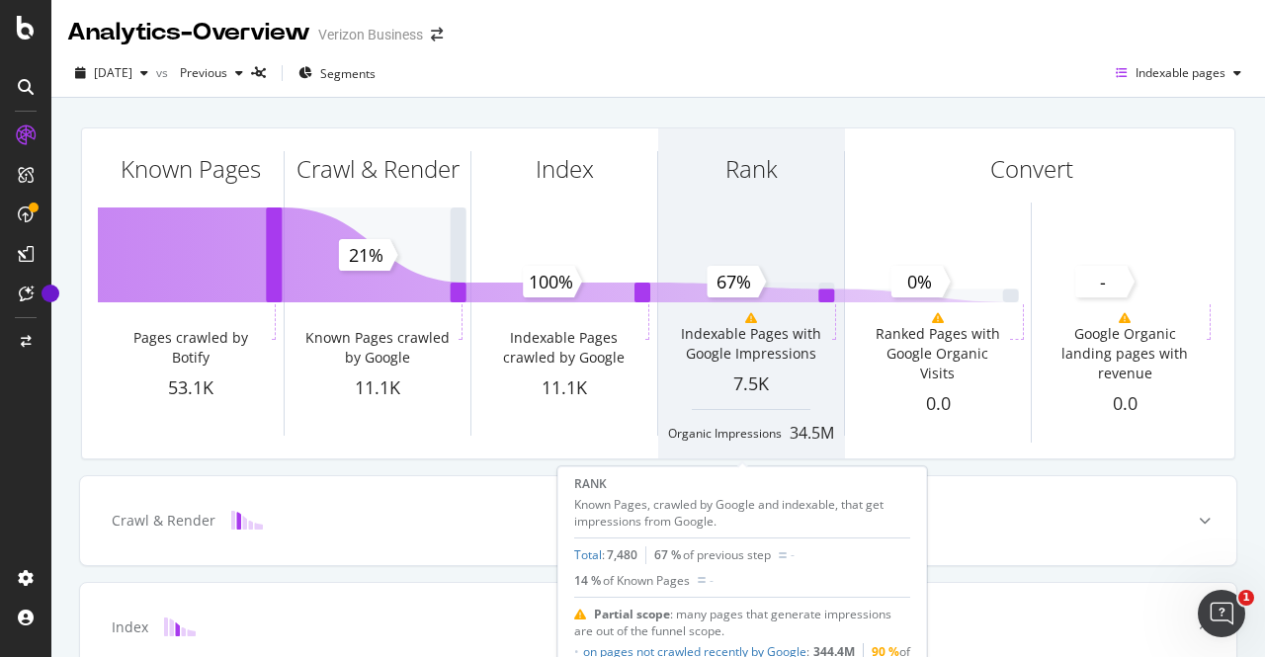
click at [770, 239] on div "Rank" at bounding box center [751, 204] width 186 height 152
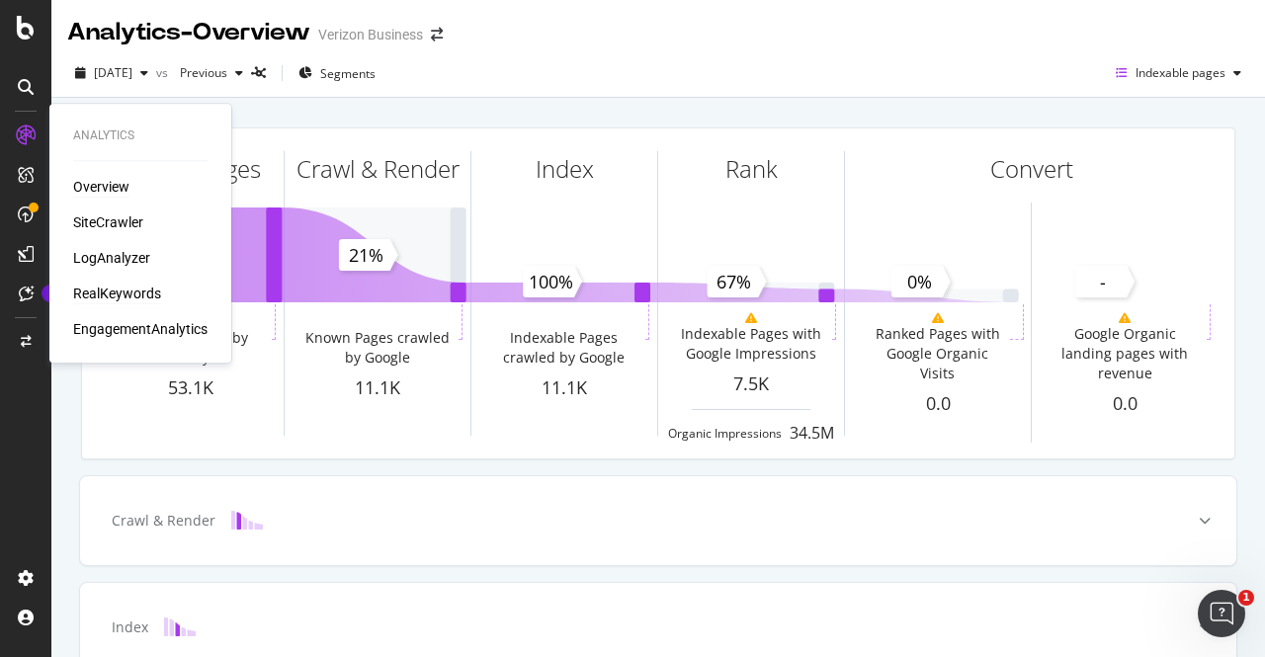
click at [112, 294] on div "RealKeywords" at bounding box center [117, 294] width 88 height 20
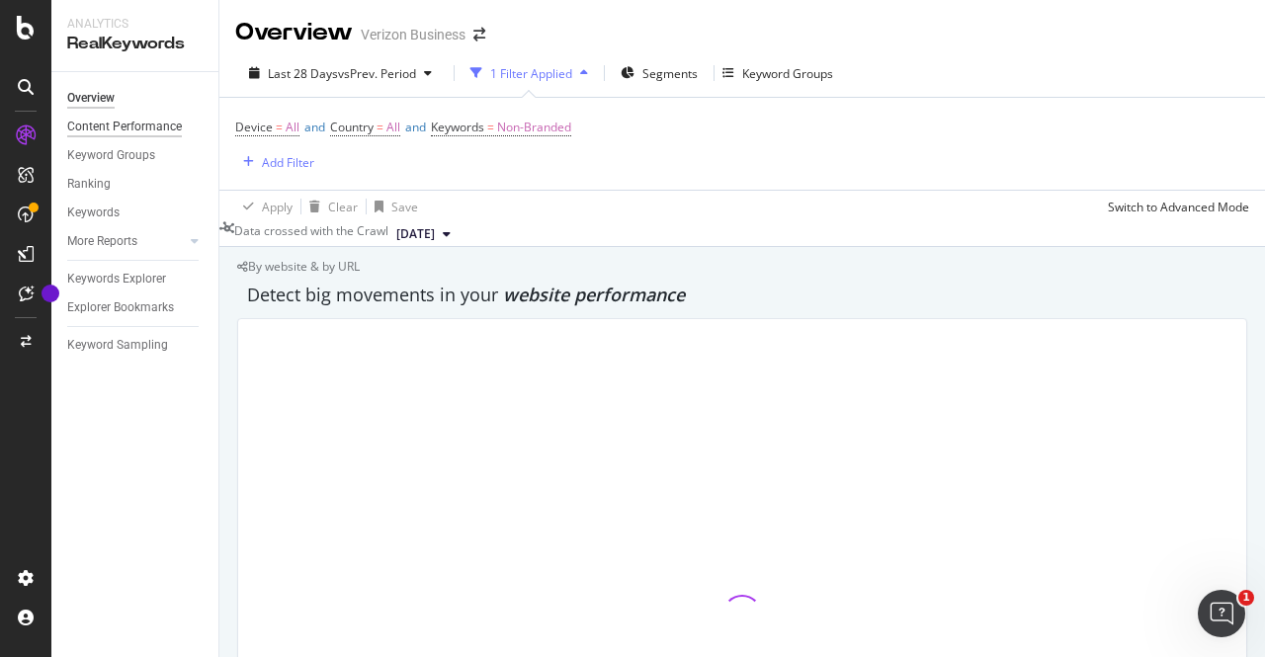
click at [136, 124] on div "Content Performance" at bounding box center [124, 127] width 115 height 21
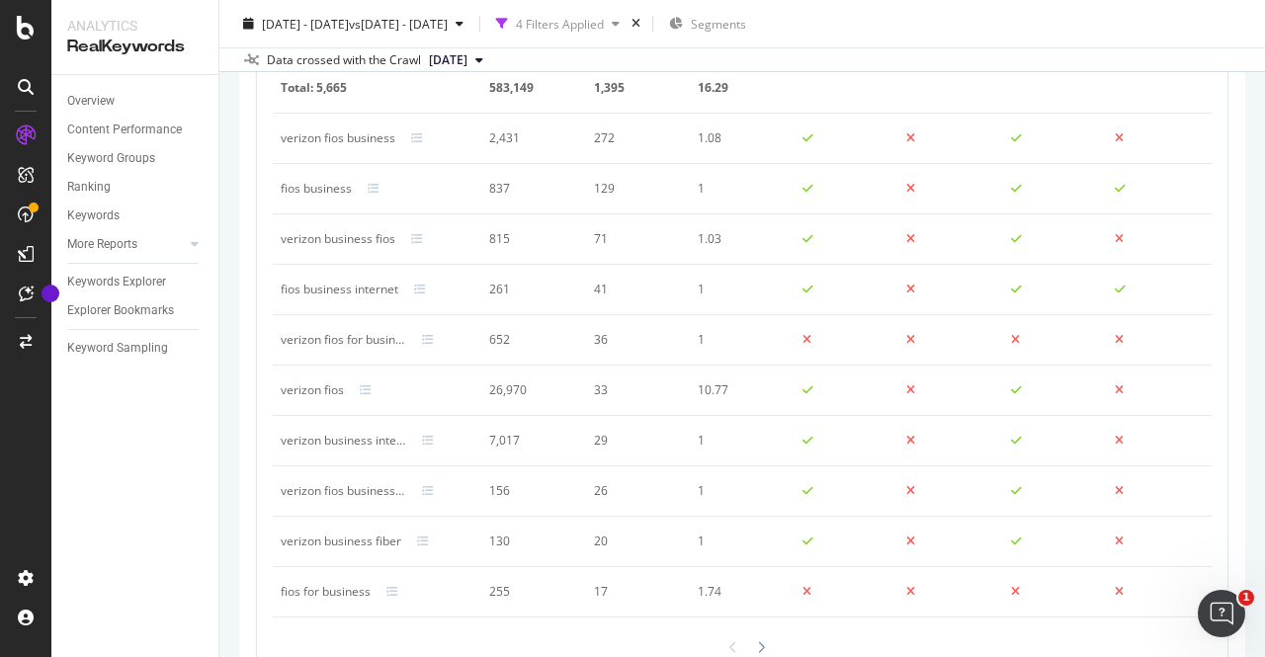
scroll to position [1151, 0]
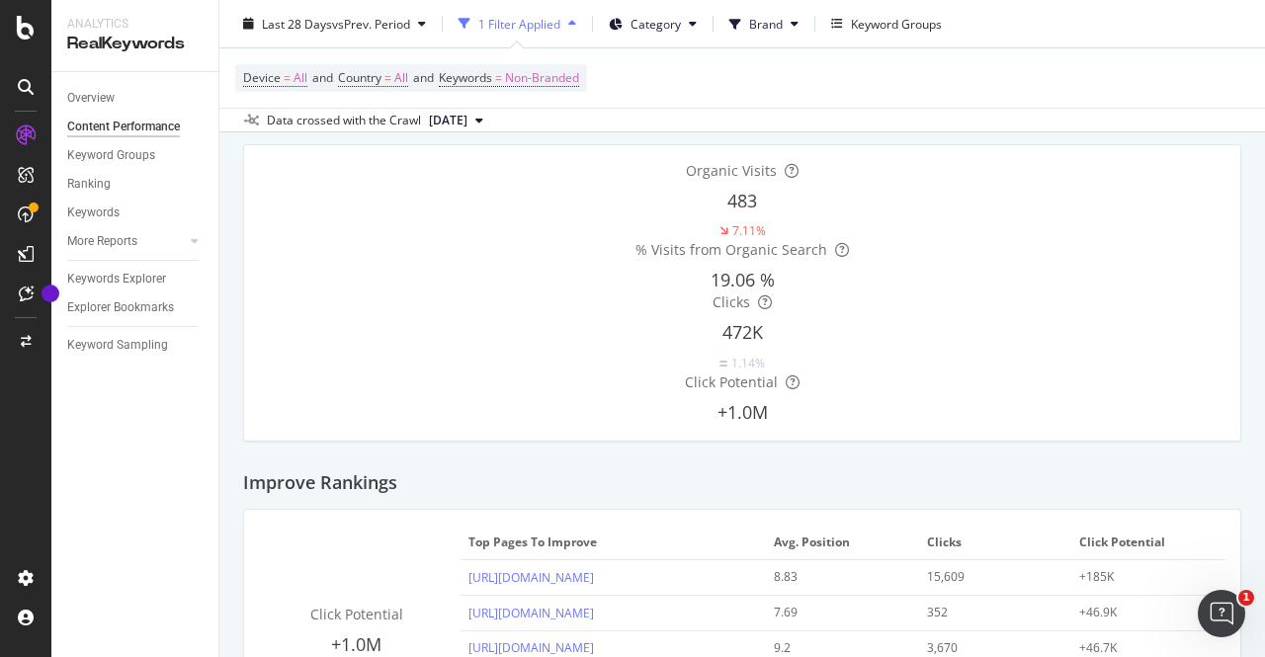
scroll to position [28, 0]
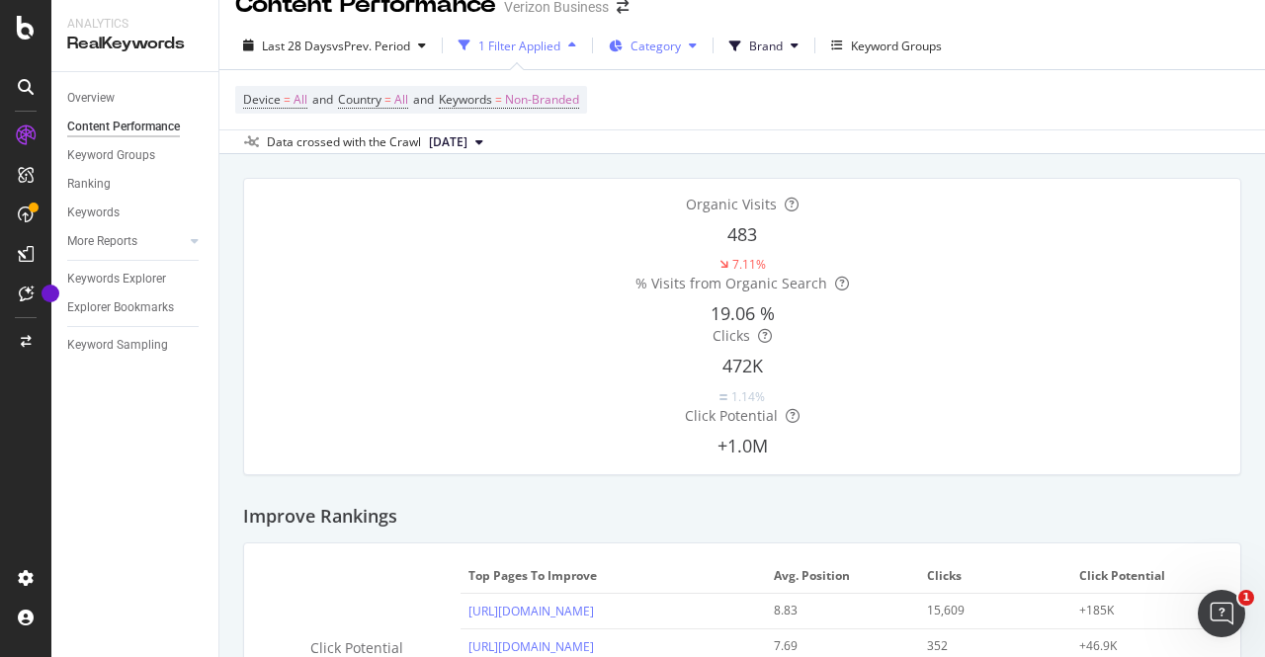
click at [648, 56] on button "Category" at bounding box center [653, 46] width 104 height 32
click at [760, 50] on span "Brand" at bounding box center [766, 46] width 34 height 17
click at [1133, 80] on div "Device = All and Country = All and Keywords = Non-Branded" at bounding box center [742, 99] width 1014 height 59
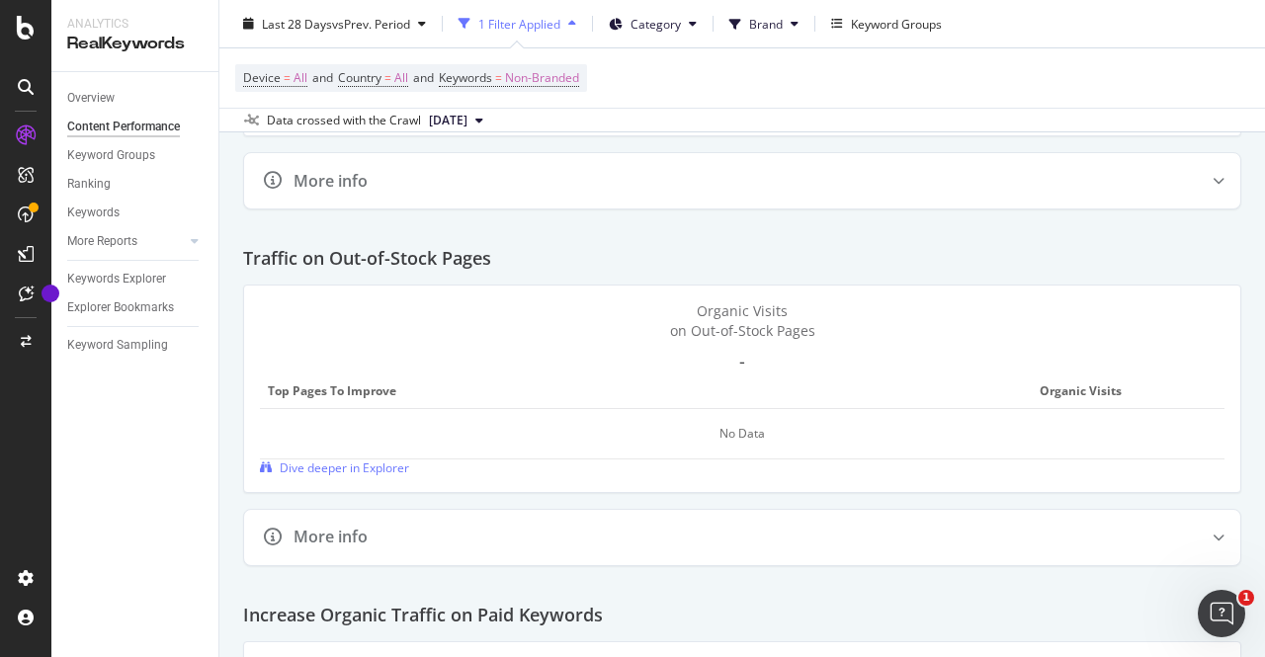
scroll to position [3372, 0]
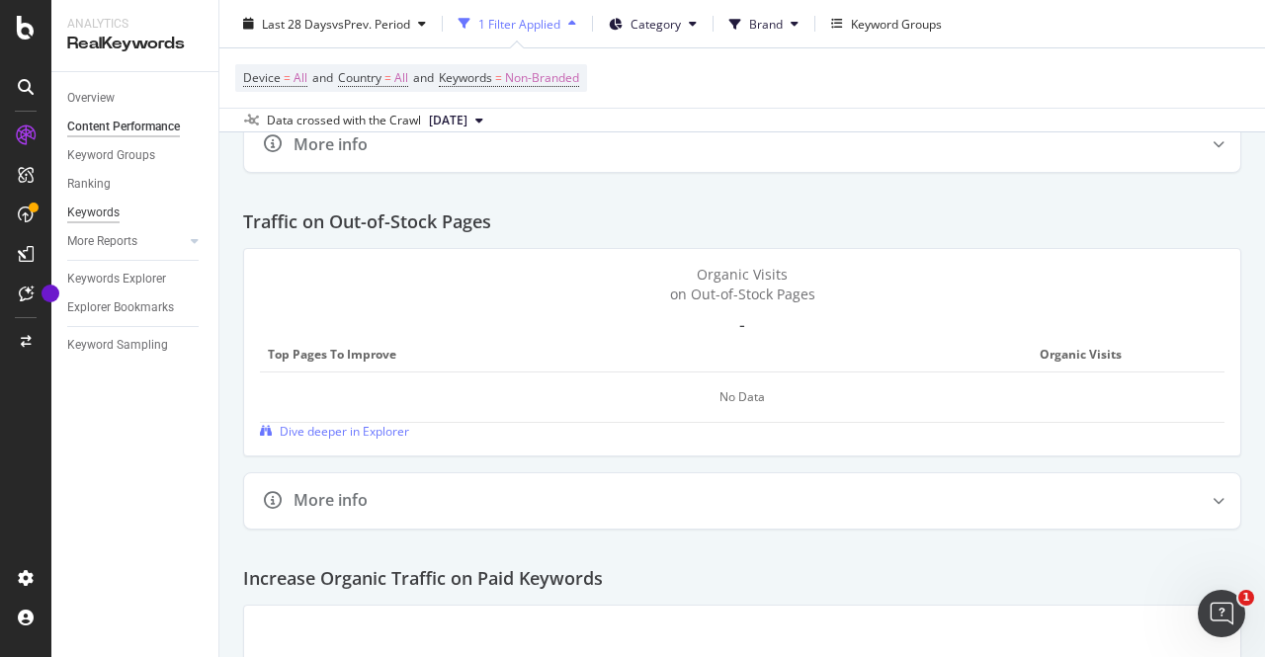
click at [102, 210] on div "Keywords" at bounding box center [93, 213] width 52 height 21
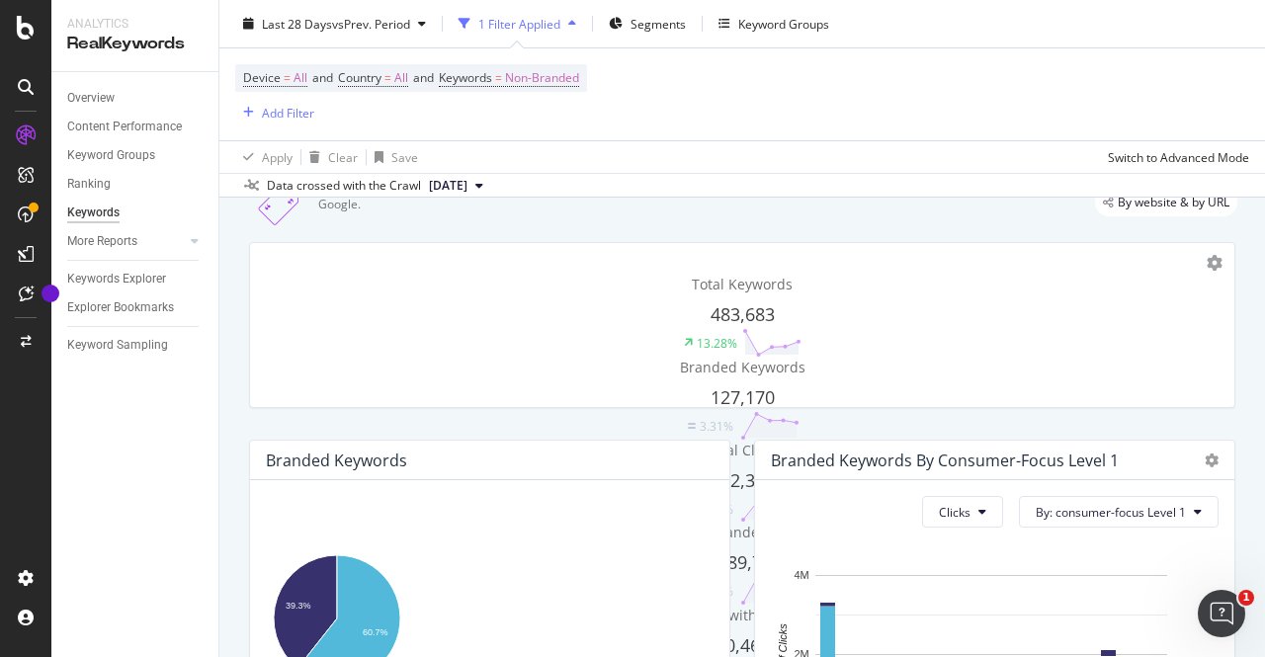
scroll to position [84, 0]
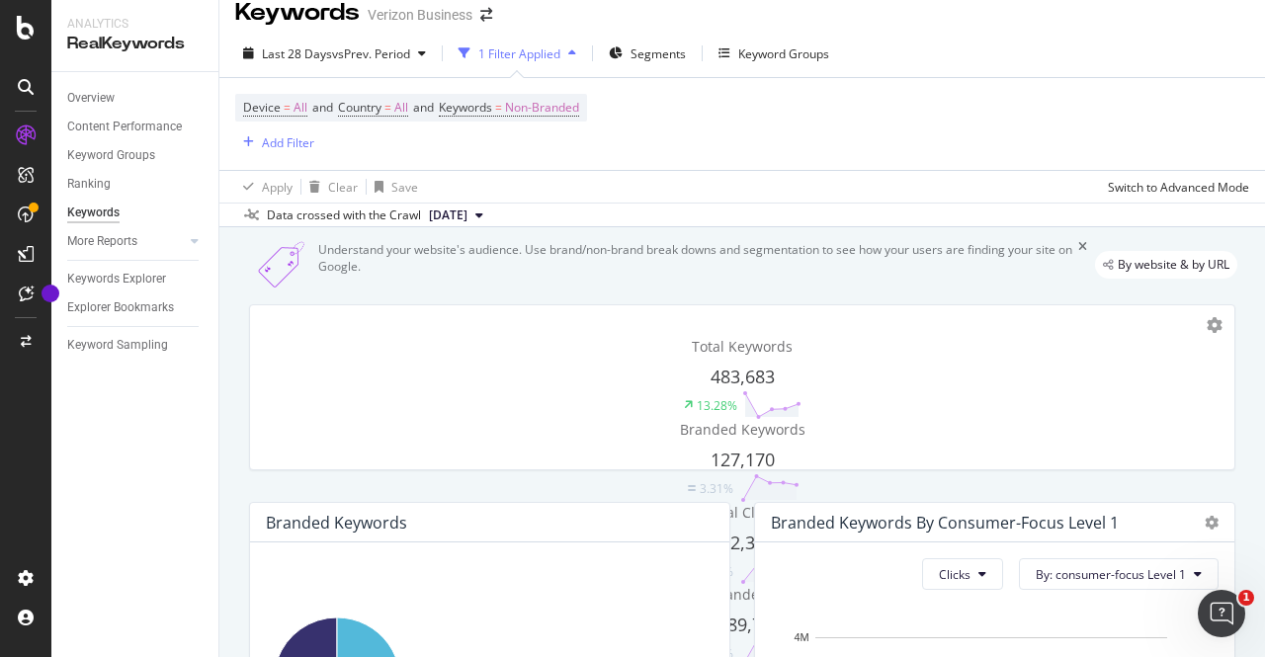
scroll to position [0, 0]
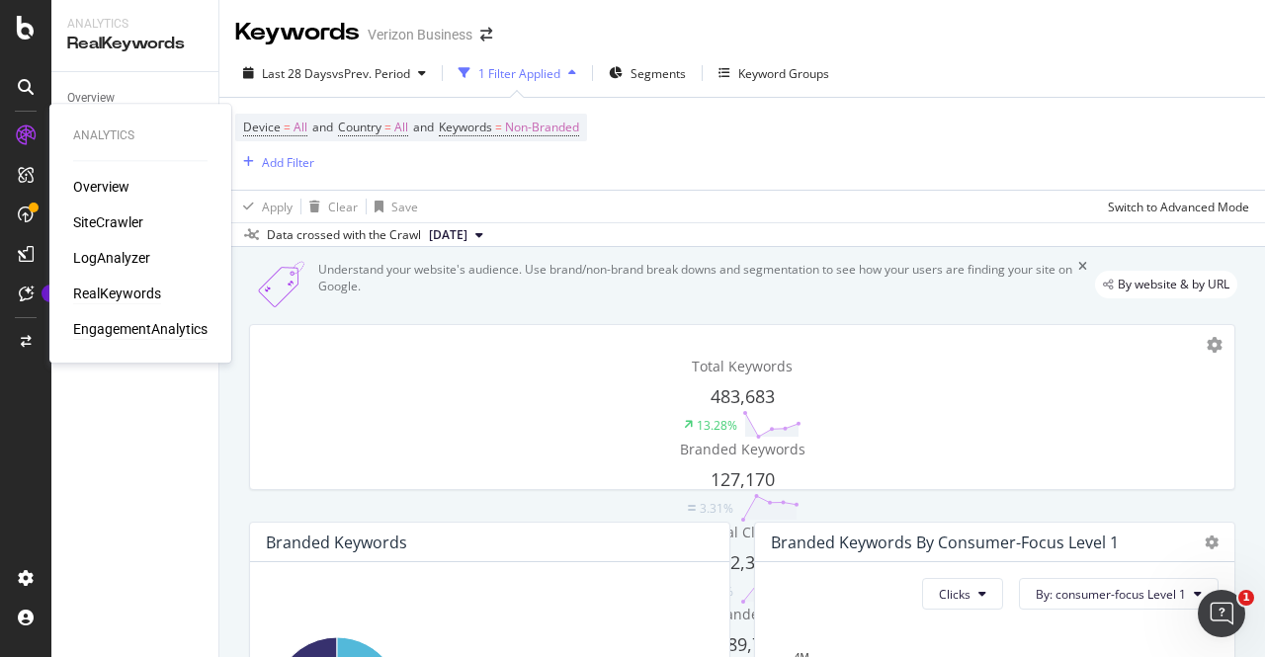
click at [119, 327] on div "EngagementAnalytics" at bounding box center [140, 329] width 134 height 20
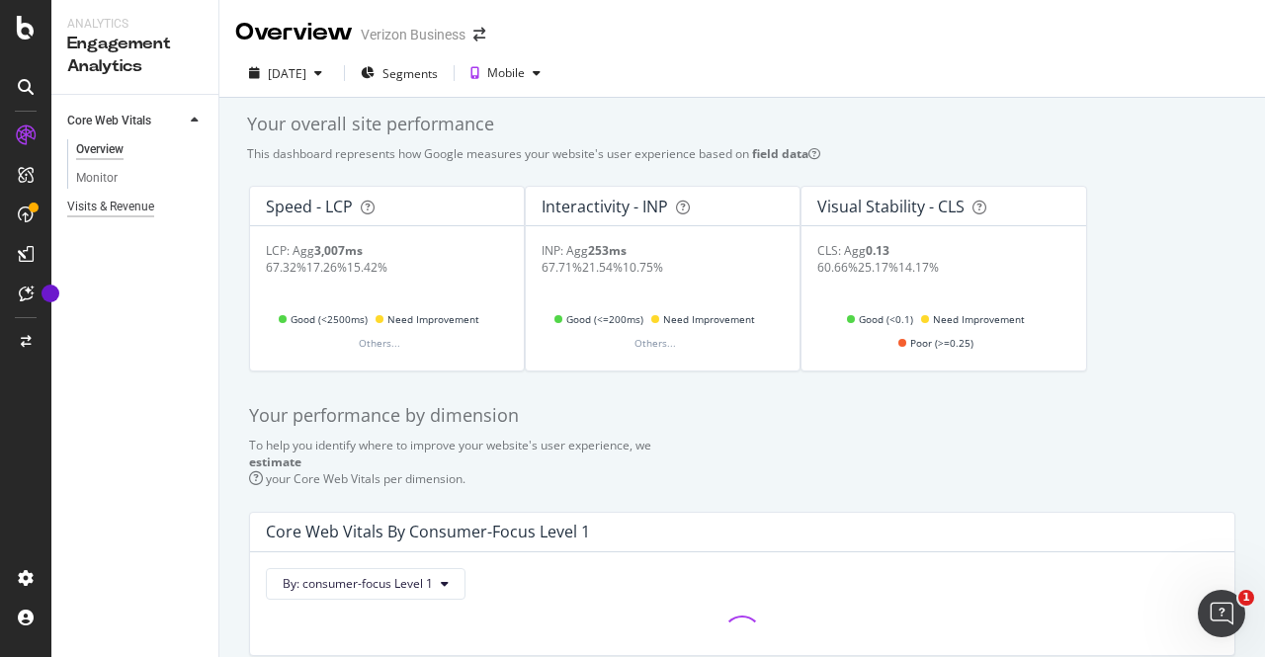
click at [97, 204] on div "Visits & Revenue" at bounding box center [110, 207] width 87 height 21
